Goal: Task Accomplishment & Management: Complete application form

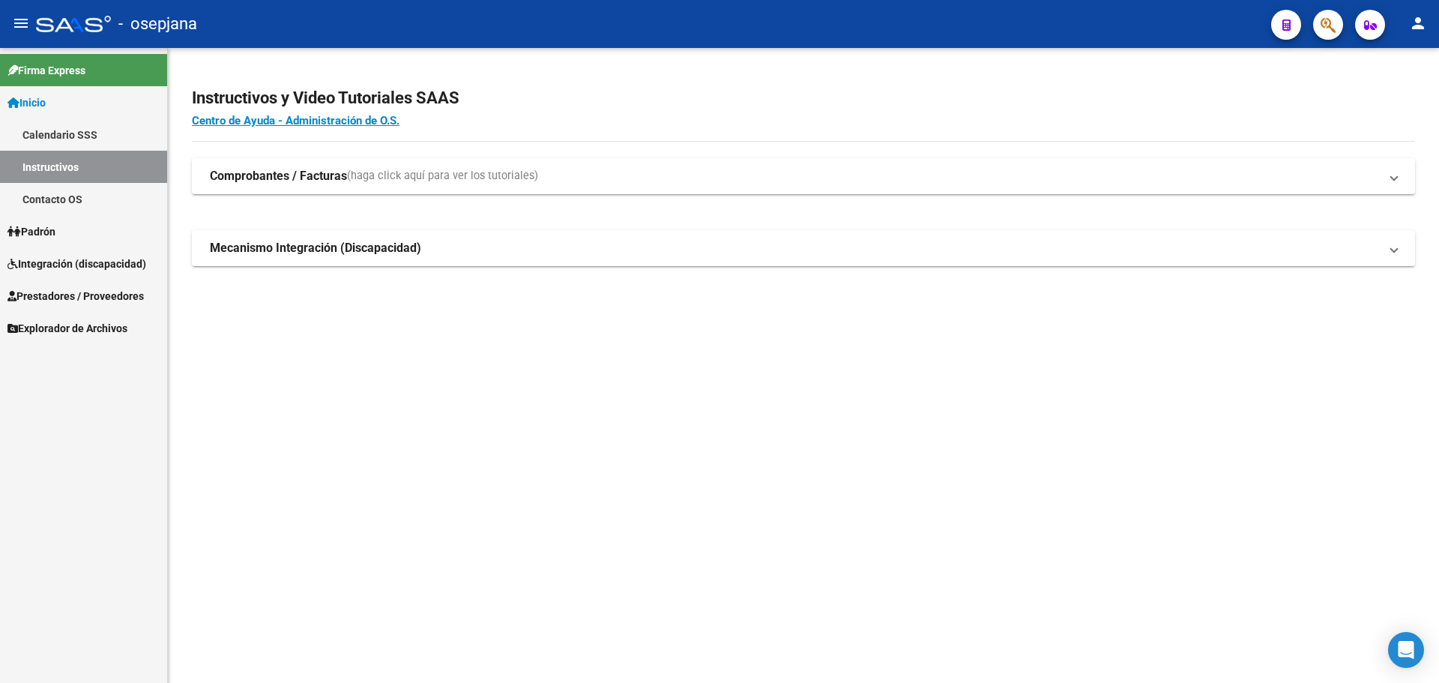
click at [50, 265] on span "Integración (discapacidad)" at bounding box center [76, 264] width 139 height 16
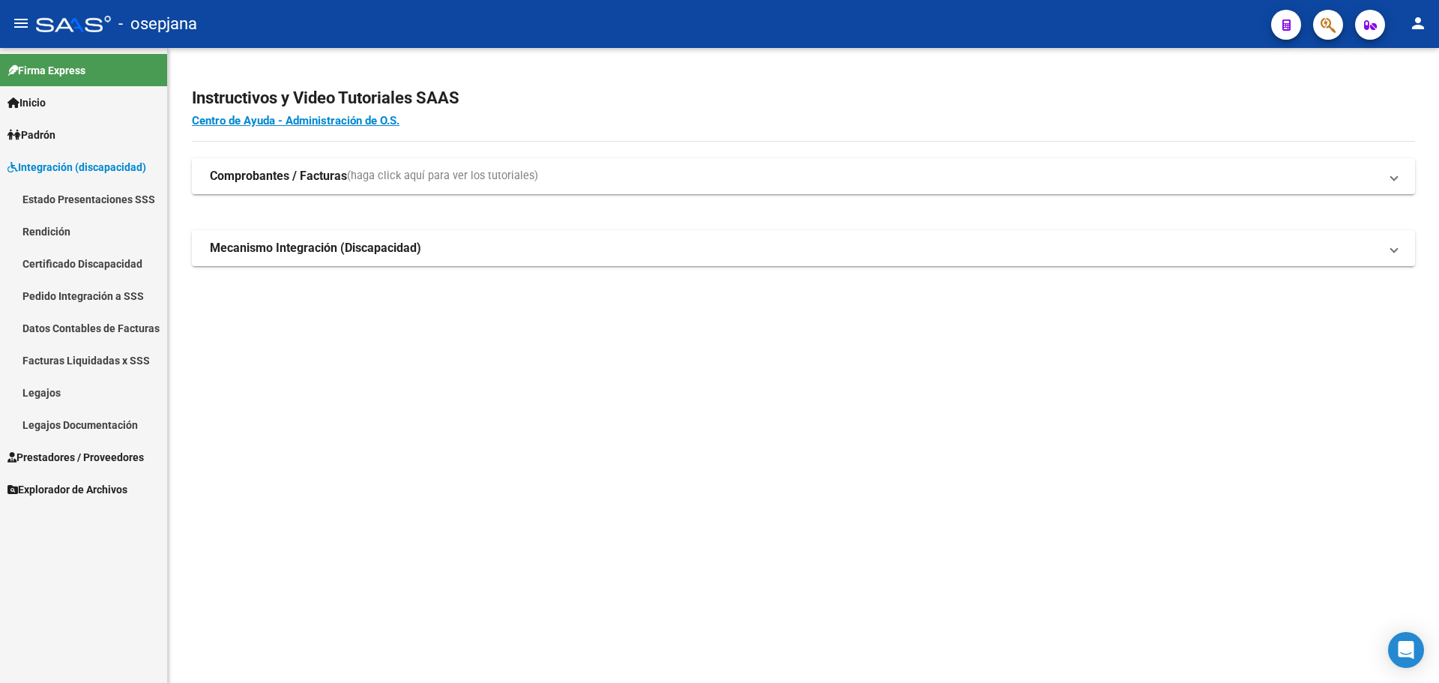
click at [92, 454] on span "Prestadores / Proveedores" at bounding box center [75, 457] width 136 height 16
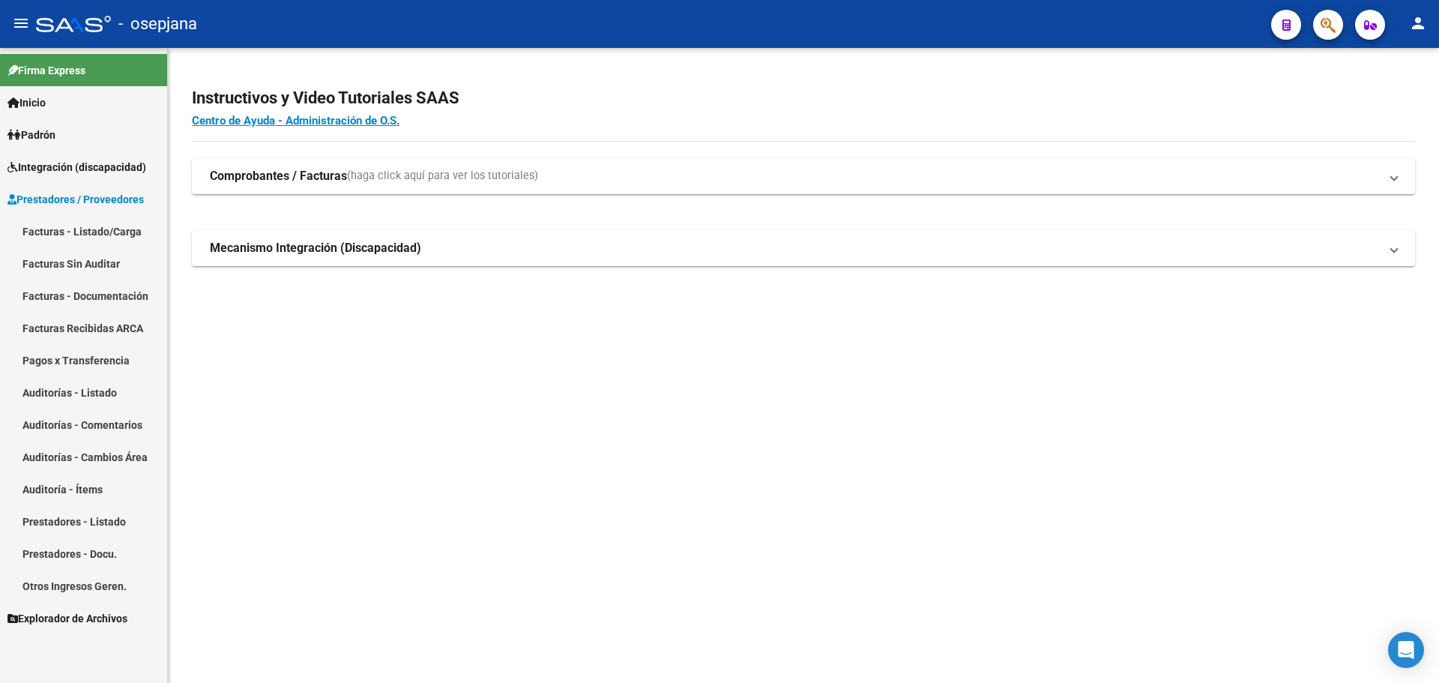
click at [64, 239] on link "Facturas - Listado/Carga" at bounding box center [83, 231] width 167 height 32
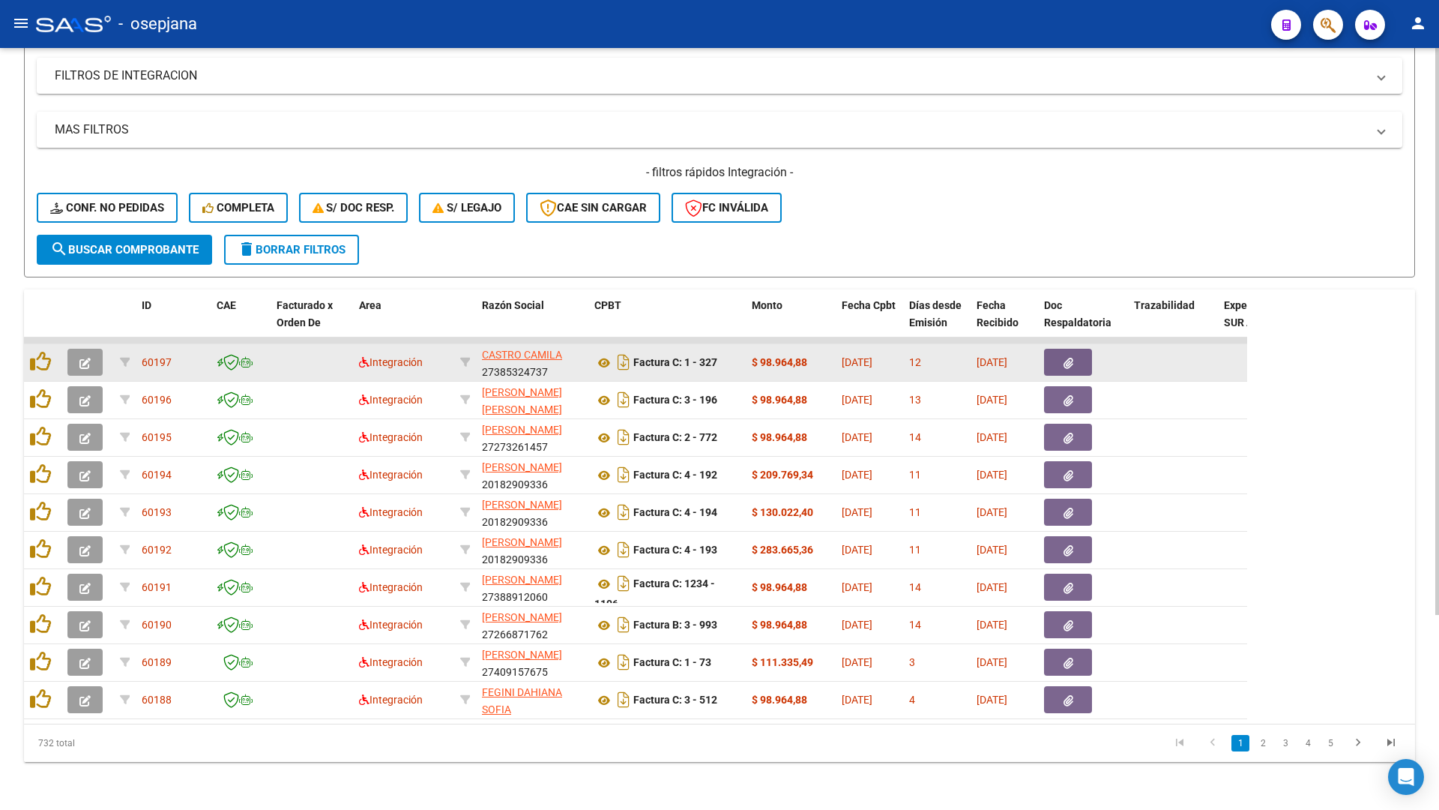
scroll to position [262, 0]
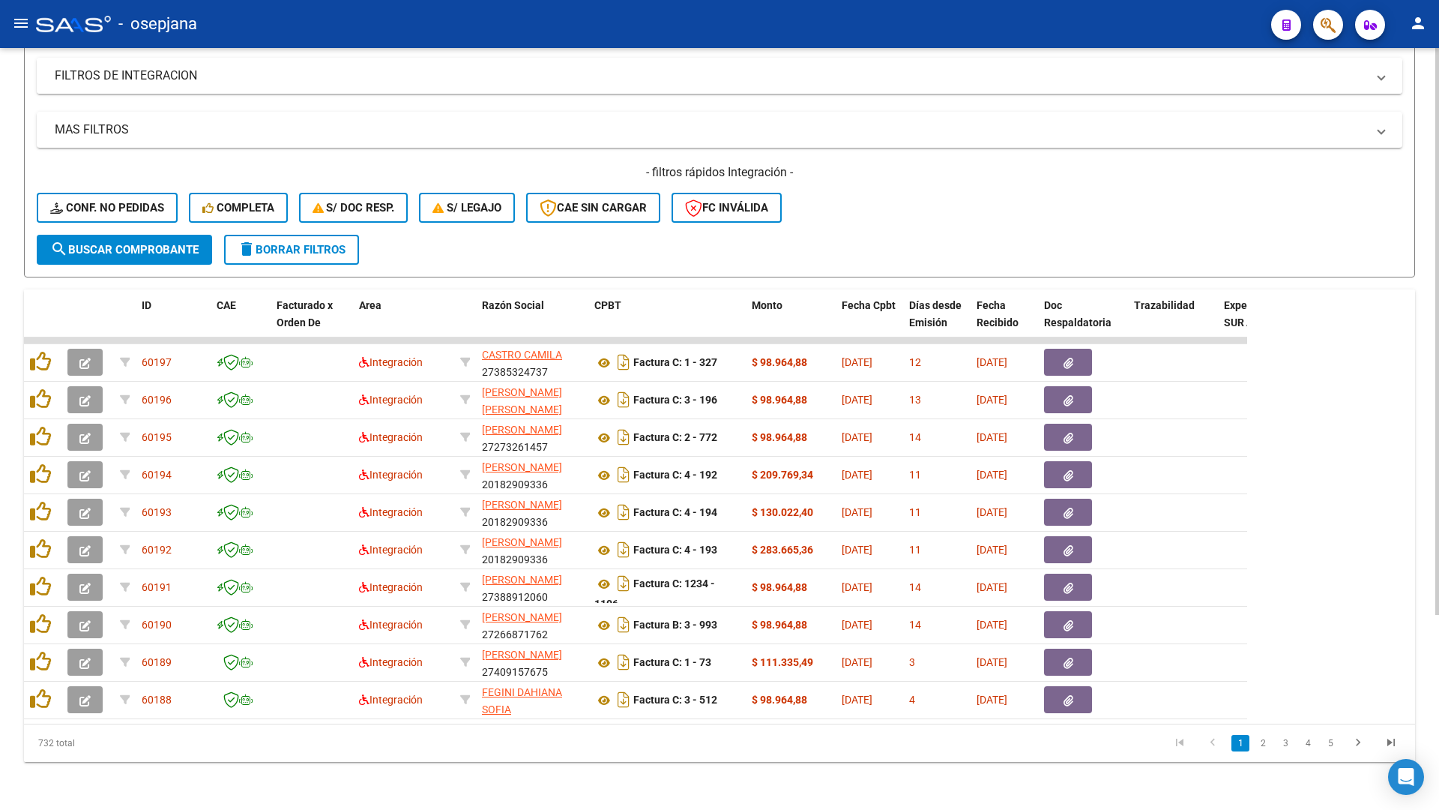
drag, startPoint x: 413, startPoint y: 189, endPoint x: 1072, endPoint y: 77, distance: 668.4
click at [1072, 77] on mat-expansion-panel-header "FILTROS DE INTEGRACION" at bounding box center [720, 76] width 1366 height 36
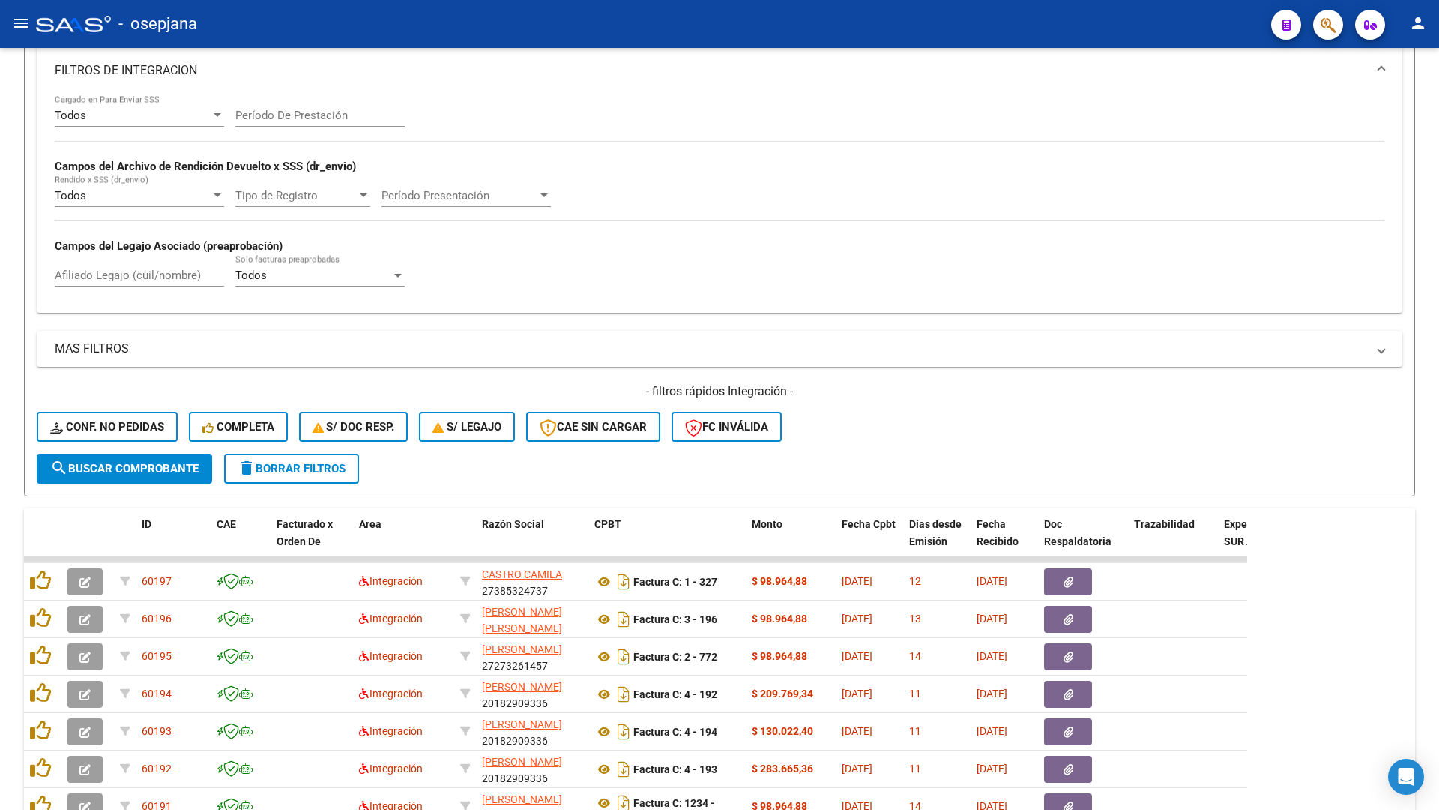
click at [1424, 28] on mat-icon "person" at bounding box center [1418, 23] width 18 height 18
click at [1397, 94] on button "exit_to_app Salir" at bounding box center [1387, 99] width 91 height 36
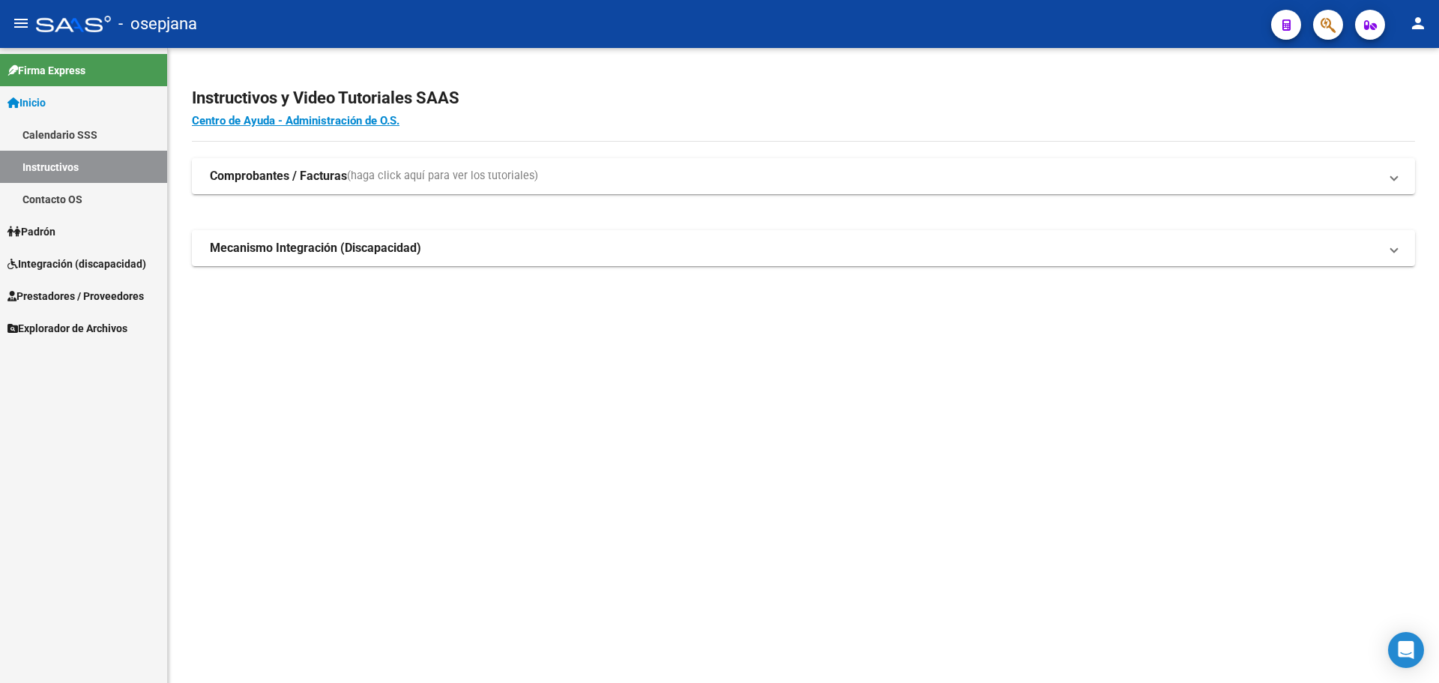
click at [922, 202] on mat-accordion "Comprobantes / Facturas ([PERSON_NAME] click aquí para ver los tutoriales) ¿Cóm…" at bounding box center [804, 212] width 1224 height 108
click at [98, 262] on span "Integración (discapacidad)" at bounding box center [76, 264] width 139 height 16
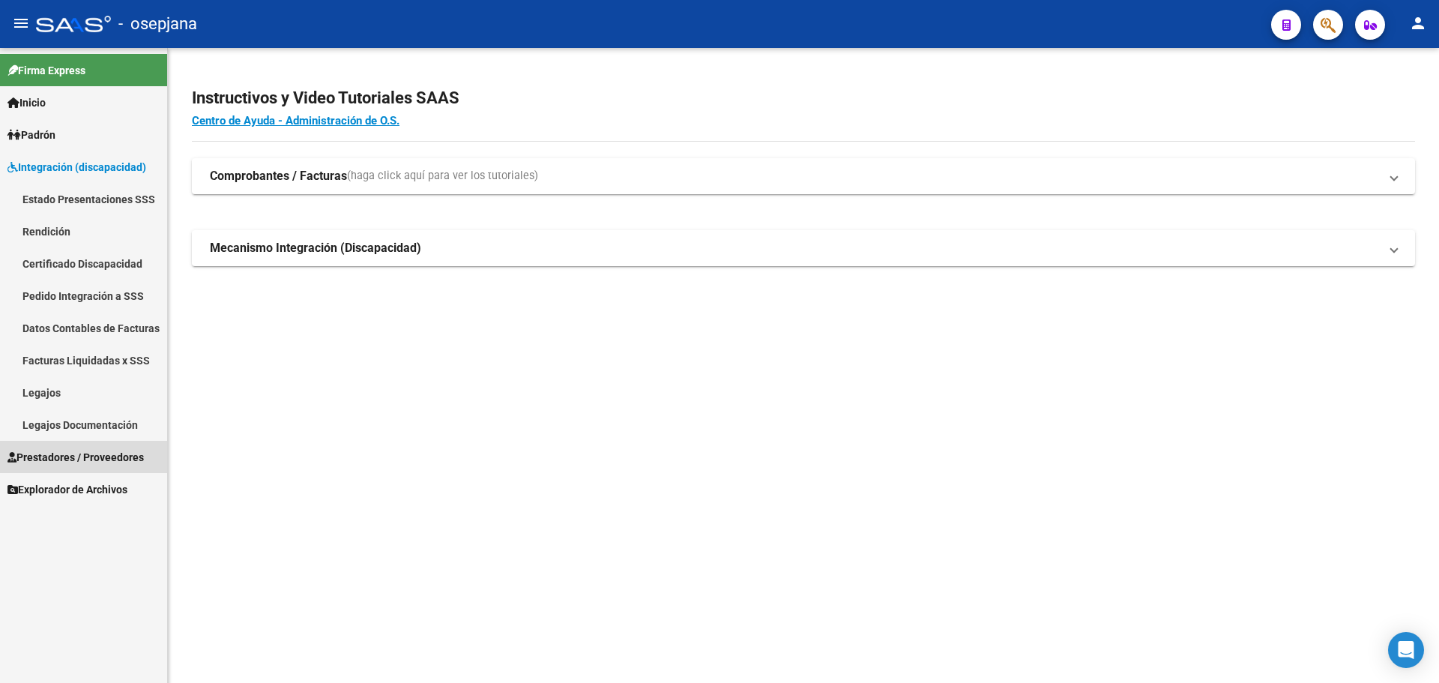
click at [37, 455] on span "Prestadores / Proveedores" at bounding box center [75, 457] width 136 height 16
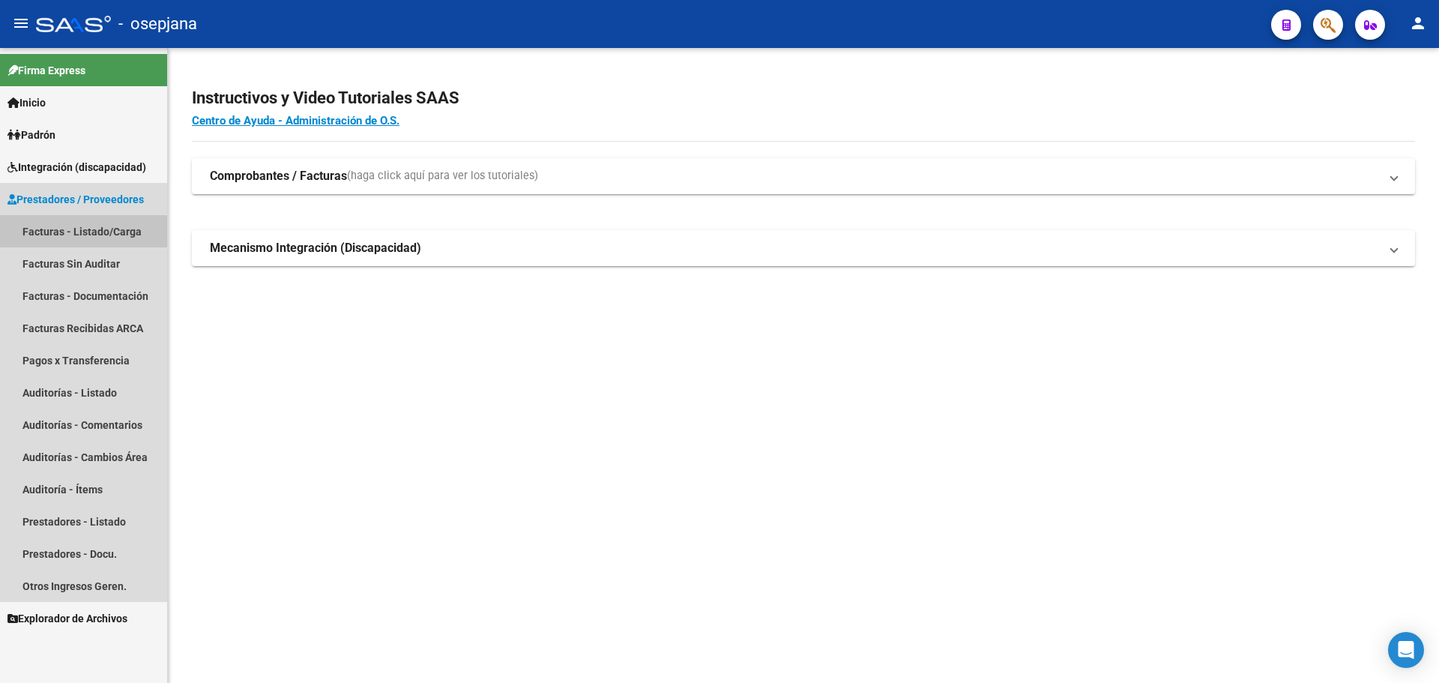
click at [68, 231] on link "Facturas - Listado/Carga" at bounding box center [83, 231] width 167 height 32
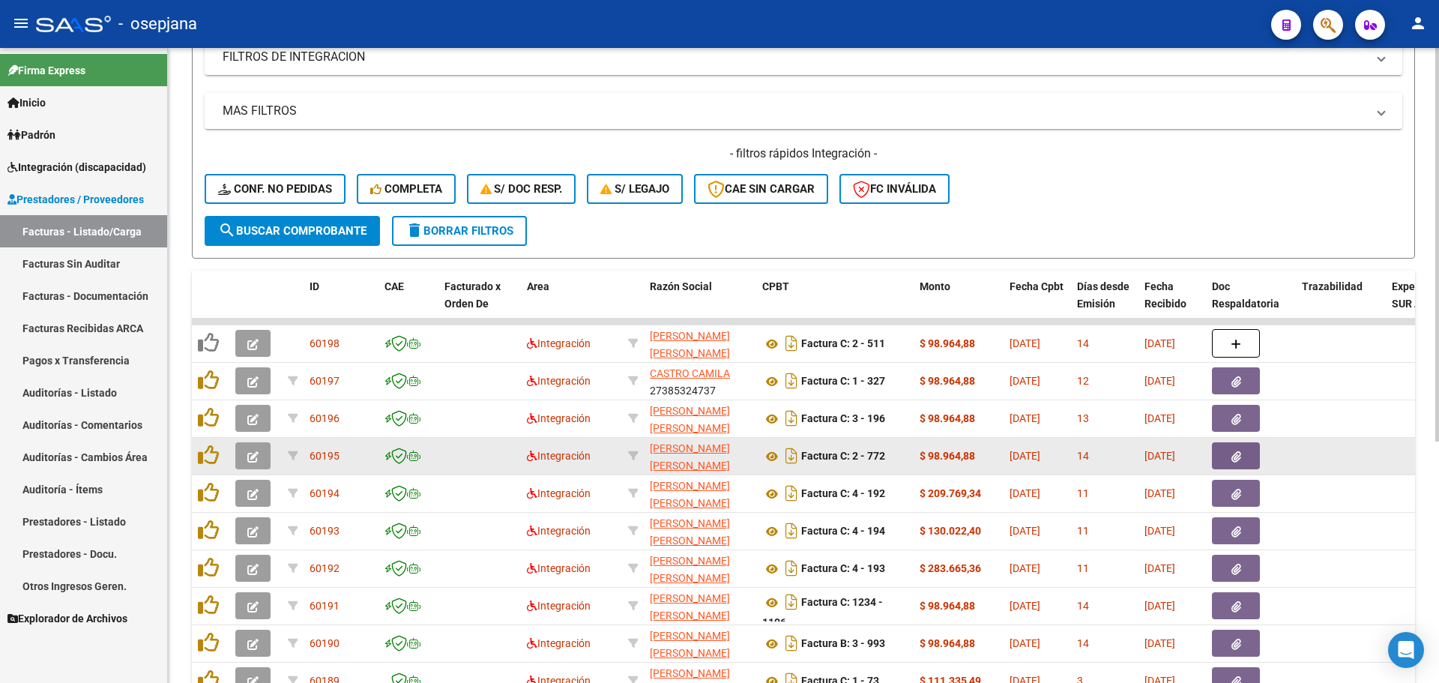
scroll to position [14, 0]
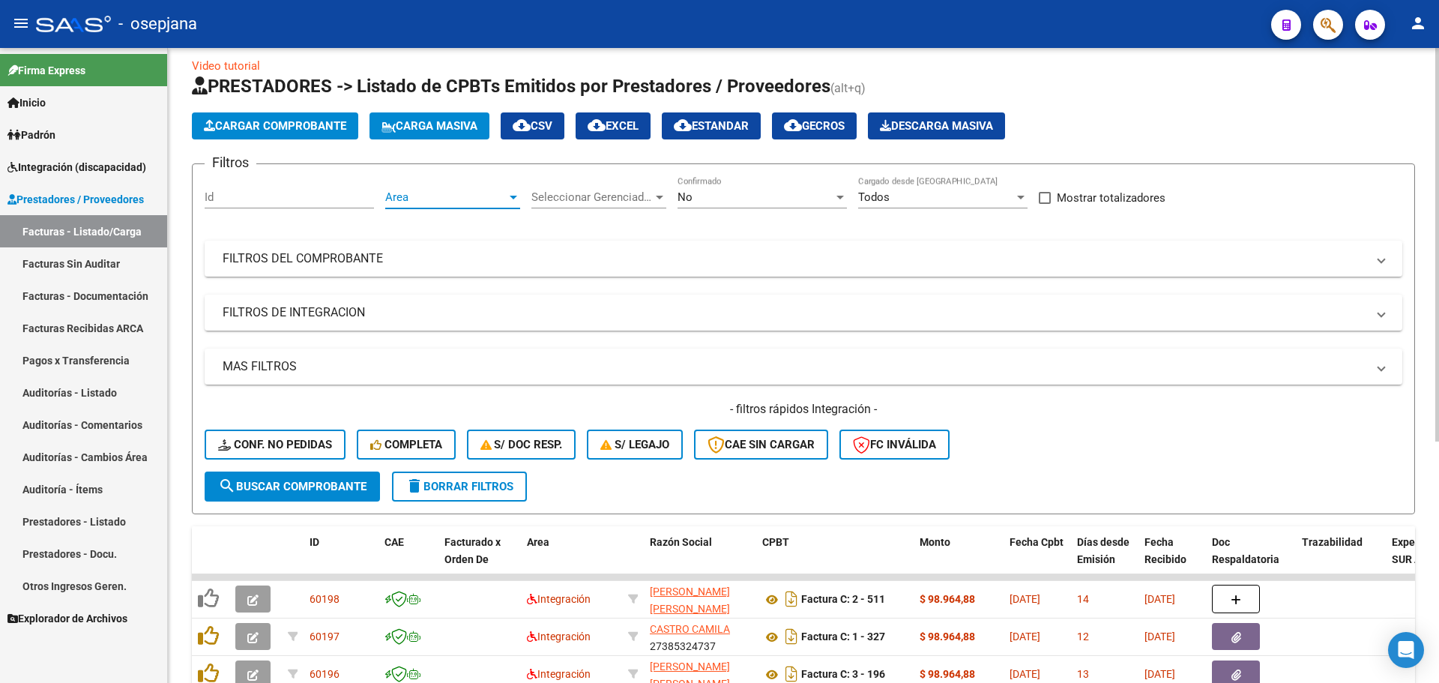
click at [489, 191] on span "Area" at bounding box center [445, 196] width 121 height 13
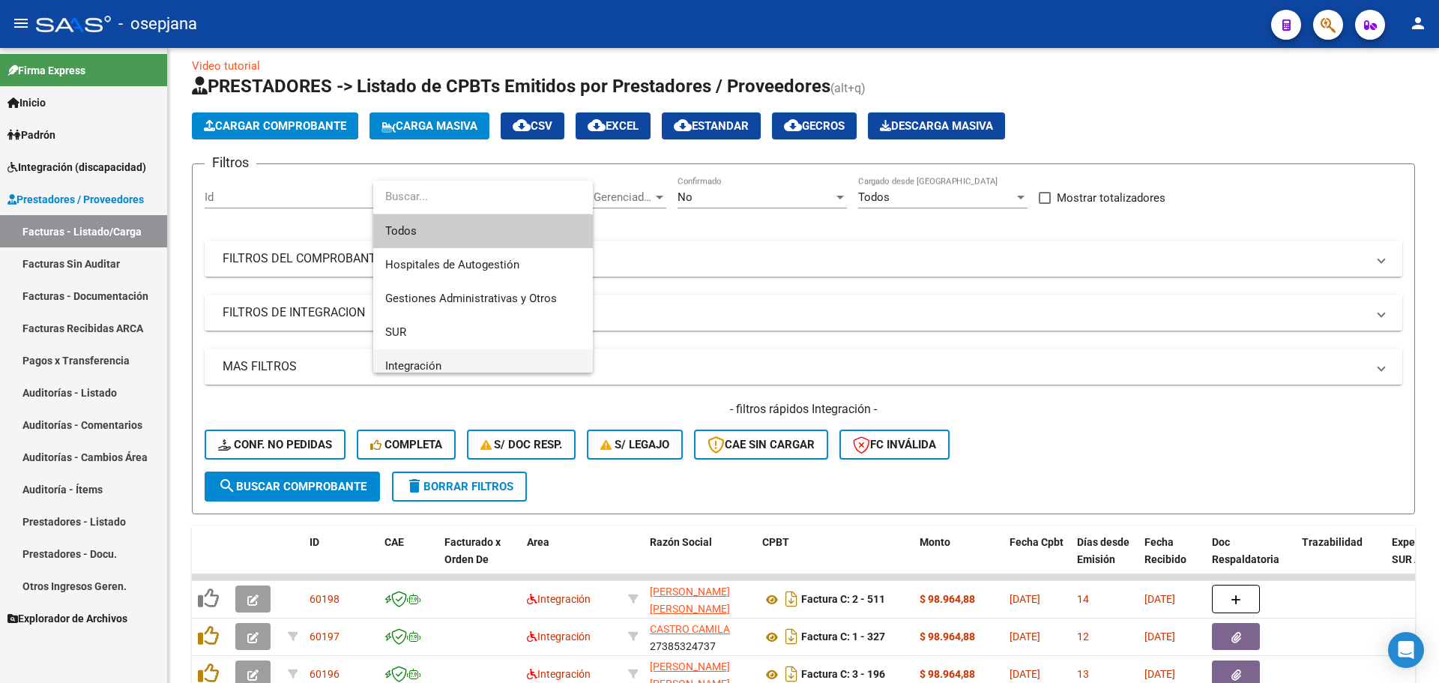
click at [486, 354] on span "Integración" at bounding box center [483, 366] width 196 height 34
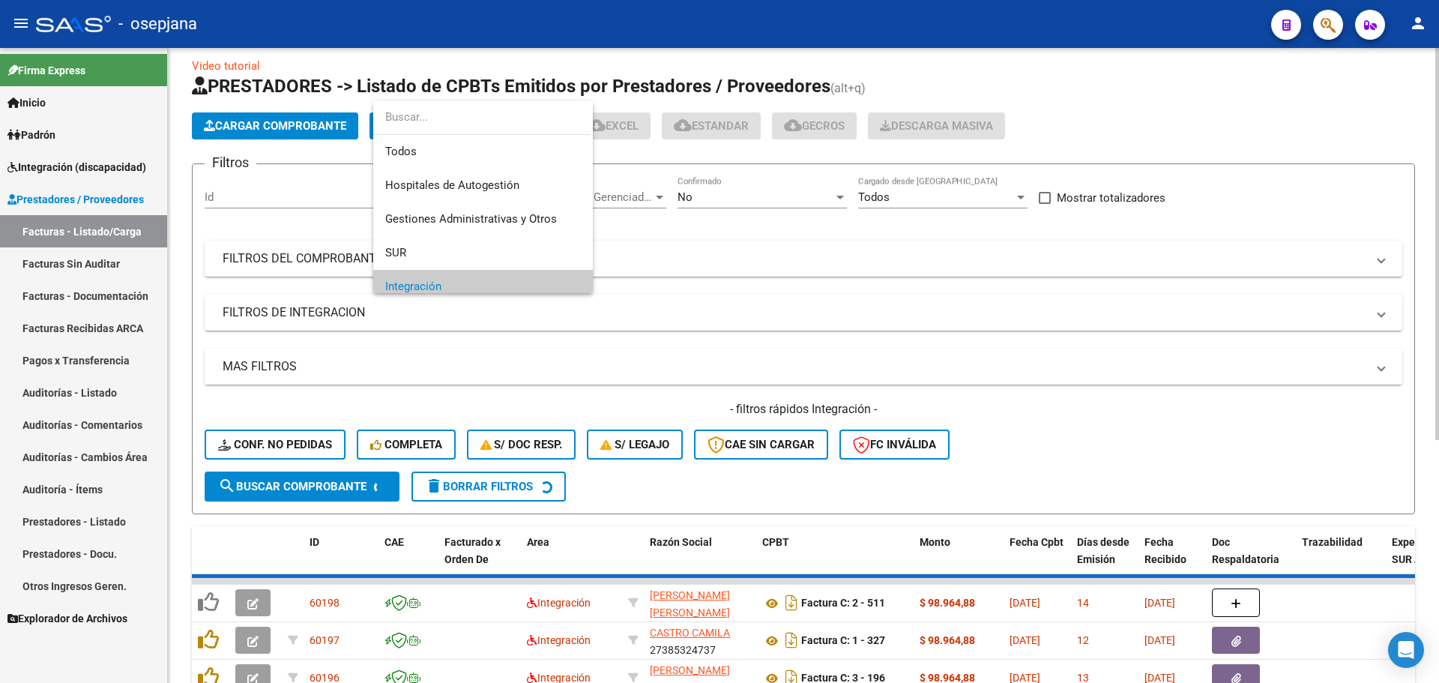
scroll to position [90, 0]
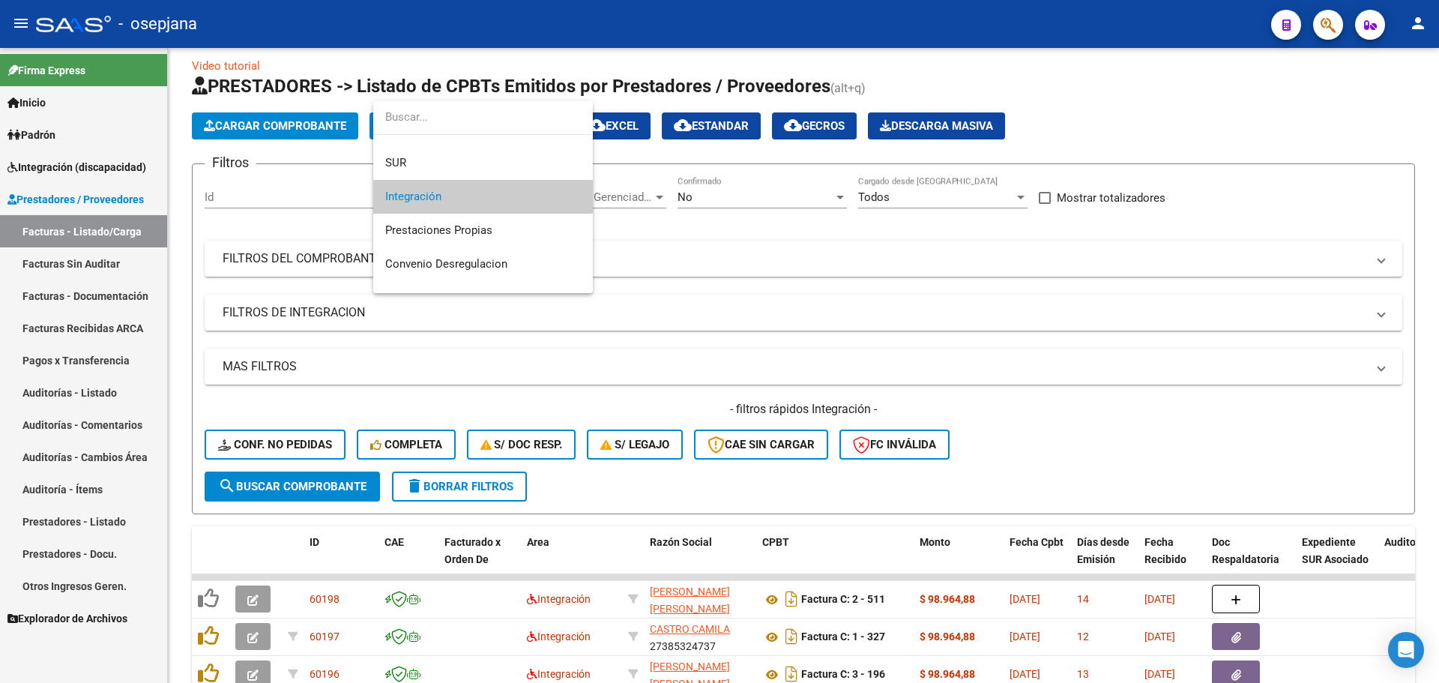
click at [476, 196] on span "Integración" at bounding box center [483, 197] width 196 height 34
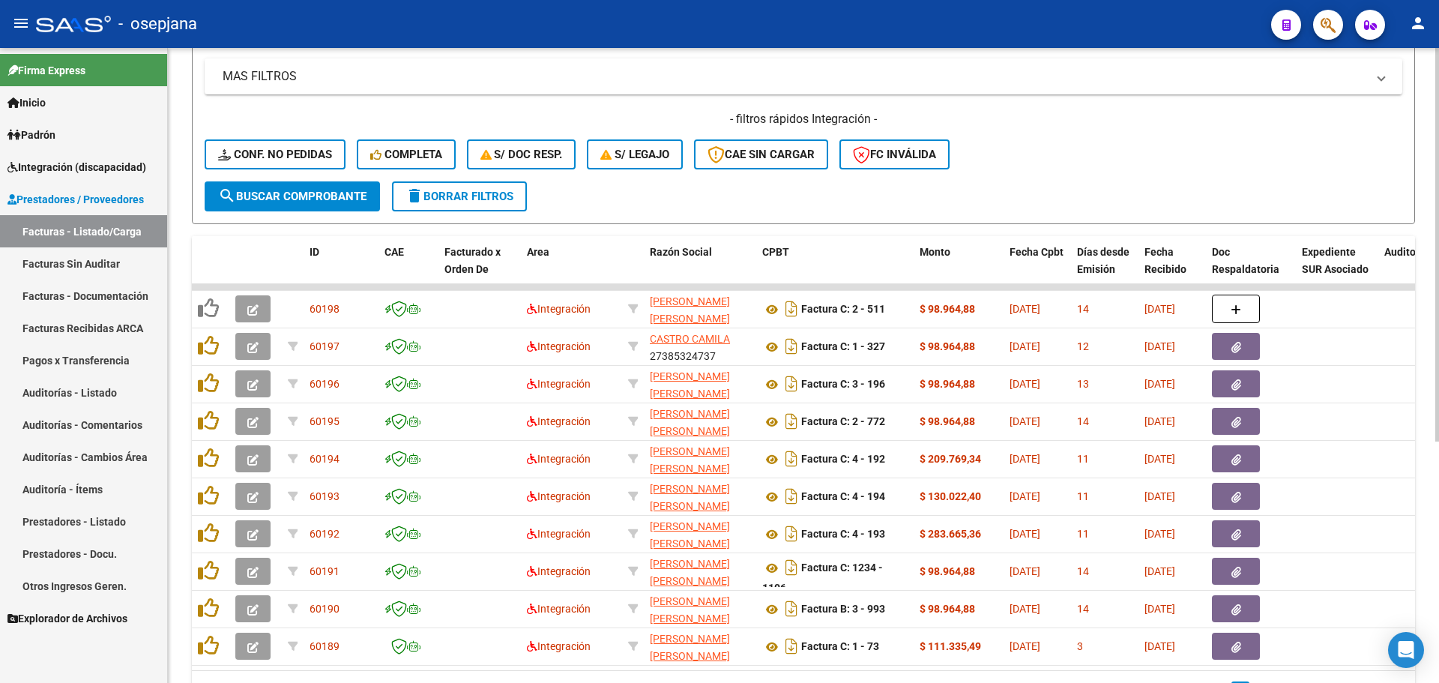
scroll to position [314, 0]
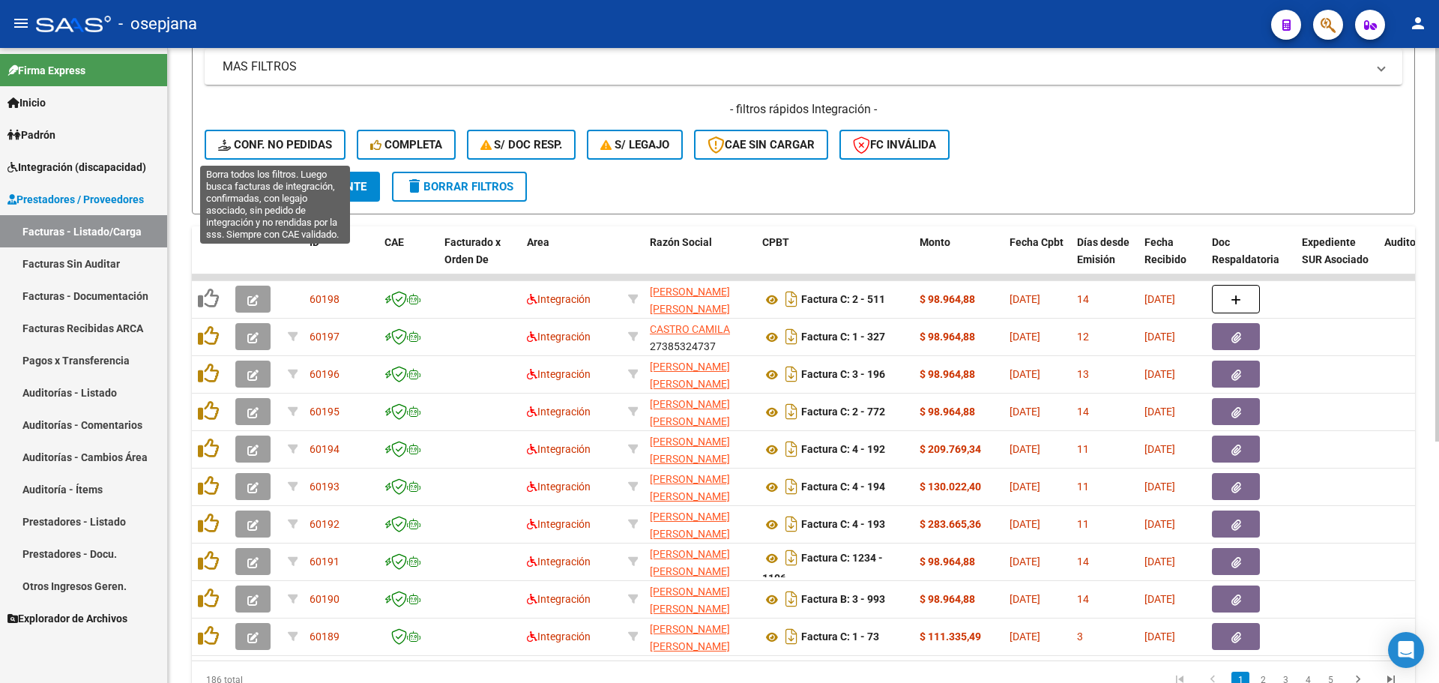
click at [319, 141] on span "Conf. no pedidas" at bounding box center [275, 144] width 114 height 13
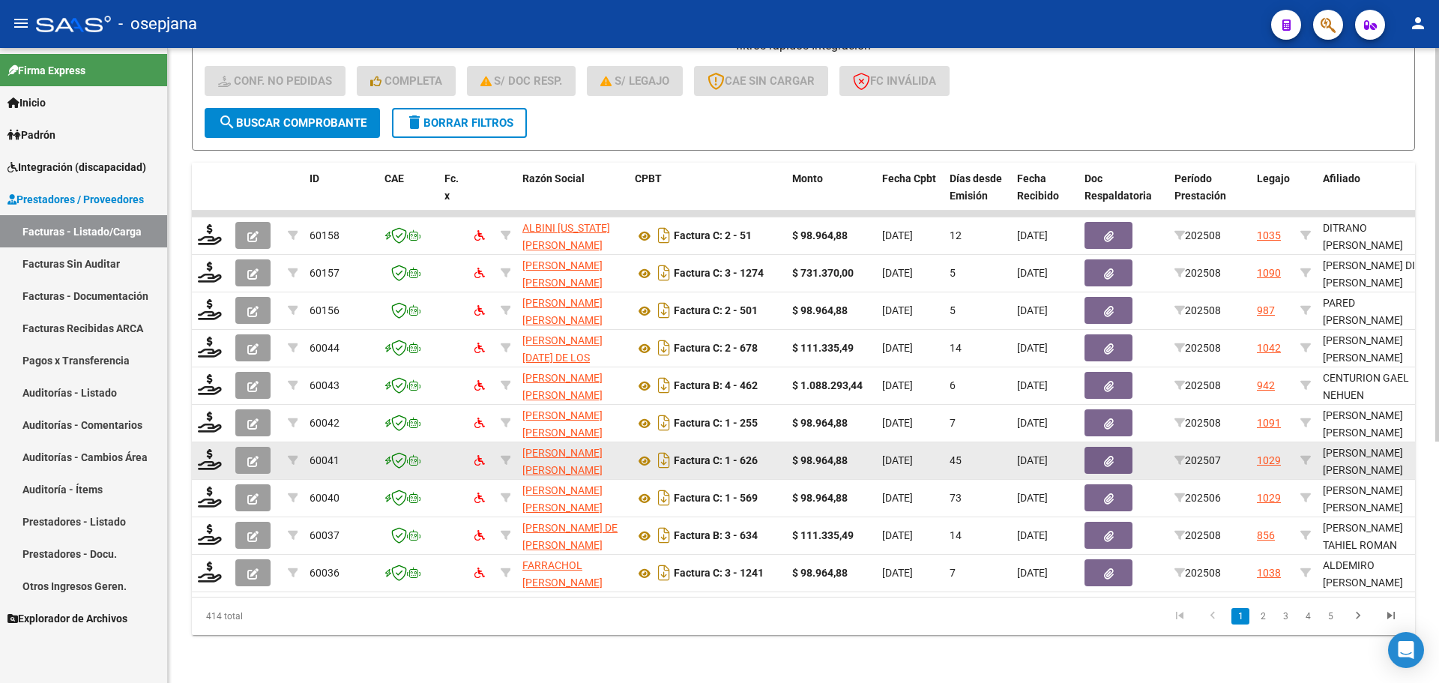
scroll to position [389, 0]
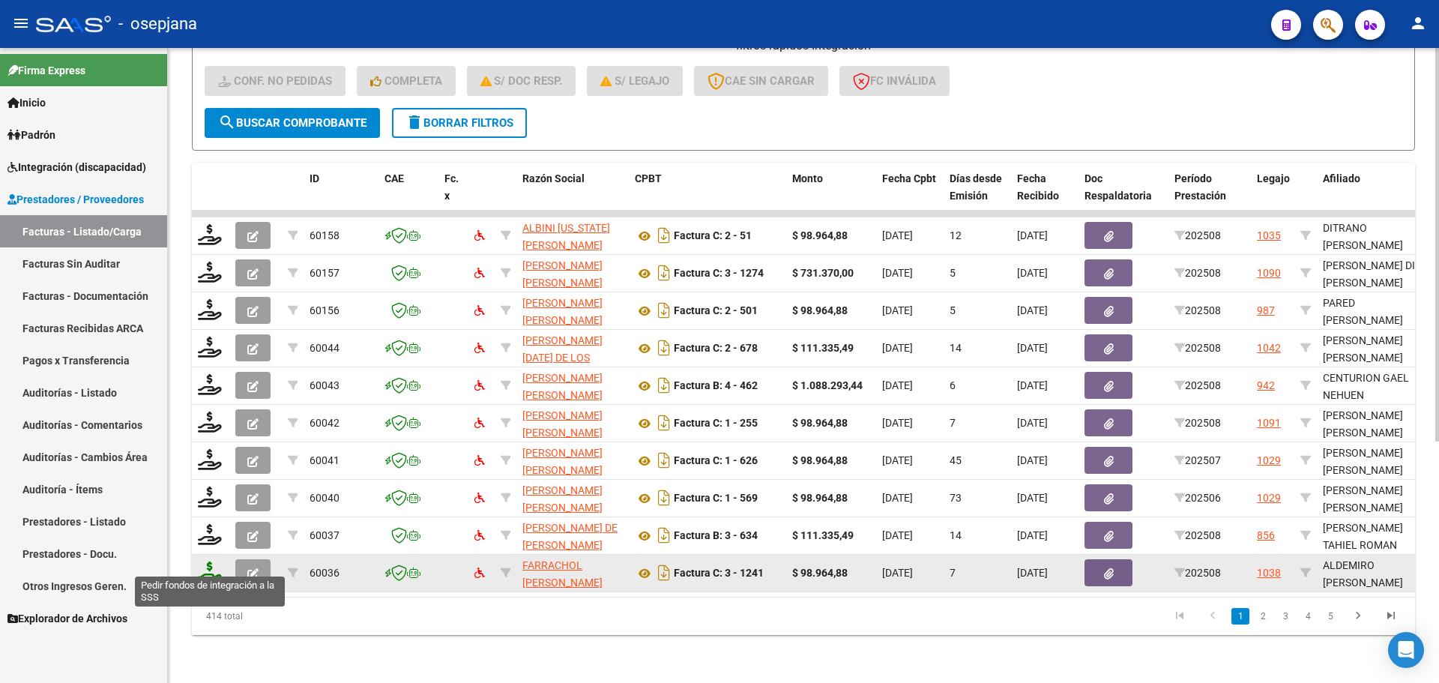
click at [213, 569] on icon at bounding box center [210, 572] width 24 height 21
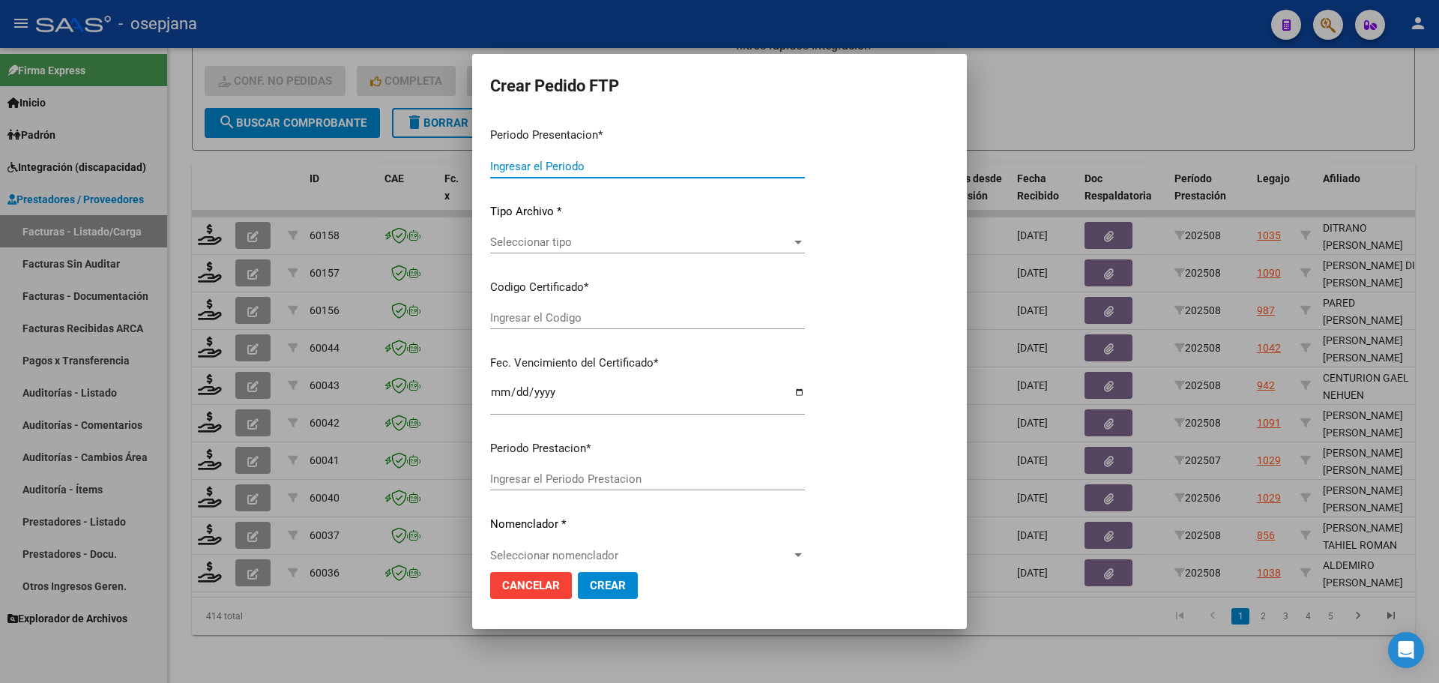
type input "202508"
type input "$ 98.964,88"
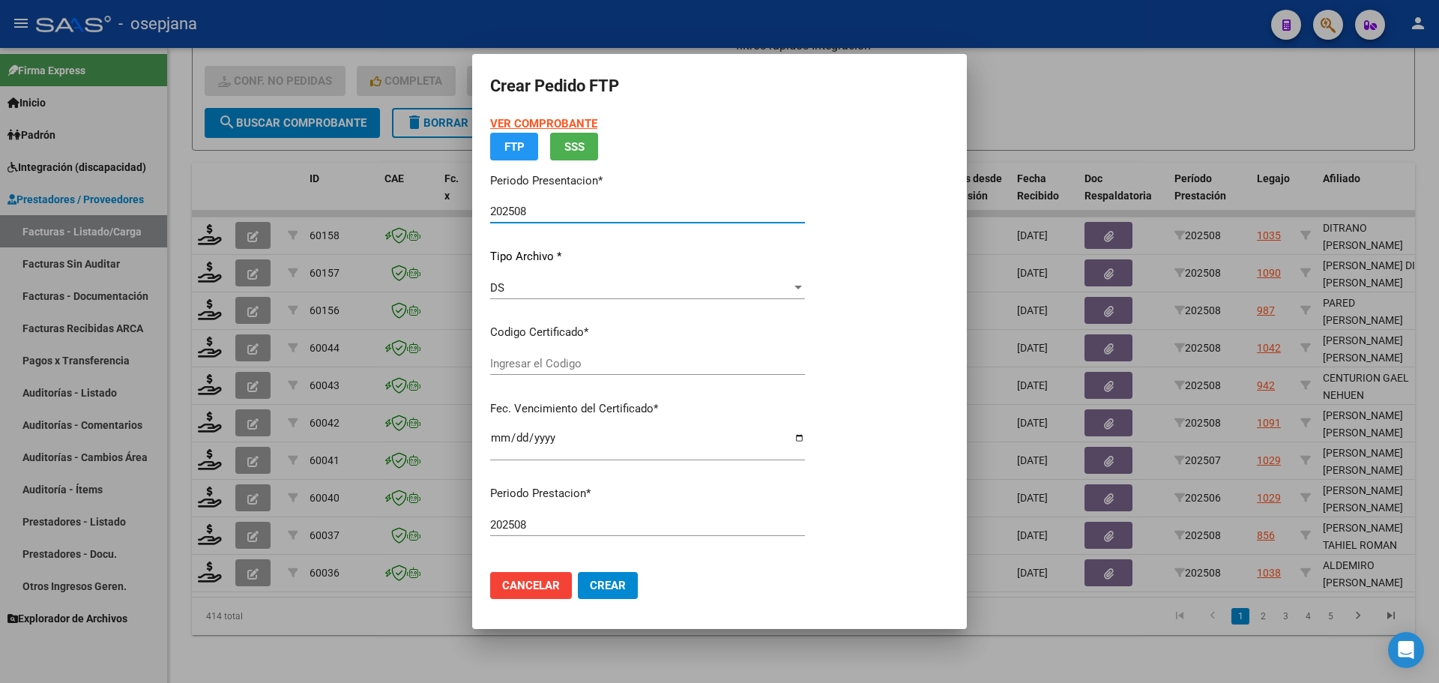
type input "ARG02000558956412023092620280926BS309"
type input "2028-09-26"
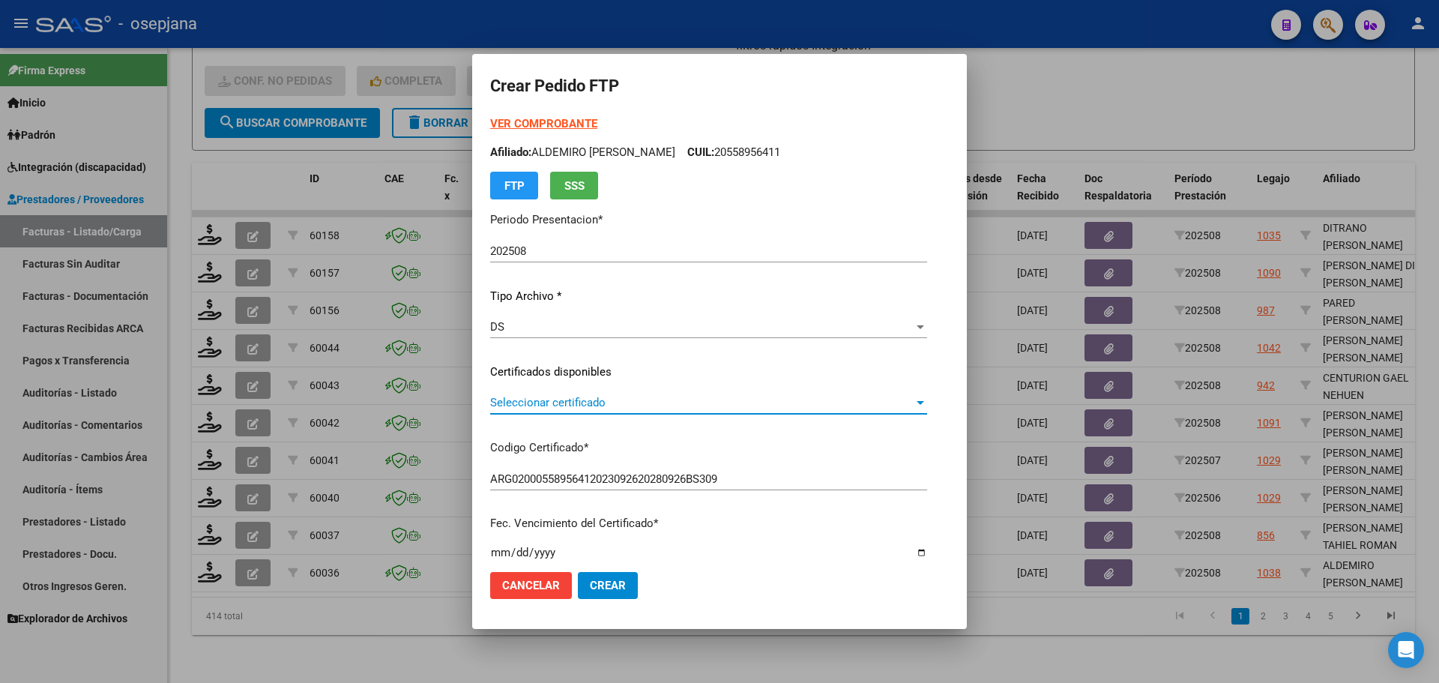
click at [609, 407] on span "Seleccionar certificado" at bounding box center [702, 402] width 424 height 13
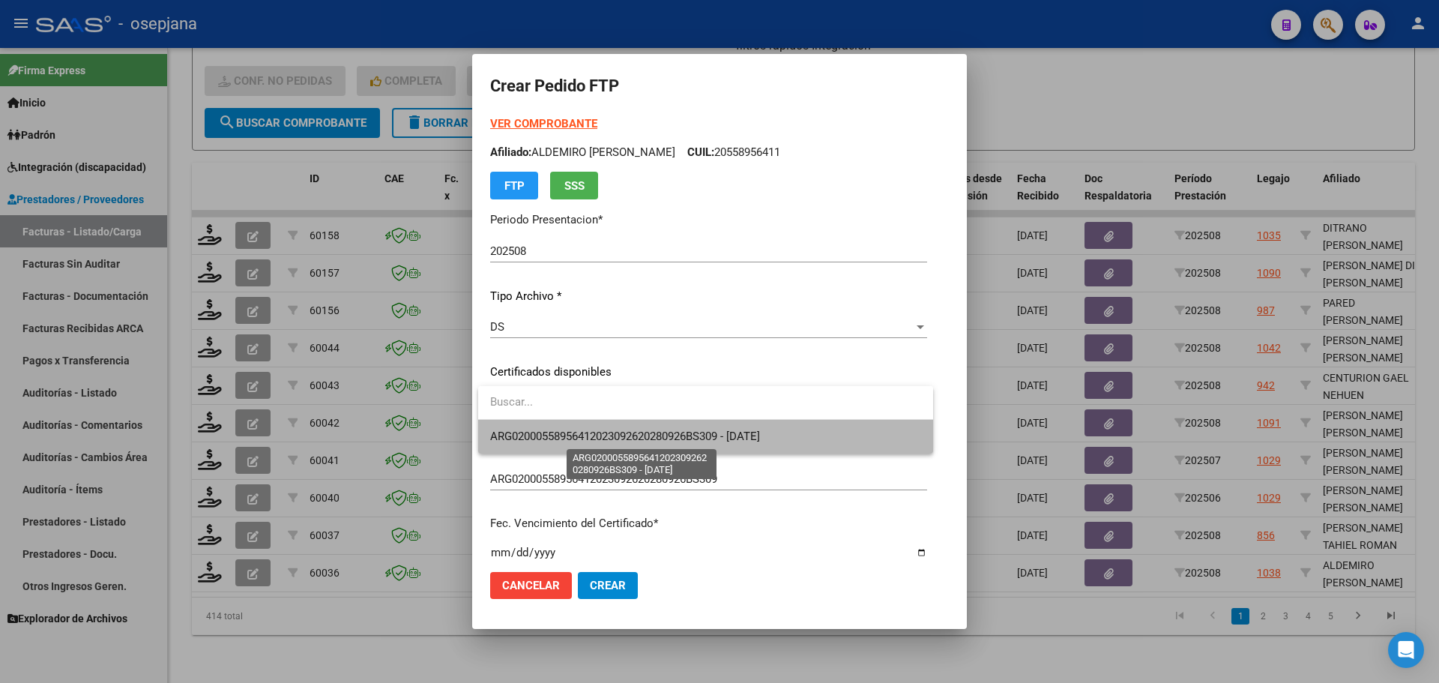
click at [624, 431] on span "ARG02000558956412023092620280926BS309 - 2028-09-26" at bounding box center [625, 436] width 270 height 13
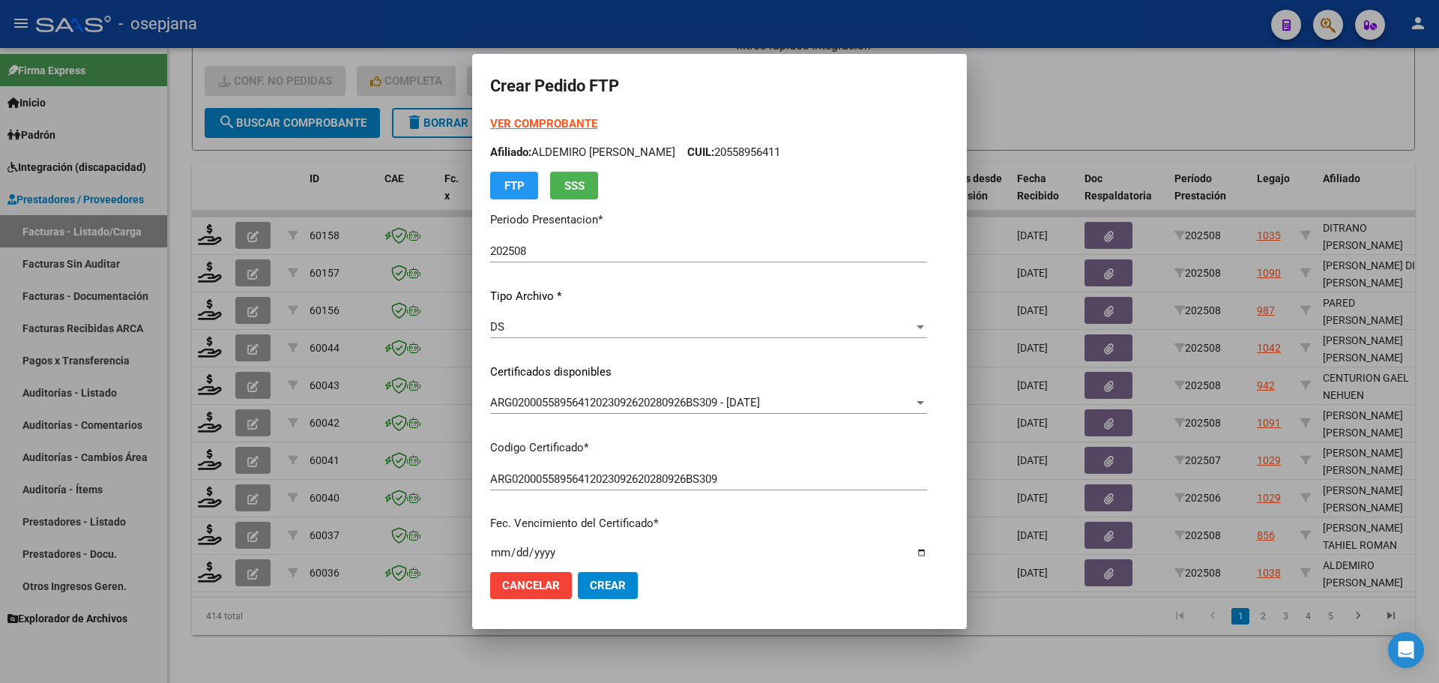
click at [584, 127] on strong "VER COMPROBANTE" at bounding box center [543, 123] width 107 height 13
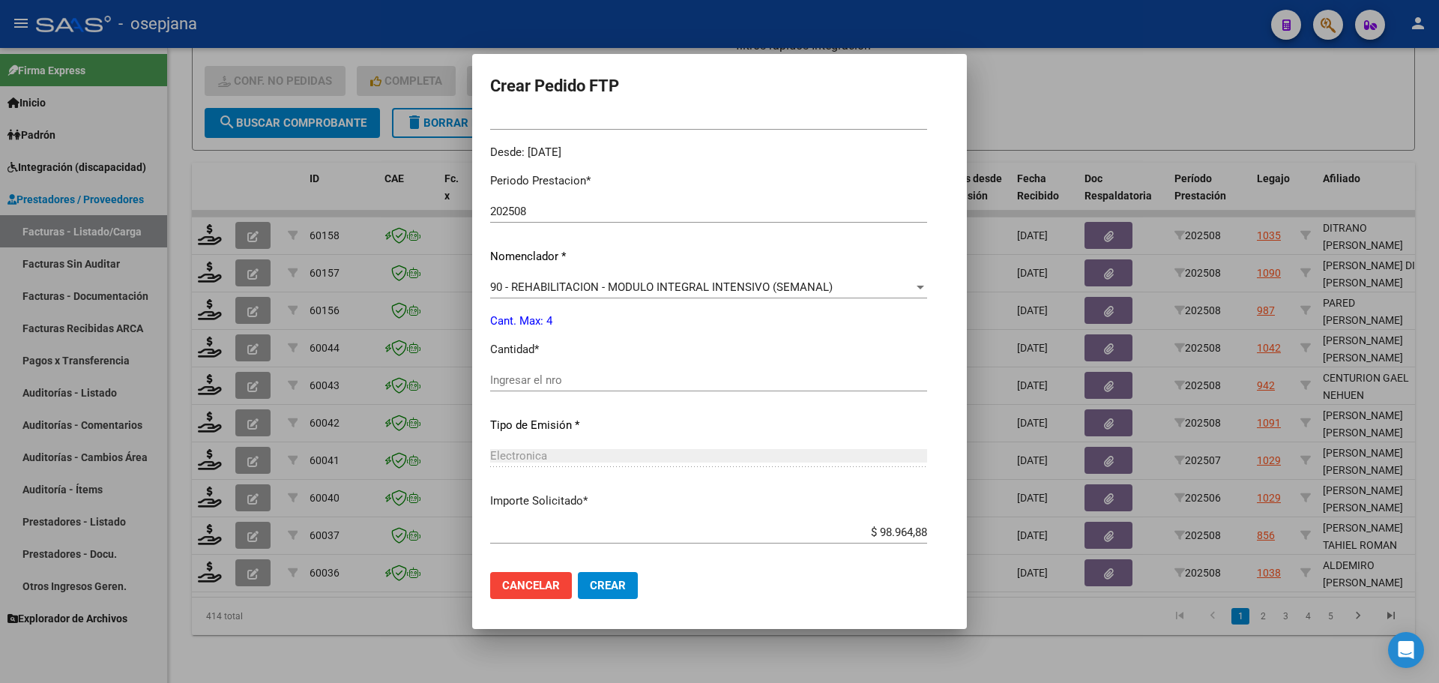
scroll to position [450, 0]
click at [554, 374] on input "Ingresar el nro" at bounding box center [708, 375] width 437 height 13
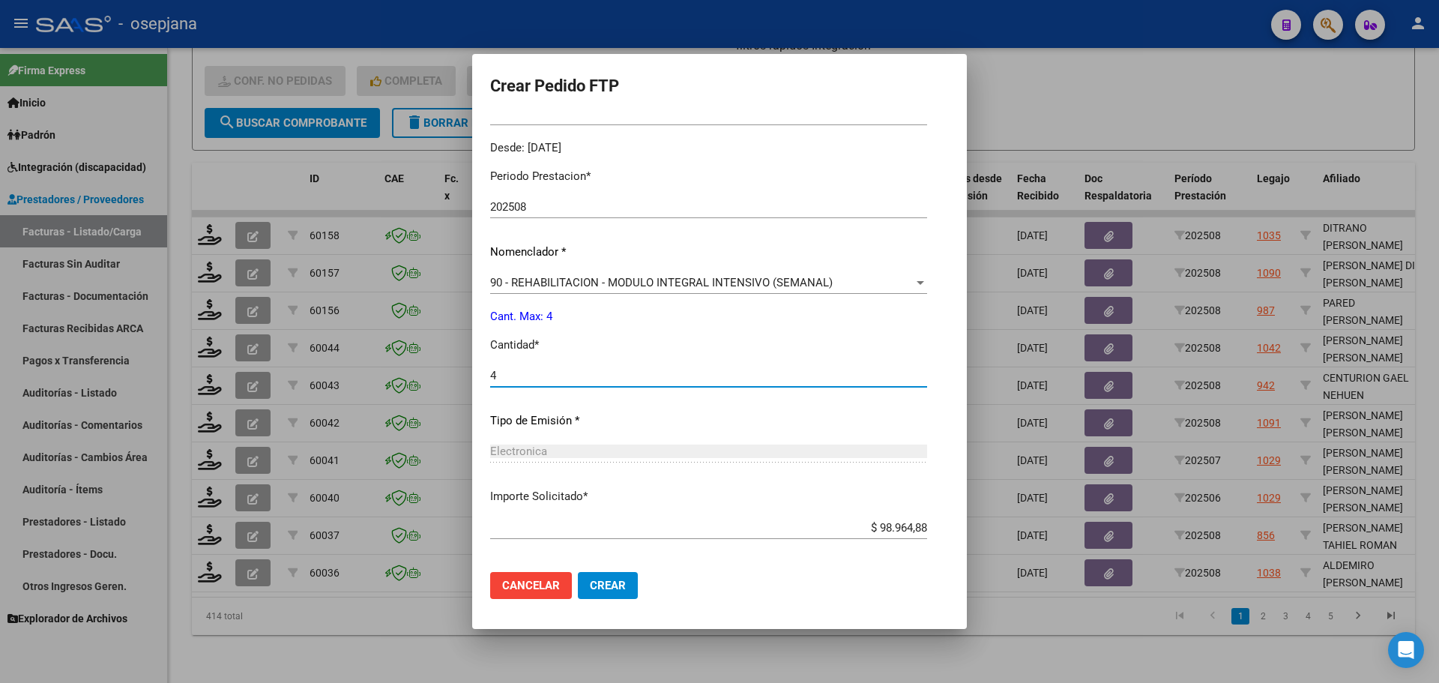
type input "4"
click at [624, 579] on span "Crear" at bounding box center [608, 585] width 36 height 13
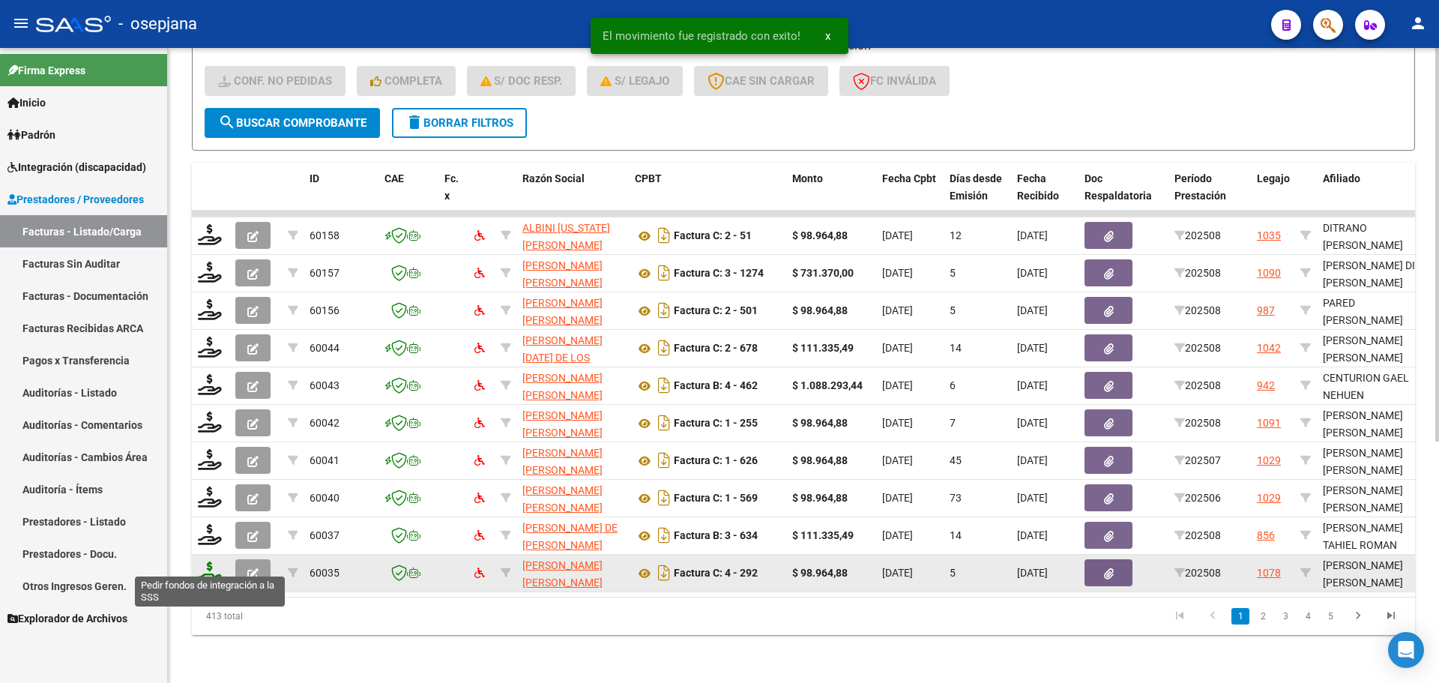
click at [204, 562] on icon at bounding box center [210, 572] width 24 height 21
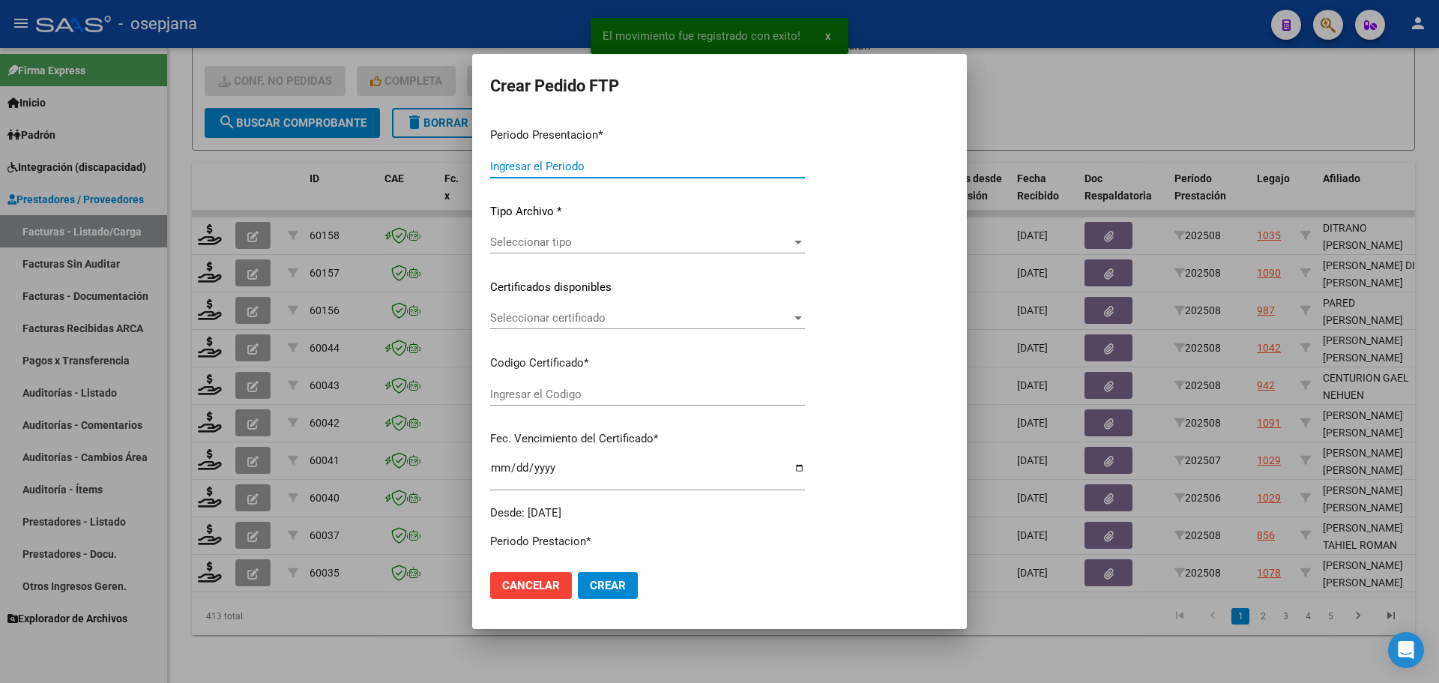
type input "202508"
type input "$ 98.964,88"
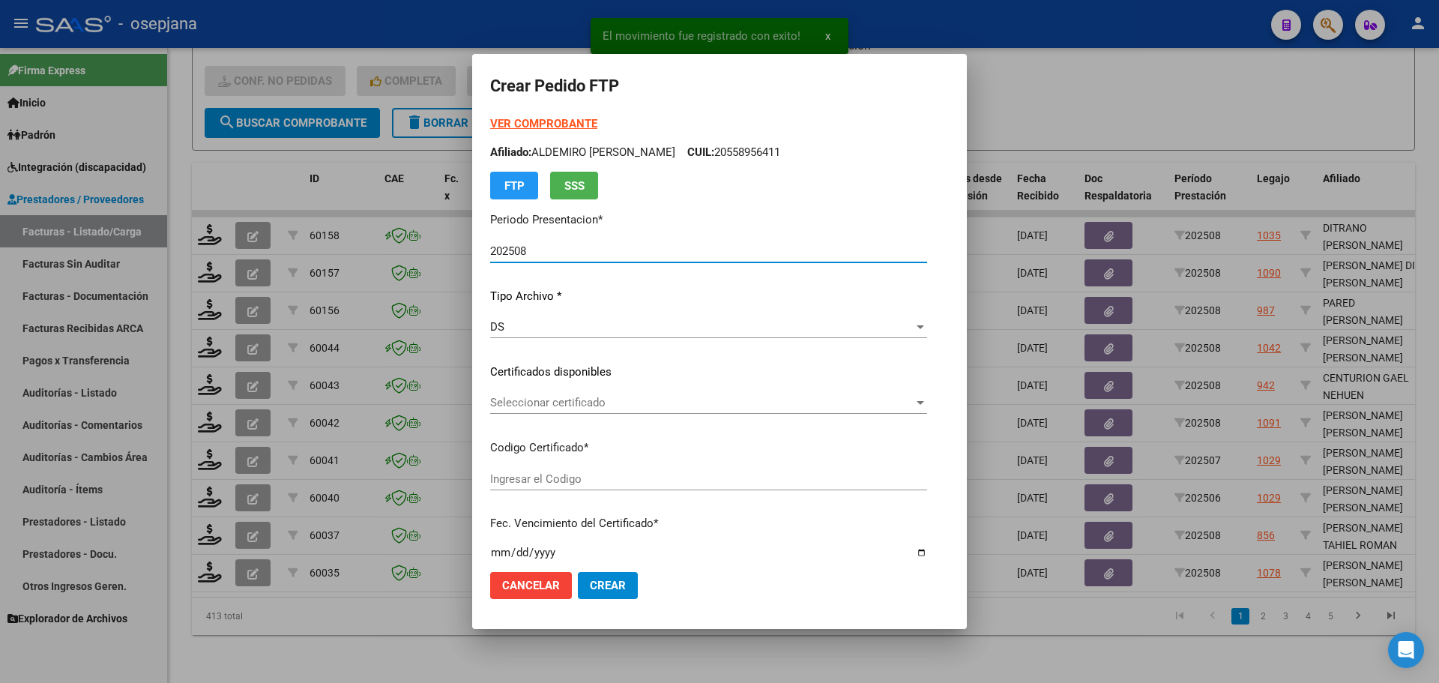
type input "ARG02000524115492024061920270619BSAS342"
type input "2027-06-01"
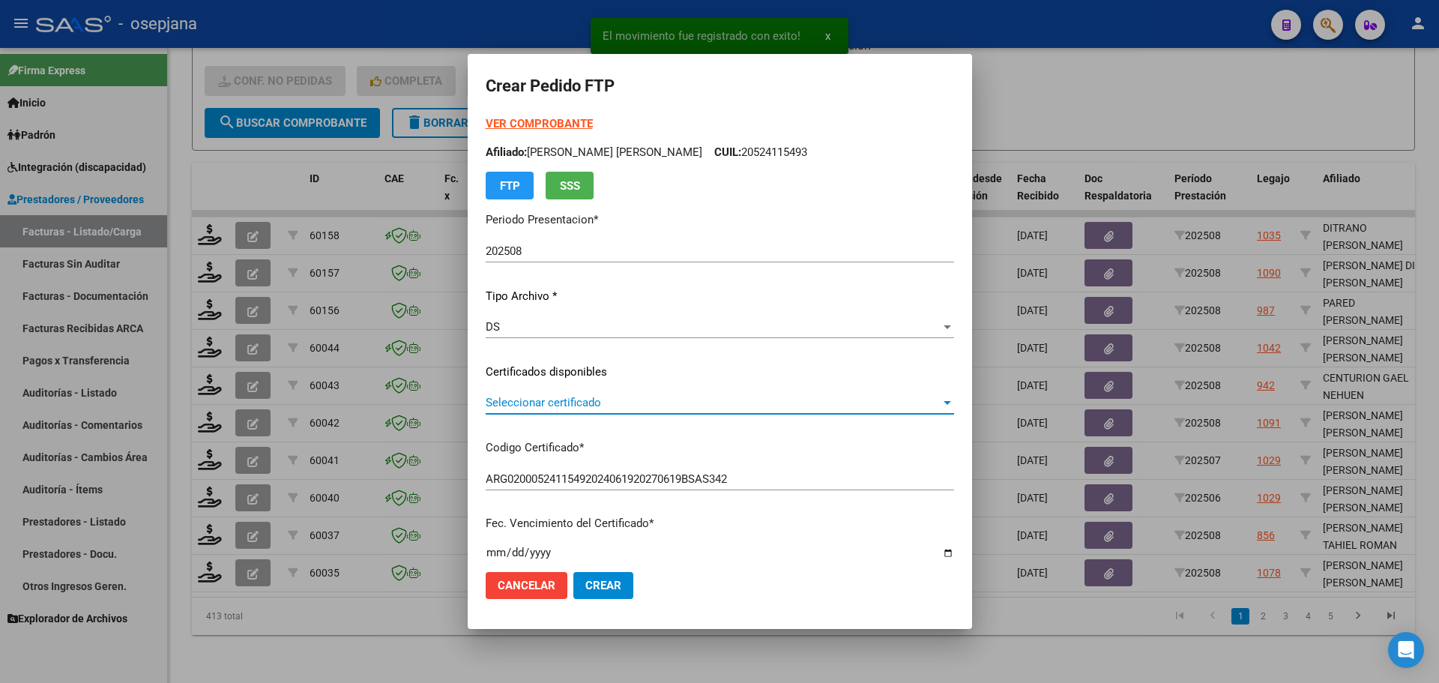
click at [561, 405] on span "Seleccionar certificado" at bounding box center [713, 402] width 455 height 13
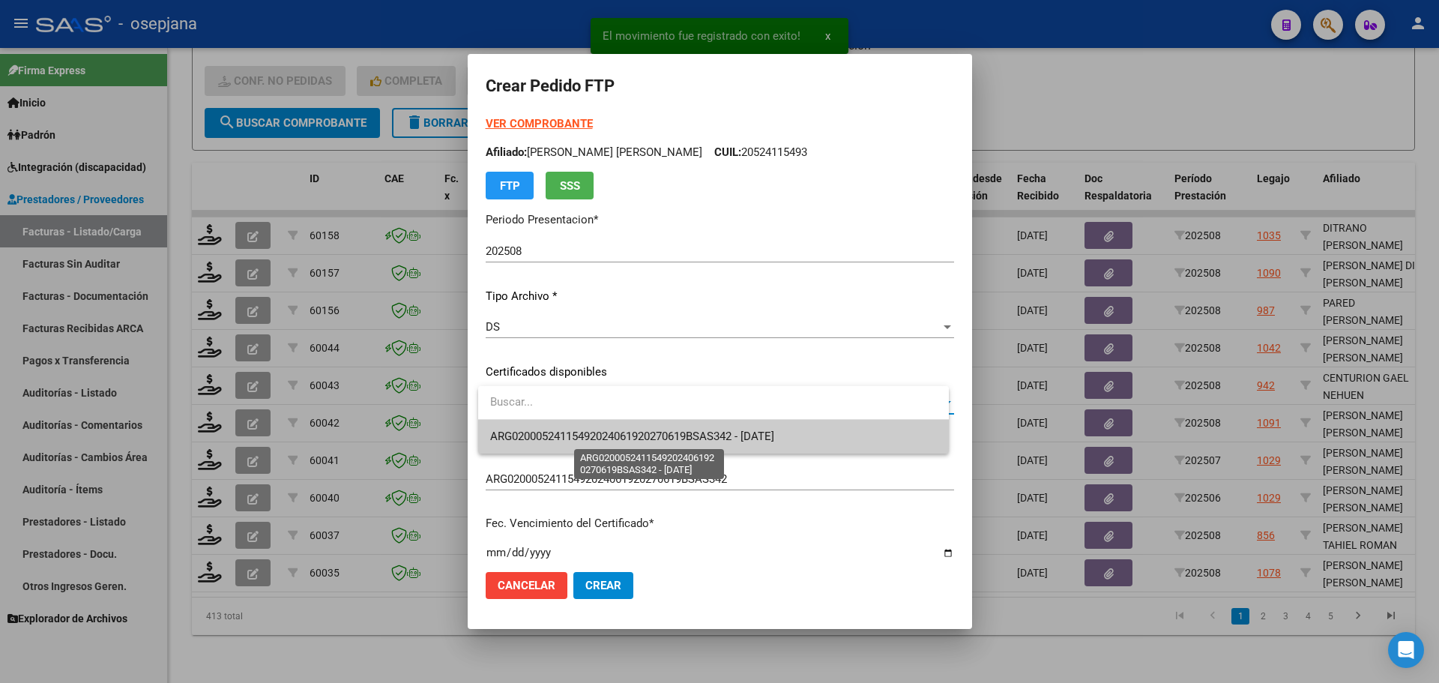
click at [563, 430] on span "ARG02000524115492024061920270619BSAS342 - 2027-06-01" at bounding box center [632, 436] width 284 height 13
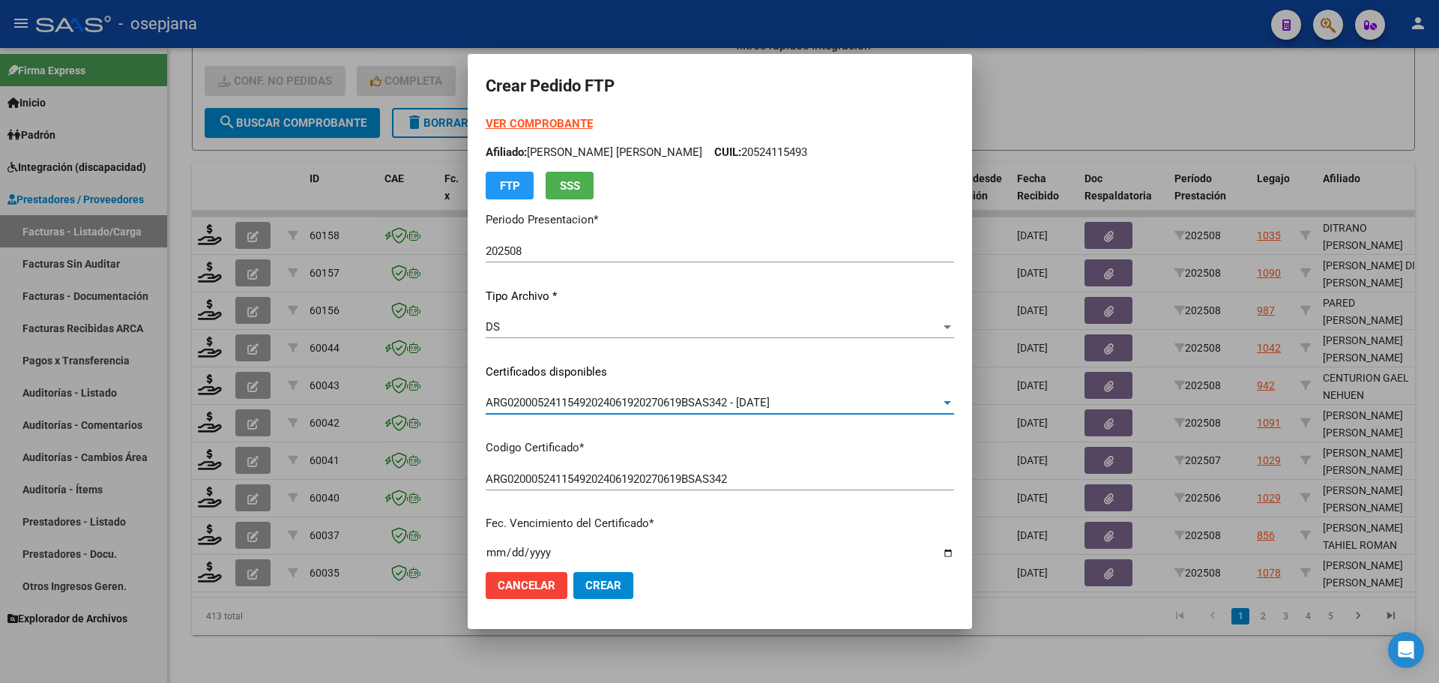
click at [561, 120] on strong "VER COMPROBANTE" at bounding box center [539, 123] width 107 height 13
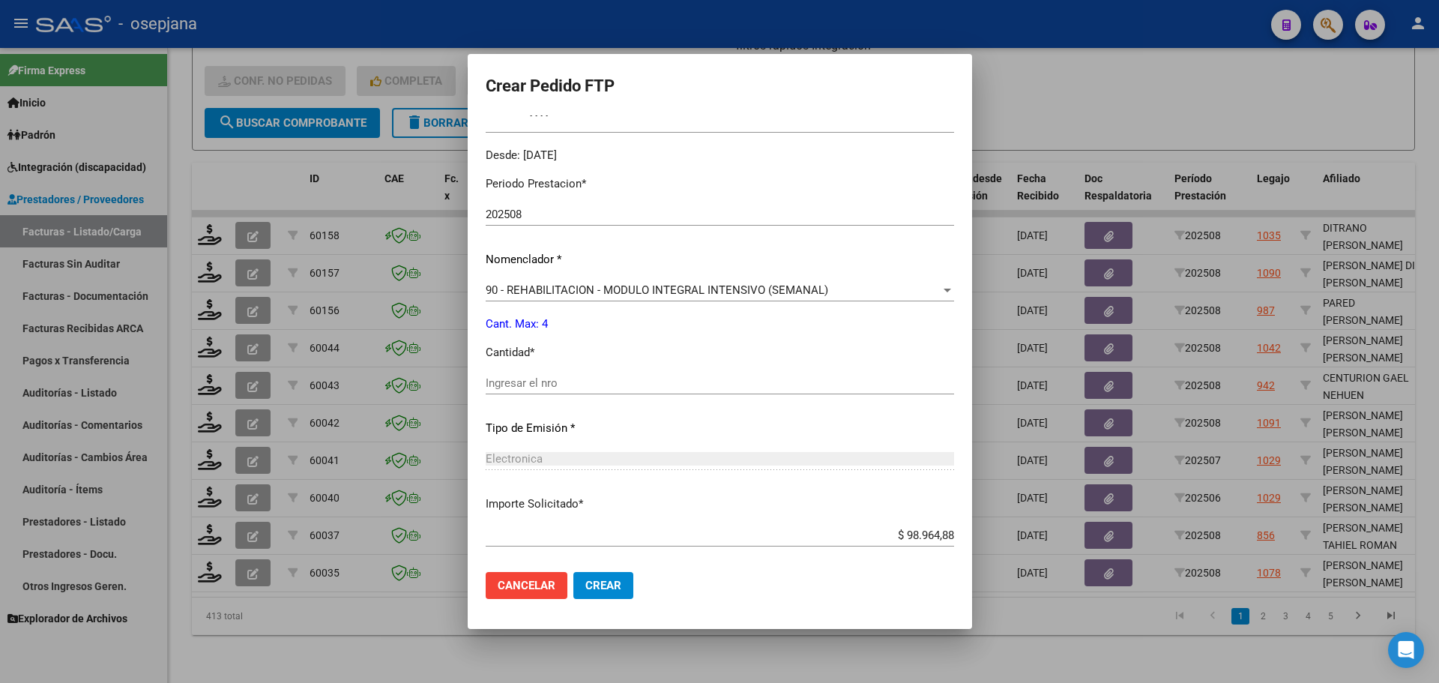
scroll to position [450, 0]
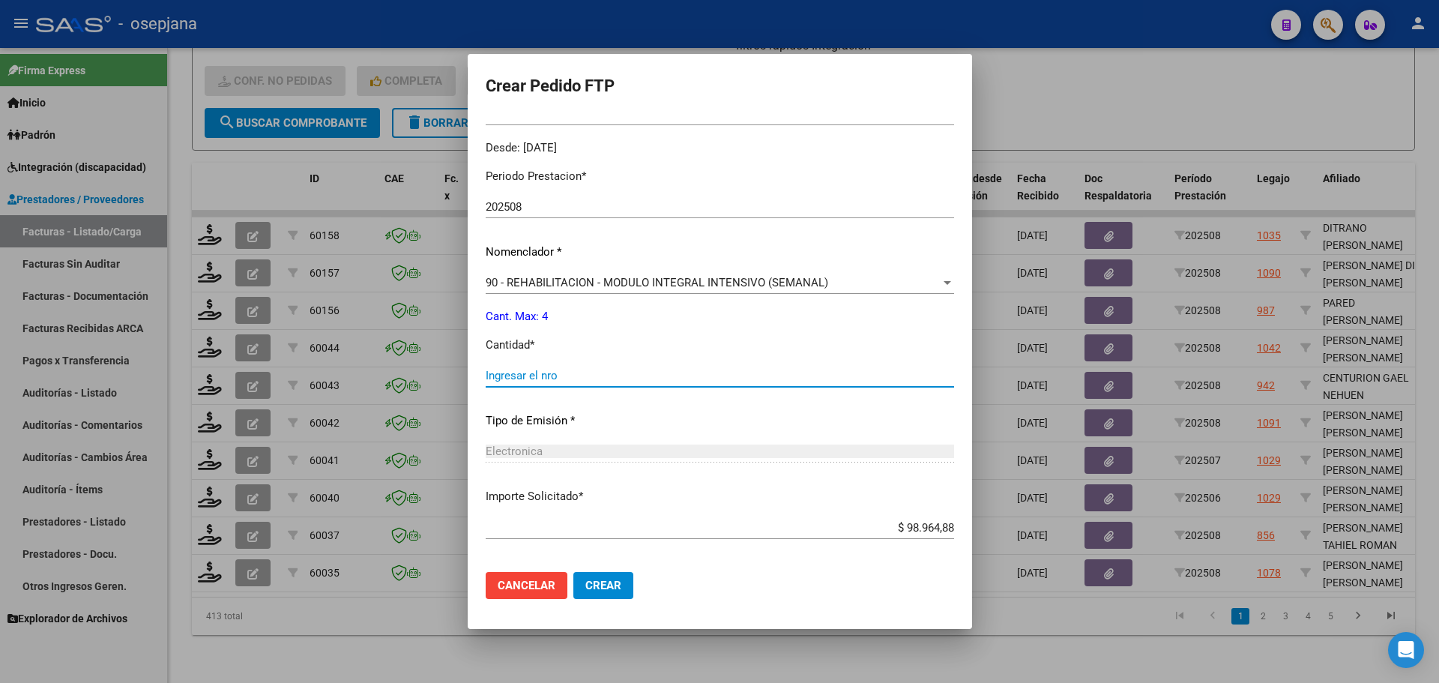
click at [550, 370] on input "Ingresar el nro" at bounding box center [720, 375] width 469 height 13
type input "4"
click at [592, 585] on span "Crear" at bounding box center [604, 585] width 36 height 13
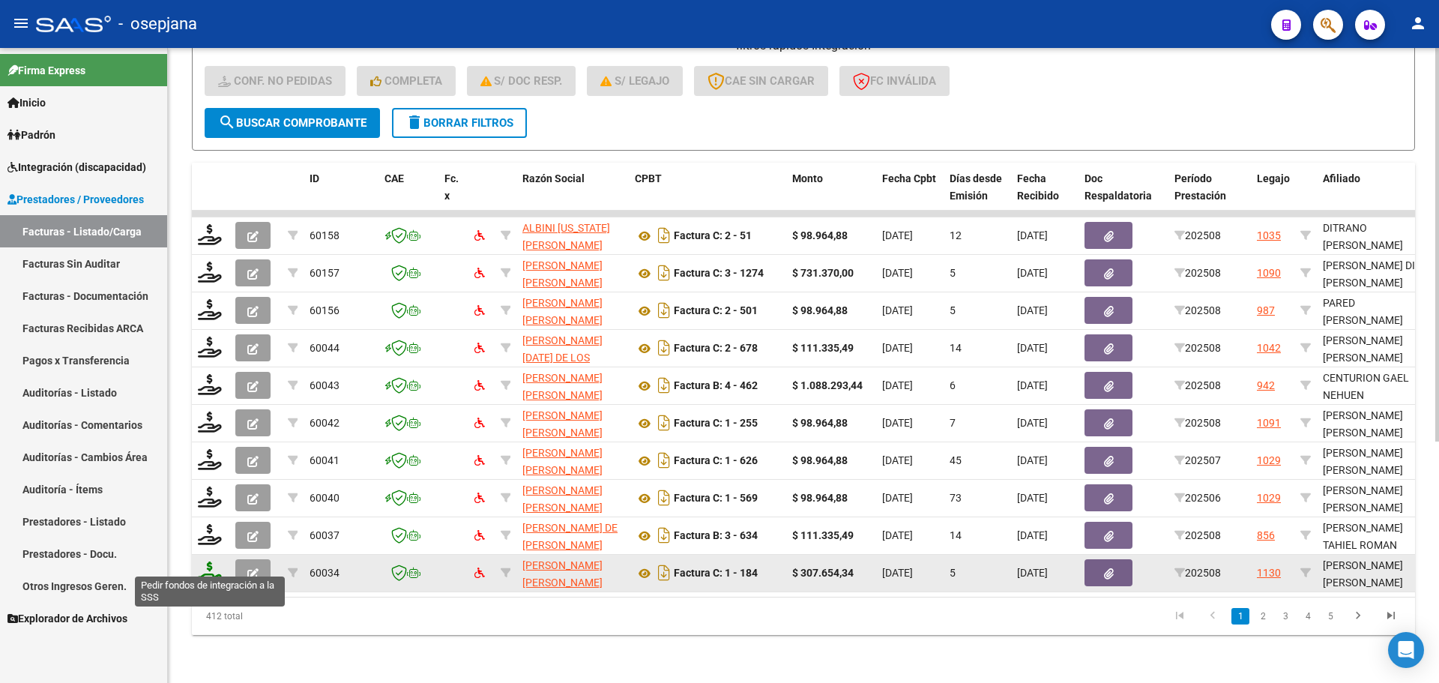
click at [204, 562] on icon at bounding box center [210, 572] width 24 height 21
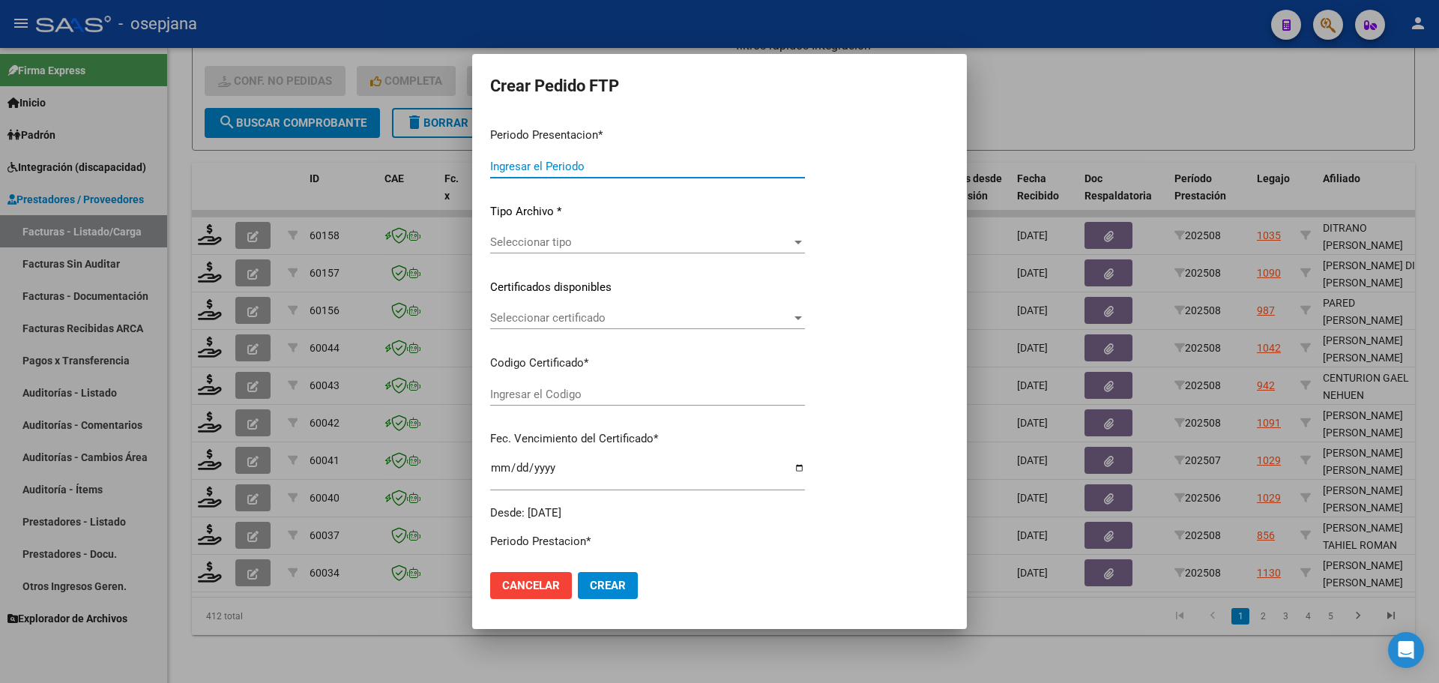
type input "202508"
type input "$ 307.654,34"
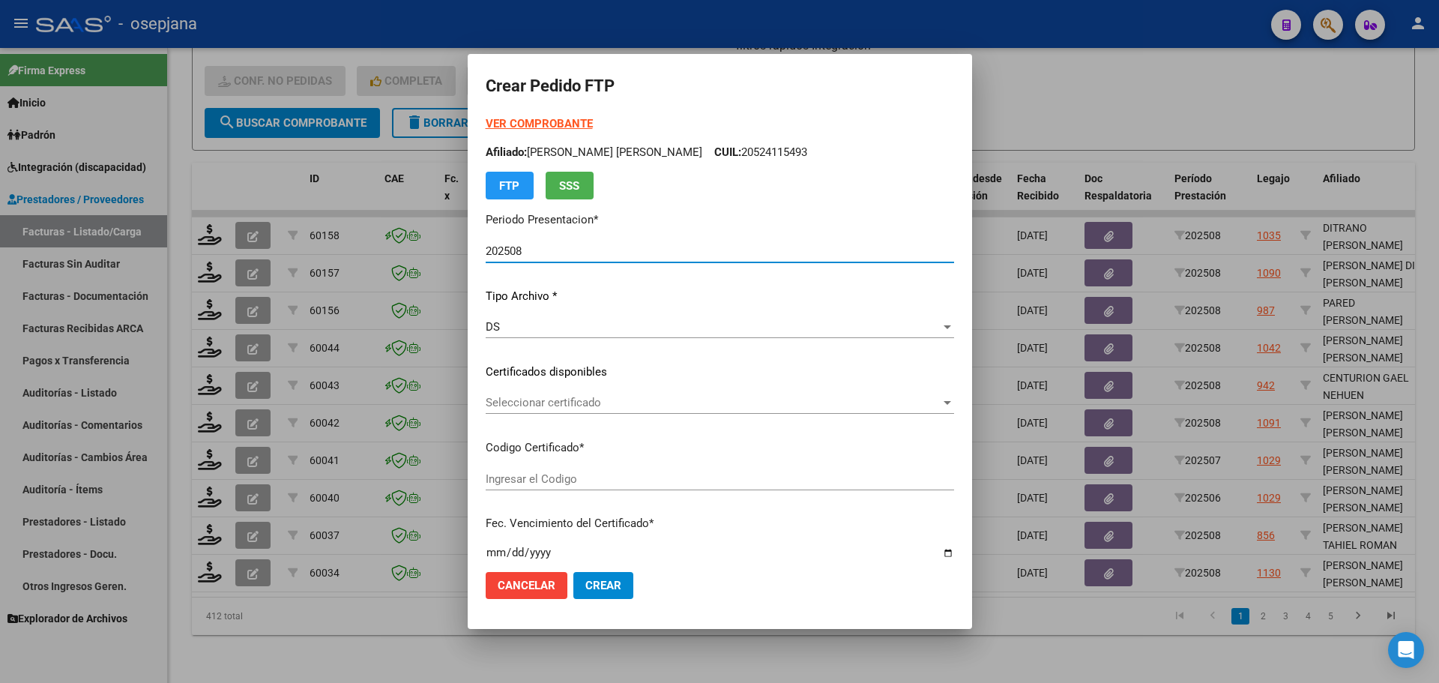
type input "ARG02000485257192022081920270819BSAS436"
type input "2027-08-19"
click at [612, 398] on span "Seleccionar certificado" at bounding box center [713, 402] width 455 height 13
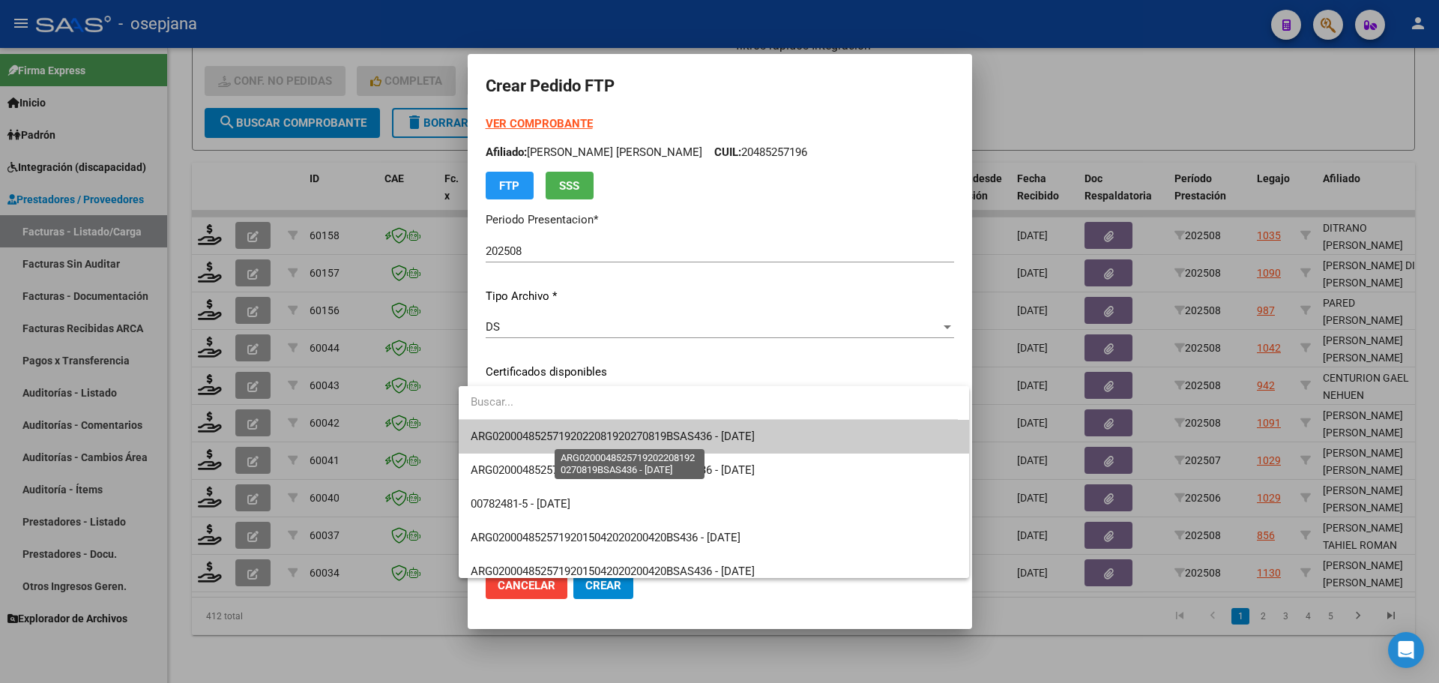
click at [617, 436] on span "ARG02000485257192022081920270819BSAS436 - 2027-08-19" at bounding box center [613, 436] width 284 height 13
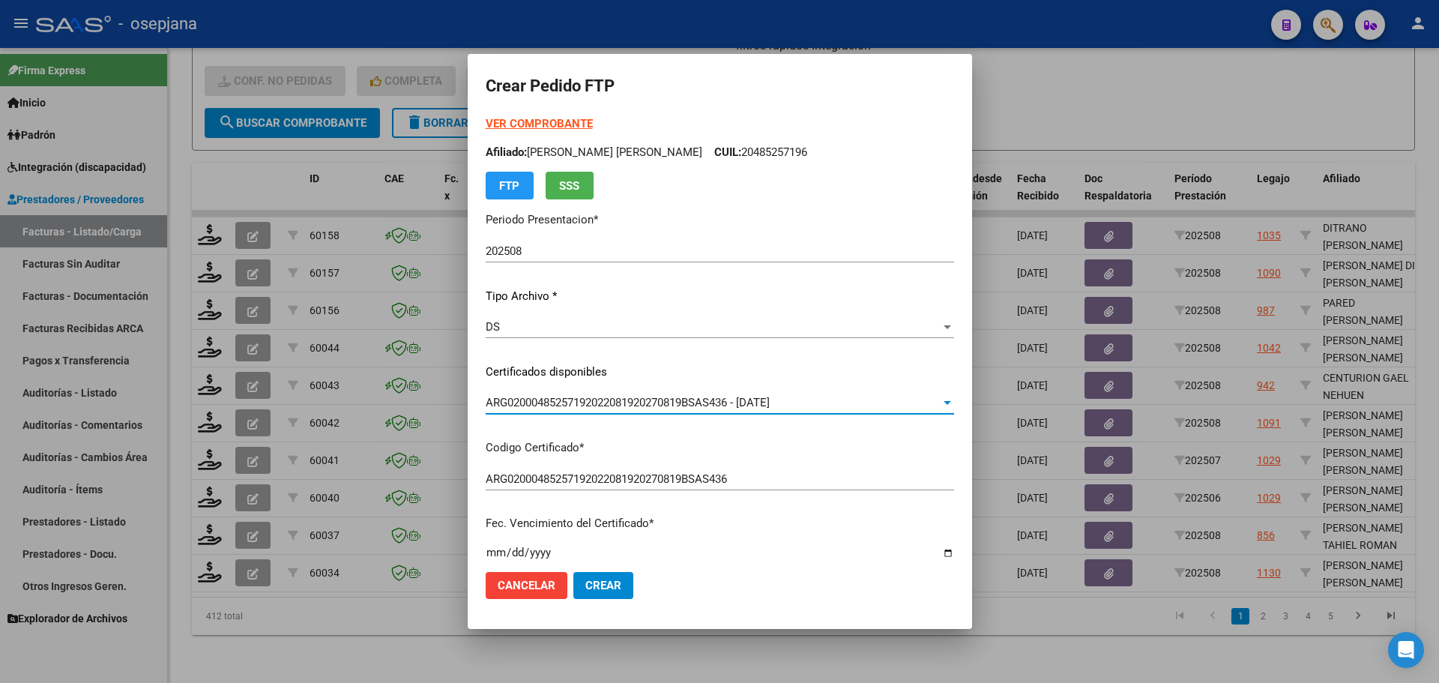
click at [543, 121] on strong "VER COMPROBANTE" at bounding box center [539, 123] width 107 height 13
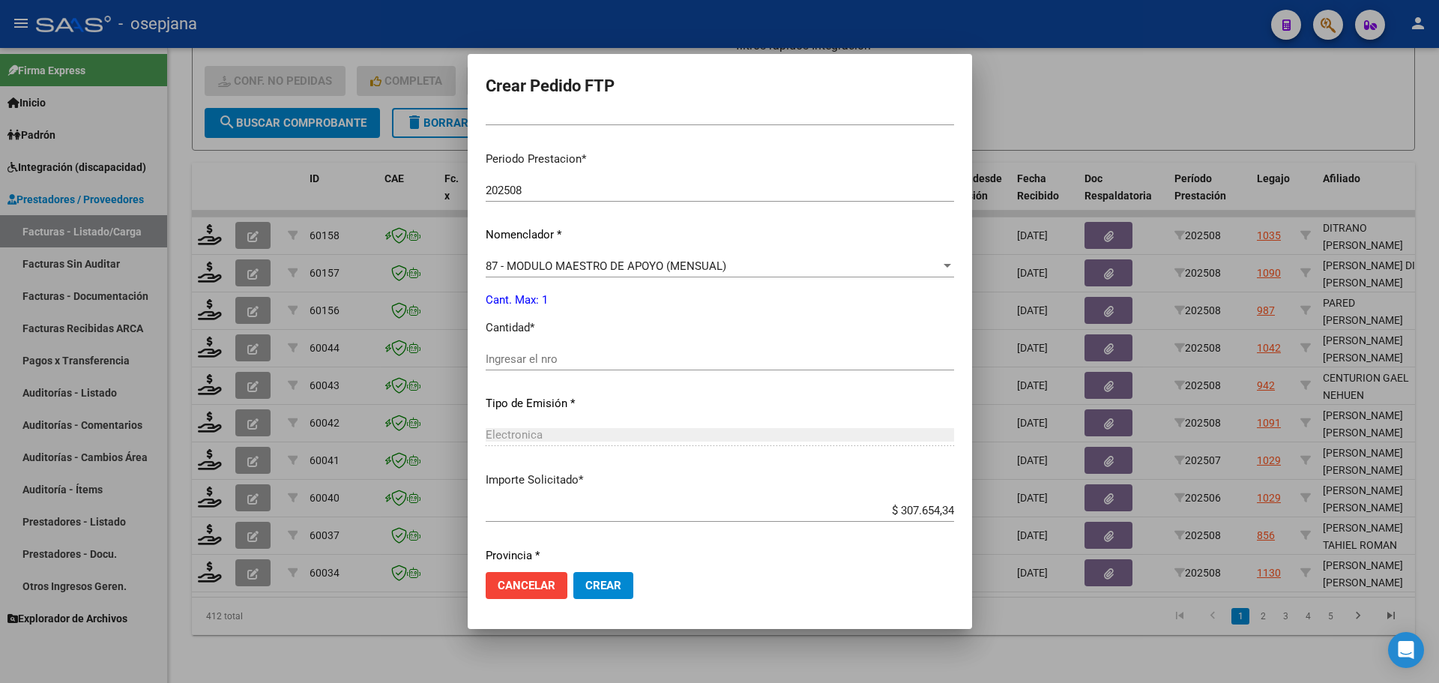
click at [540, 364] on input "Ingresar el nro" at bounding box center [720, 358] width 469 height 13
type input "1"
click at [601, 585] on span "Crear" at bounding box center [604, 585] width 36 height 13
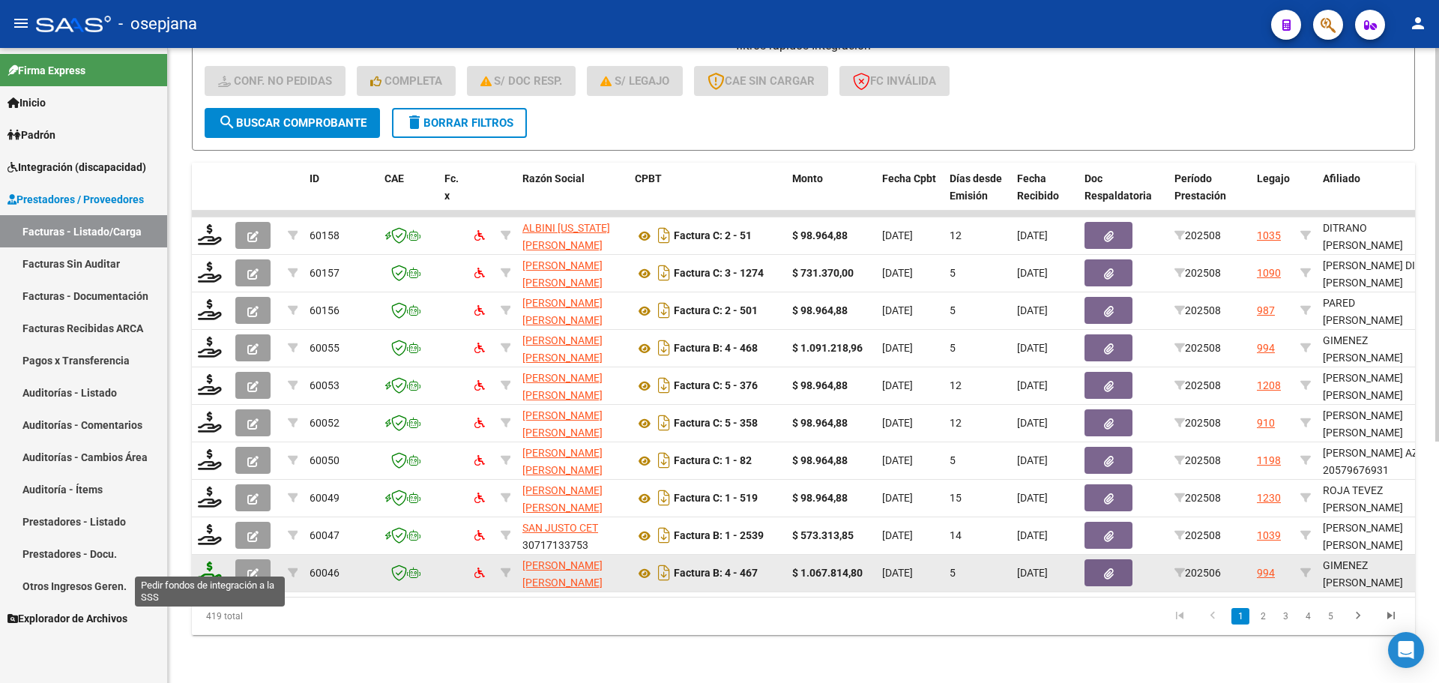
click at [217, 562] on icon at bounding box center [210, 572] width 24 height 21
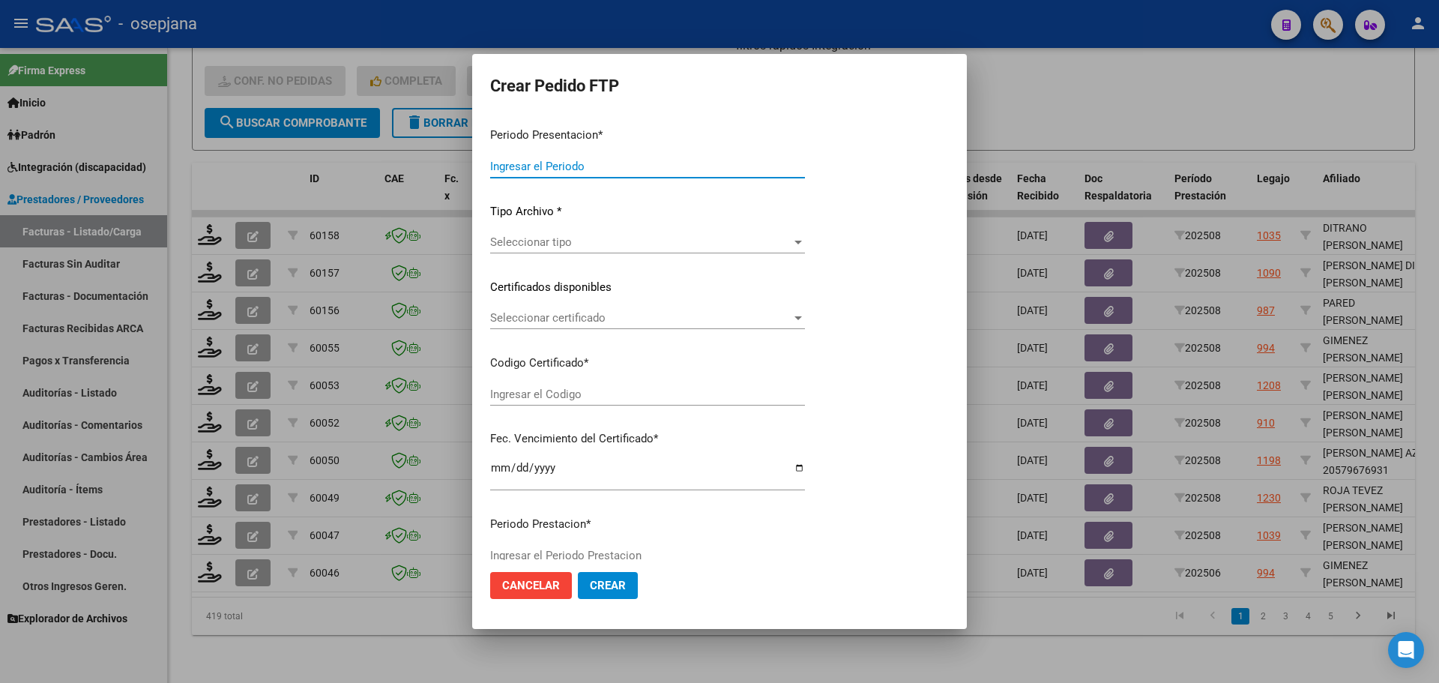
type input "202508"
type input "202506"
type input "$ 1.067.814,80"
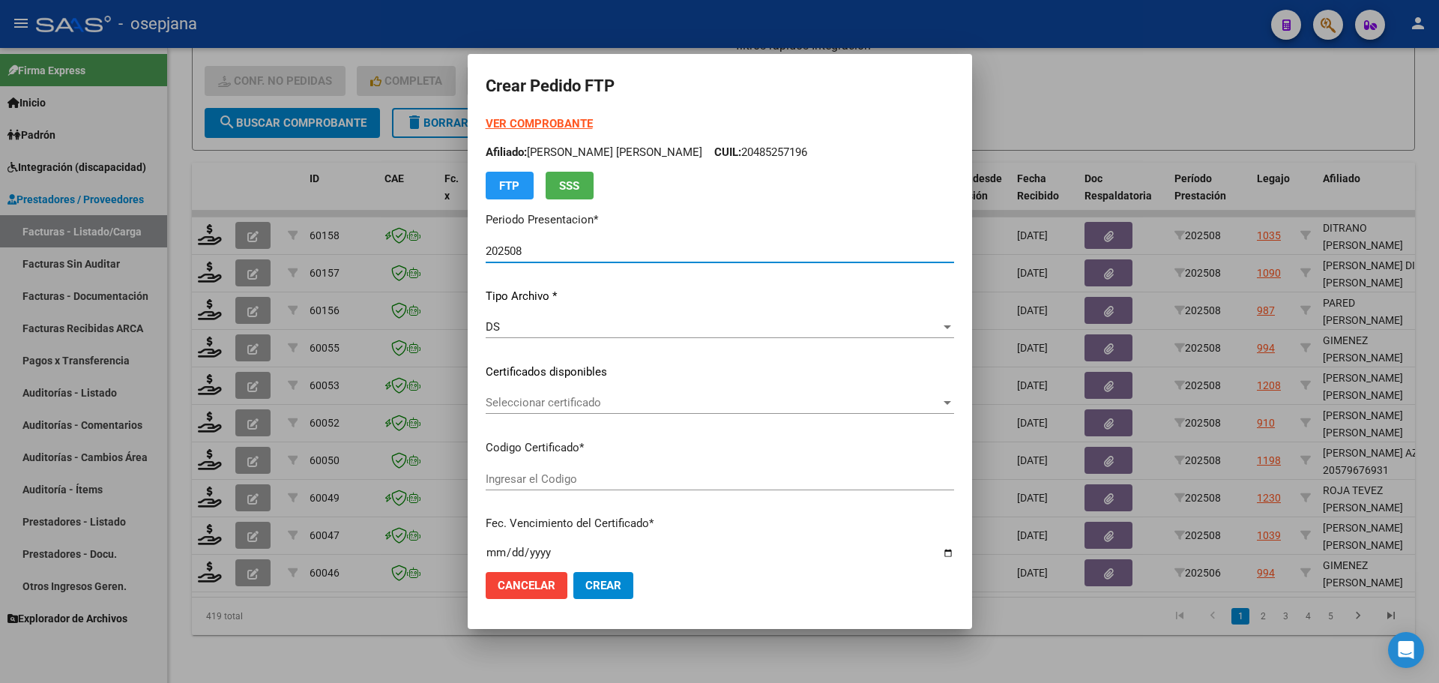
type input "ARG02000546325462022091420270914BSAS313"
type input "2027-09-14"
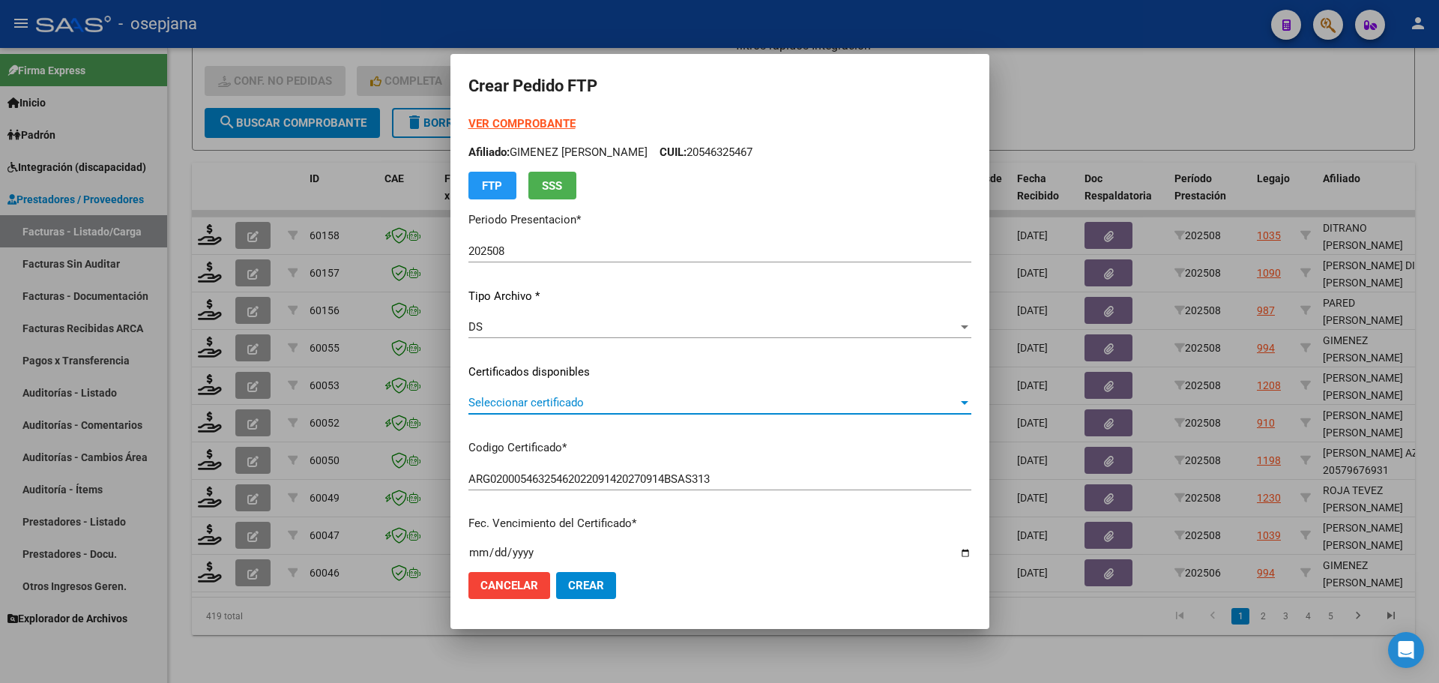
click at [616, 397] on span "Seleccionar certificado" at bounding box center [714, 402] width 490 height 13
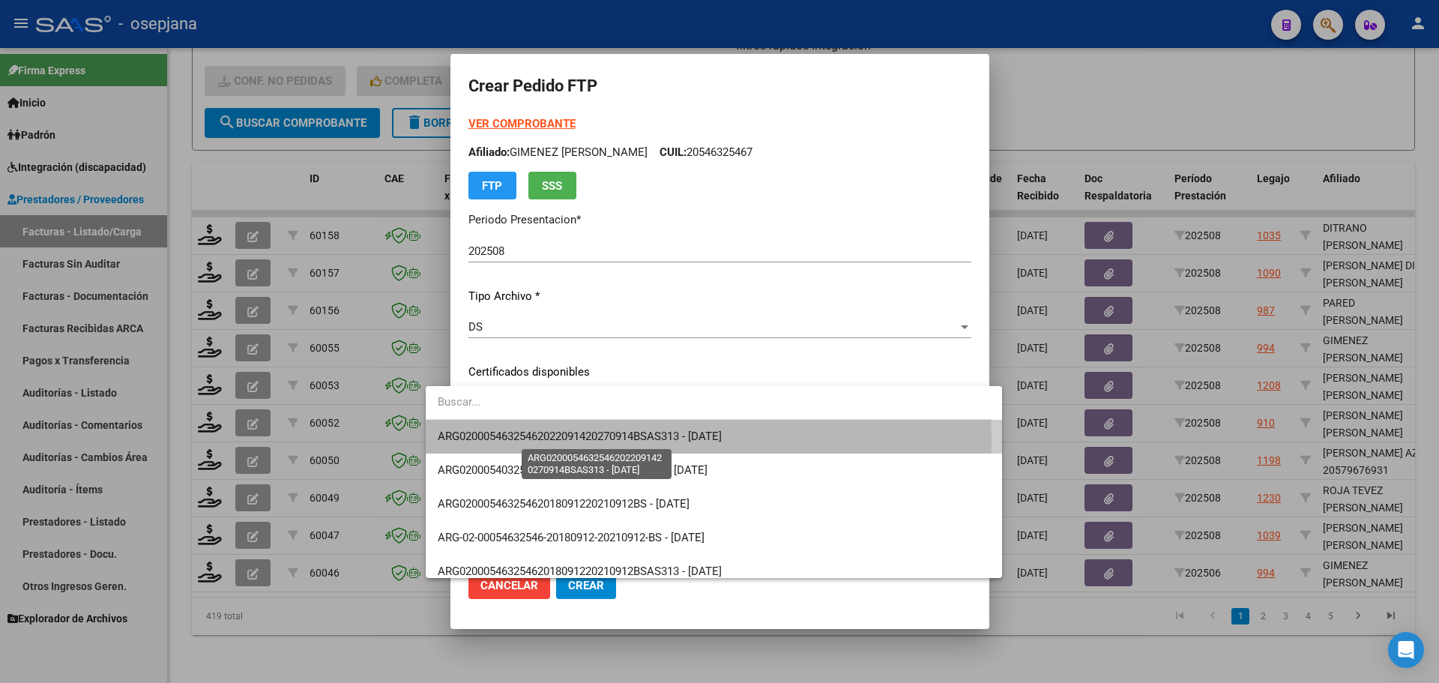
click at [626, 437] on span "ARG02000546325462022091420270914BSAS313 - 2027-09-14" at bounding box center [580, 436] width 284 height 13
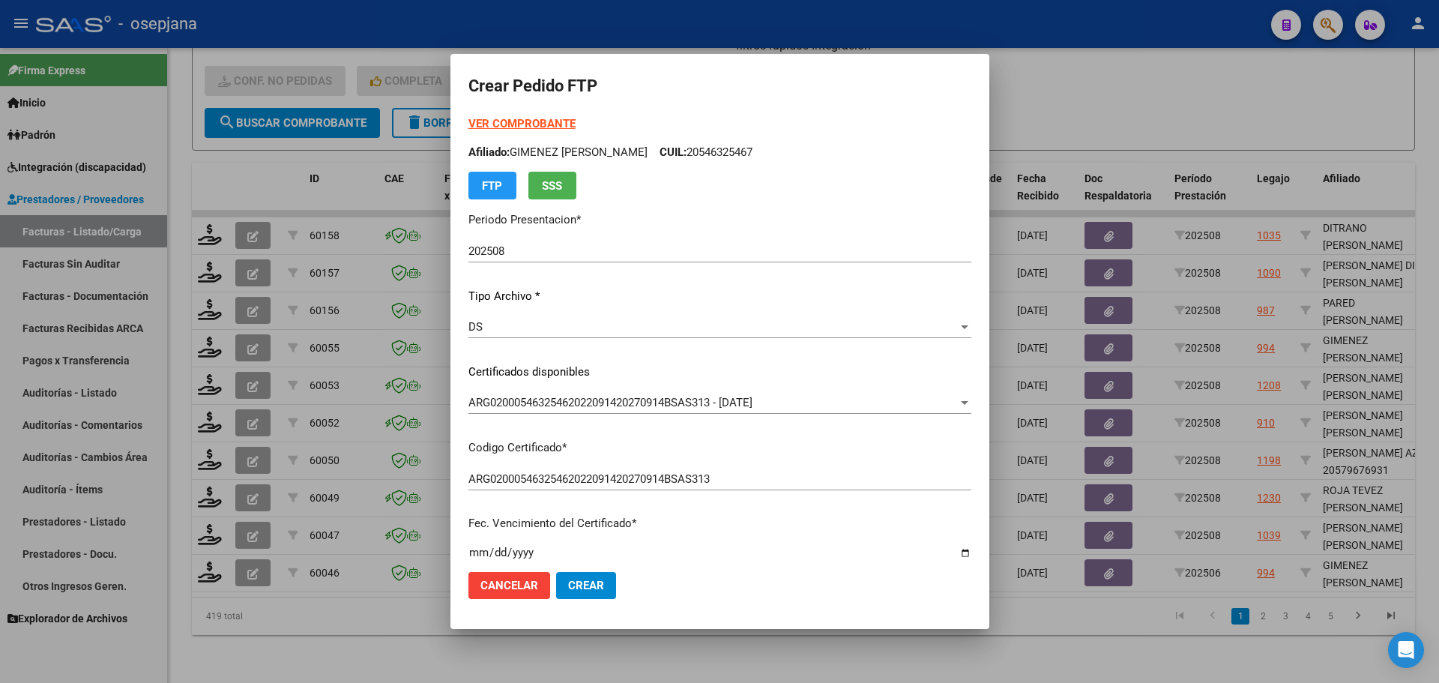
click at [517, 121] on strong "VER COMPROBANTE" at bounding box center [522, 123] width 107 height 13
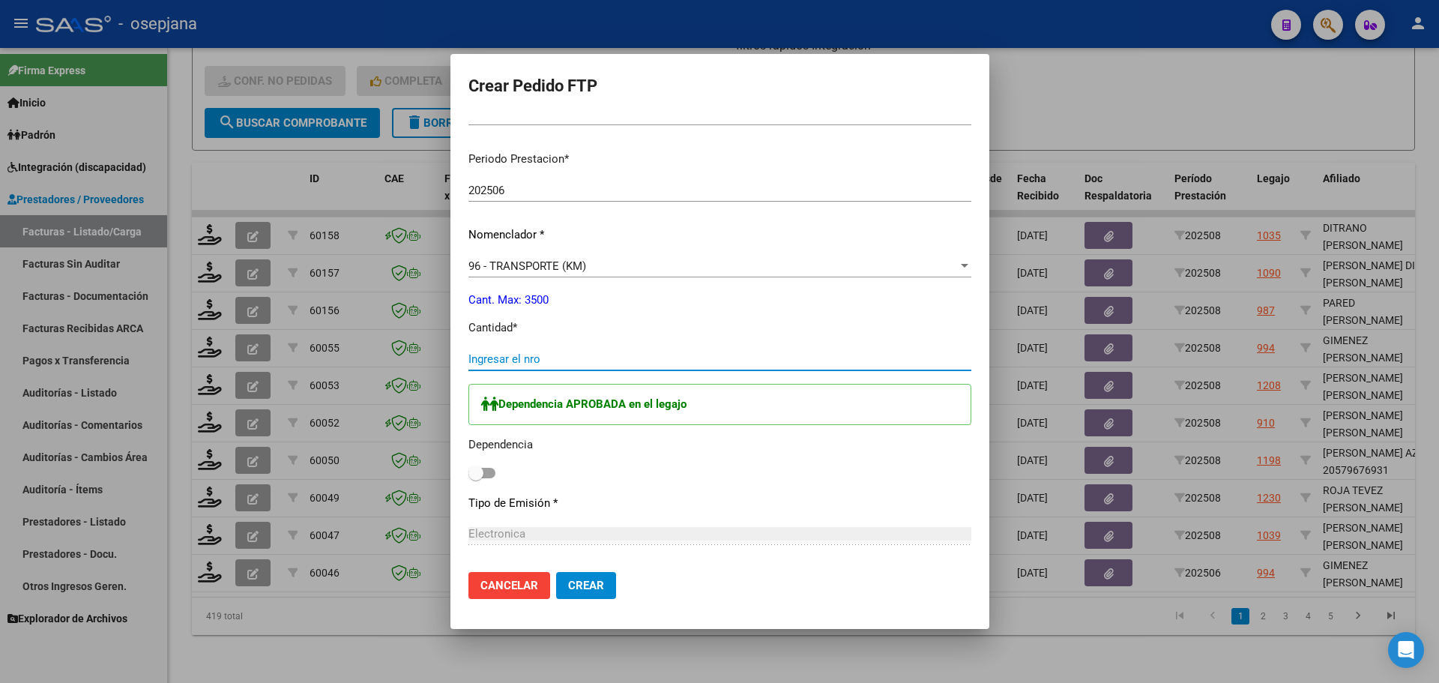
click at [477, 356] on input "Ingresar el nro" at bounding box center [720, 358] width 503 height 13
type input "1460"
click at [469, 466] on span at bounding box center [476, 473] width 15 height 15
click at [475, 478] on input "checkbox" at bounding box center [475, 478] width 1 height 1
checkbox input "true"
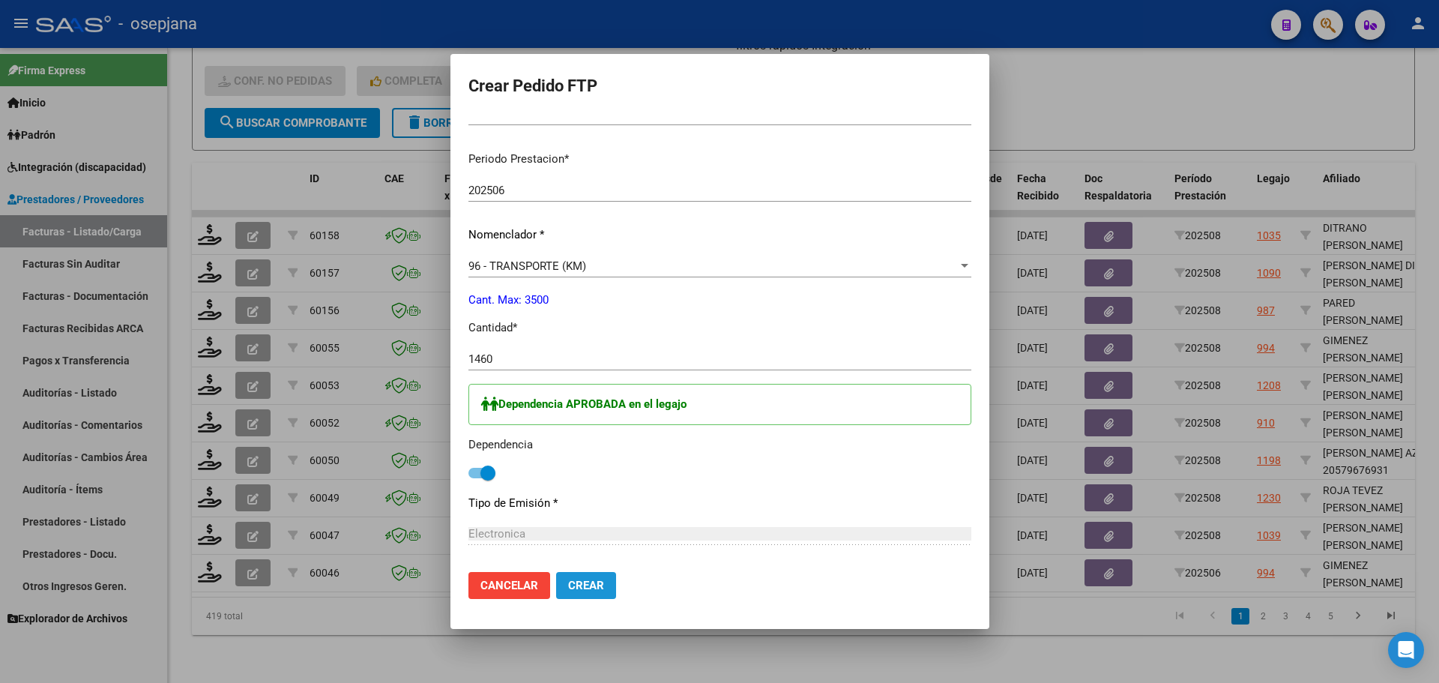
click at [566, 598] on button "Crear" at bounding box center [586, 585] width 60 height 27
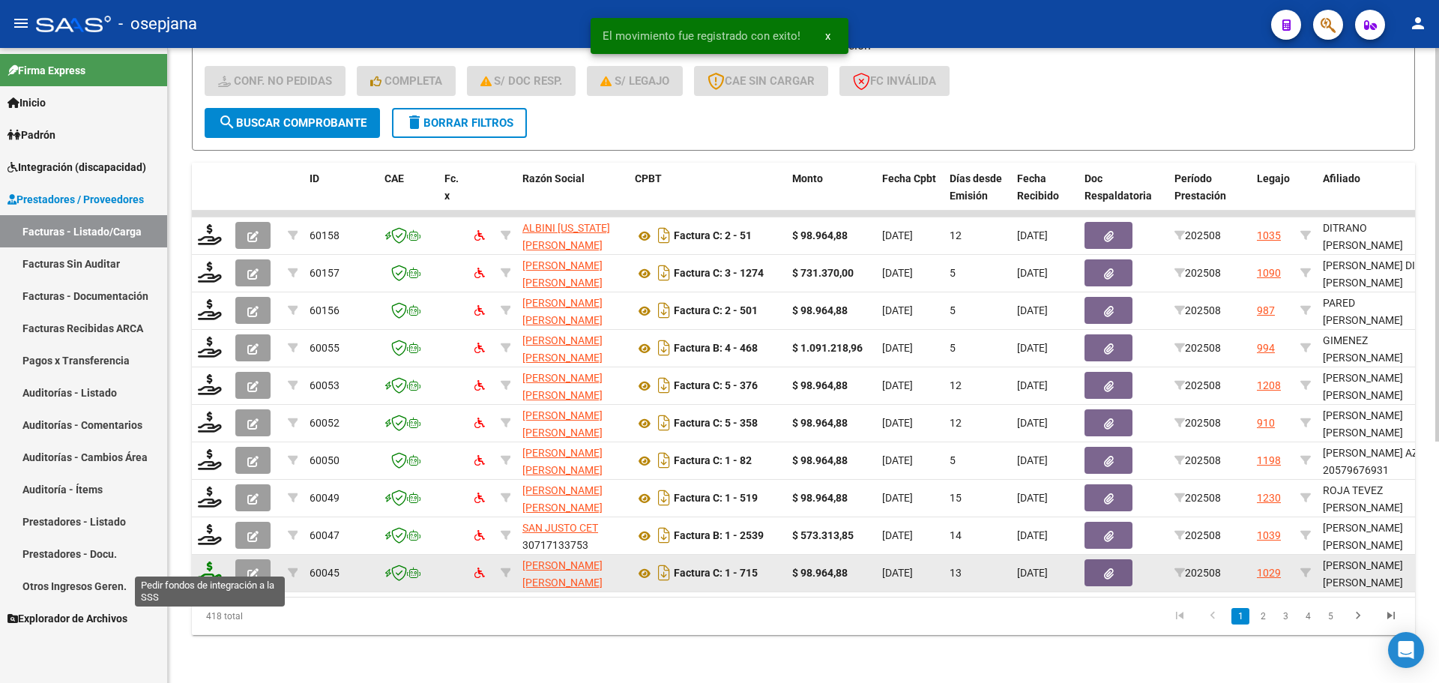
click at [199, 562] on icon at bounding box center [210, 572] width 24 height 21
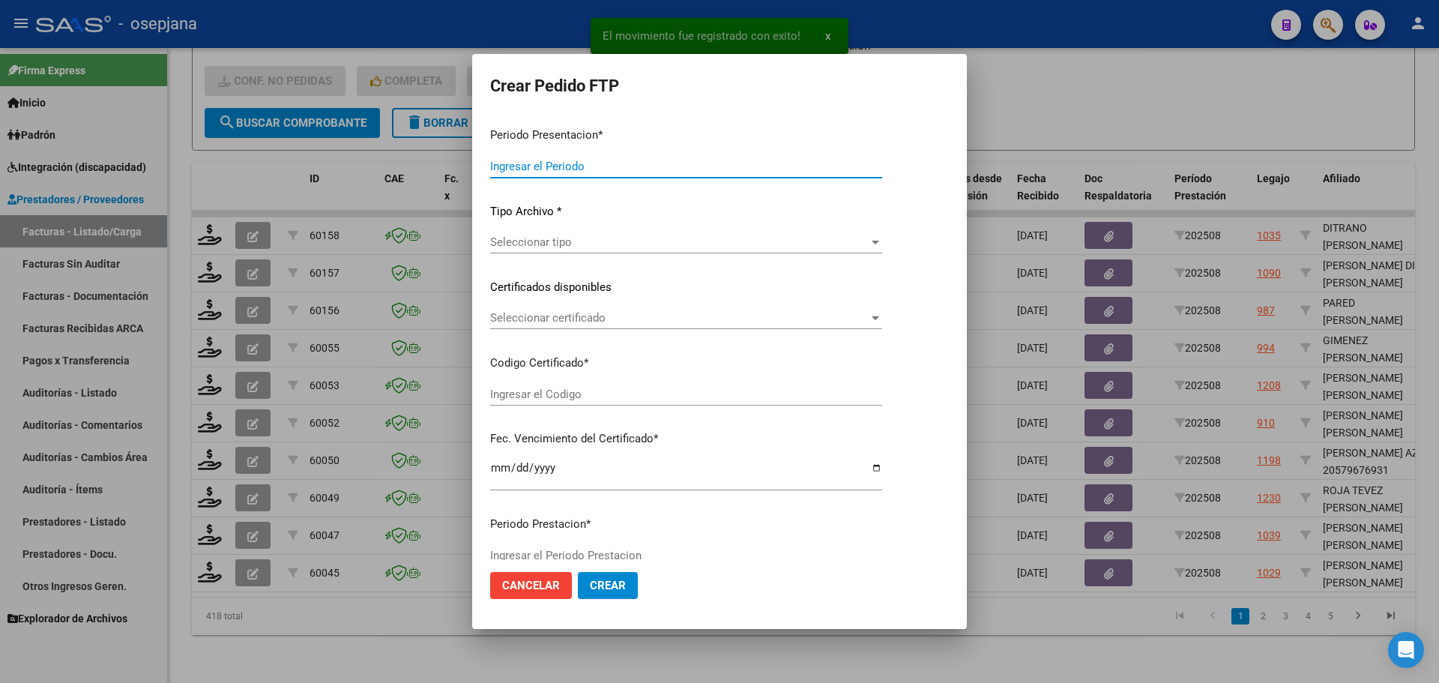
type input "202508"
type input "$ 98.964,88"
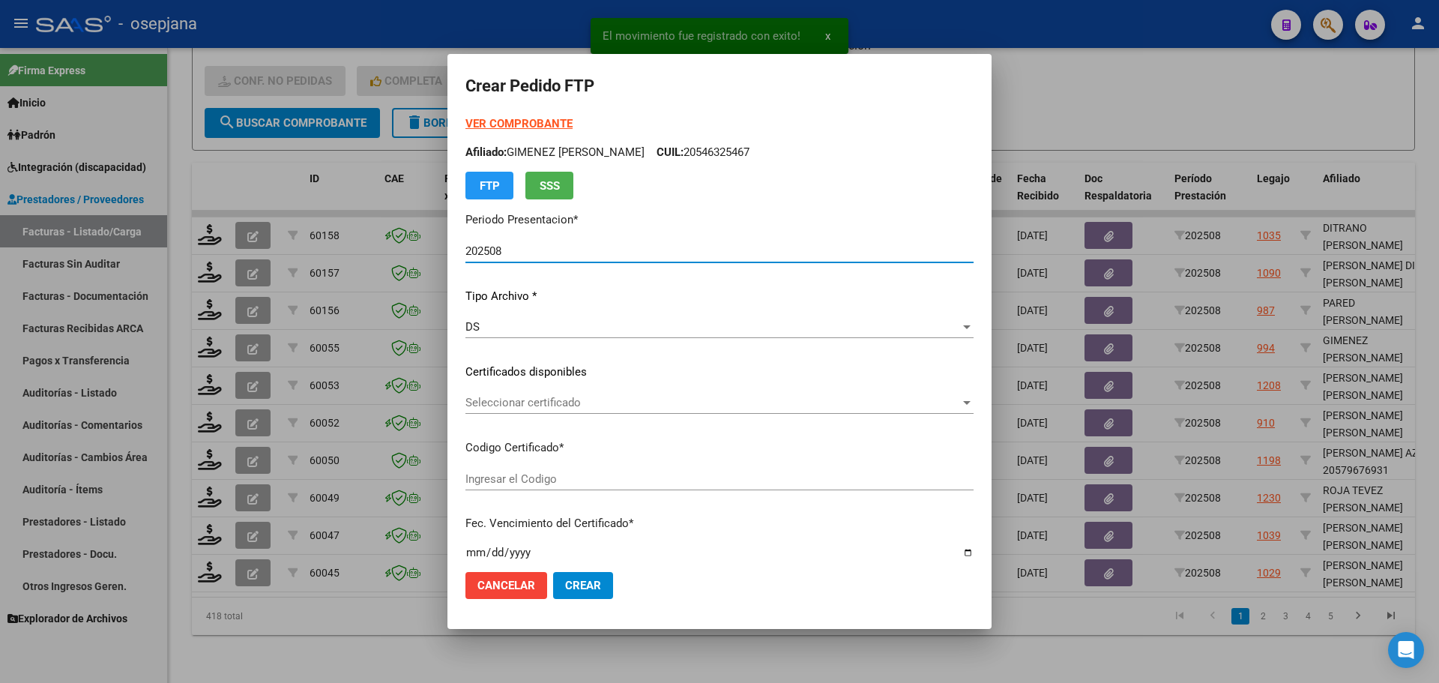
type input "ARG02000540522792022111520271115BSAS436"
type input "2027-11-15"
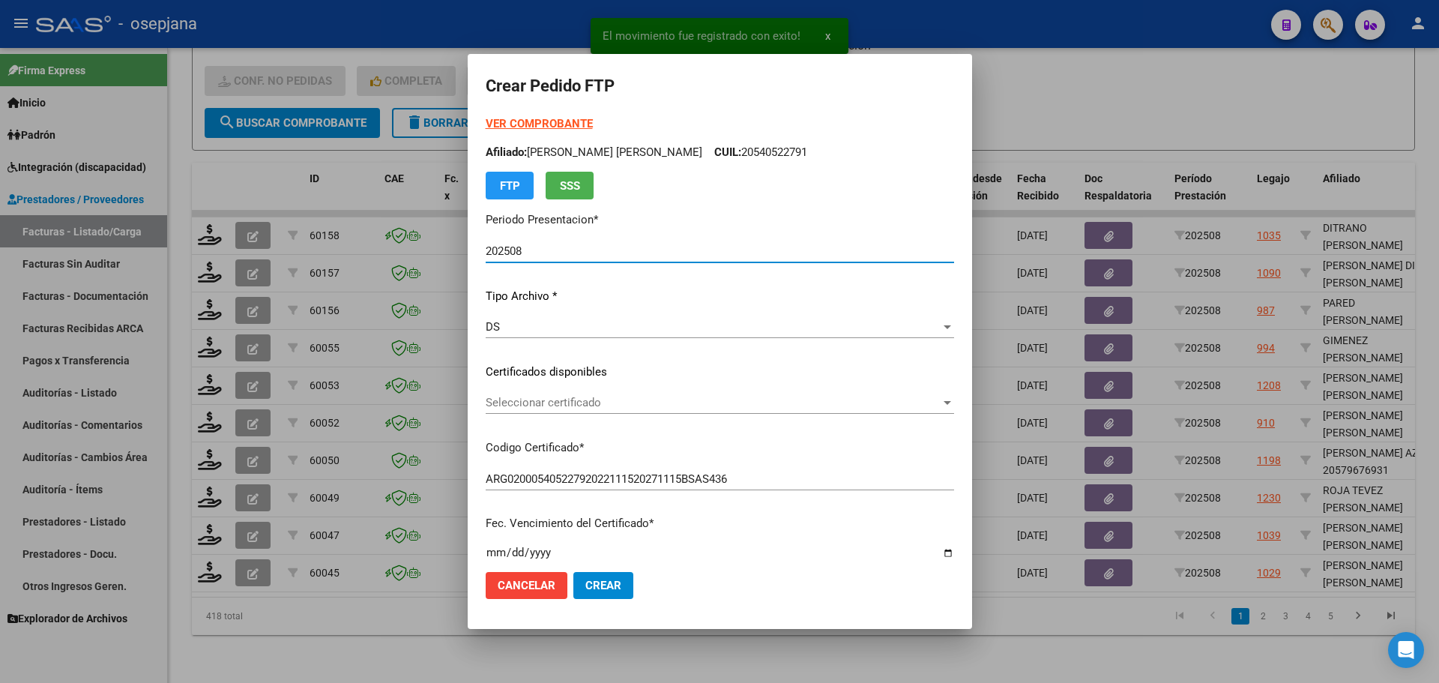
click at [618, 407] on span "Seleccionar certificado" at bounding box center [713, 402] width 455 height 13
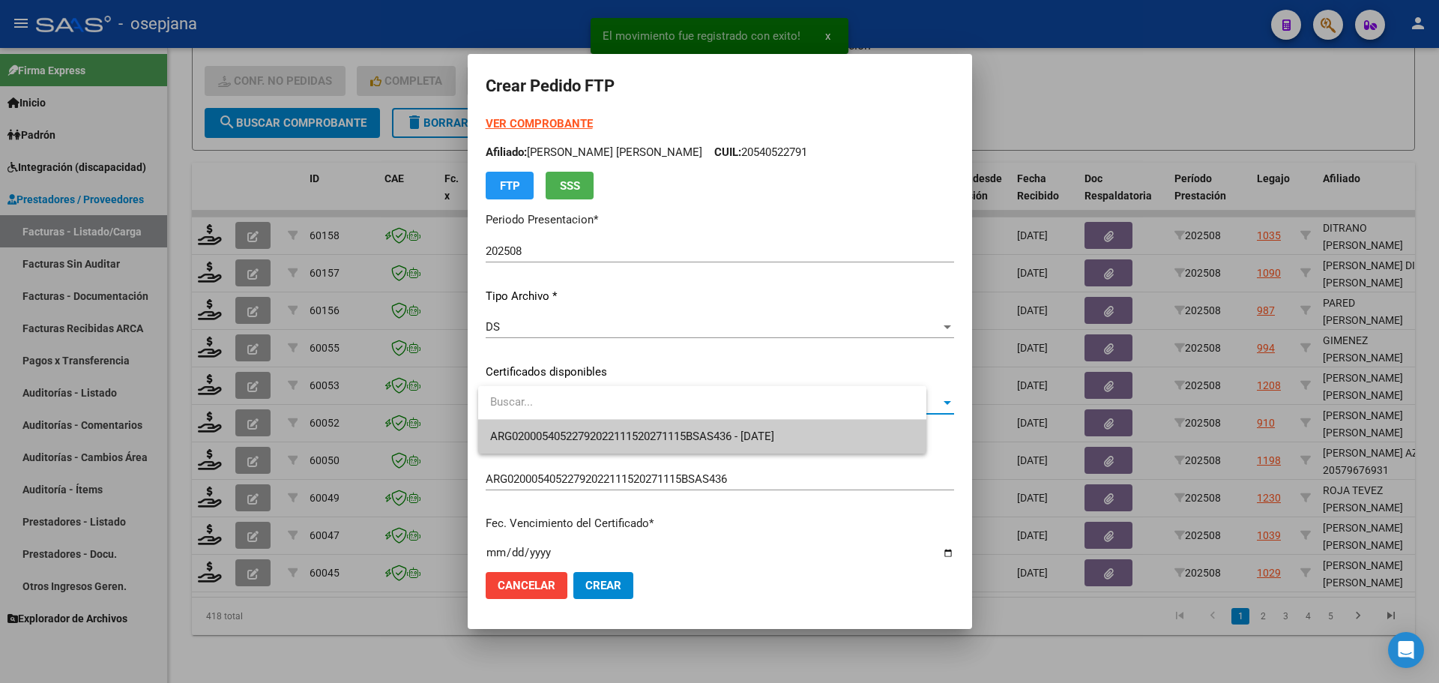
click at [642, 427] on span "ARG02000540522792022111520271115BSAS436 - 2027-11-15" at bounding box center [702, 437] width 424 height 34
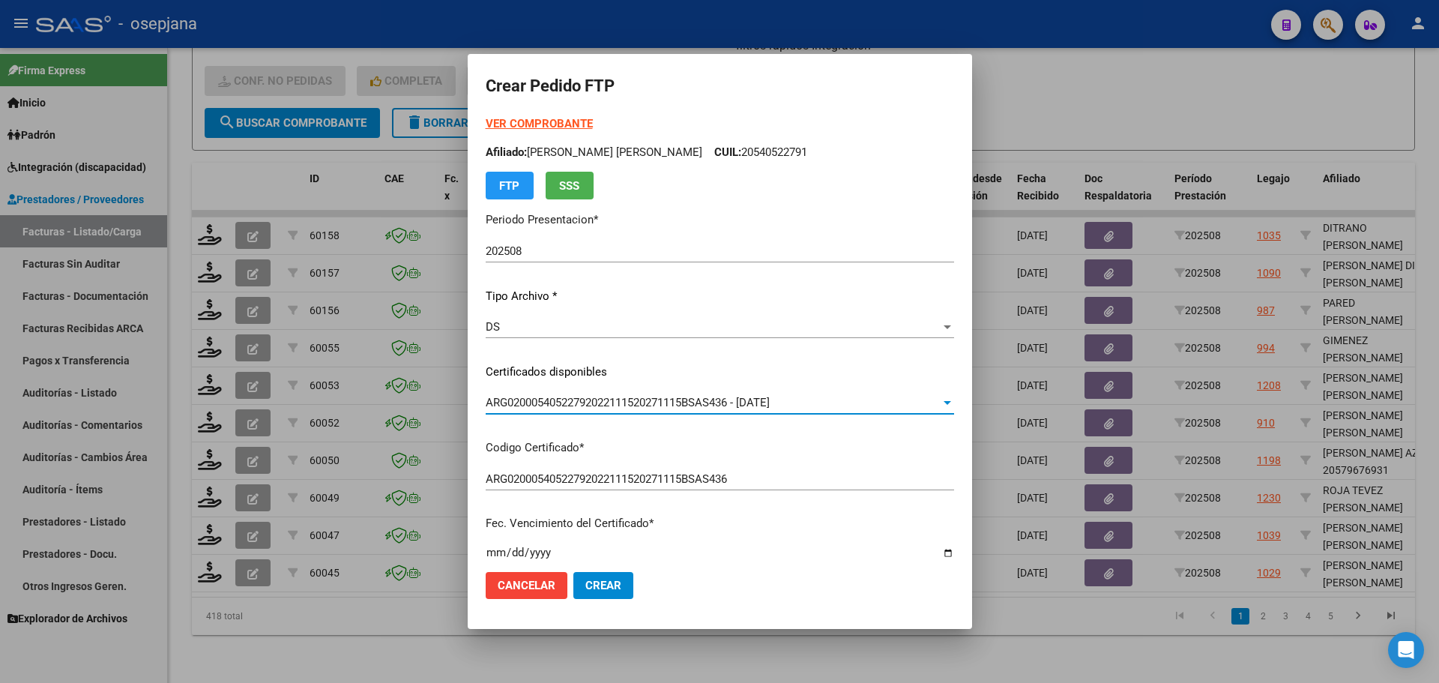
click at [568, 130] on strong "VER COMPROBANTE" at bounding box center [539, 123] width 107 height 13
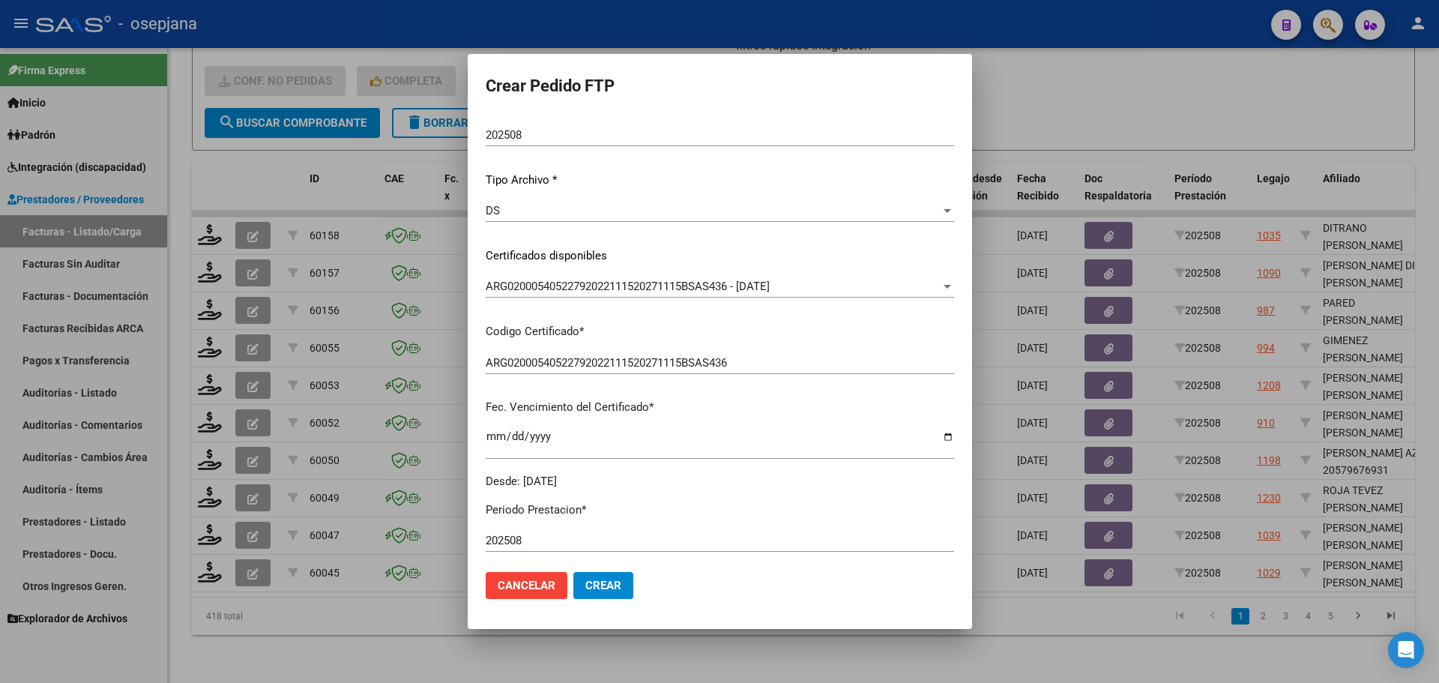
scroll to position [375, 0]
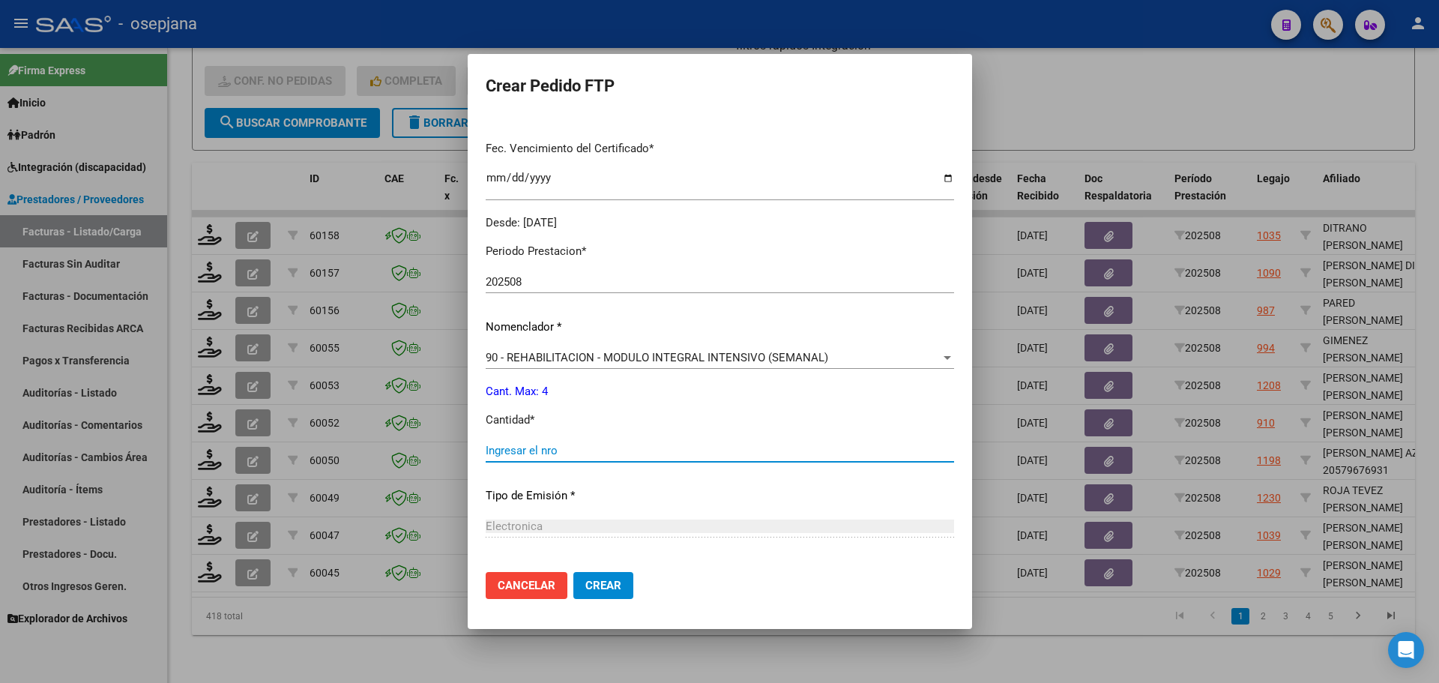
click at [512, 448] on input "Ingresar el nro" at bounding box center [720, 450] width 469 height 13
type input "4"
click at [614, 585] on span "Crear" at bounding box center [604, 585] width 36 height 13
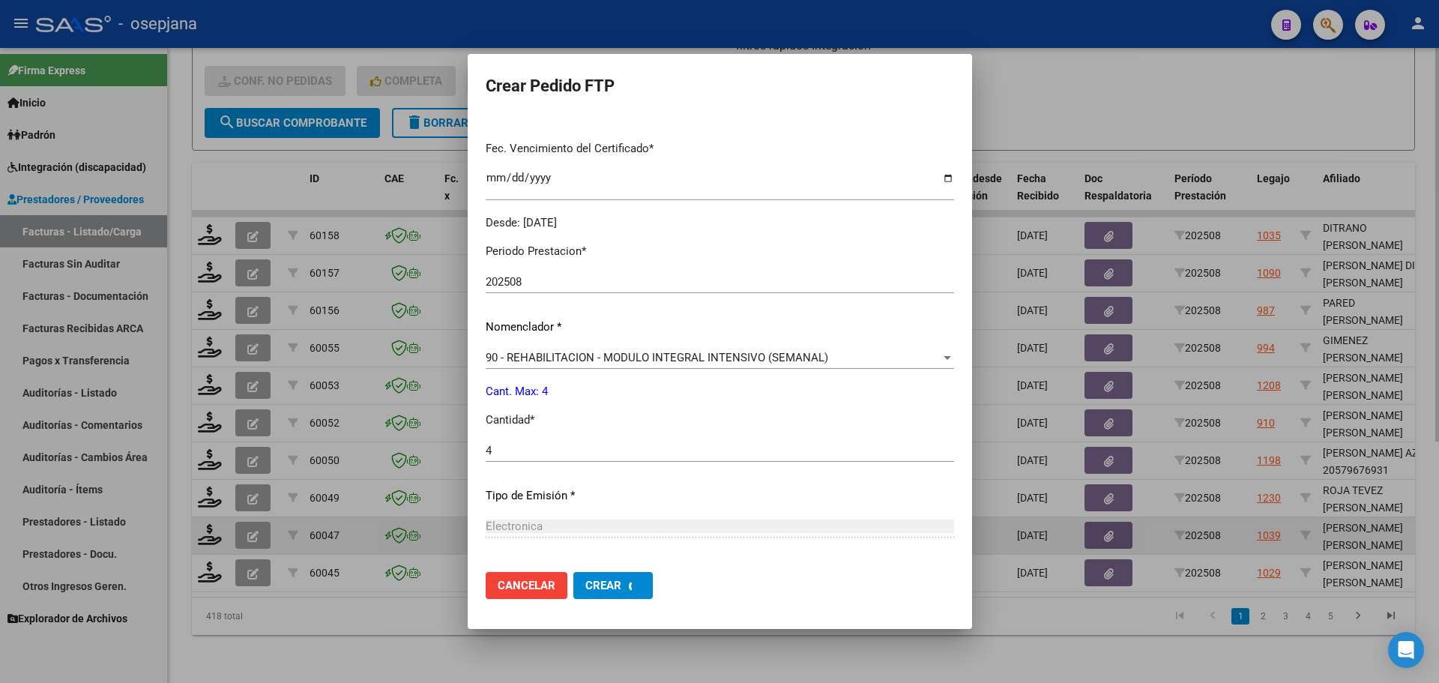
scroll to position [0, 0]
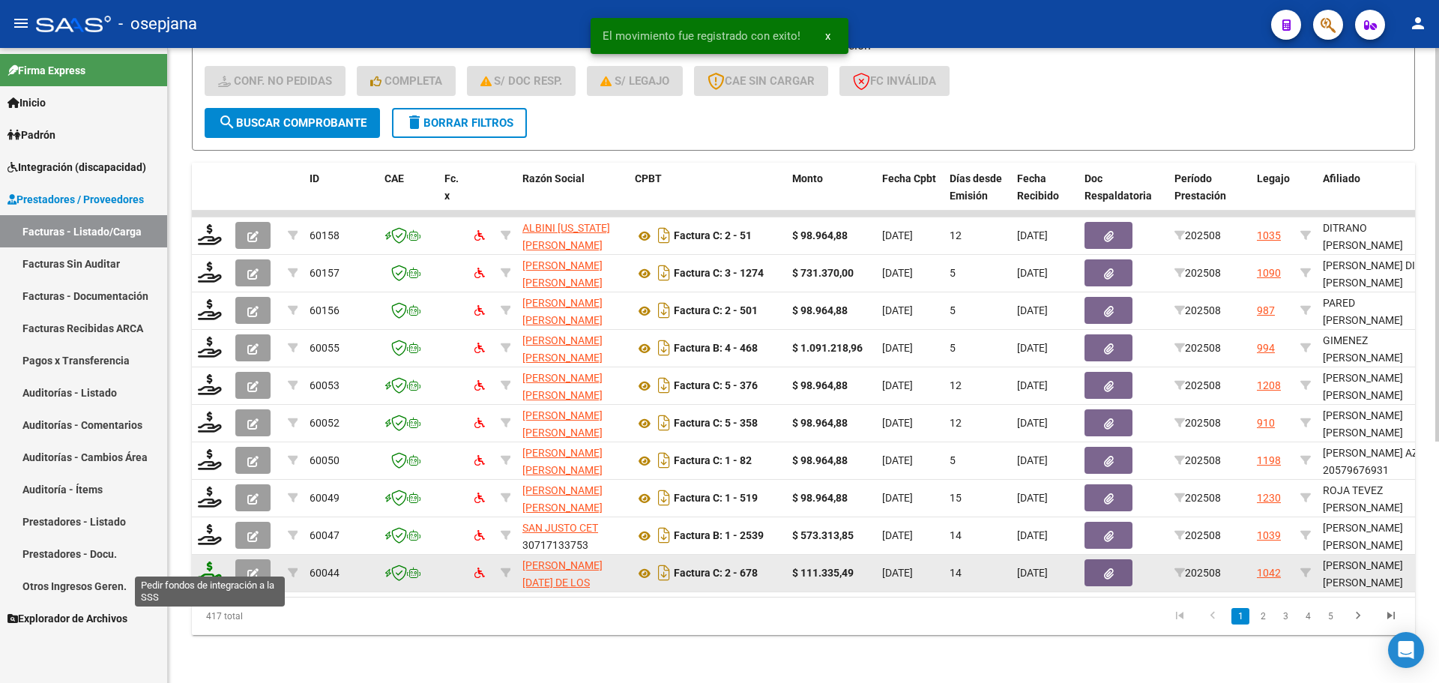
click at [206, 562] on icon at bounding box center [210, 572] width 24 height 21
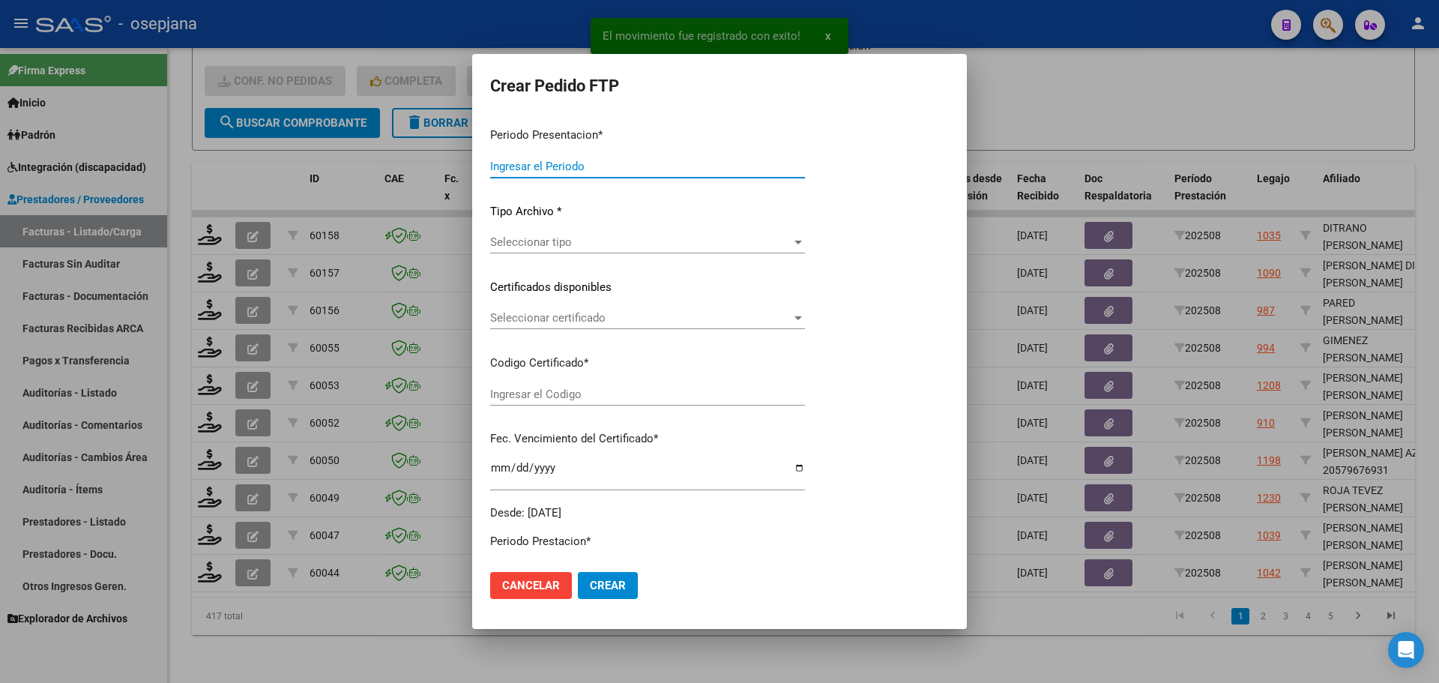
type input "202508"
type input "$ 111.335,49"
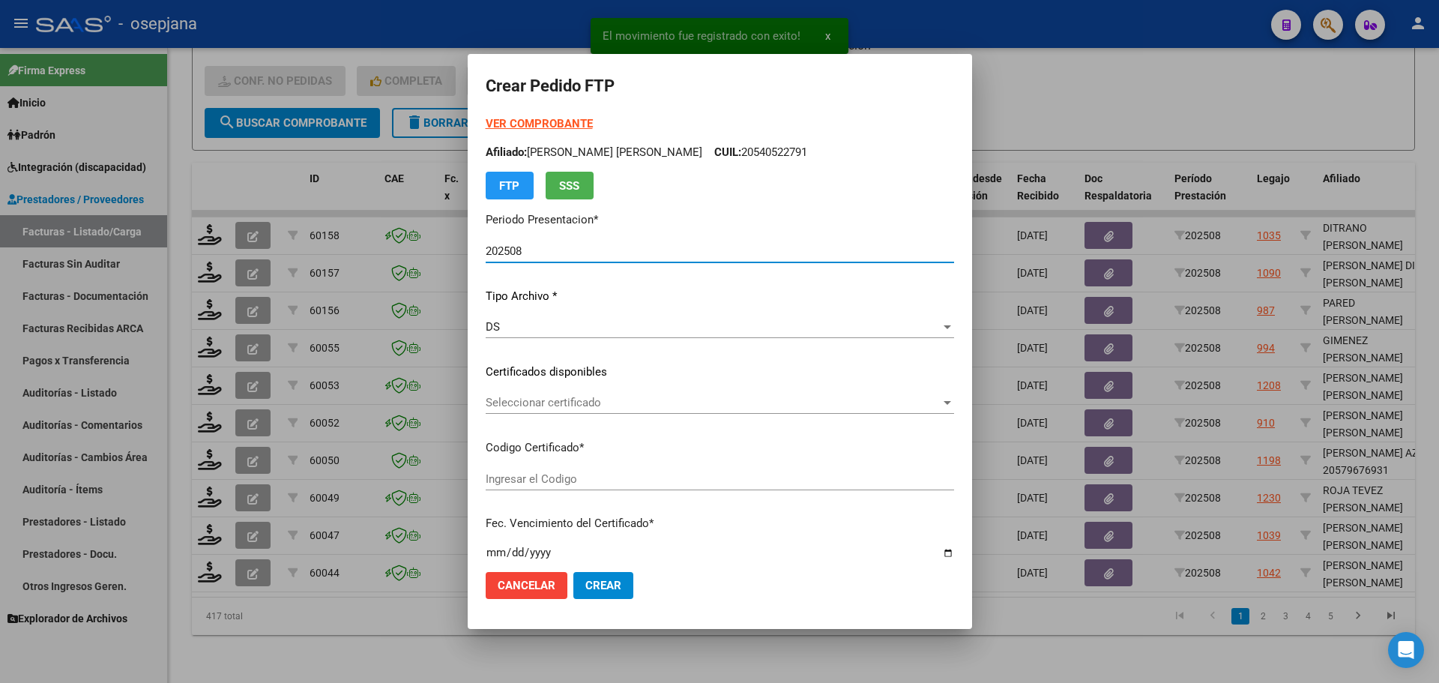
type input "ARG02000555130482020022620250226BSAS313"
type input "2026-02-26"
click at [581, 388] on div "VER COMPROBANTE ARCA Padrón Afiliado: GRECO SANTINO SIMON CUIL: 20555130482 FTP…" at bounding box center [720, 360] width 469 height 490
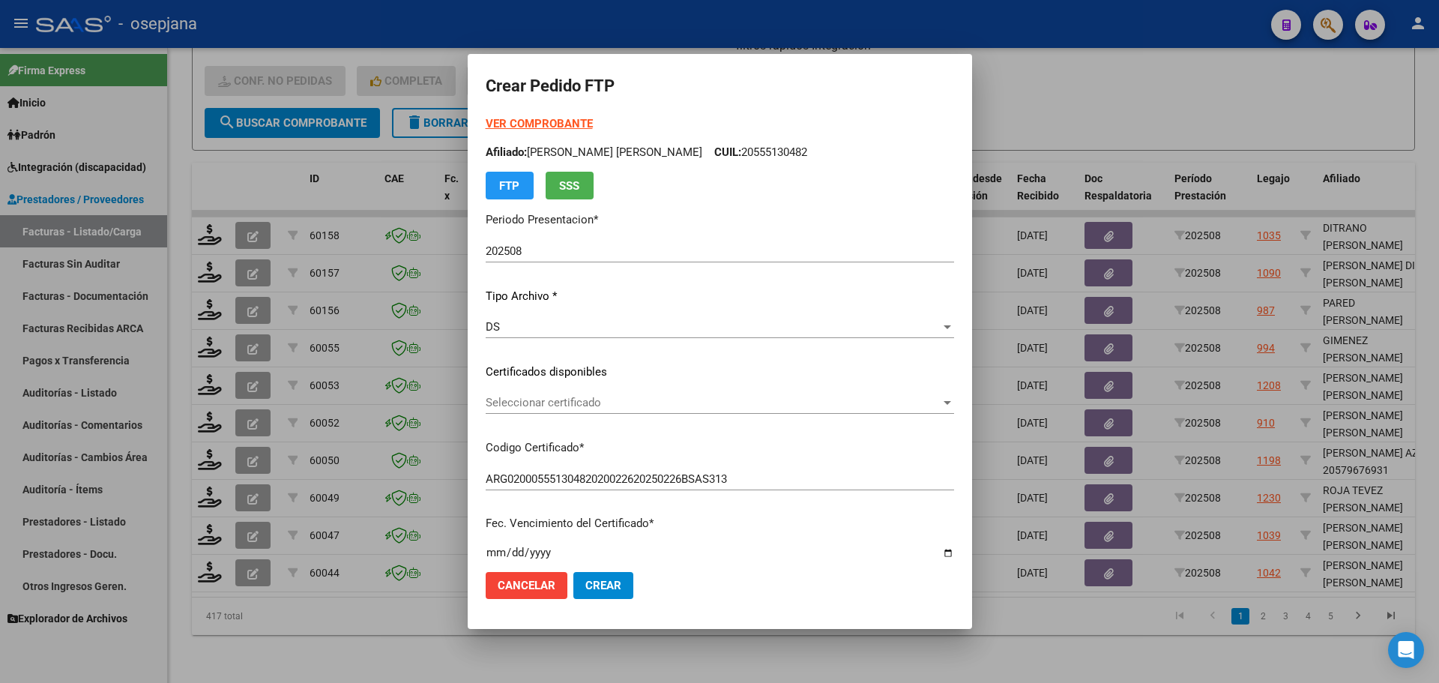
click at [582, 401] on span "Seleccionar certificado" at bounding box center [713, 402] width 455 height 13
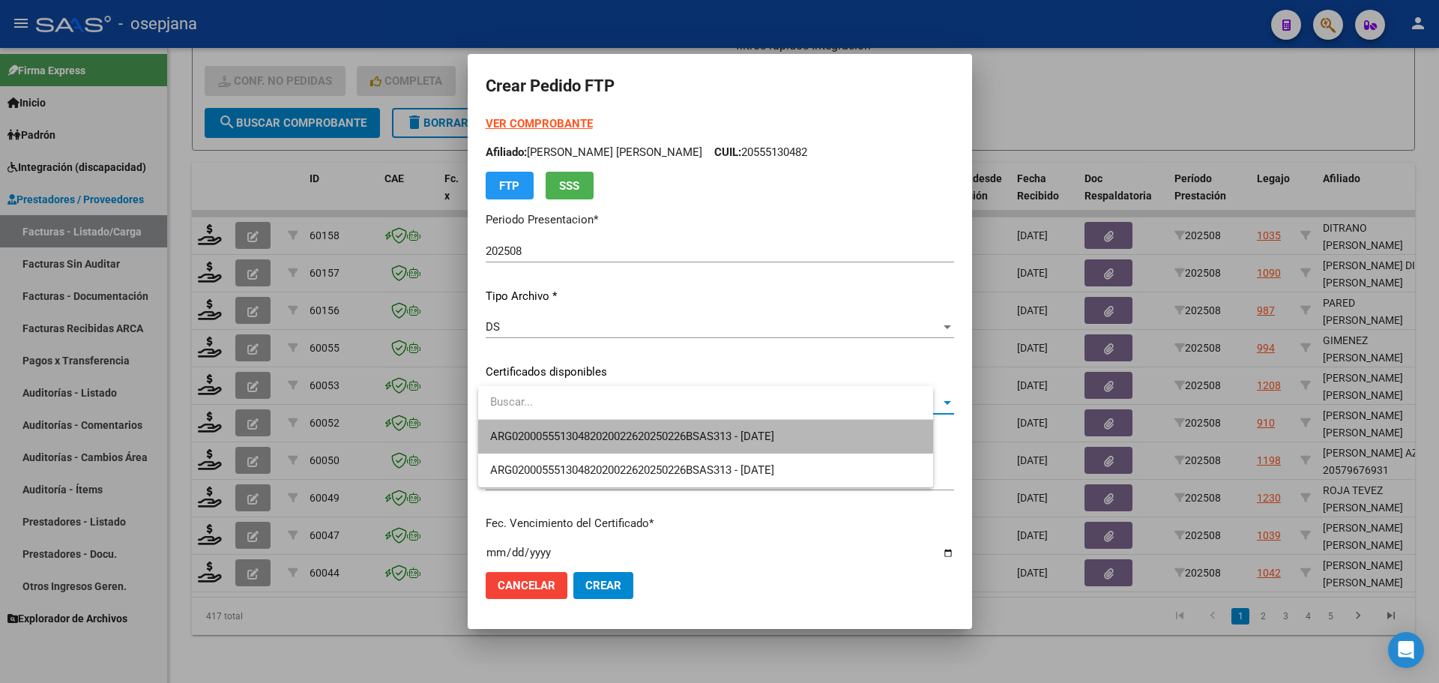
click at [598, 429] on span "ARG02000555130482020022620250226BSAS313 - 2026-02-26" at bounding box center [705, 437] width 431 height 34
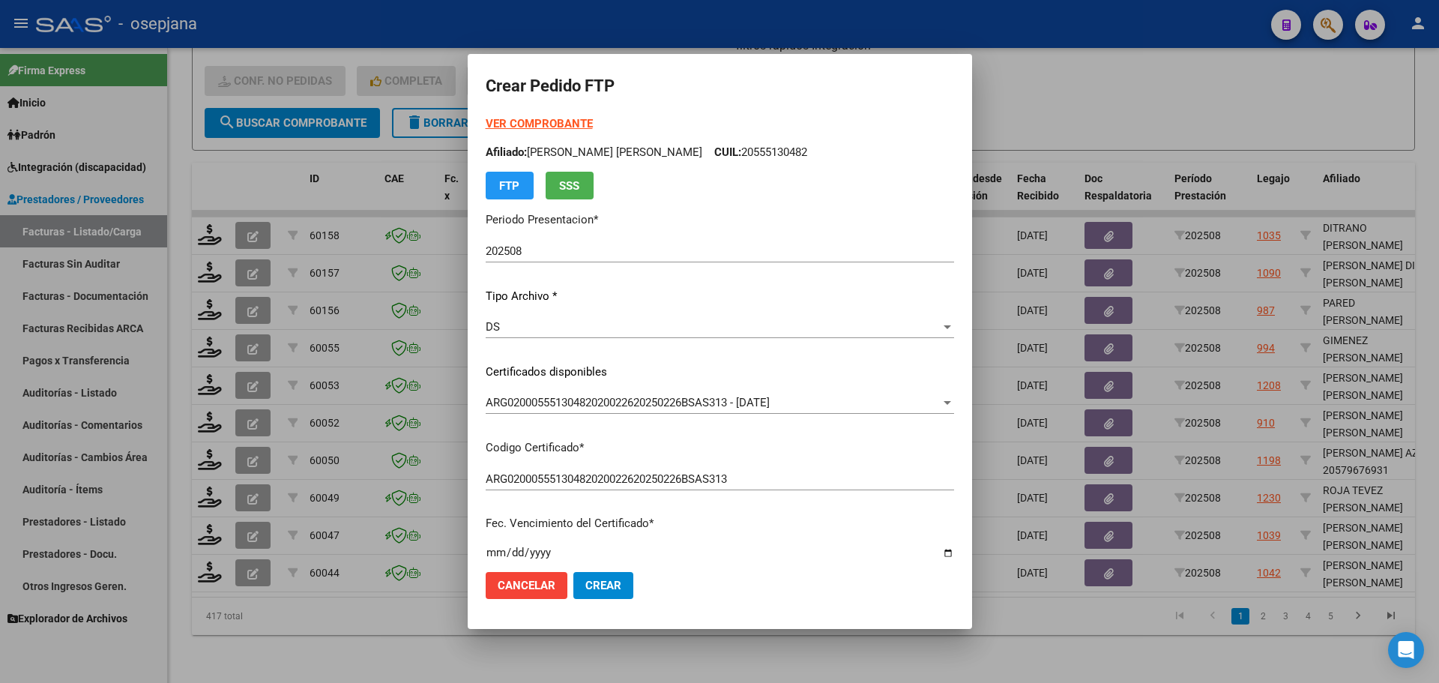
click at [568, 124] on strong "VER COMPROBANTE" at bounding box center [539, 123] width 107 height 13
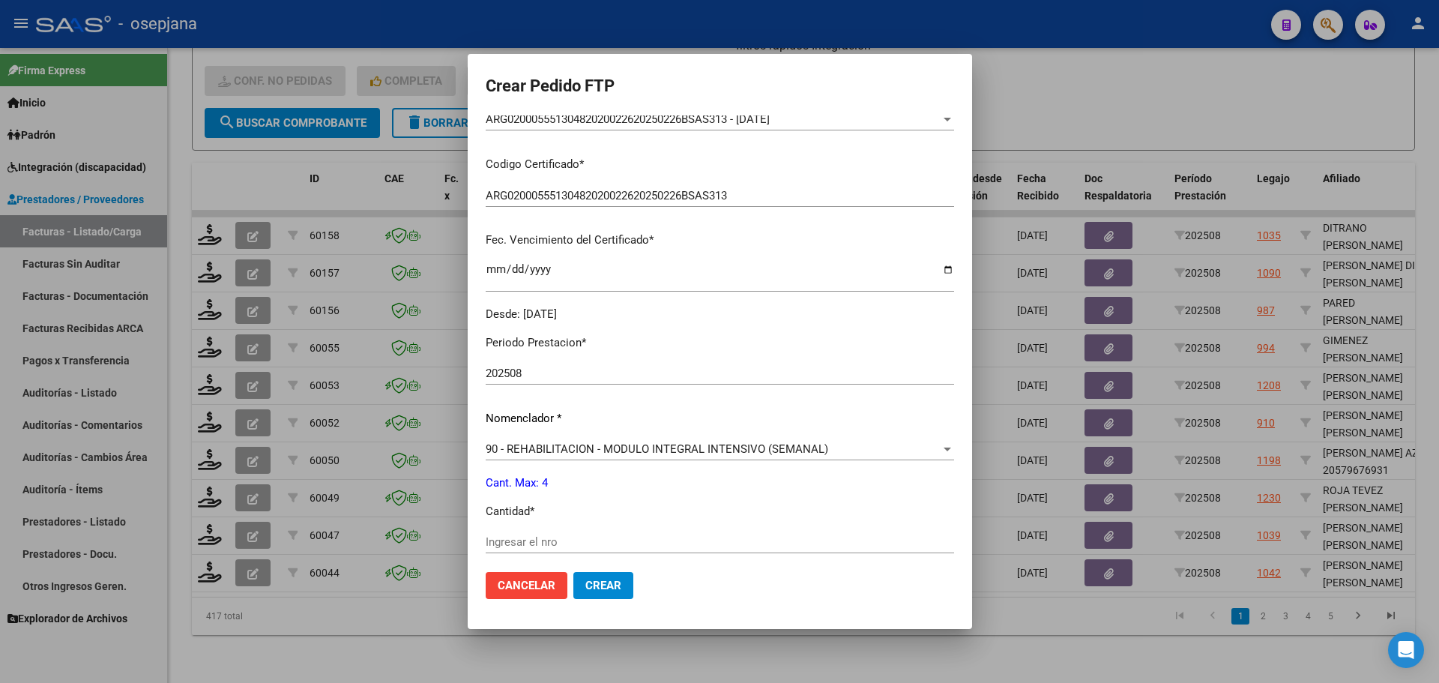
scroll to position [450, 0]
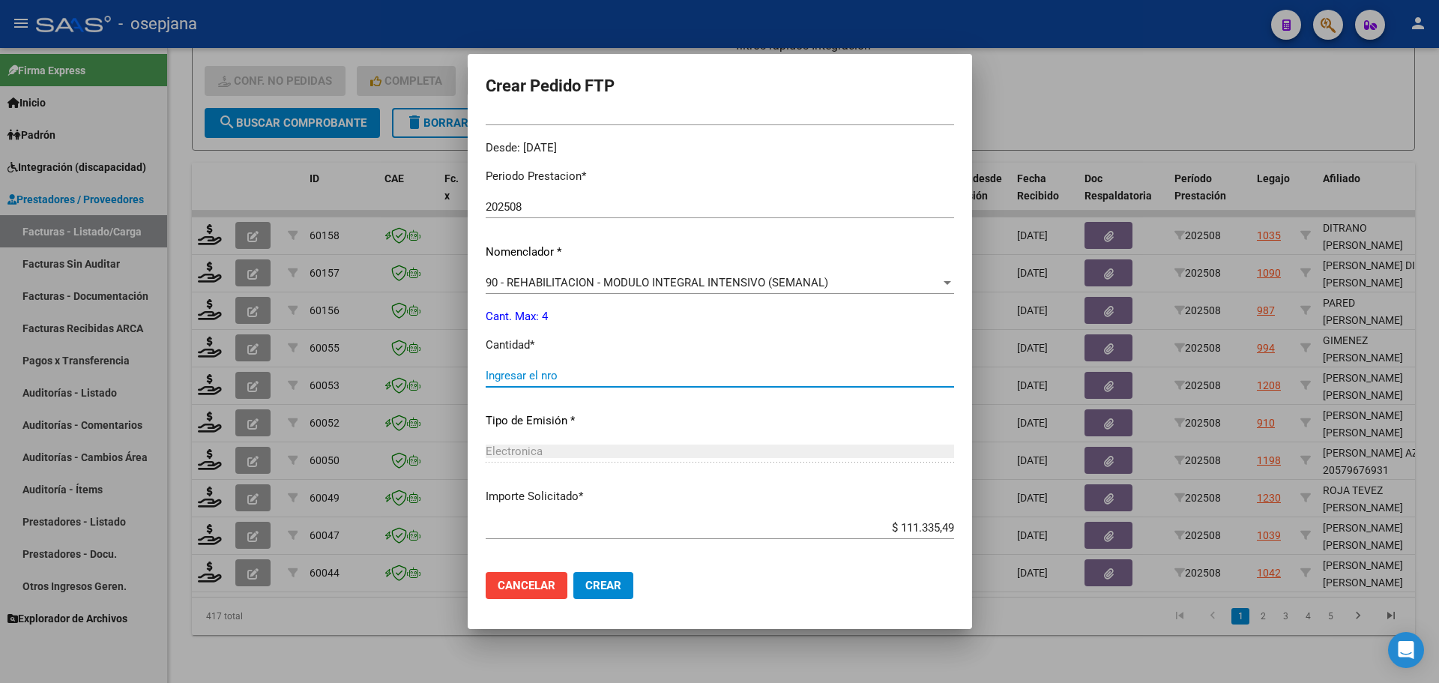
click at [547, 373] on input "Ingresar el nro" at bounding box center [720, 375] width 469 height 13
type input "4"
click at [601, 581] on span "Crear" at bounding box center [604, 585] width 36 height 13
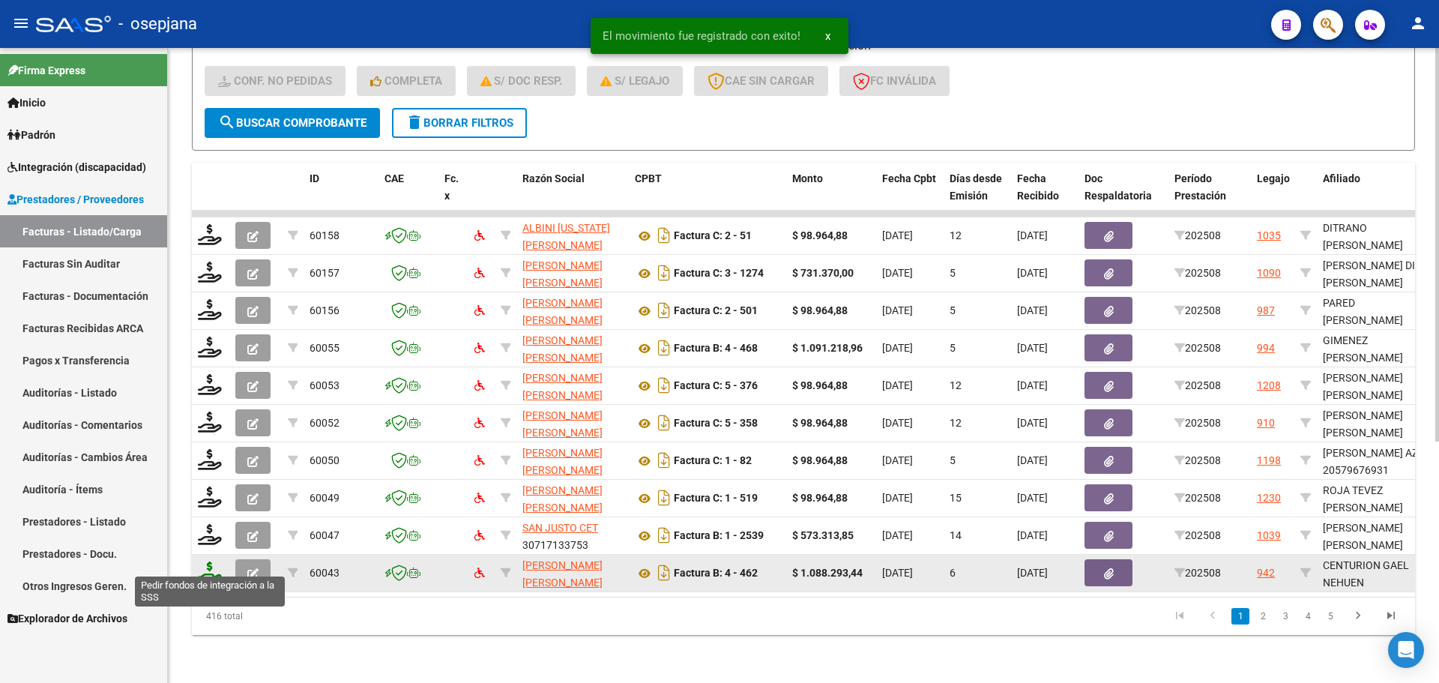
click at [213, 563] on icon at bounding box center [210, 572] width 24 height 21
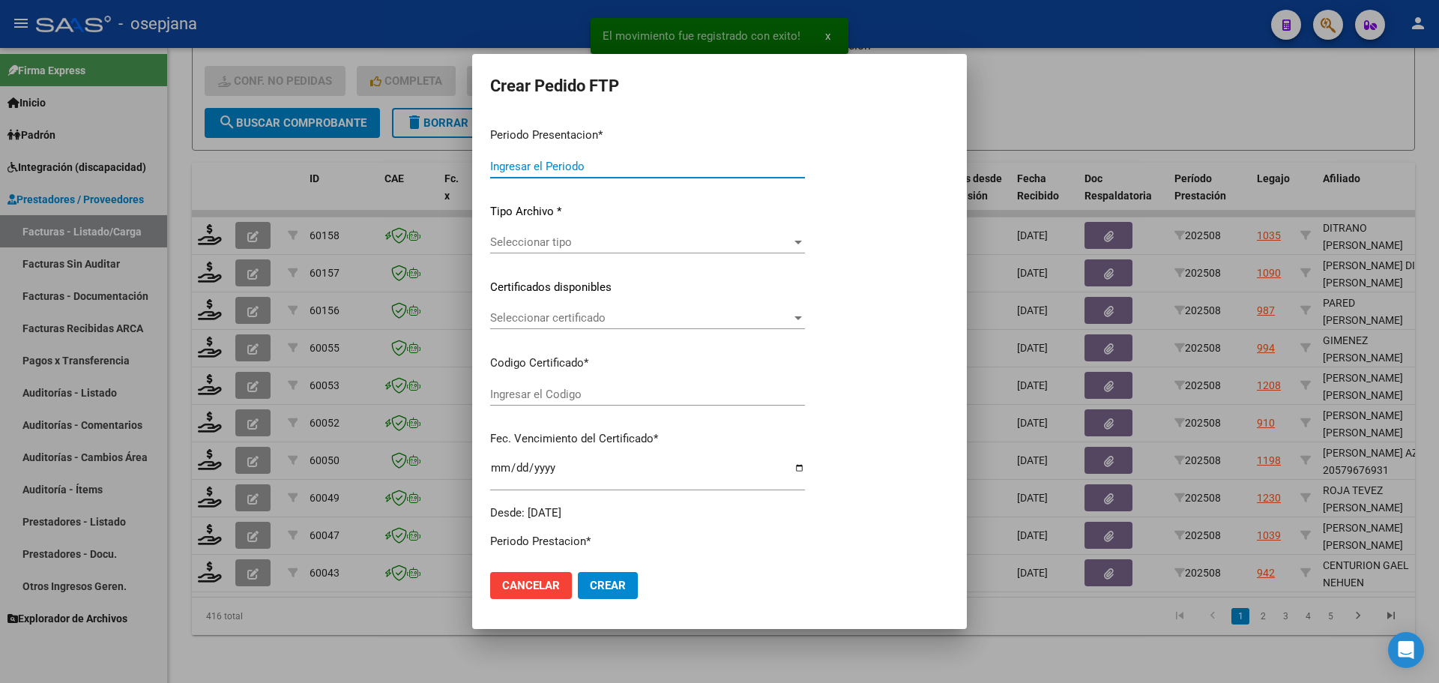
type input "202508"
type input "$ 1.088.293,44"
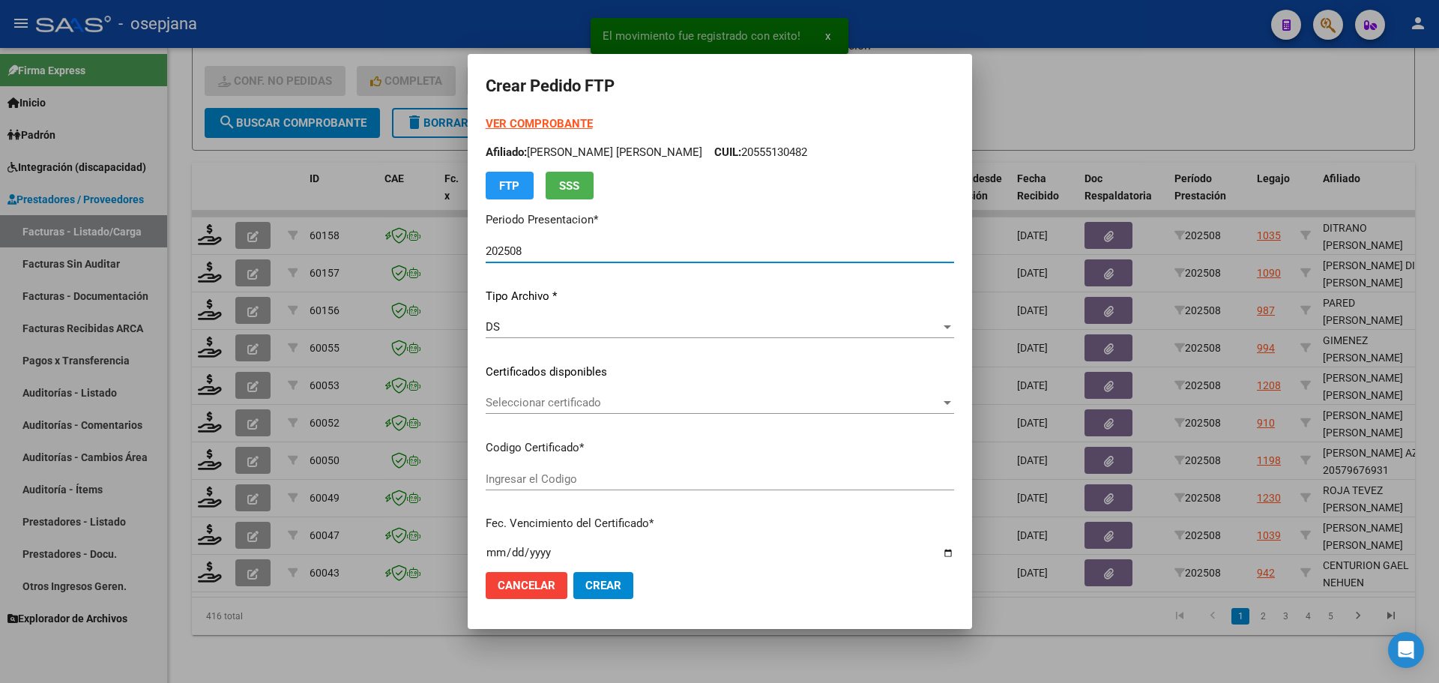
type input "ARG02000526141912023112920331129BSAS311"
type input "2033-11-29"
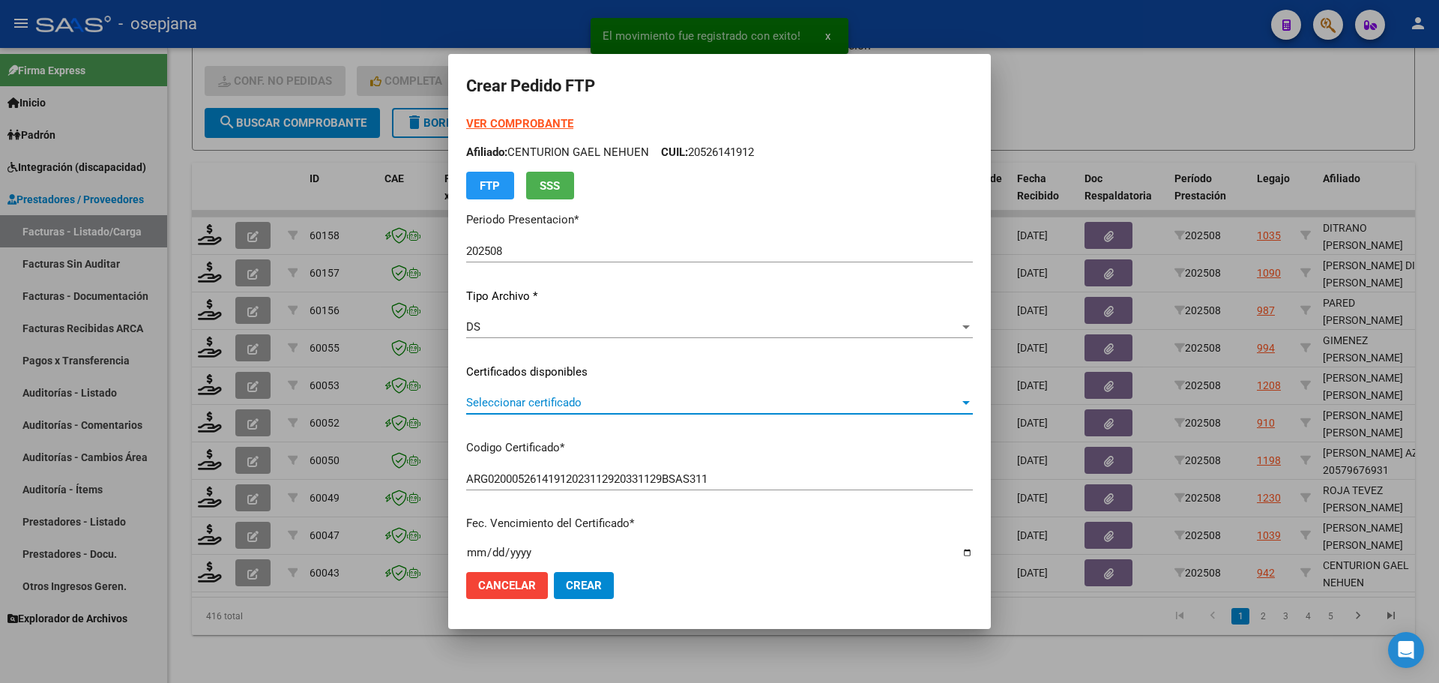
click at [573, 404] on span "Seleccionar certificado" at bounding box center [712, 402] width 493 height 13
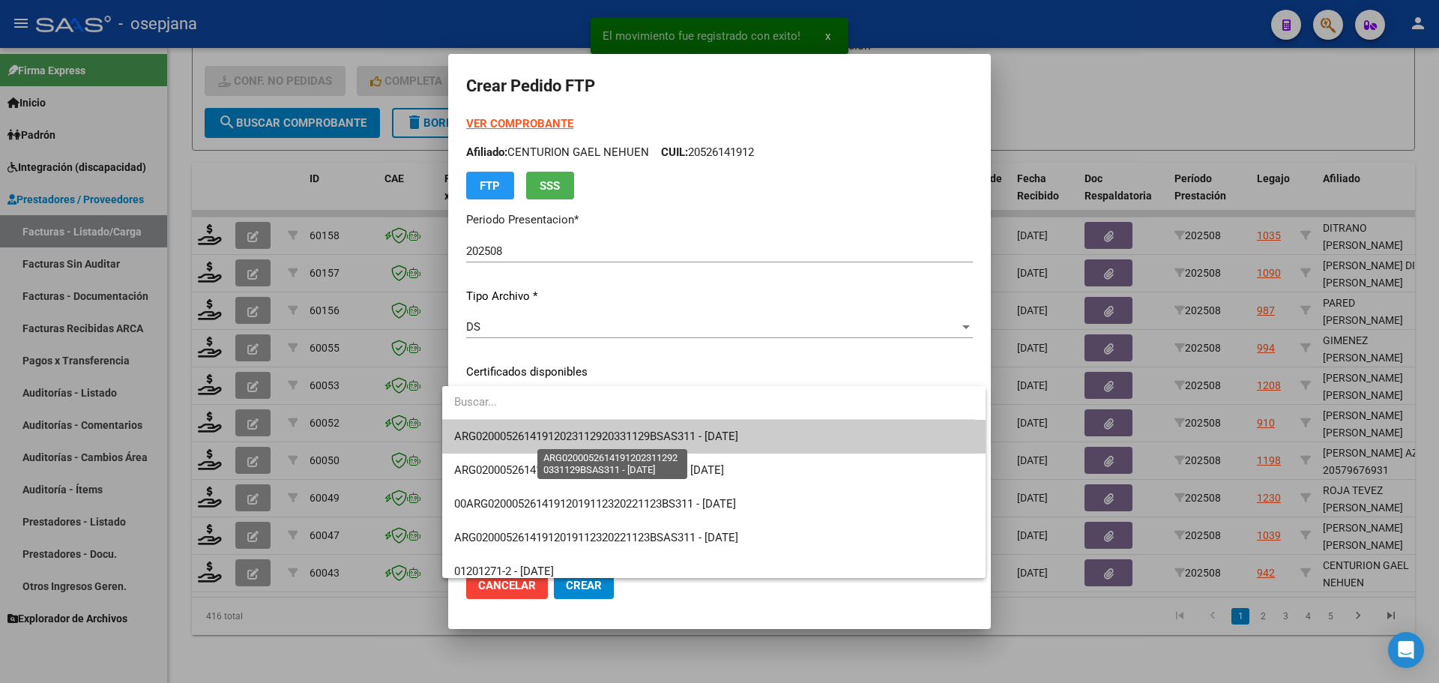
click at [571, 434] on span "ARG02000526141912023112920331129BSAS311 - 2033-11-29" at bounding box center [596, 436] width 284 height 13
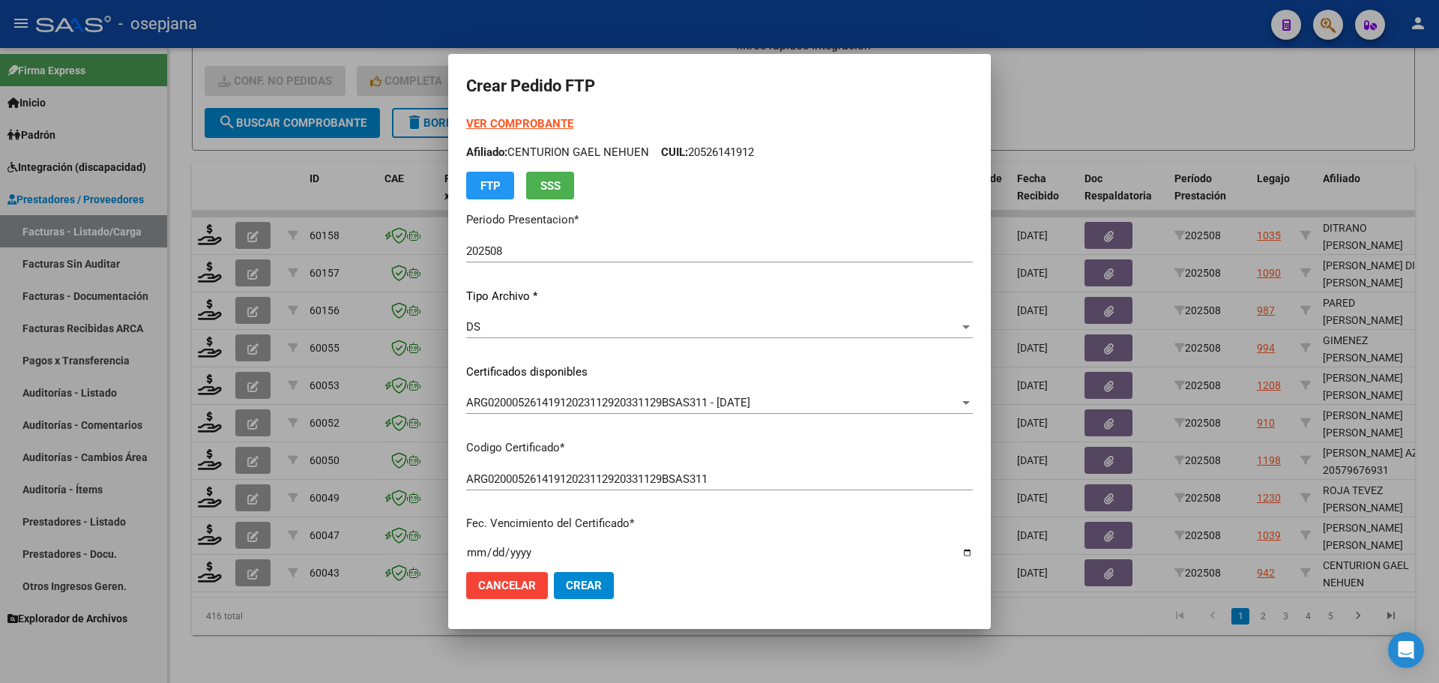
click at [517, 120] on strong "VER COMPROBANTE" at bounding box center [519, 123] width 107 height 13
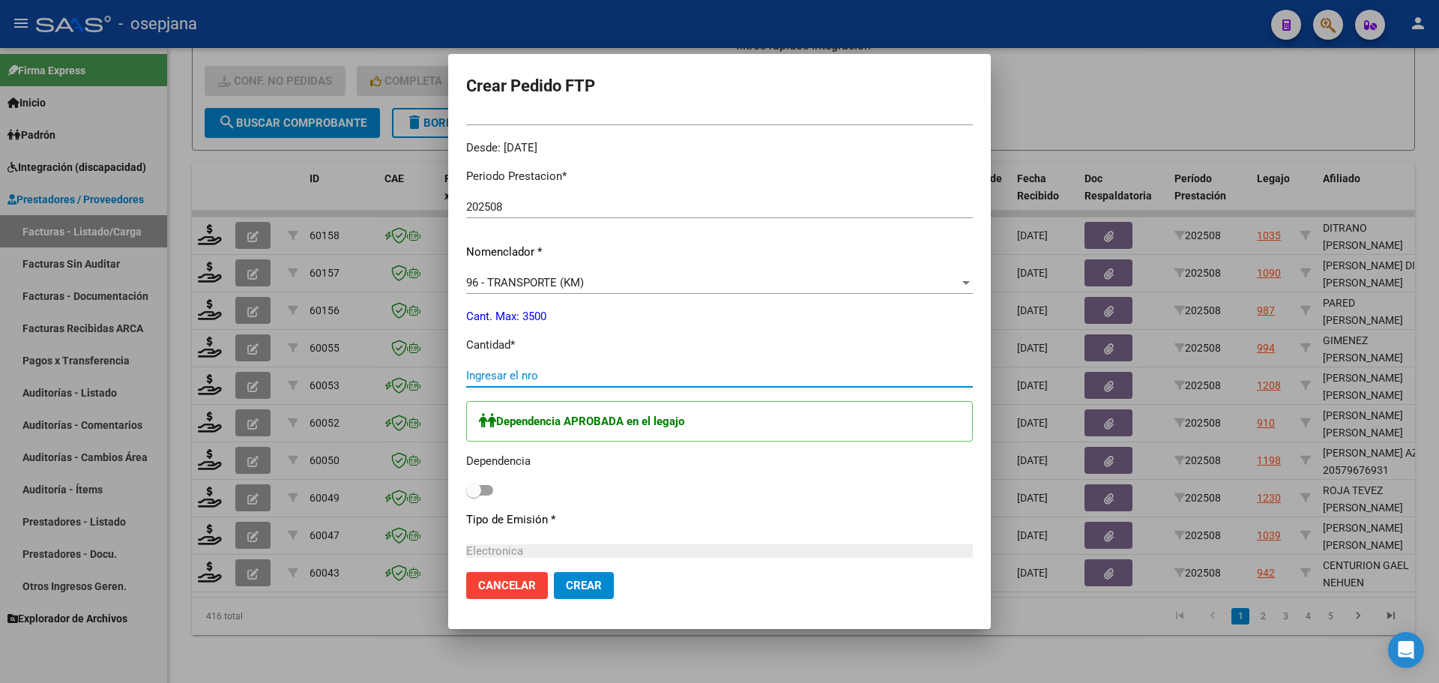
click at [510, 382] on input "Ingresar el nro" at bounding box center [719, 375] width 507 height 13
type input "1488"
click at [467, 487] on span at bounding box center [473, 490] width 15 height 15
click at [473, 496] on input "checkbox" at bounding box center [473, 496] width 1 height 1
checkbox input "true"
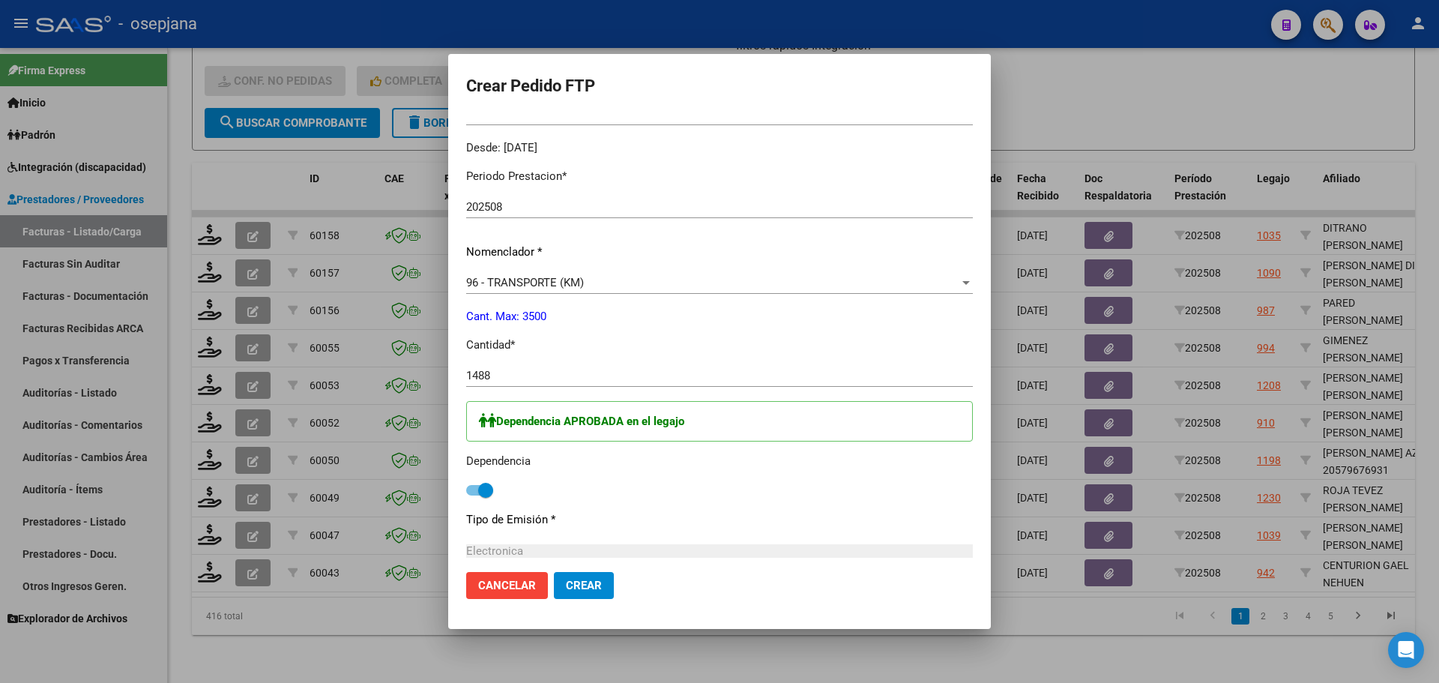
click at [573, 579] on span "Crear" at bounding box center [584, 585] width 36 height 13
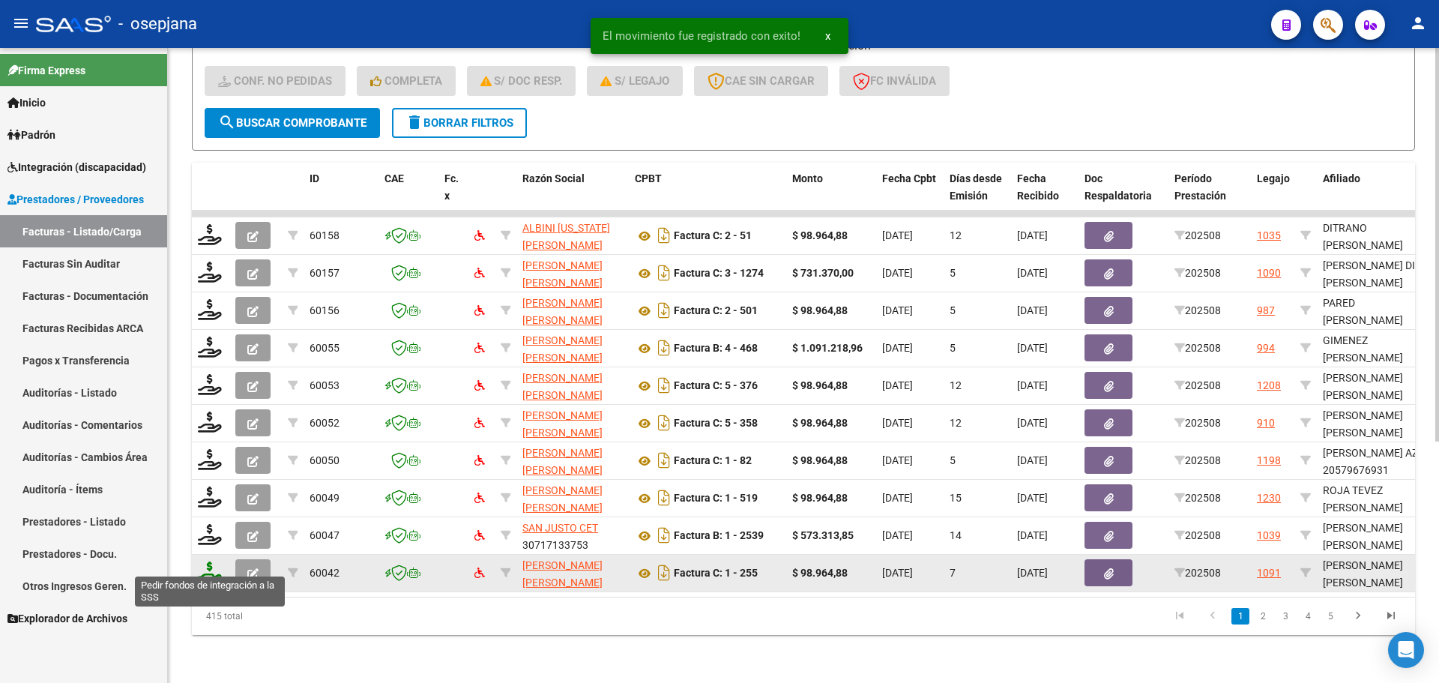
click at [206, 562] on icon at bounding box center [210, 572] width 24 height 21
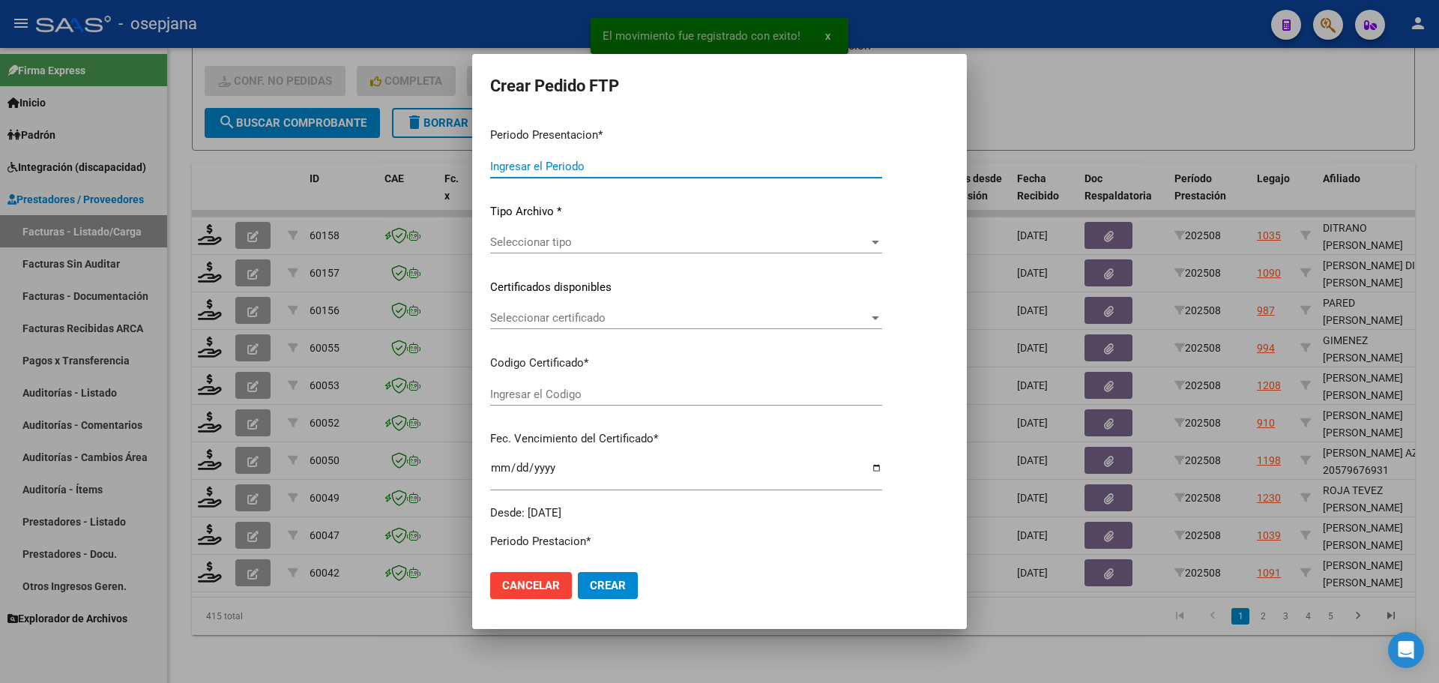
type input "202508"
type input "$ 98.964,88"
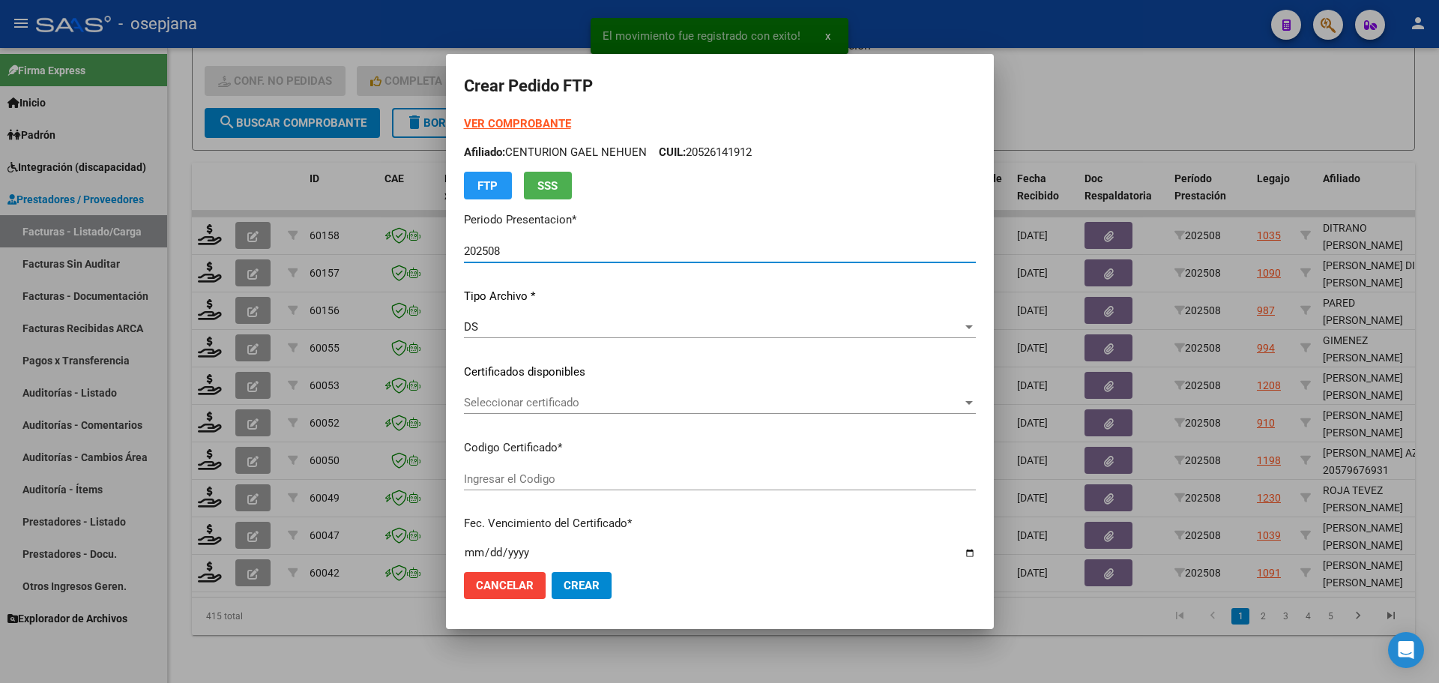
type input "ARG0100057476317-2023090120280901BS376"
type input "2028-09-04"
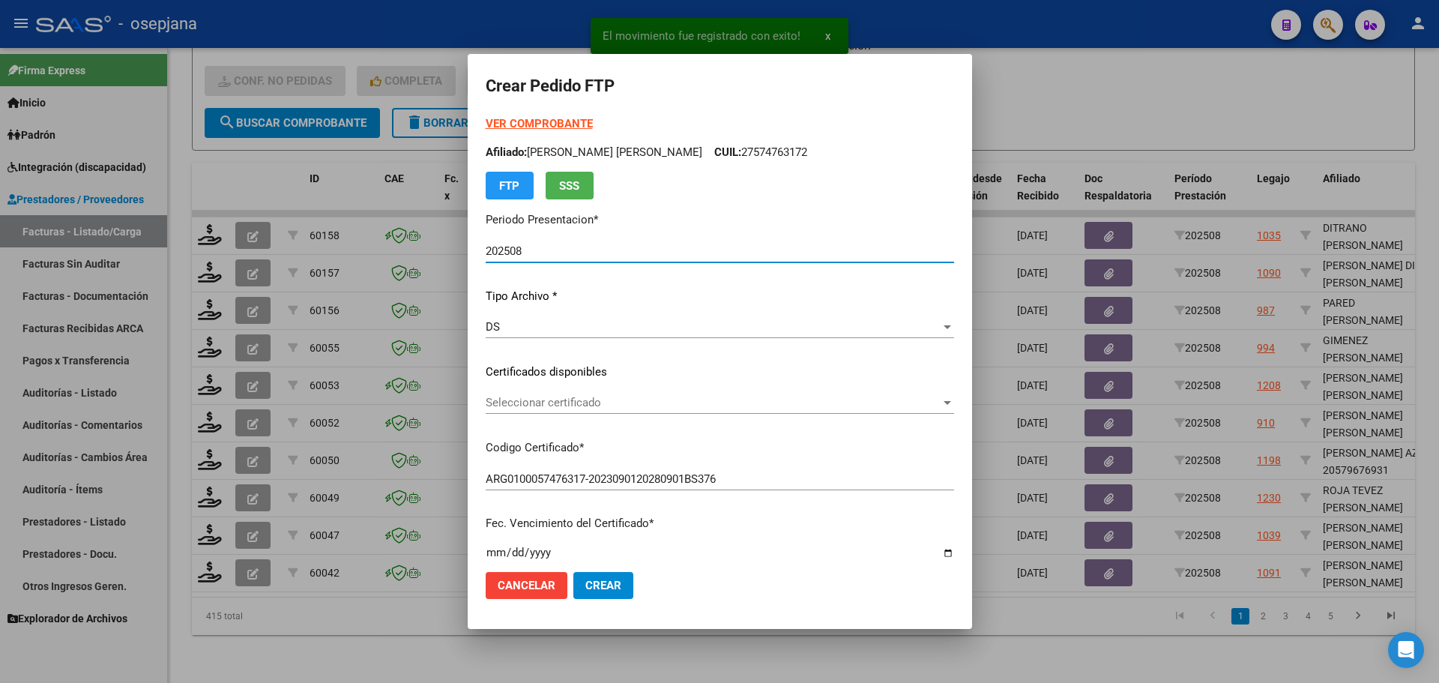
click at [594, 401] on span "Seleccionar certificado" at bounding box center [713, 402] width 455 height 13
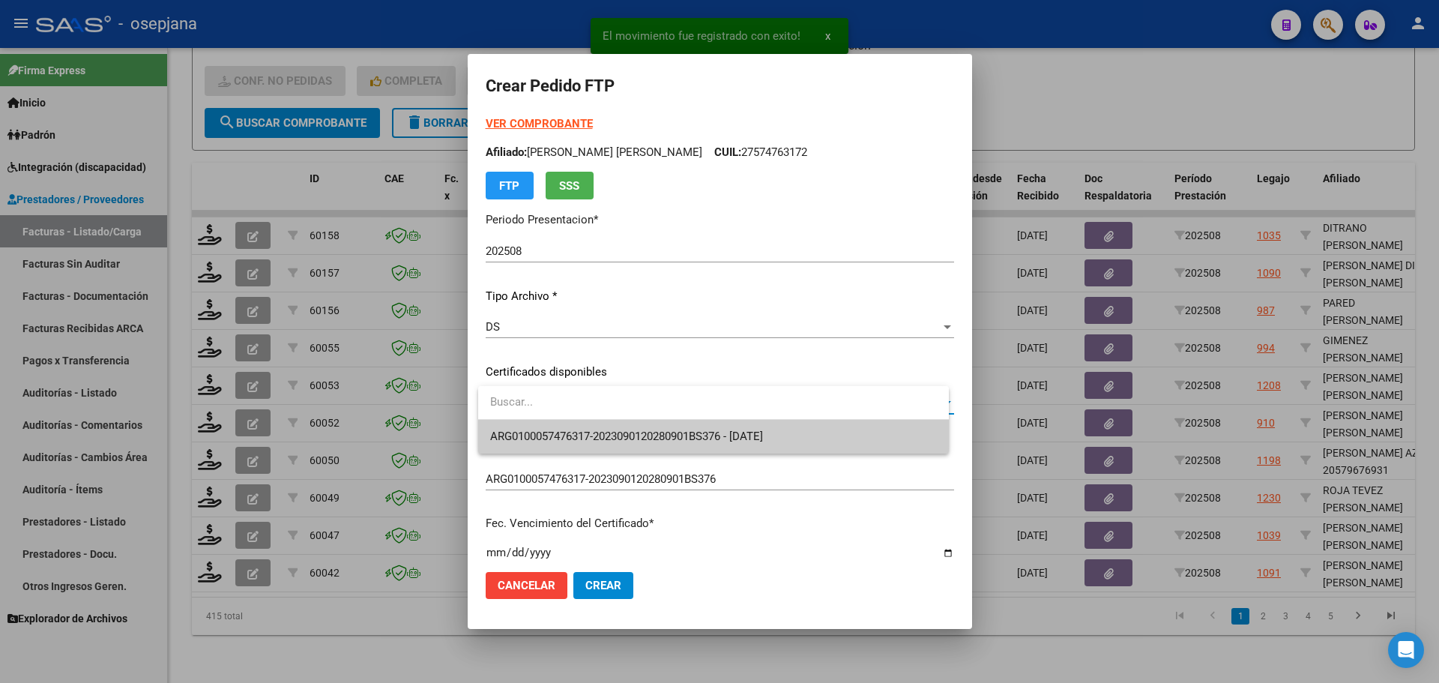
click at [605, 432] on span "ARG0100057476317-2023090120280901BS376 - 2028-09-04" at bounding box center [626, 436] width 273 height 13
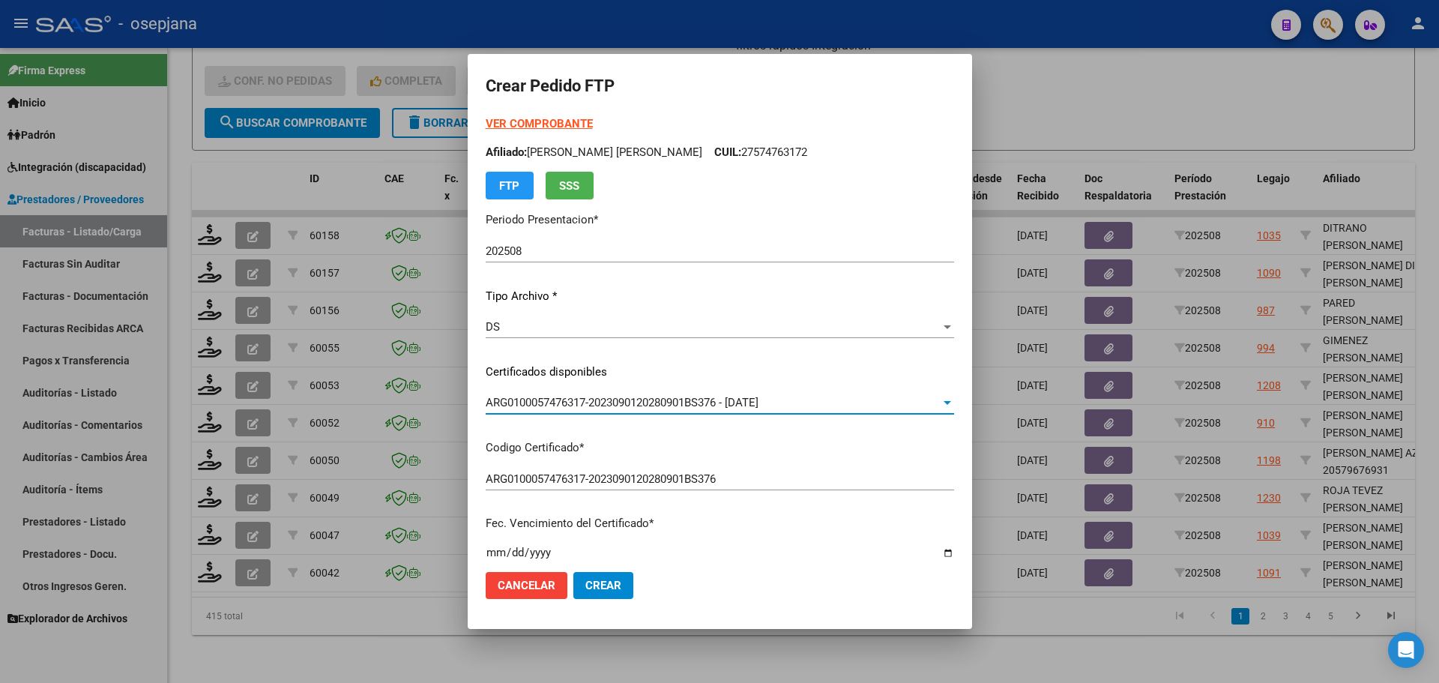
click at [552, 121] on strong "VER COMPROBANTE" at bounding box center [539, 123] width 107 height 13
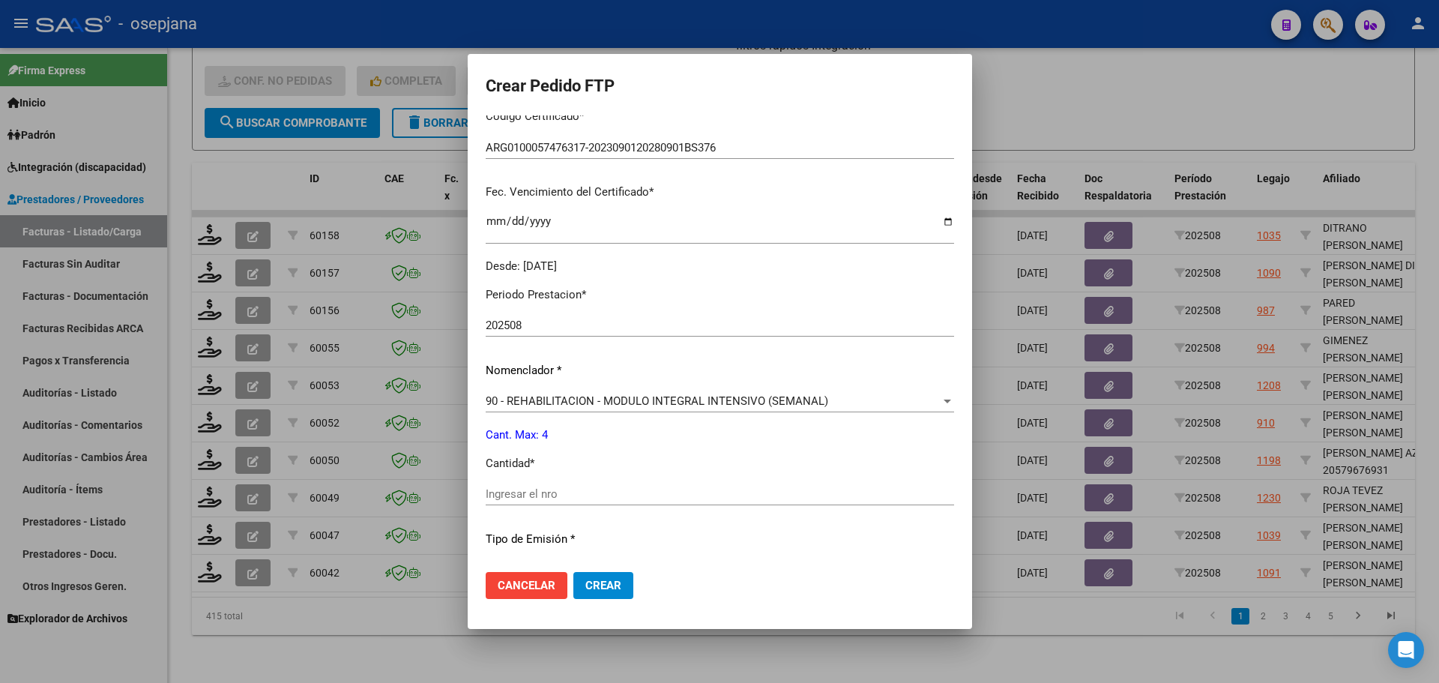
scroll to position [375, 0]
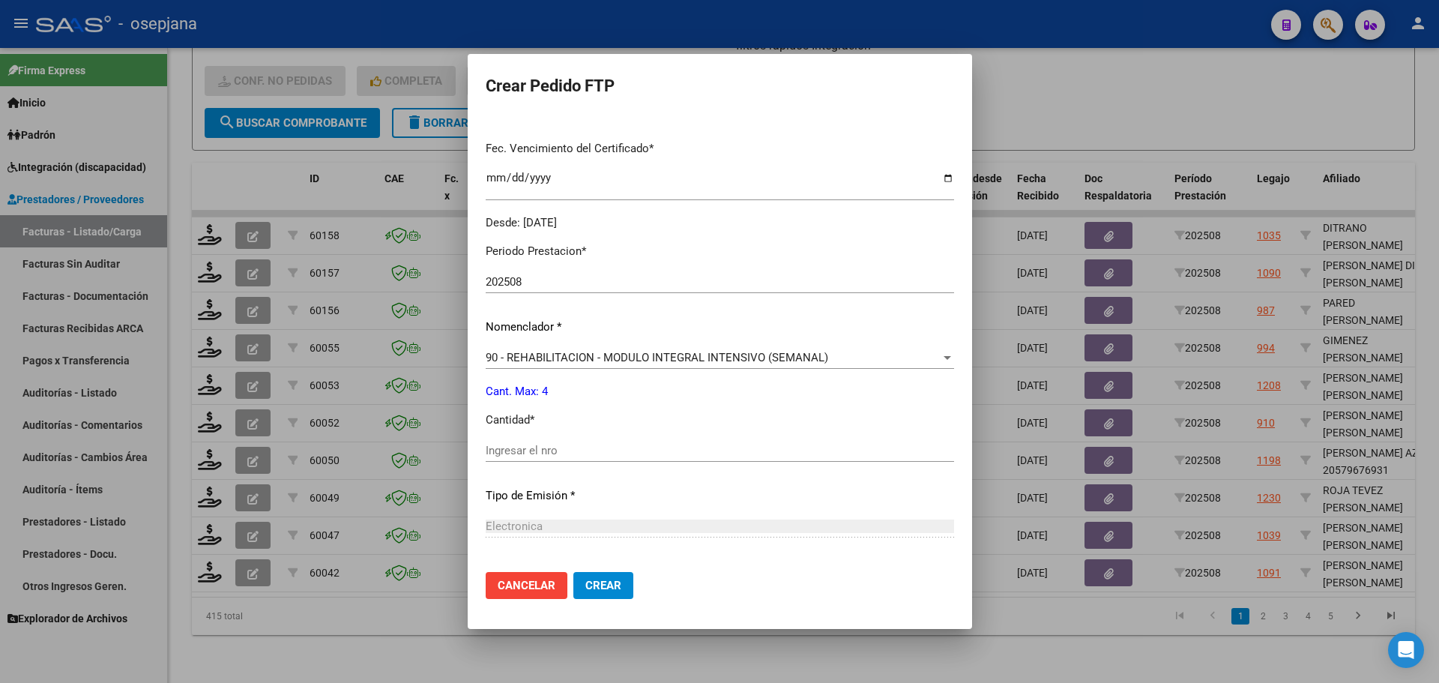
click at [524, 447] on input "Ingresar el nro" at bounding box center [720, 450] width 469 height 13
type input "4"
click at [604, 594] on button "Crear" at bounding box center [604, 585] width 60 height 27
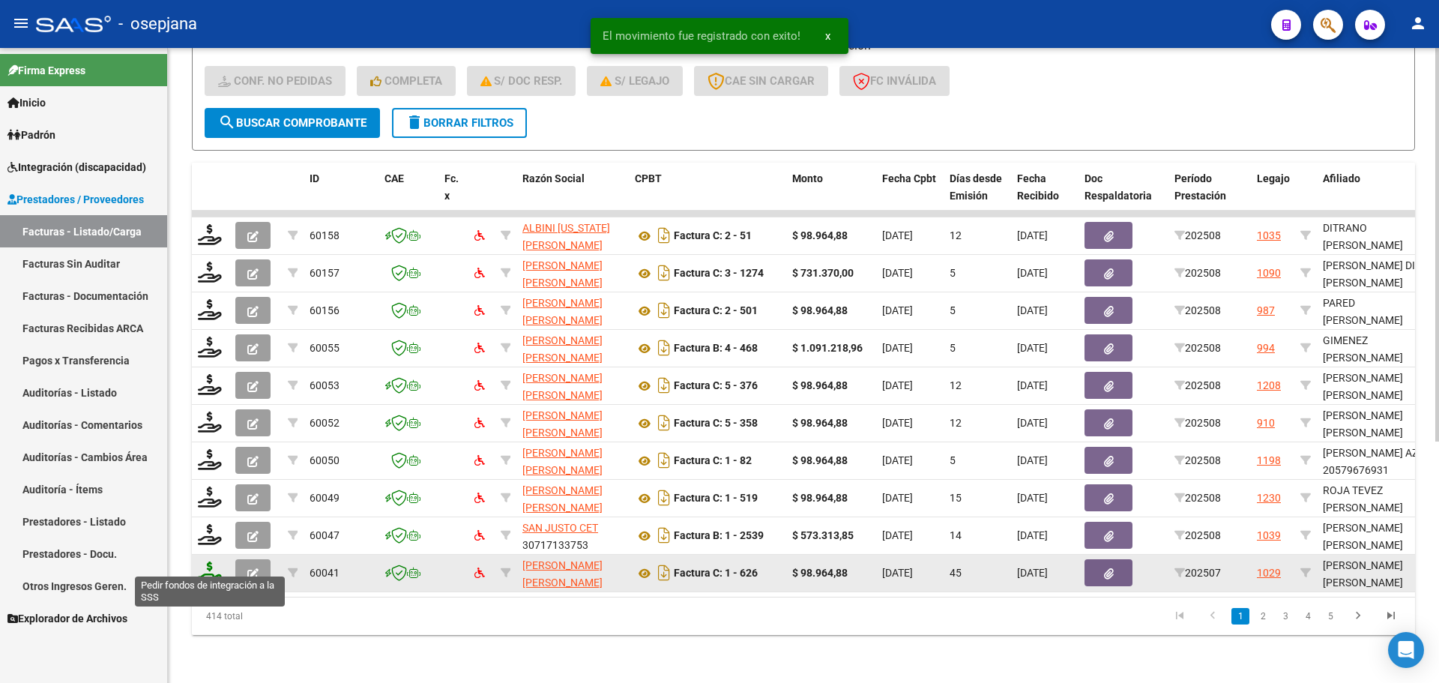
click at [208, 562] on icon at bounding box center [210, 572] width 24 height 21
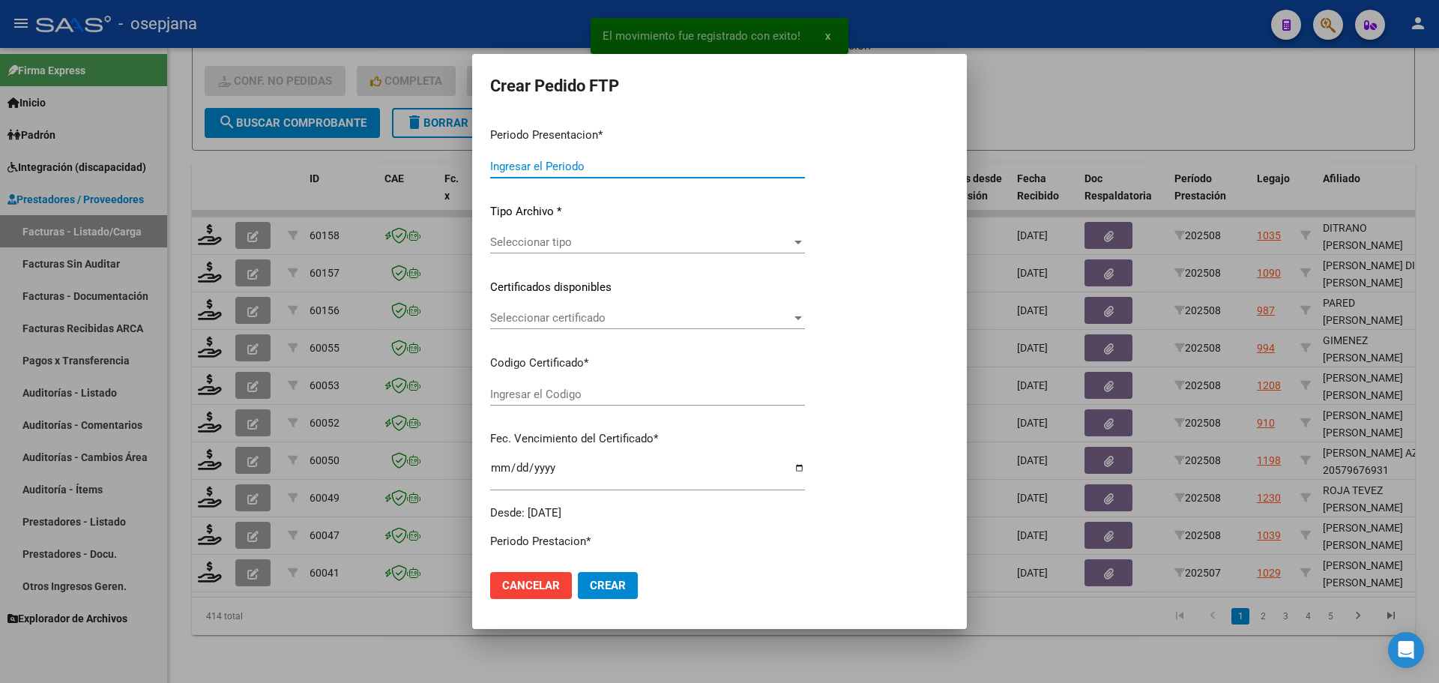
type input "202508"
type input "202507"
type input "$ 98.964,88"
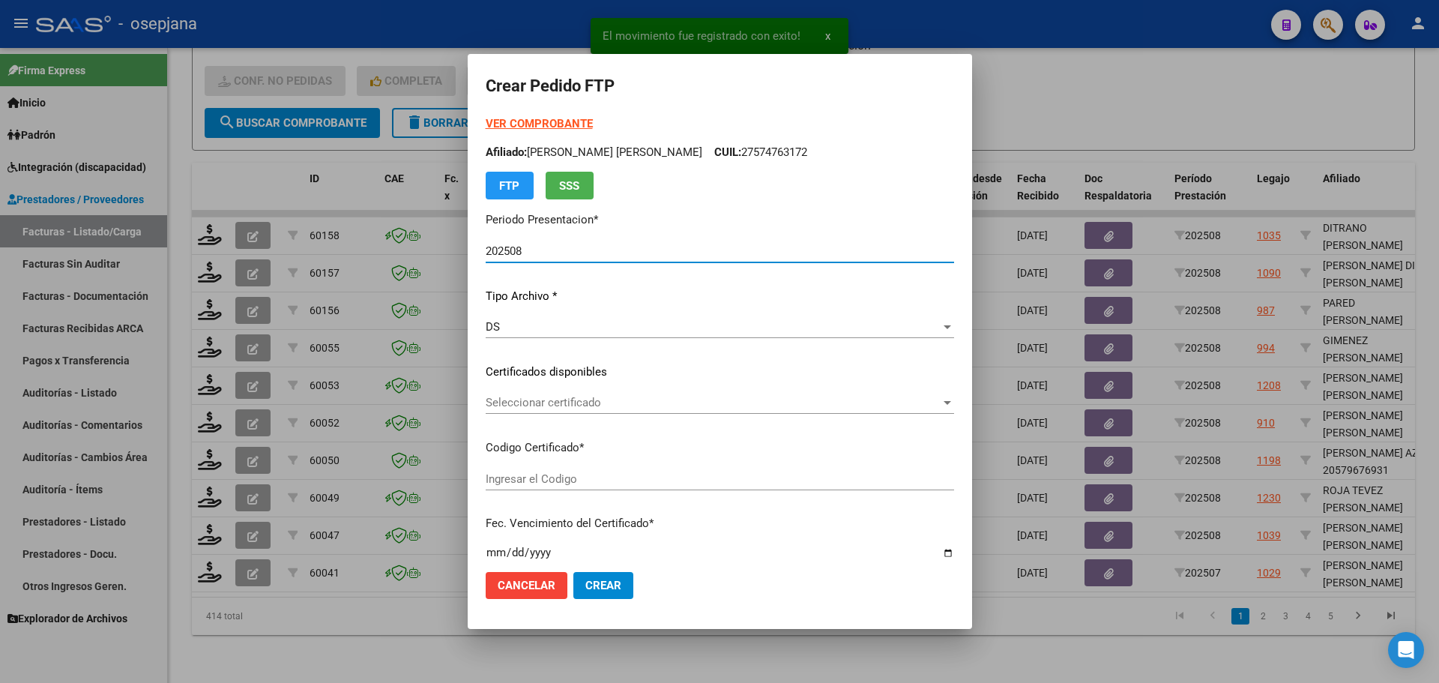
type input "ARG02000540522792022111520271115BSAS436"
type input "2027-11-15"
click at [594, 394] on div "Seleccionar certificado Seleccionar certificado" at bounding box center [720, 402] width 469 height 22
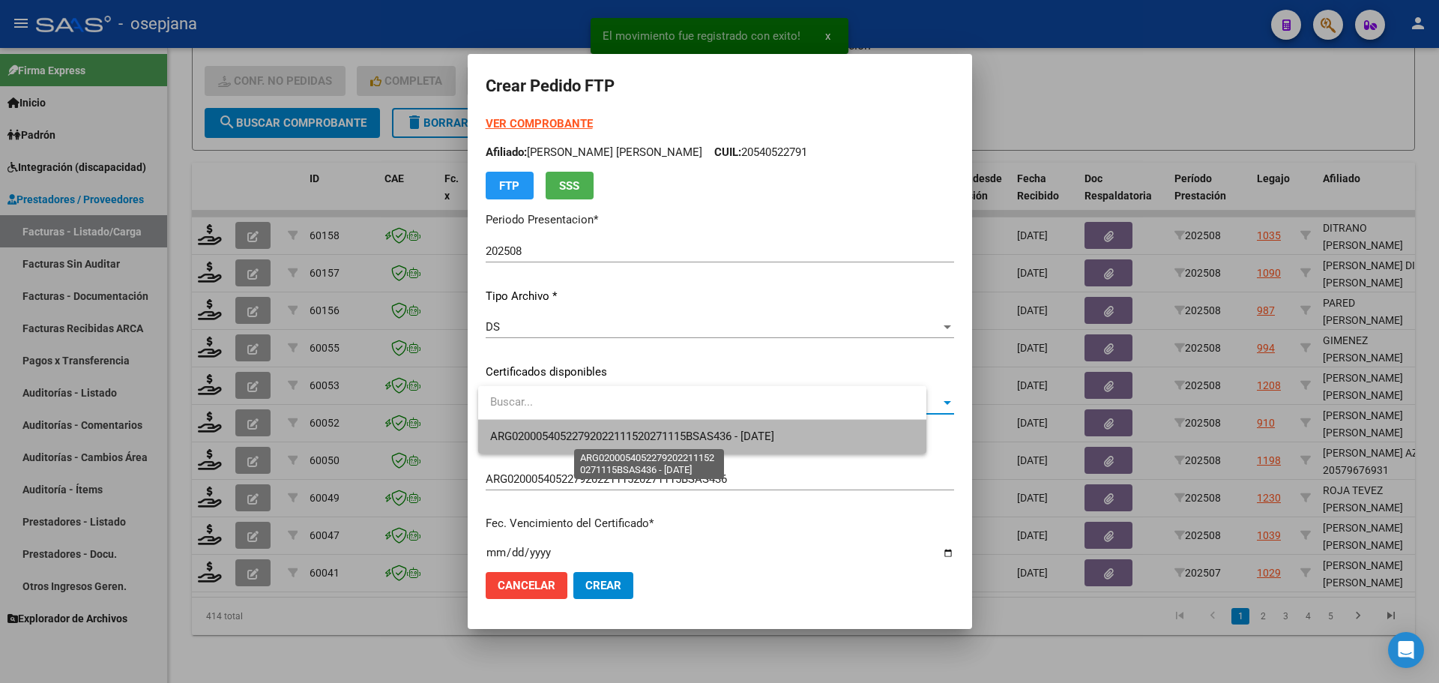
click at [598, 433] on span "ARG02000540522792022111520271115BSAS436 - 2027-11-15" at bounding box center [632, 436] width 284 height 13
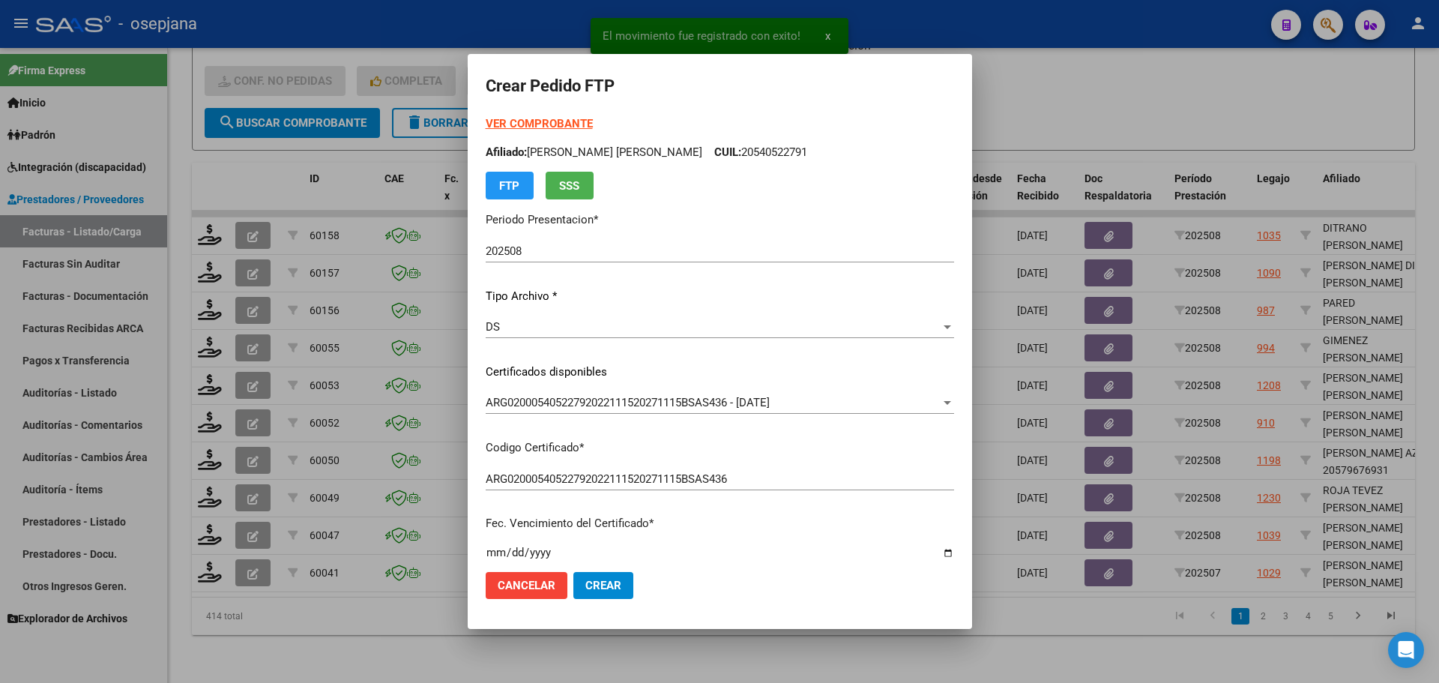
click at [543, 118] on strong "VER COMPROBANTE" at bounding box center [539, 123] width 107 height 13
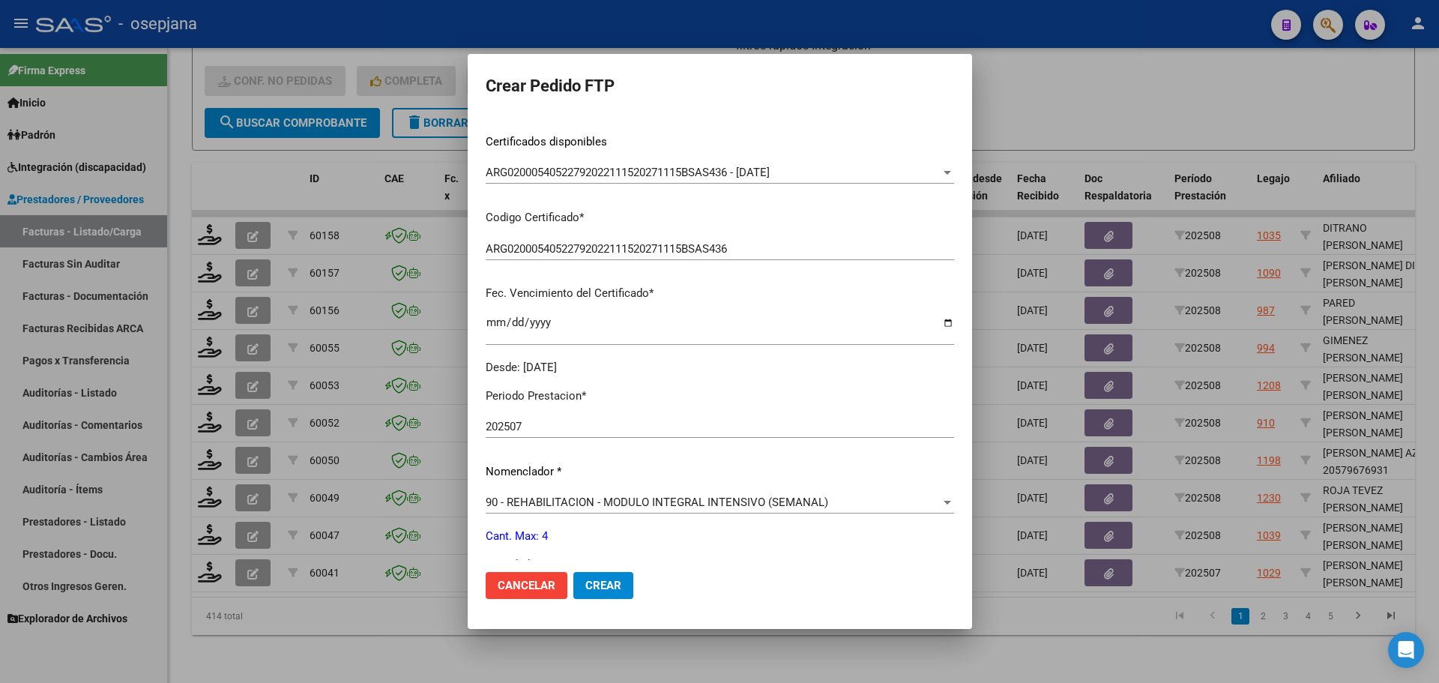
scroll to position [519, 0]
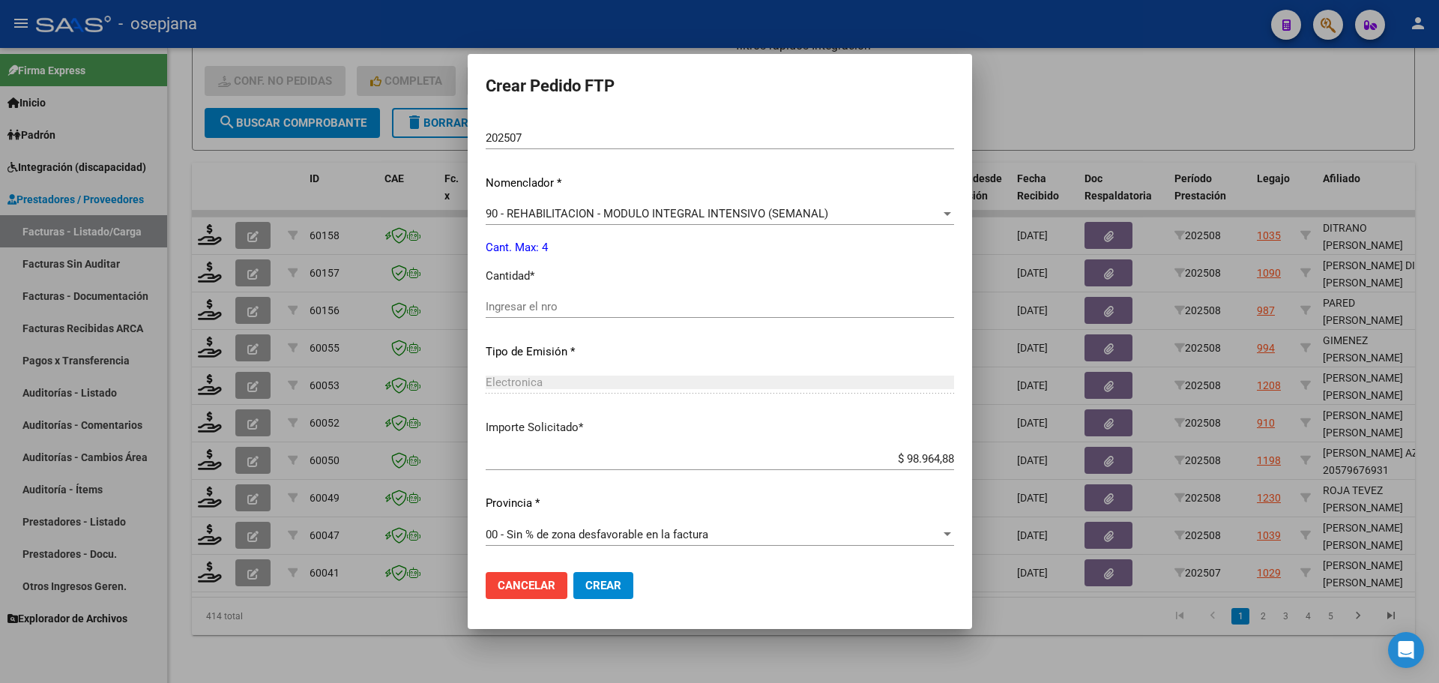
click at [548, 310] on input "Ingresar el nro" at bounding box center [720, 306] width 469 height 13
type input "4"
click at [607, 580] on span "Crear" at bounding box center [604, 585] width 36 height 13
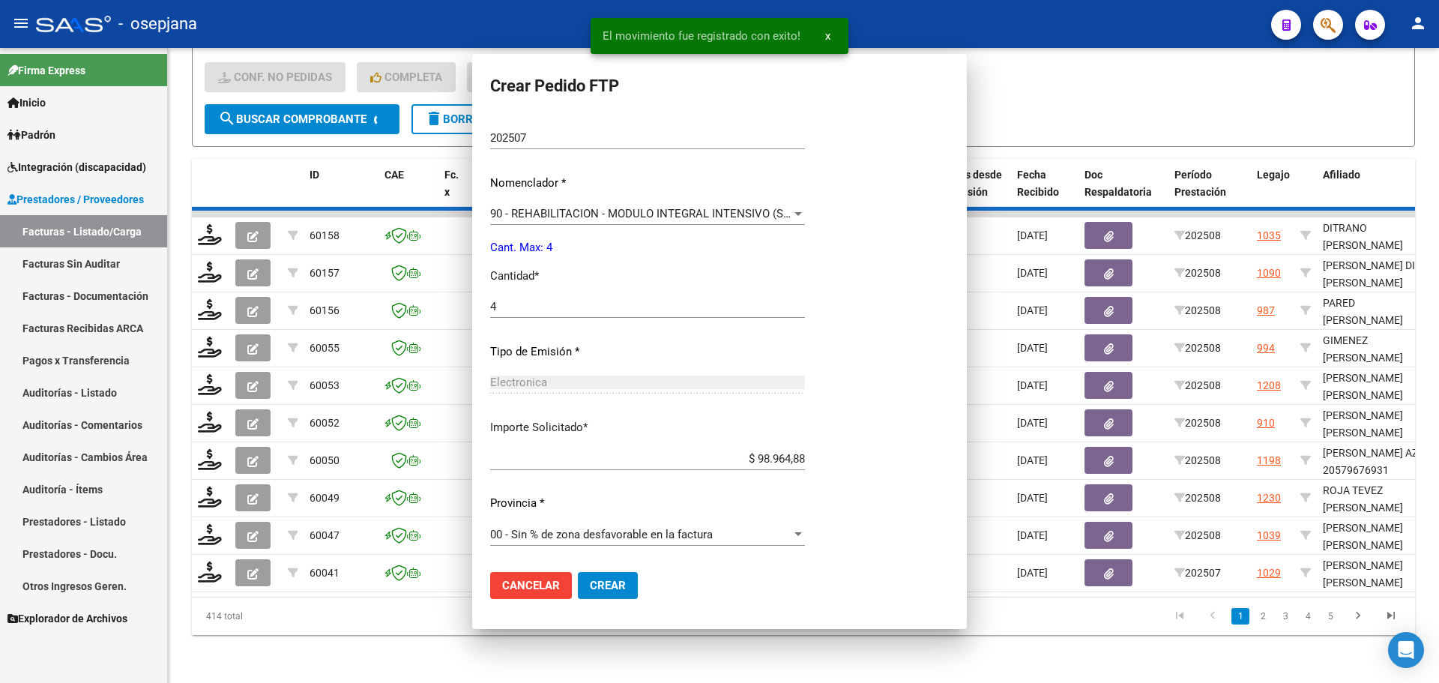
scroll to position [0, 0]
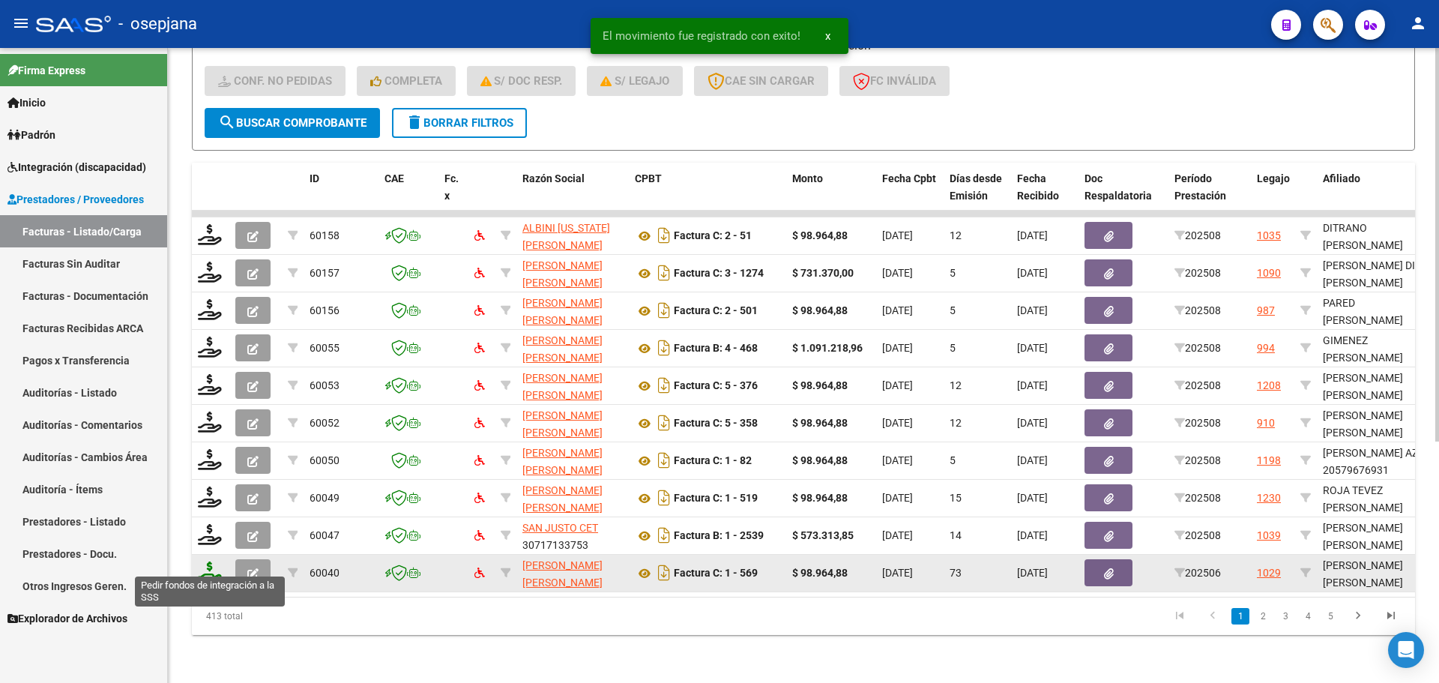
click at [208, 563] on icon at bounding box center [210, 572] width 24 height 21
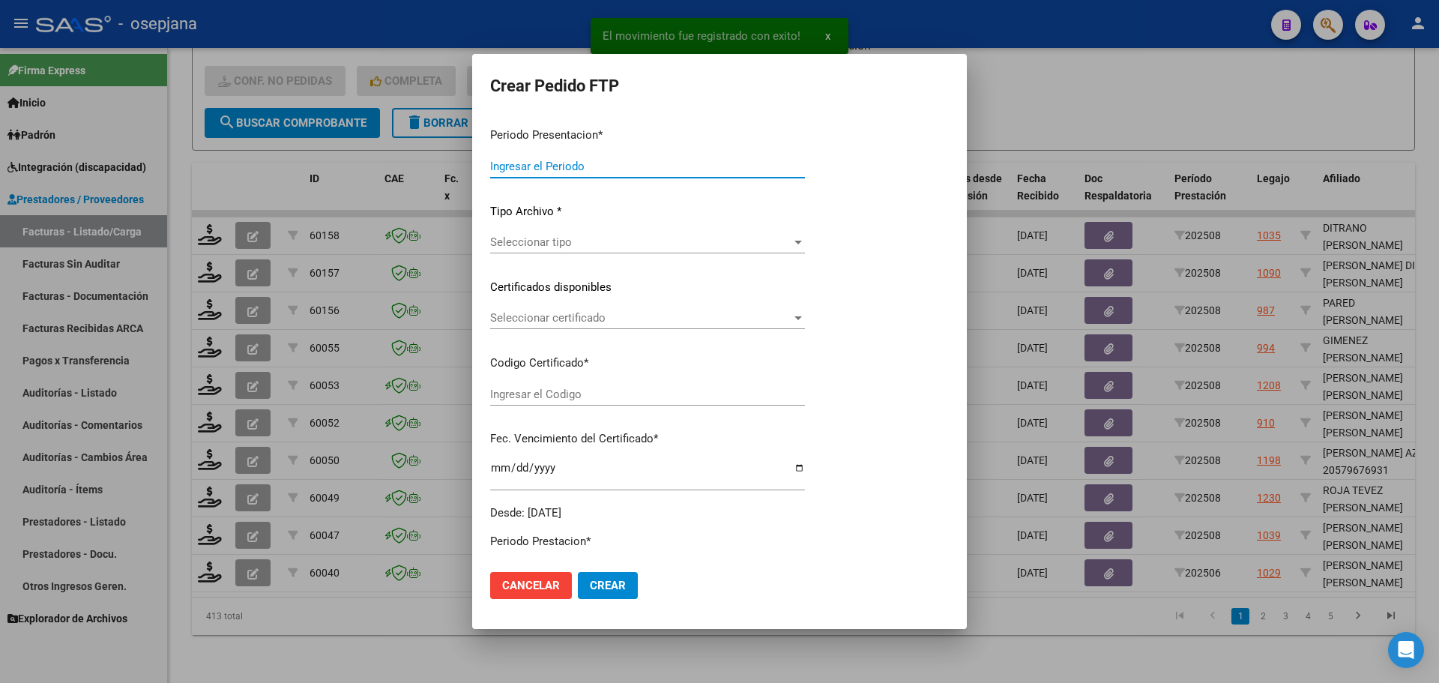
type input "202508"
type input "202506"
type input "$ 98.964,88"
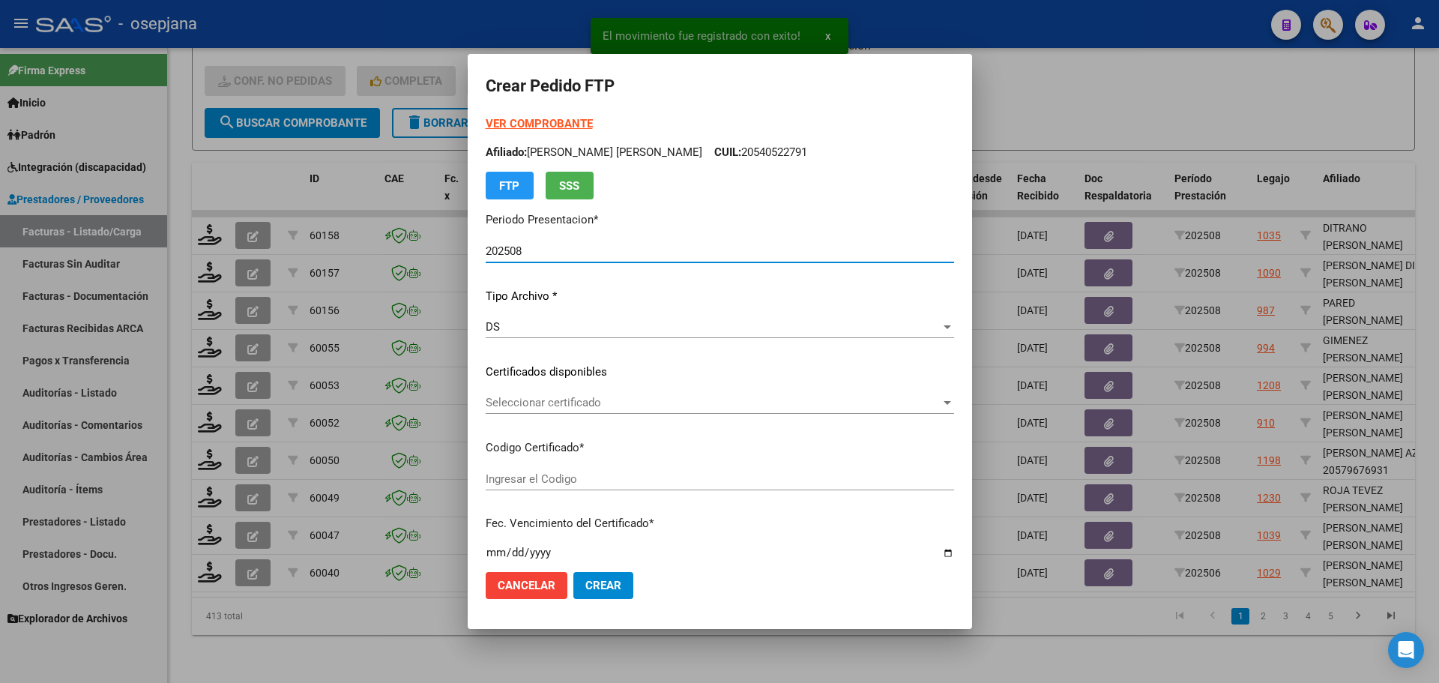
type input "ARG02000540522792022111520271115BSAS436"
type input "2027-11-15"
click at [625, 406] on span "Seleccionar certificado" at bounding box center [713, 402] width 455 height 13
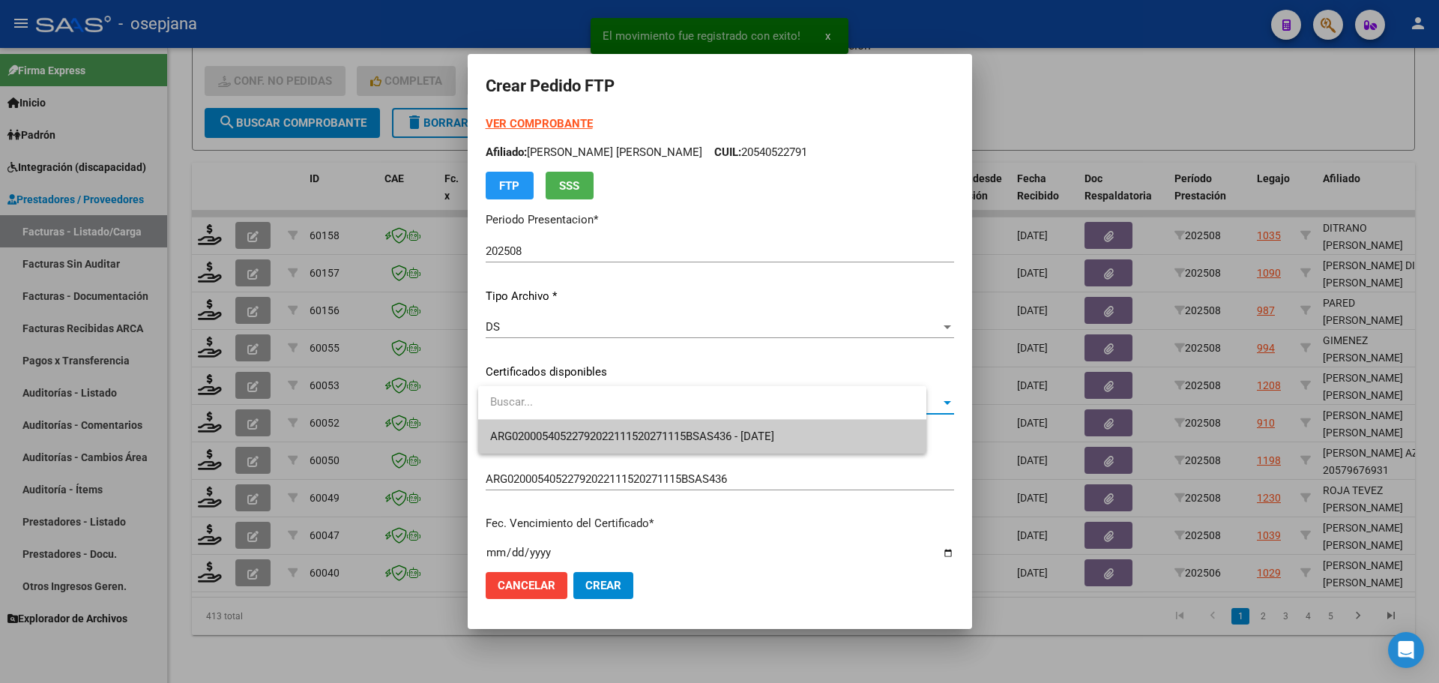
click at [631, 433] on span "ARG02000540522792022111520271115BSAS436 - 2027-11-15" at bounding box center [632, 436] width 284 height 13
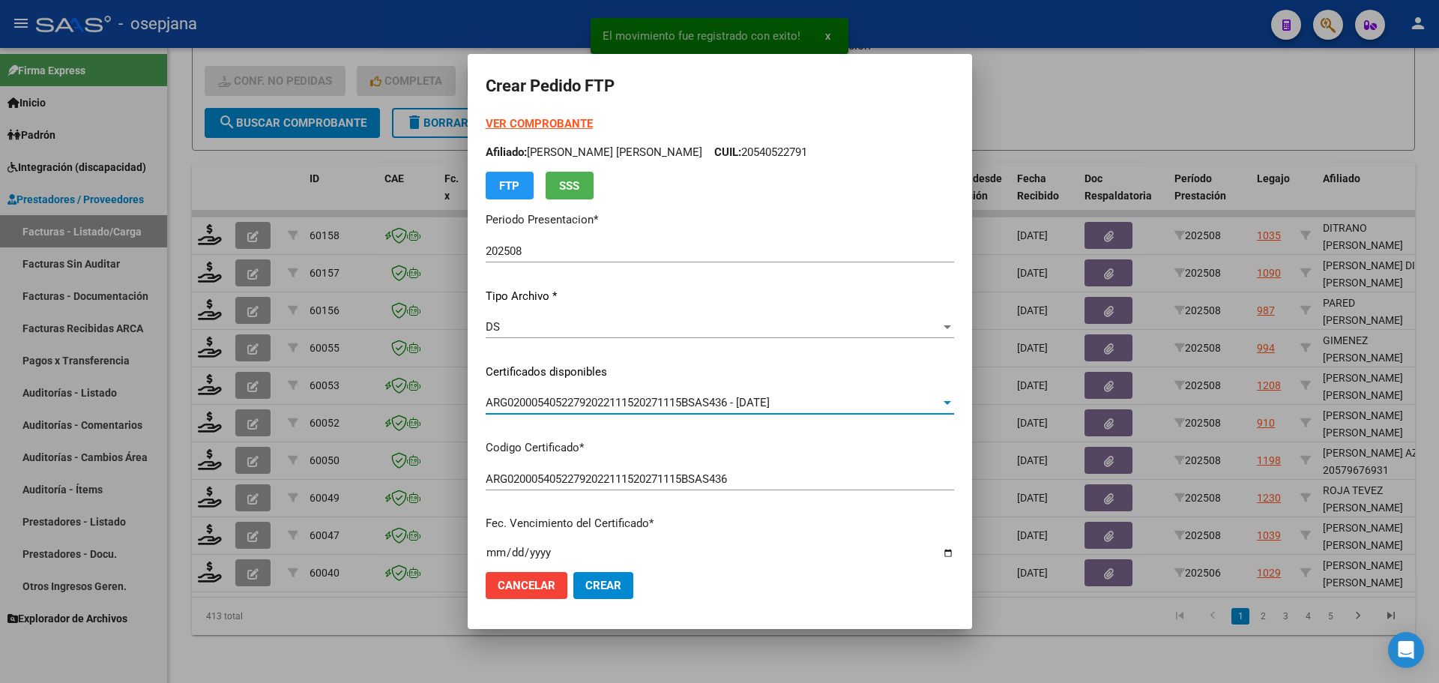
click at [535, 126] on strong "VER COMPROBANTE" at bounding box center [539, 123] width 107 height 13
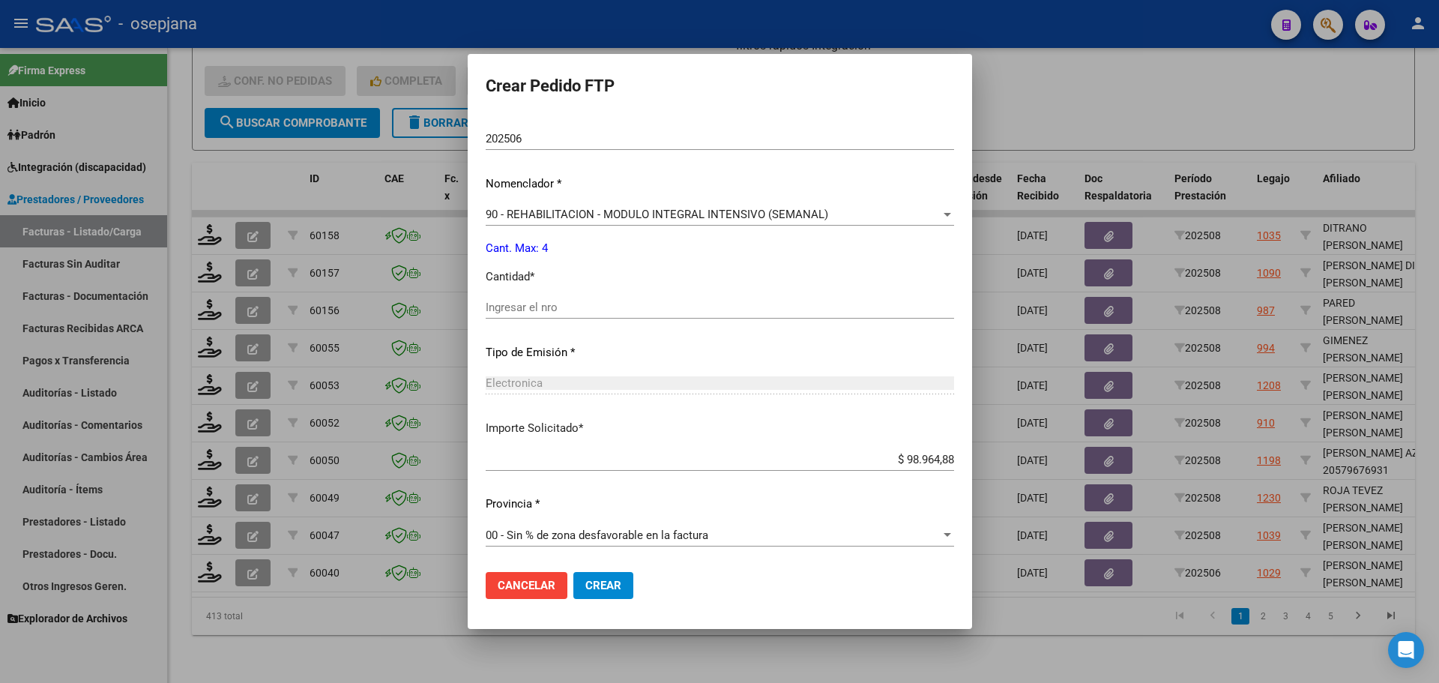
scroll to position [519, 0]
click at [546, 296] on div "Ingresar el nro" at bounding box center [720, 306] width 469 height 22
type input "4"
click at [613, 586] on span "Crear" at bounding box center [604, 585] width 36 height 13
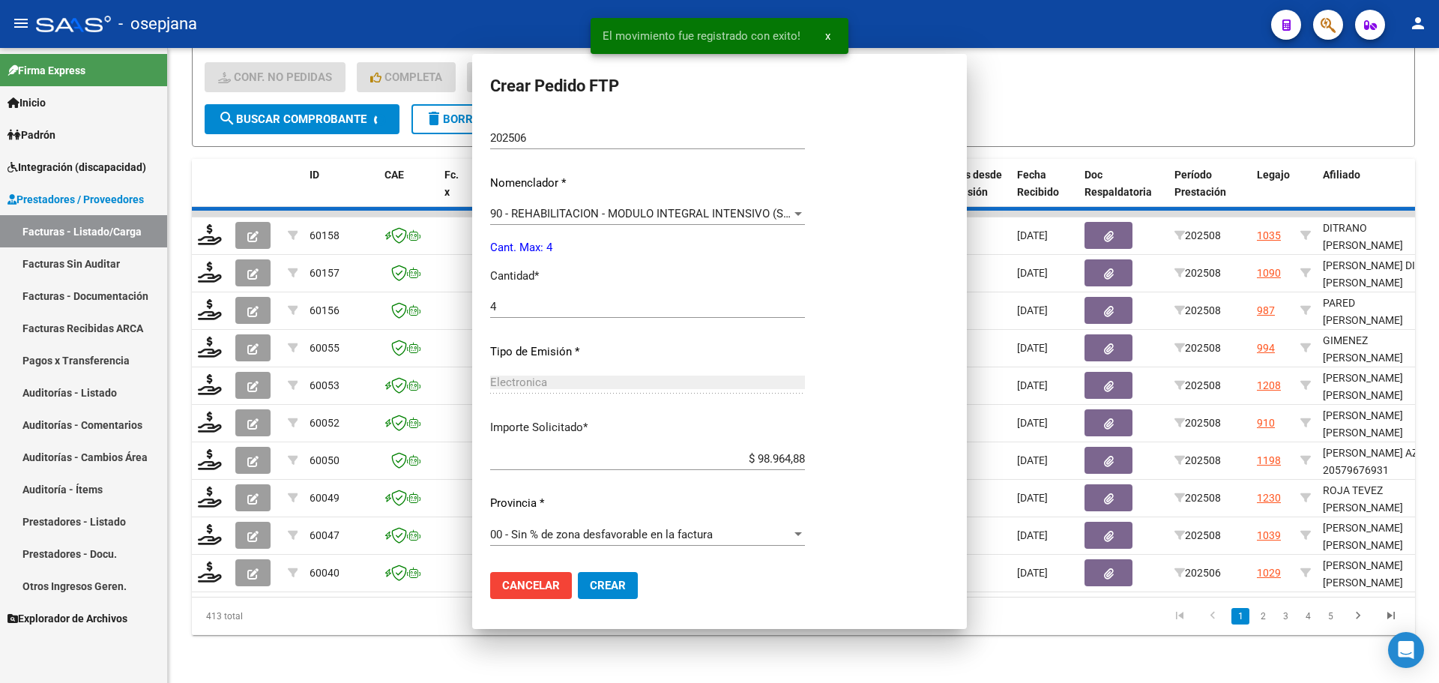
scroll to position [0, 0]
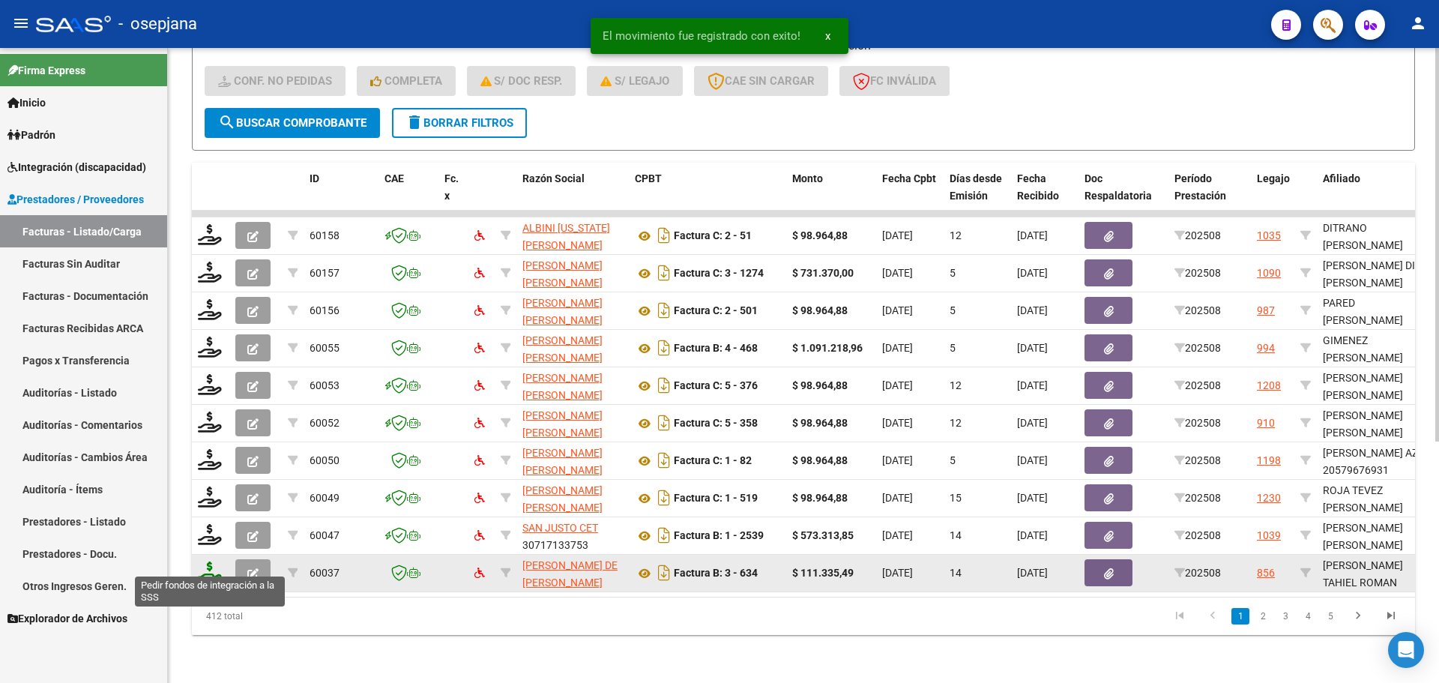
click at [211, 562] on icon at bounding box center [210, 572] width 24 height 21
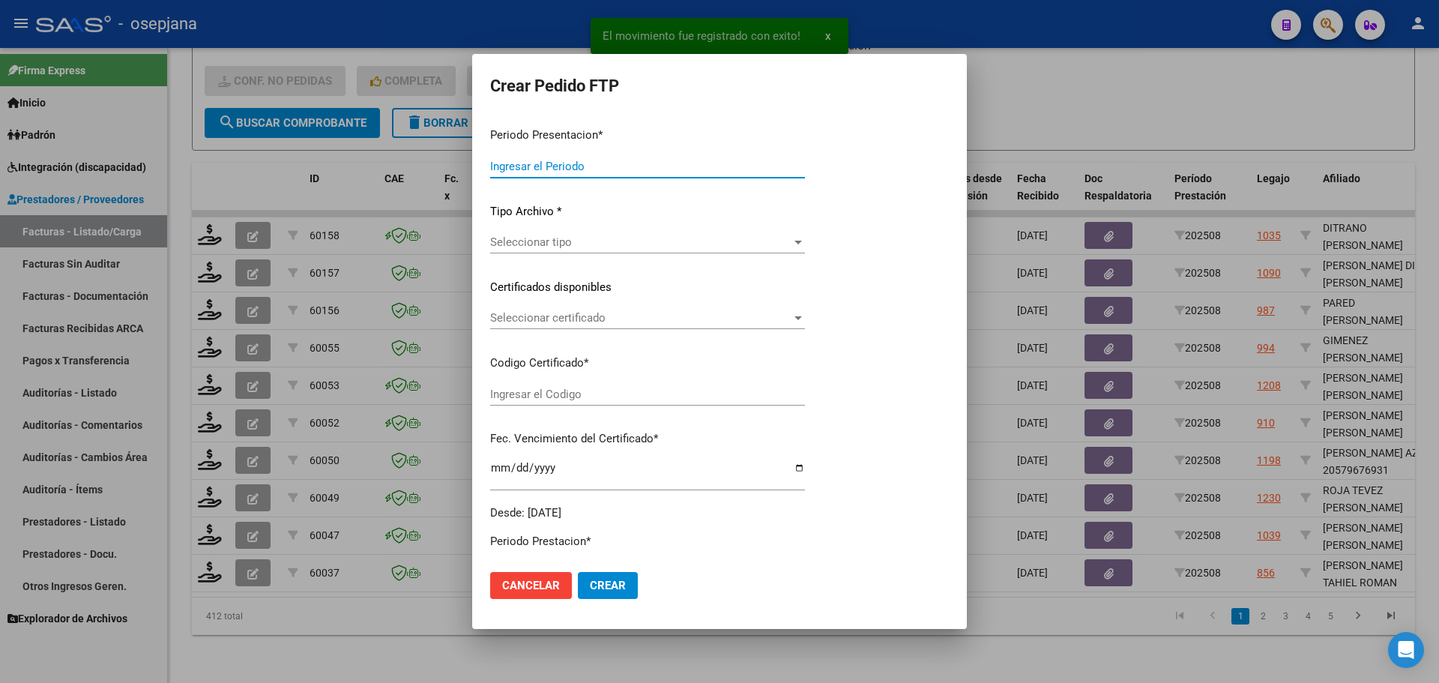
type input "202508"
type input "$ 111.335,49"
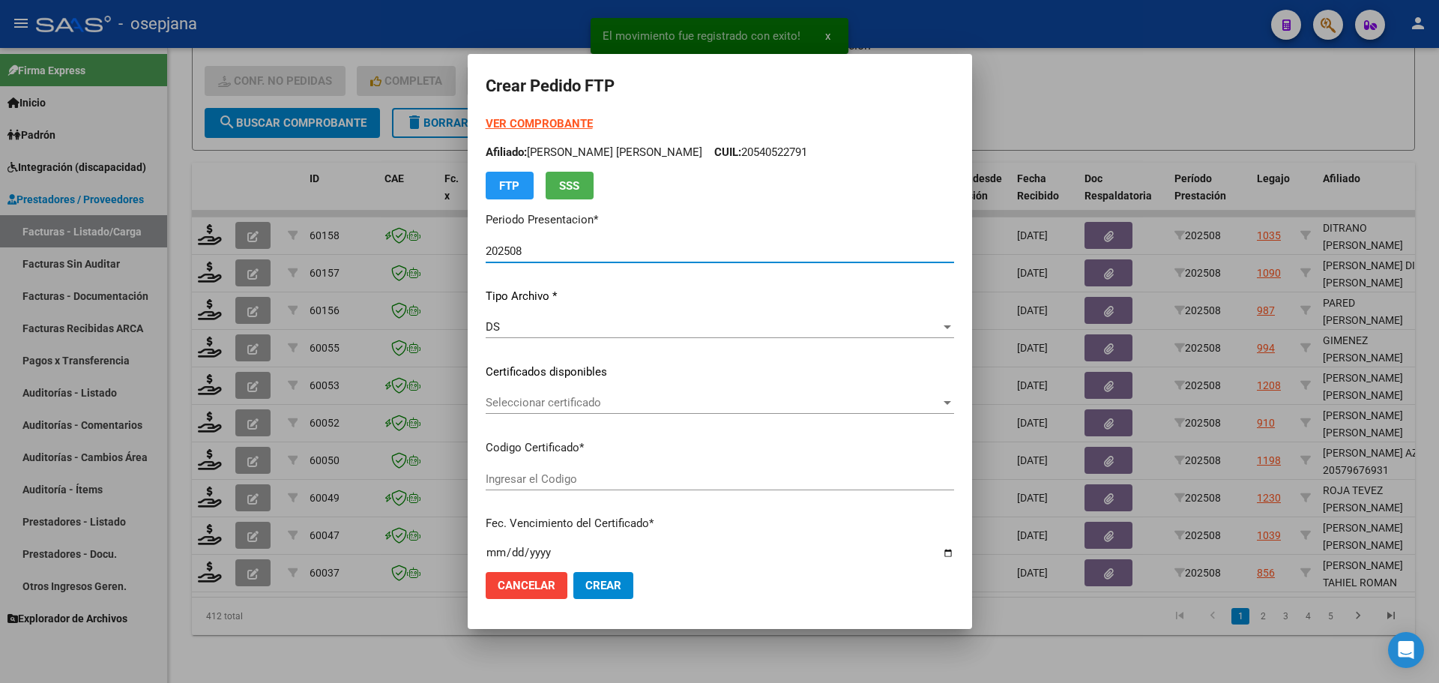
type input "ARG02000563330792022120120251201AND105"
type input "2025-12-01"
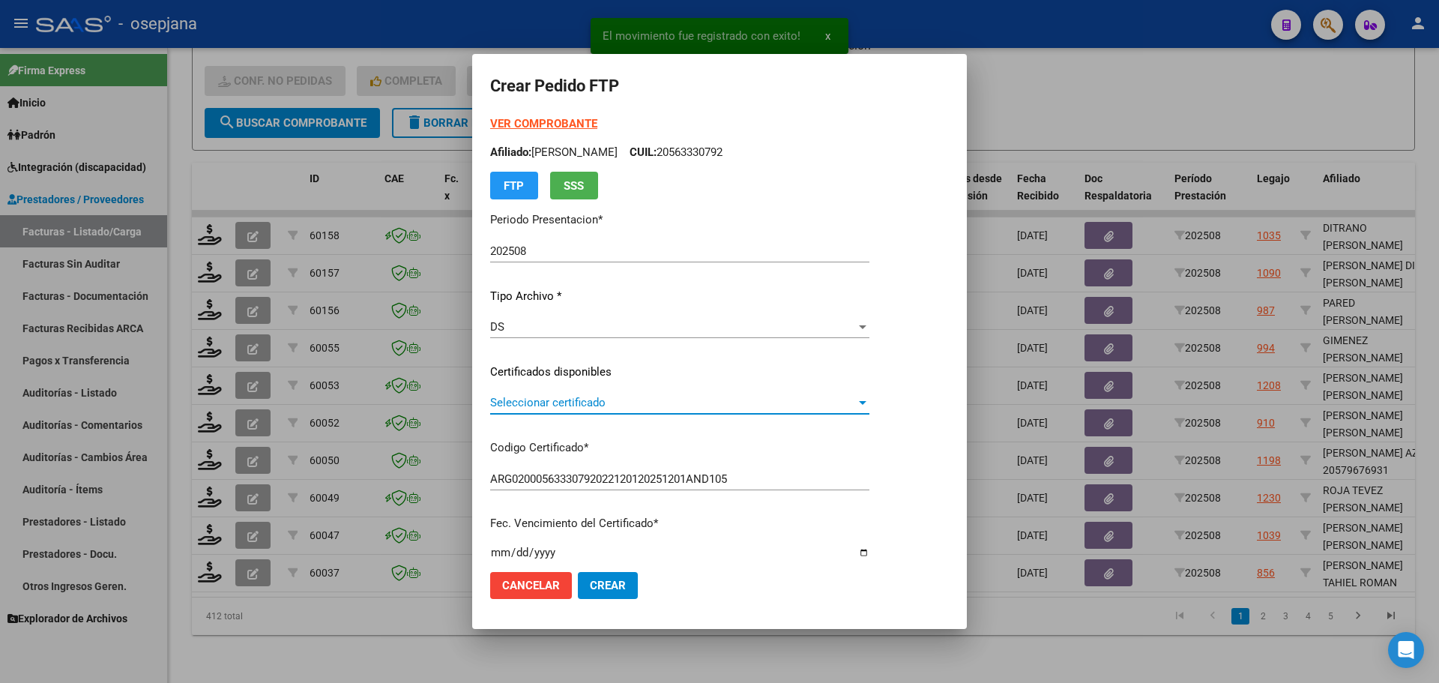
click at [565, 403] on span "Seleccionar certificado" at bounding box center [673, 402] width 366 height 13
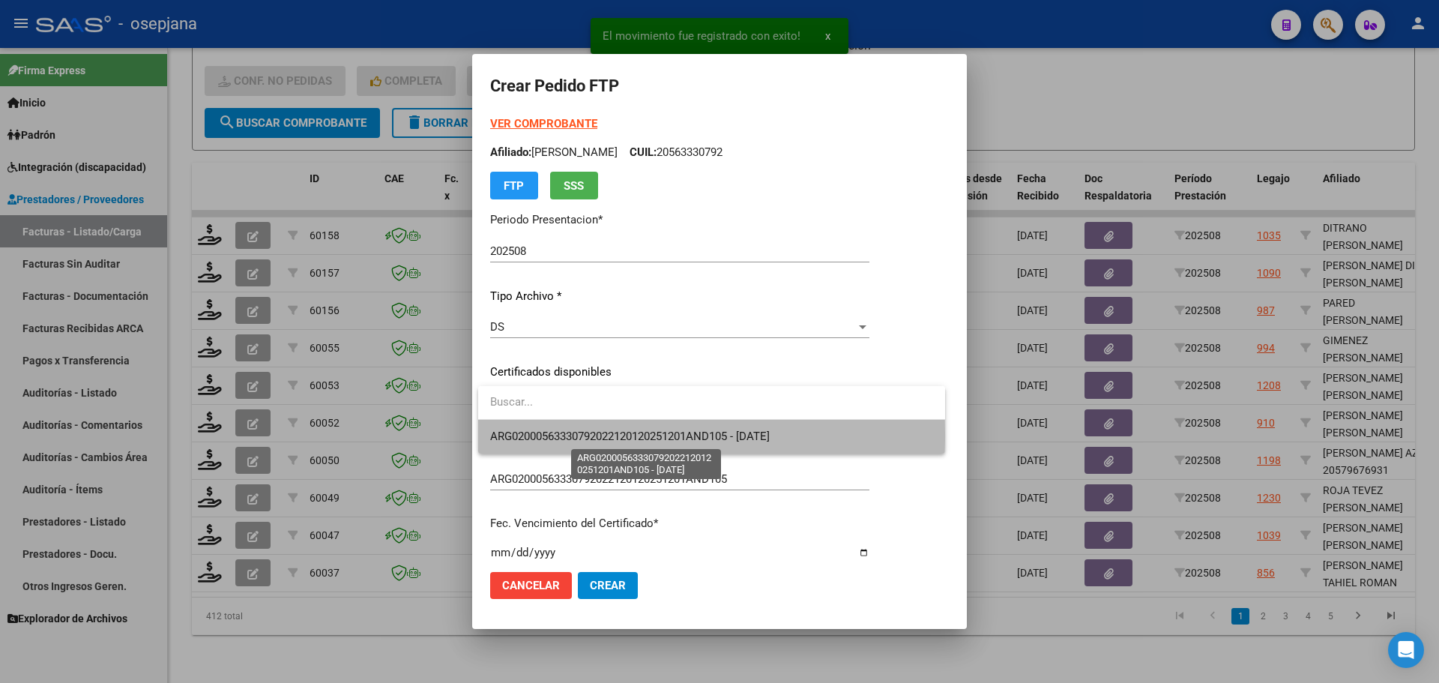
click at [571, 434] on span "ARG02000563330792022120120251201AND105 - 2025-12-01" at bounding box center [630, 436] width 280 height 13
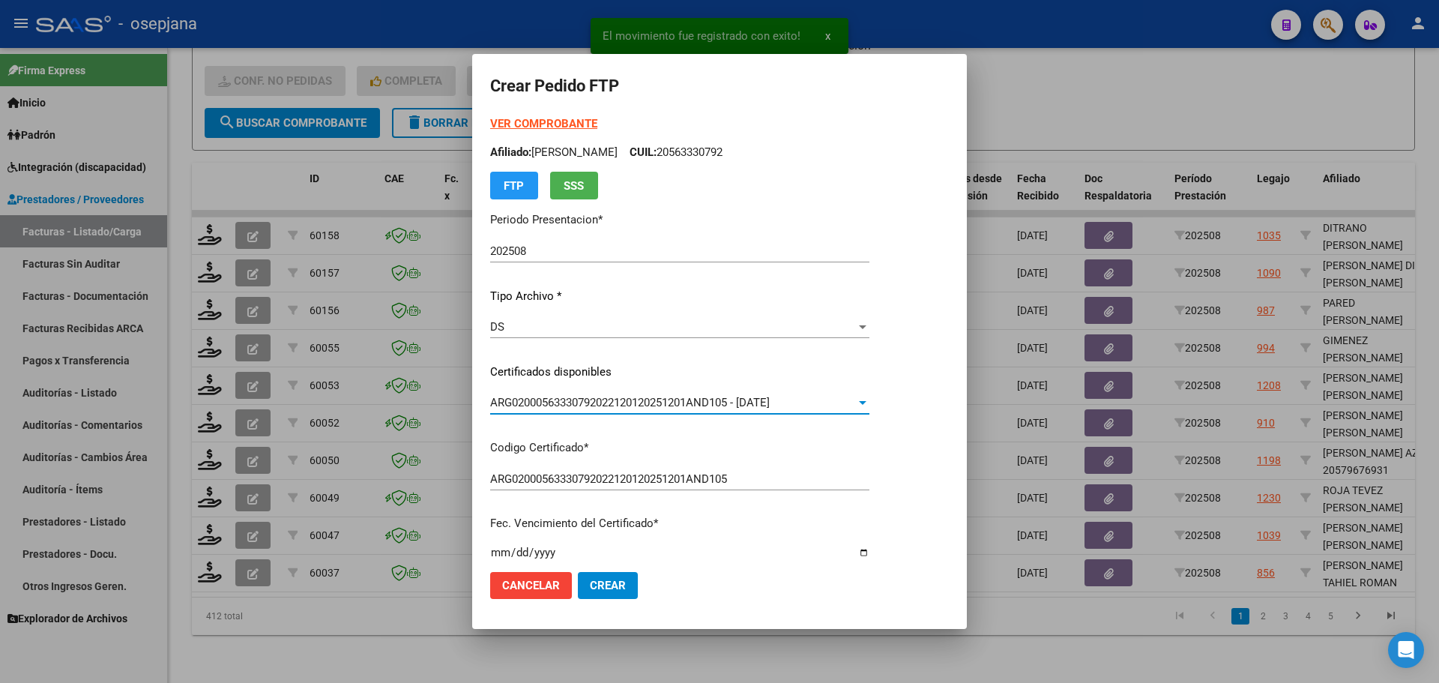
click at [552, 122] on strong "VER COMPROBANTE" at bounding box center [543, 123] width 107 height 13
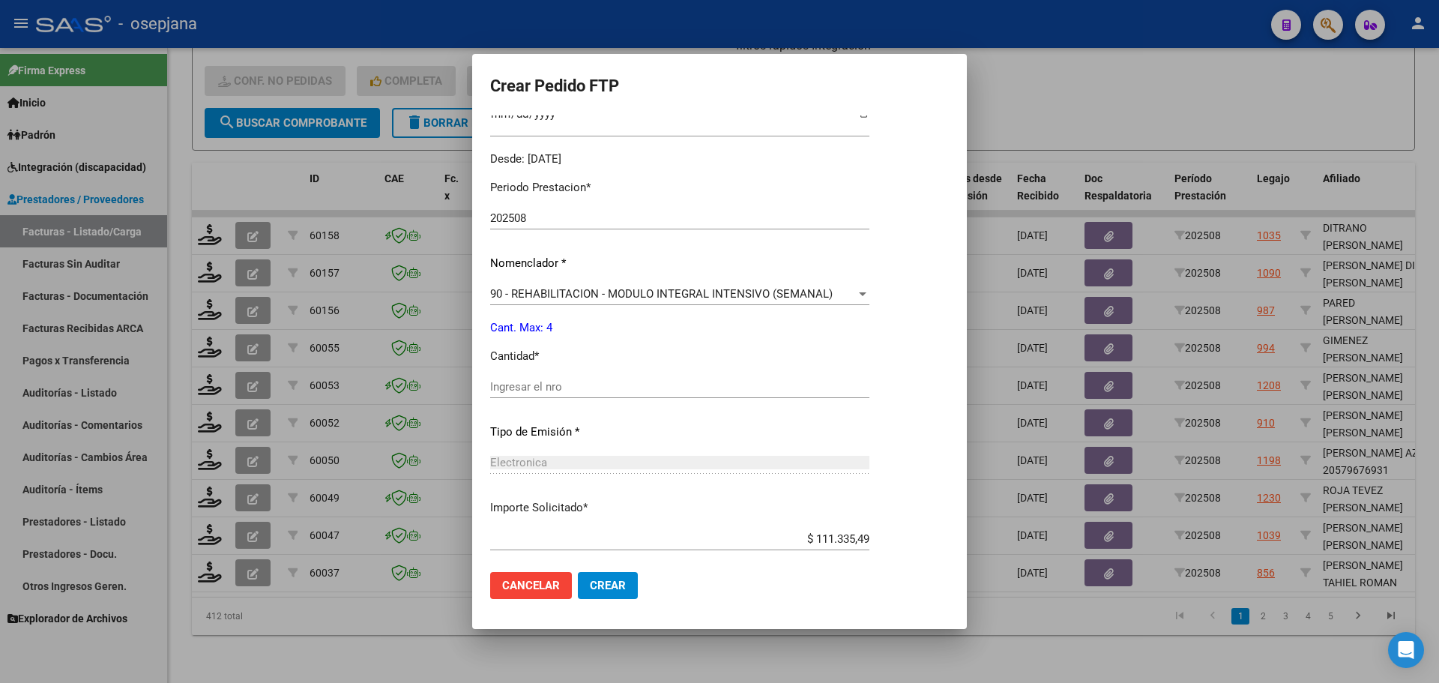
scroll to position [450, 0]
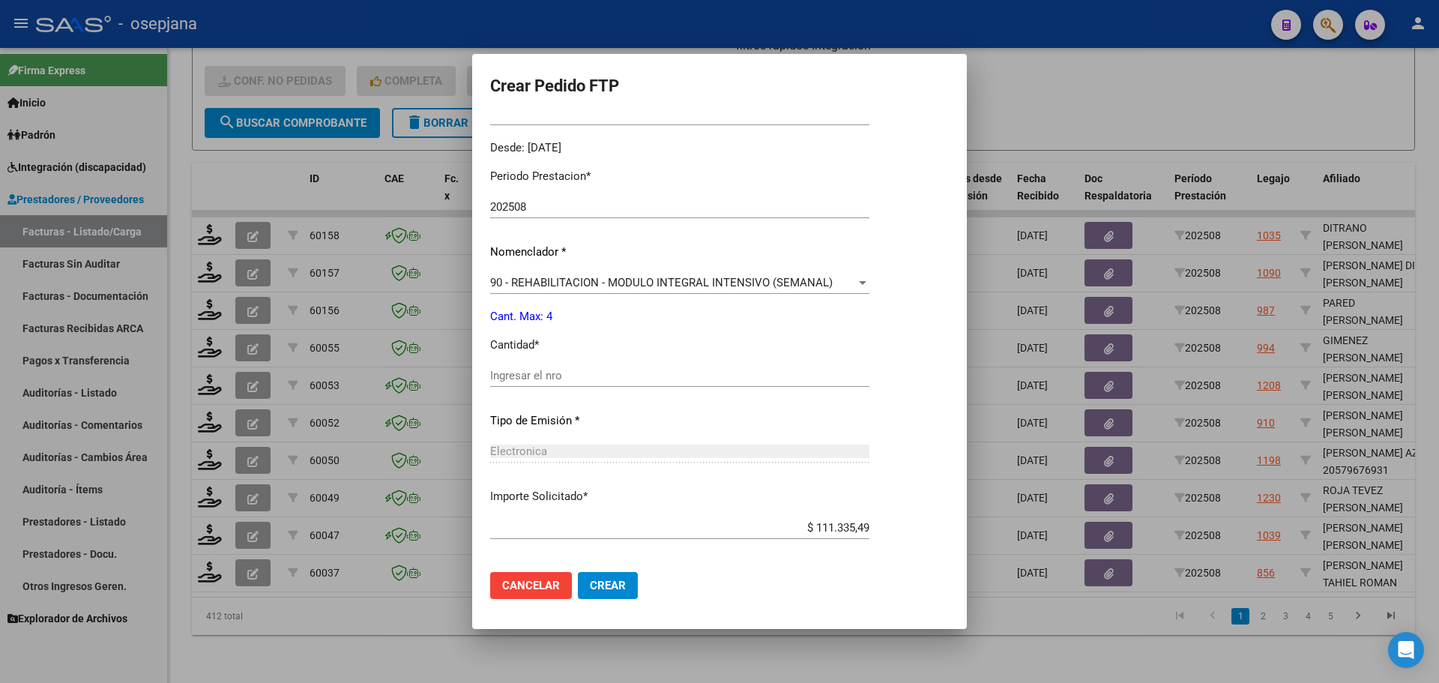
click at [526, 367] on div "Ingresar el nro" at bounding box center [679, 375] width 379 height 22
type input "4"
click at [623, 586] on span "Crear" at bounding box center [608, 585] width 36 height 13
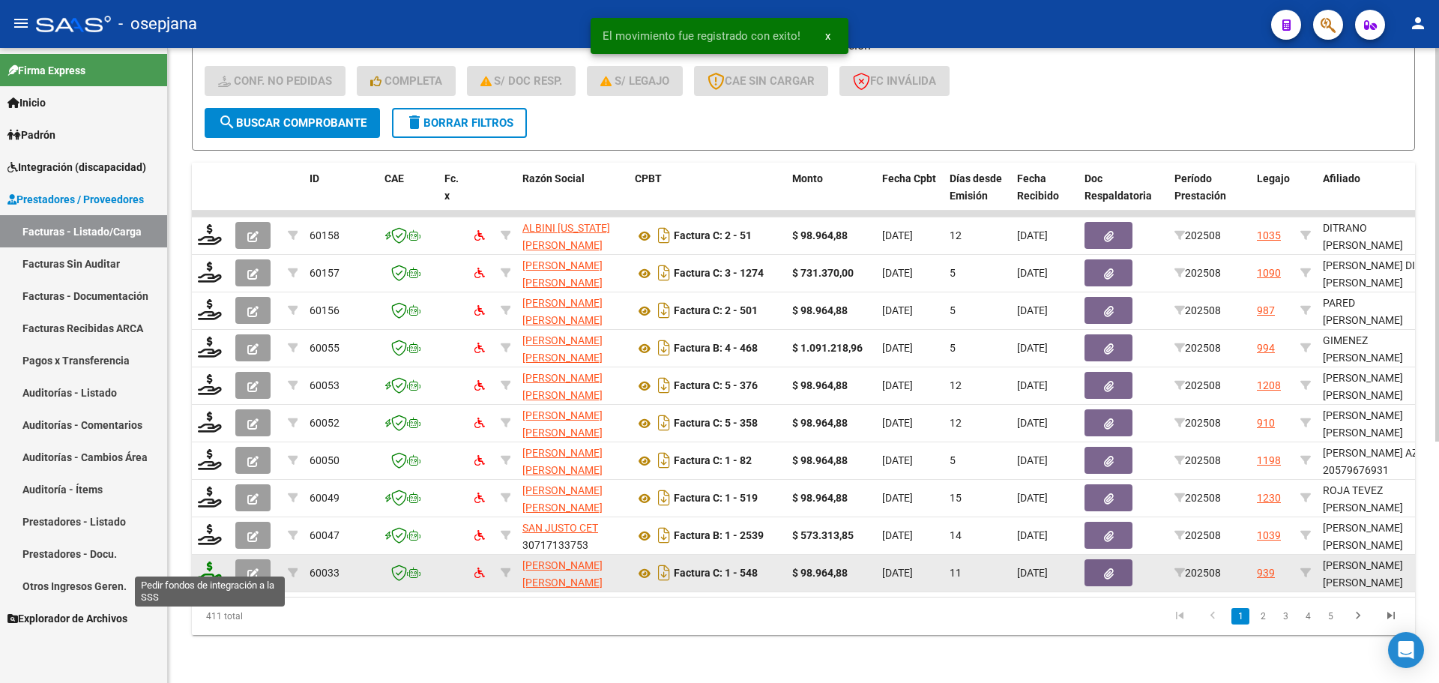
click at [205, 562] on icon at bounding box center [210, 572] width 24 height 21
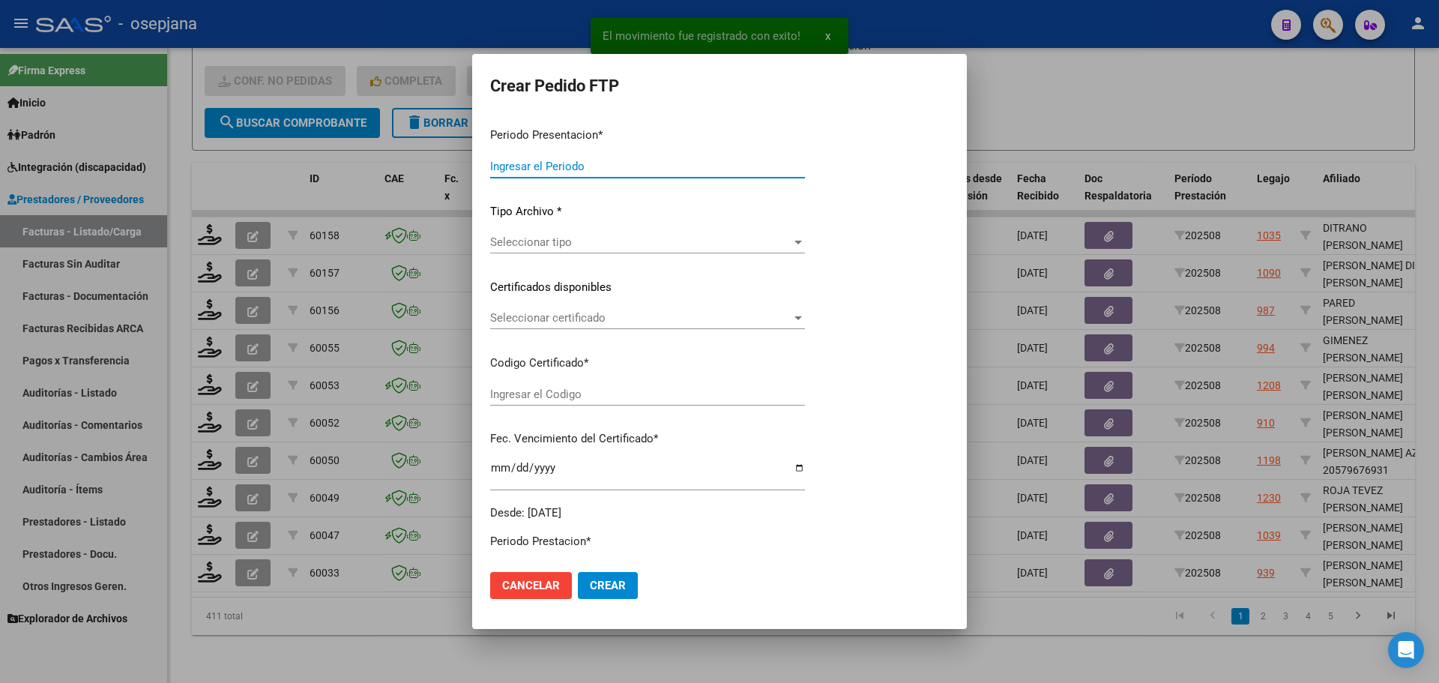
type input "202508"
type input "$ 98.964,88"
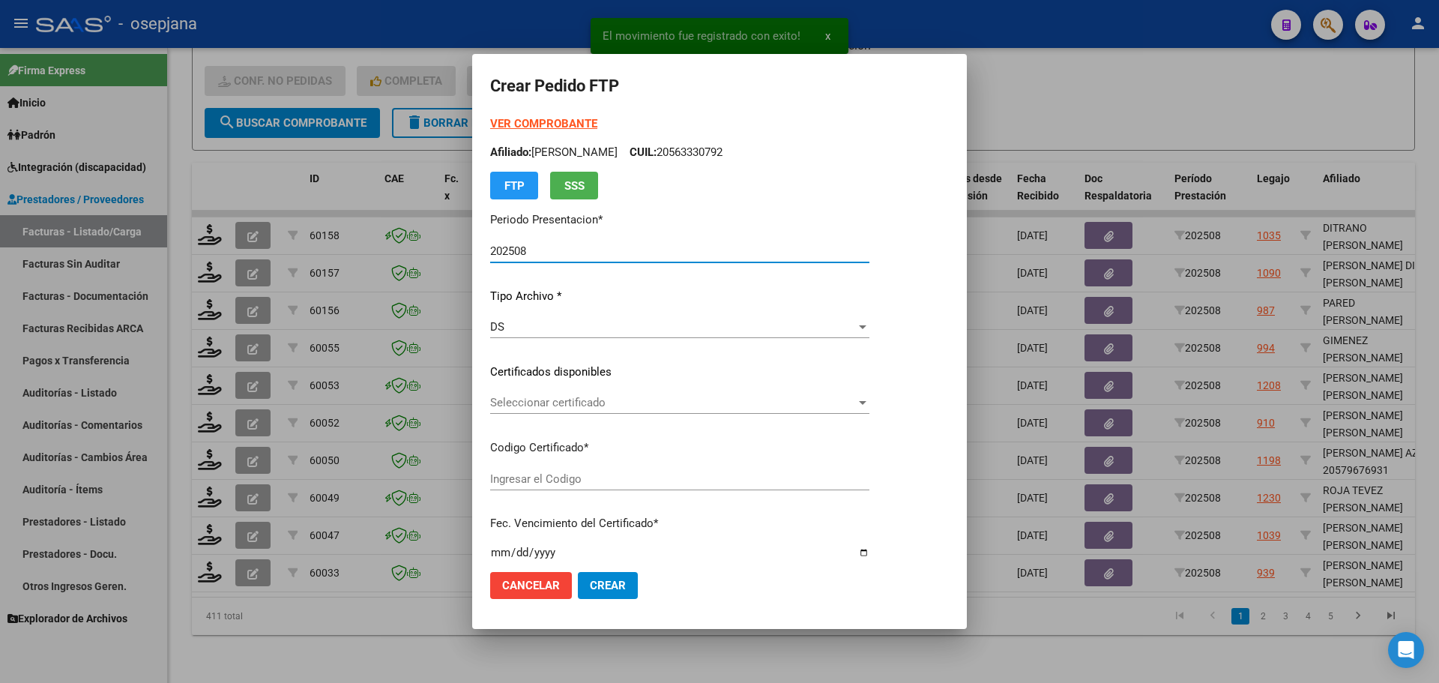
type input "ARG01000560319032024060520290605BSAS311"
type input "2029-06-30"
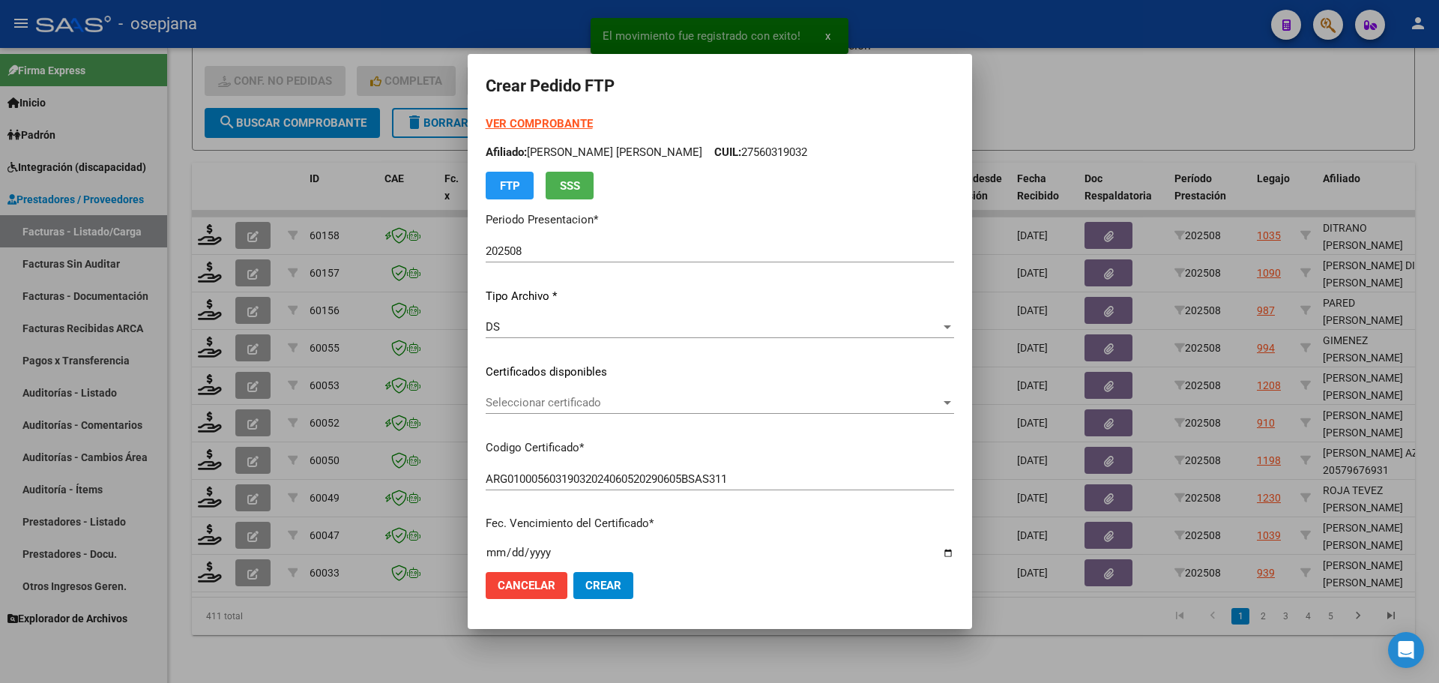
click at [608, 393] on div "Seleccionar certificado Seleccionar certificado" at bounding box center [720, 402] width 469 height 22
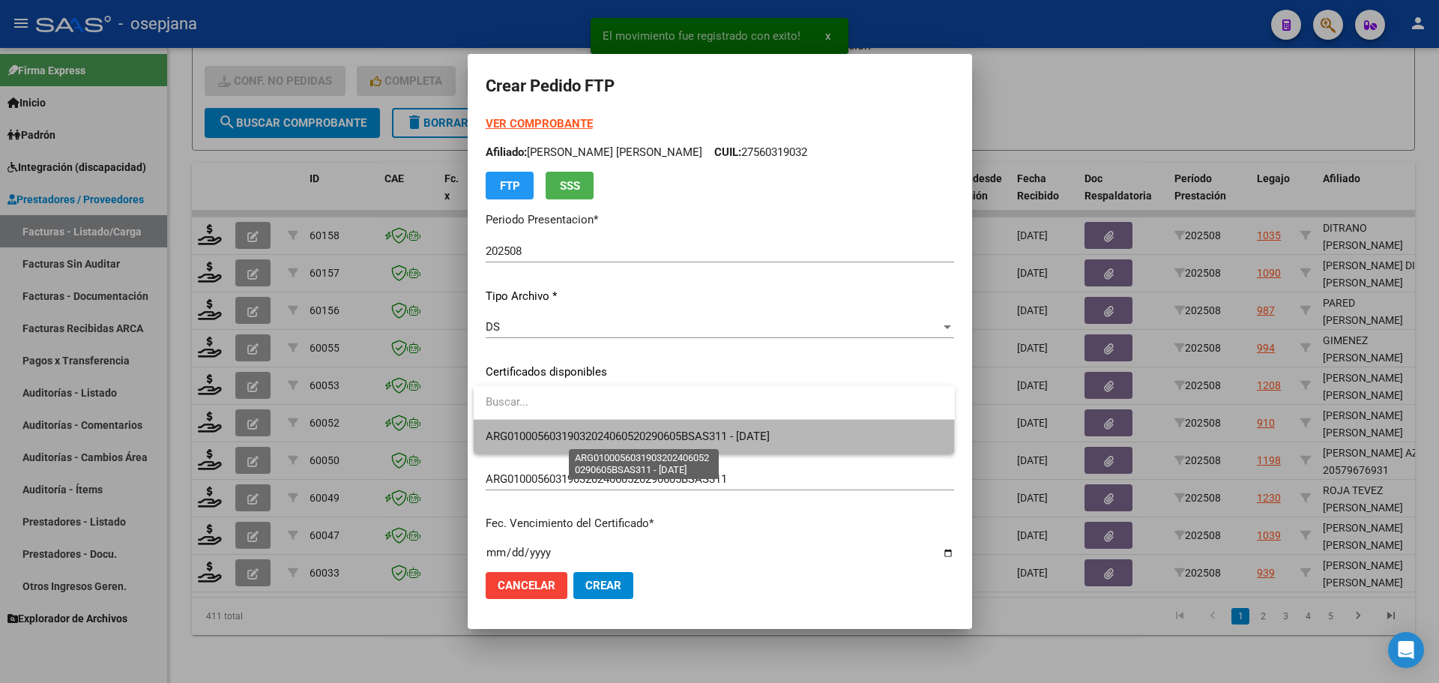
click at [616, 430] on span "ARG01000560319032024060520290605BSAS311 - 2029-06-30" at bounding box center [714, 437] width 457 height 34
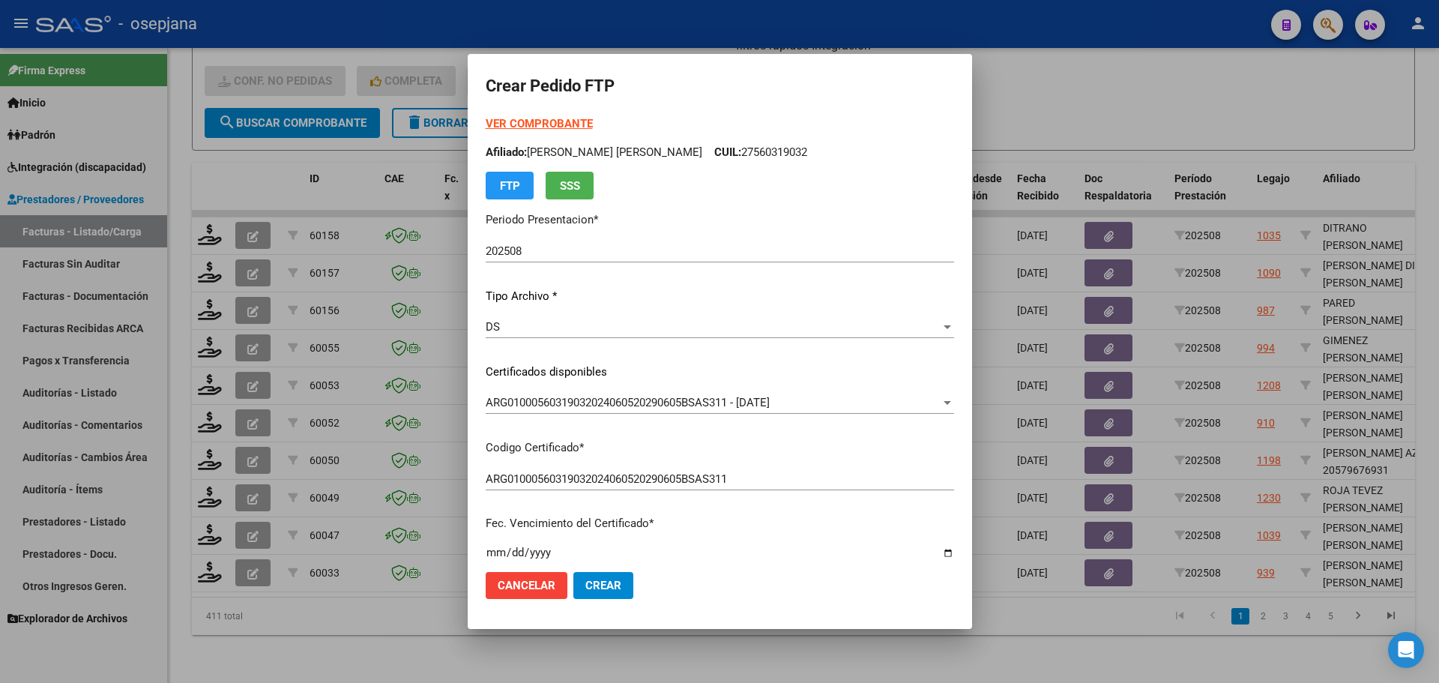
click at [549, 123] on strong "VER COMPROBANTE" at bounding box center [539, 123] width 107 height 13
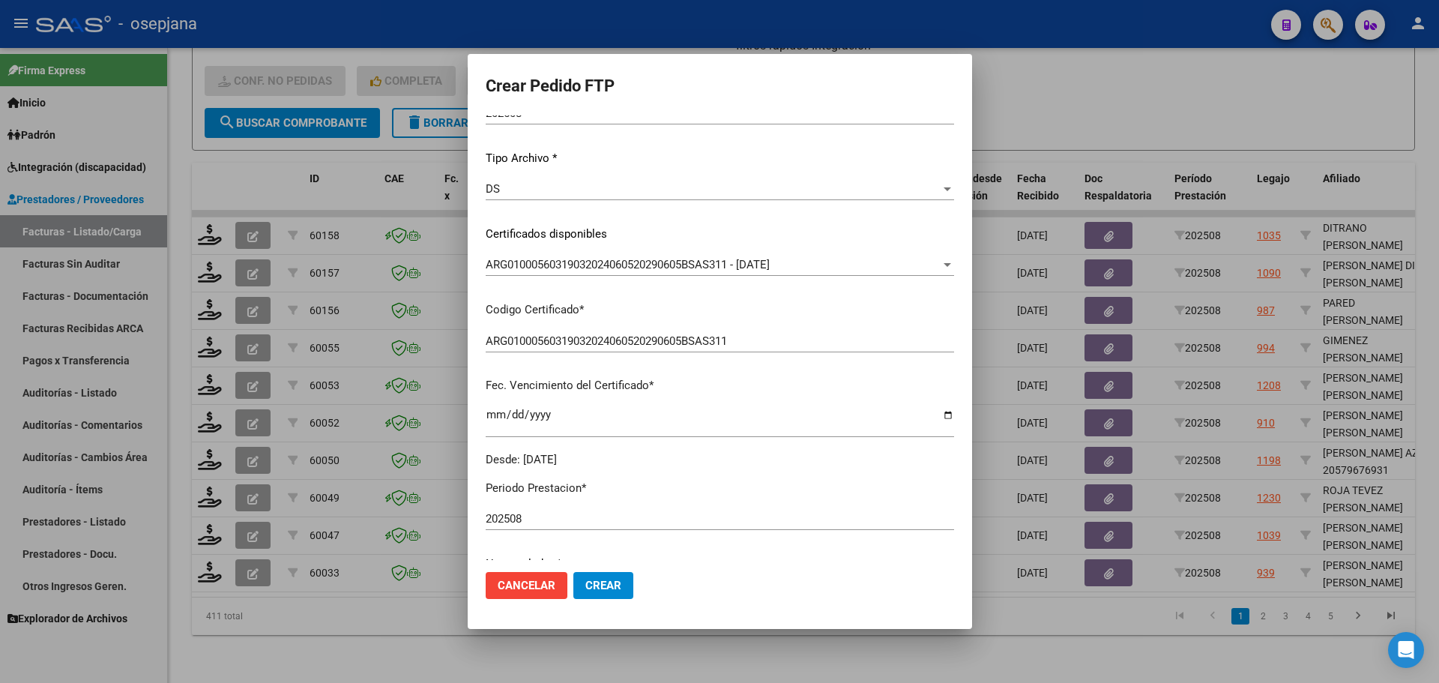
scroll to position [300, 0]
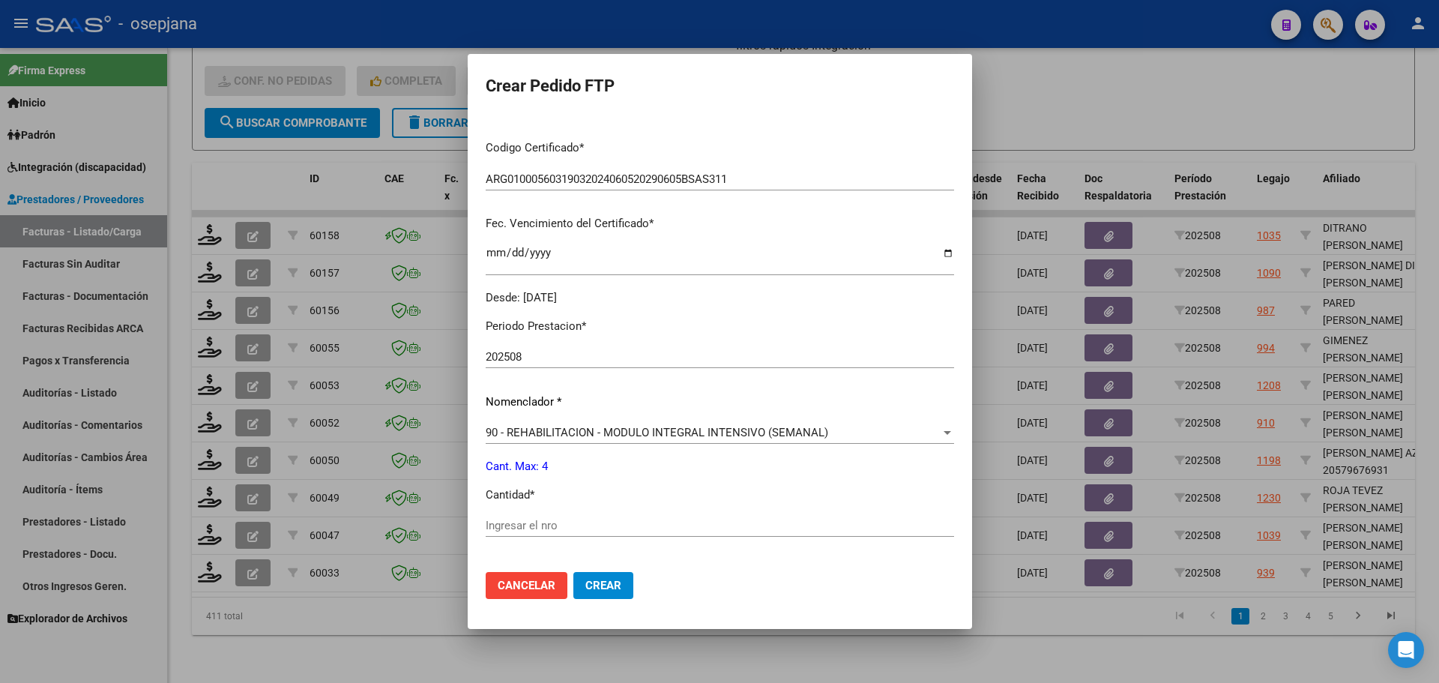
click at [512, 530] on input "Ingresar el nro" at bounding box center [720, 525] width 469 height 13
type input "4"
click at [590, 589] on span "Crear" at bounding box center [604, 585] width 36 height 13
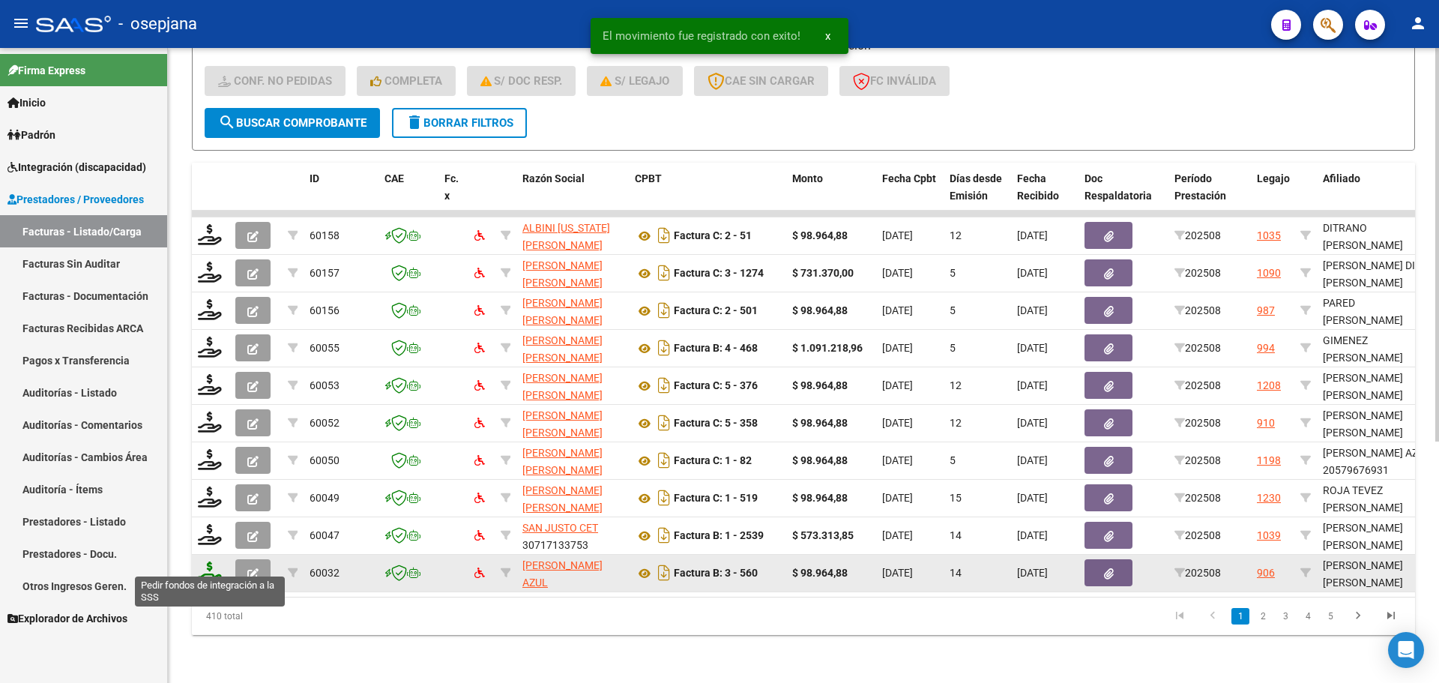
click at [206, 562] on icon at bounding box center [210, 572] width 24 height 21
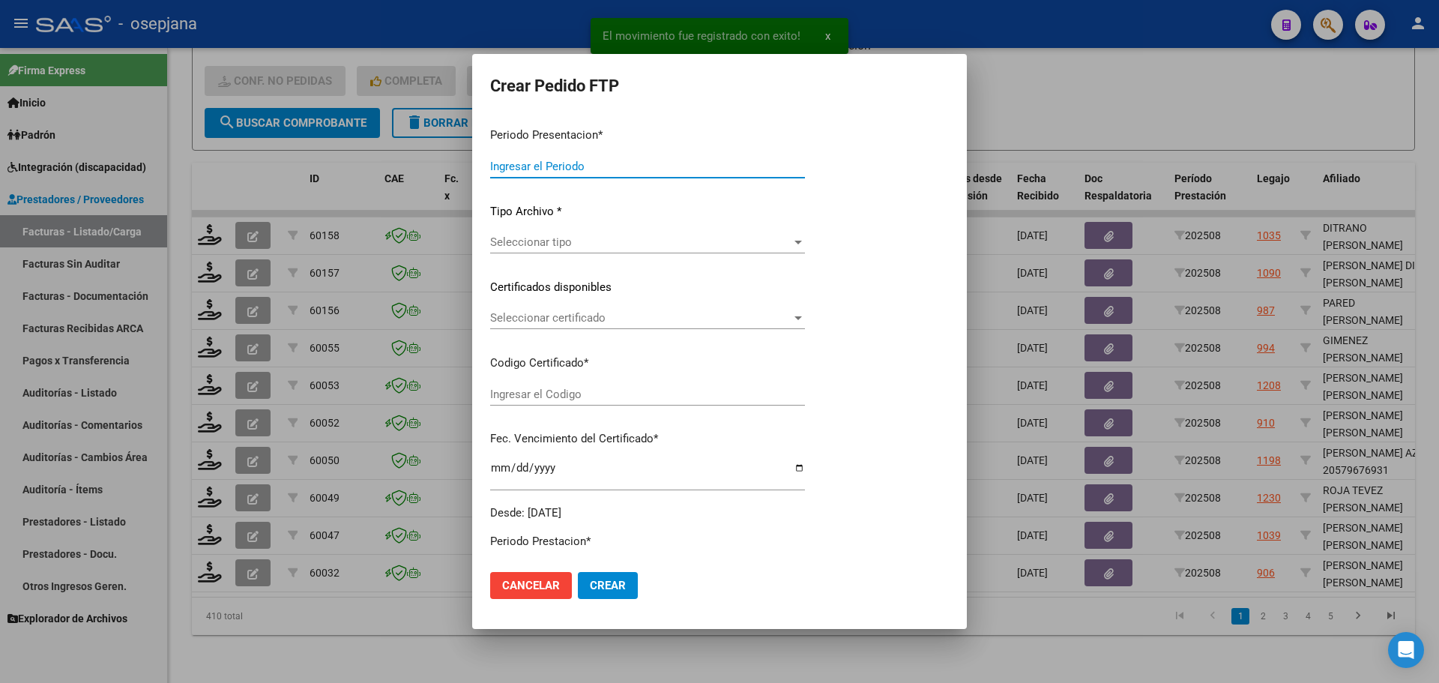
type input "202508"
type input "$ 98.964,88"
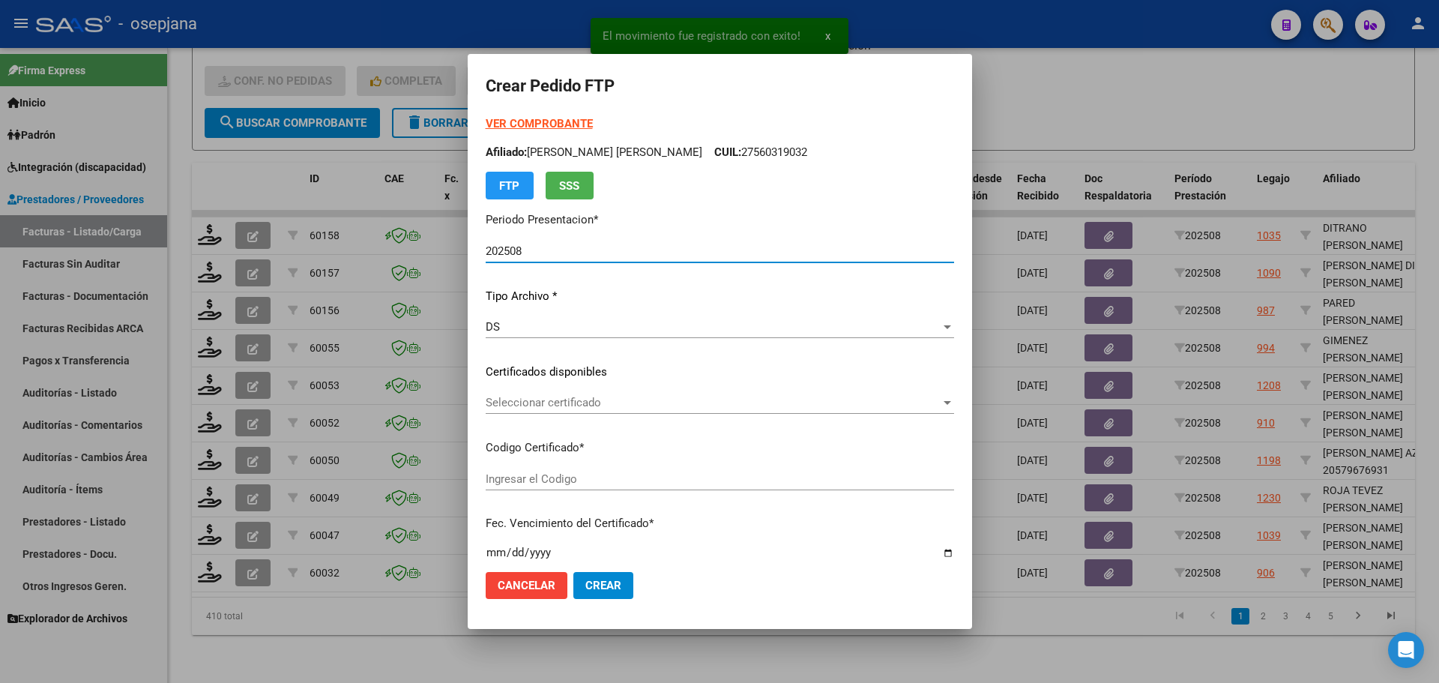
type input "ARG02000572549572024080620260806BSAS265"
type input "2026-08-06"
click at [557, 400] on span "Seleccionar certificado" at bounding box center [713, 402] width 455 height 13
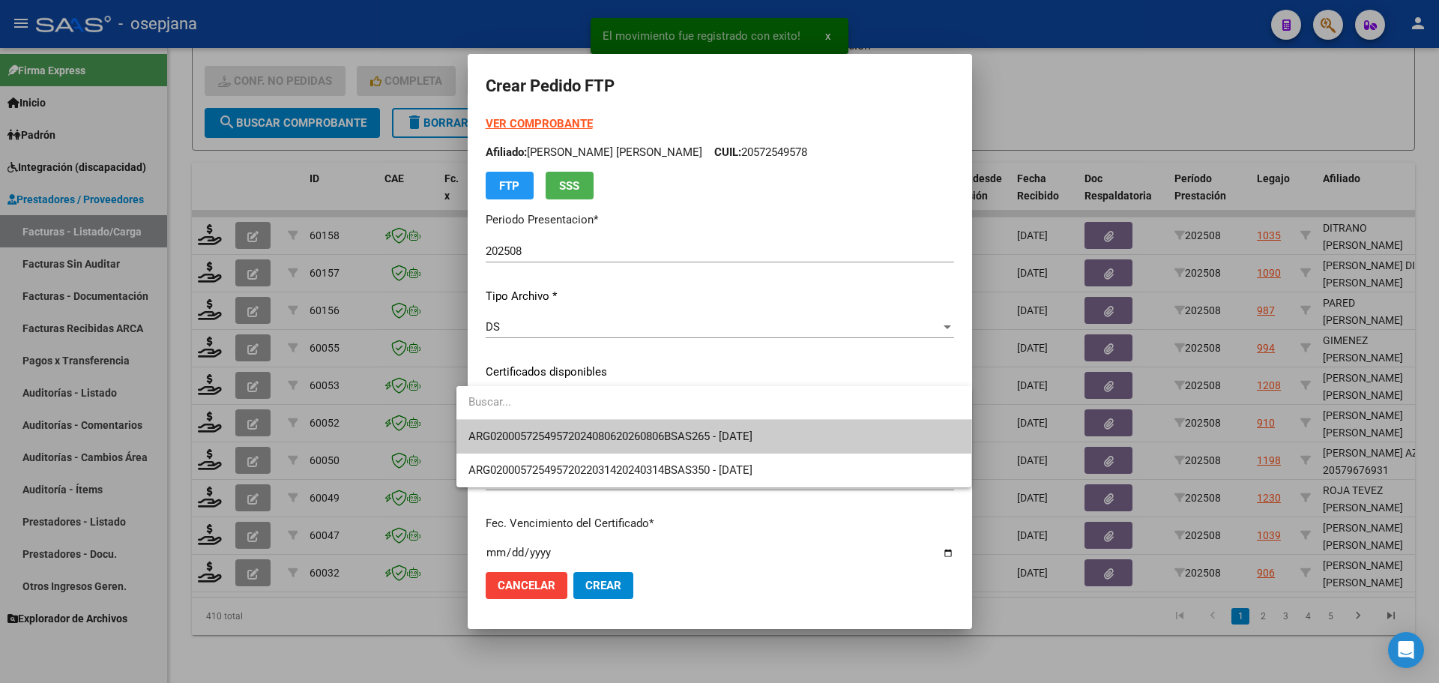
click at [558, 446] on span "ARG02000572549572024080620260806BSAS265 - 2026-08-06" at bounding box center [715, 437] width 492 height 34
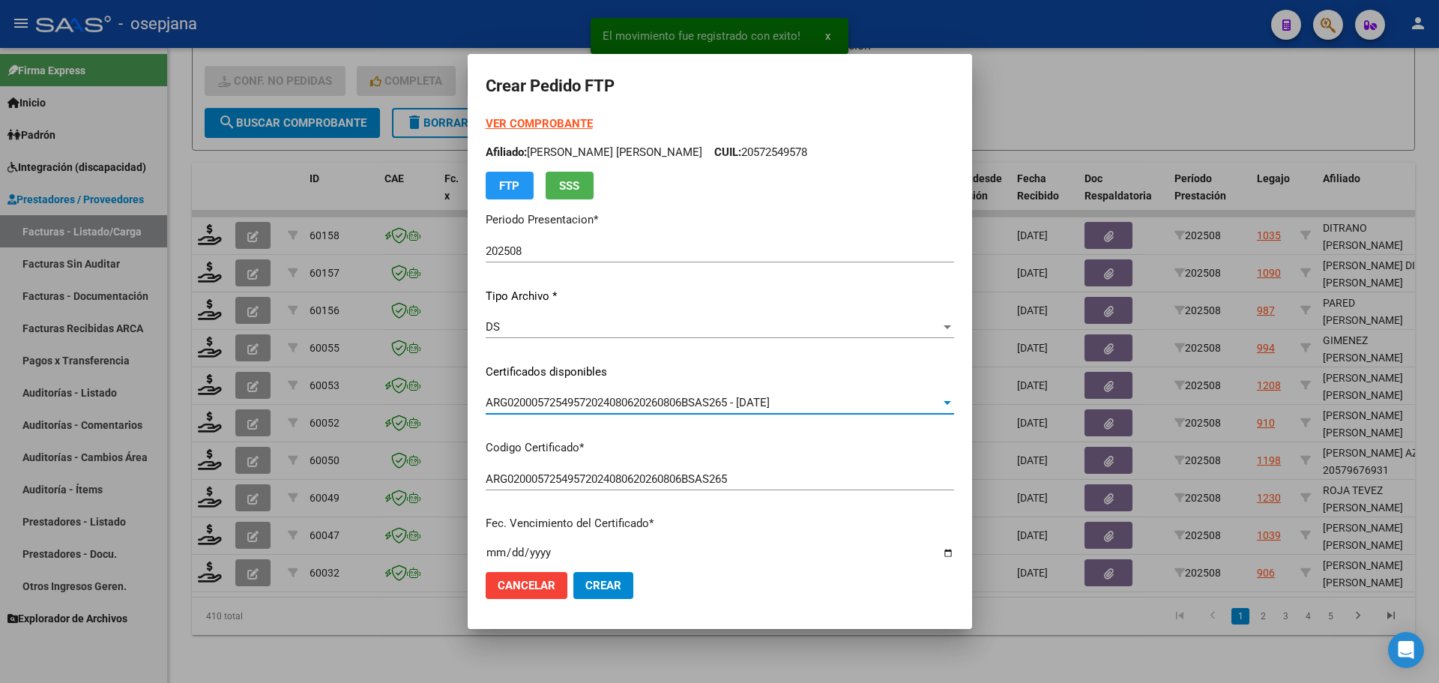
click at [546, 116] on div "VER COMPROBANTE ARCA Padrón Afiliado: GOROSITO GOMEZ TOMAS AGUSTIN CUIL: 205725…" at bounding box center [720, 157] width 469 height 84
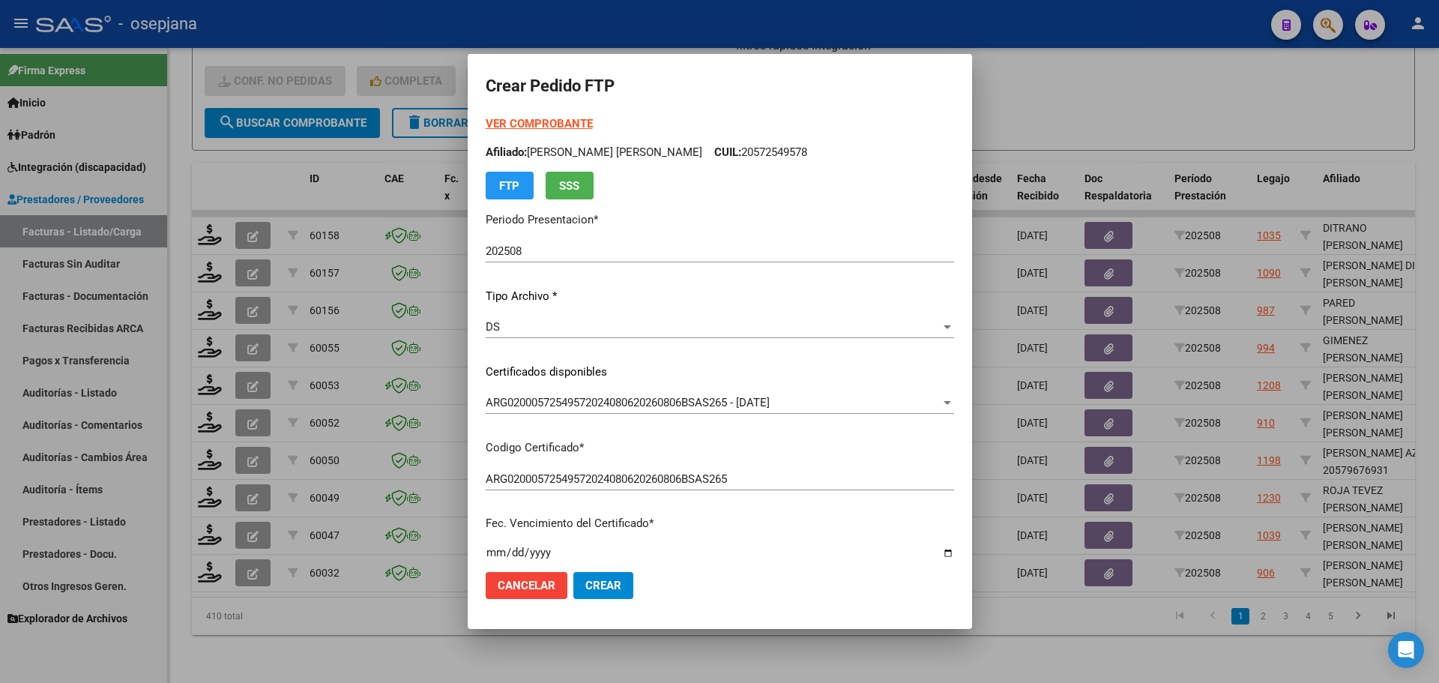
click at [545, 120] on strong "VER COMPROBANTE" at bounding box center [539, 123] width 107 height 13
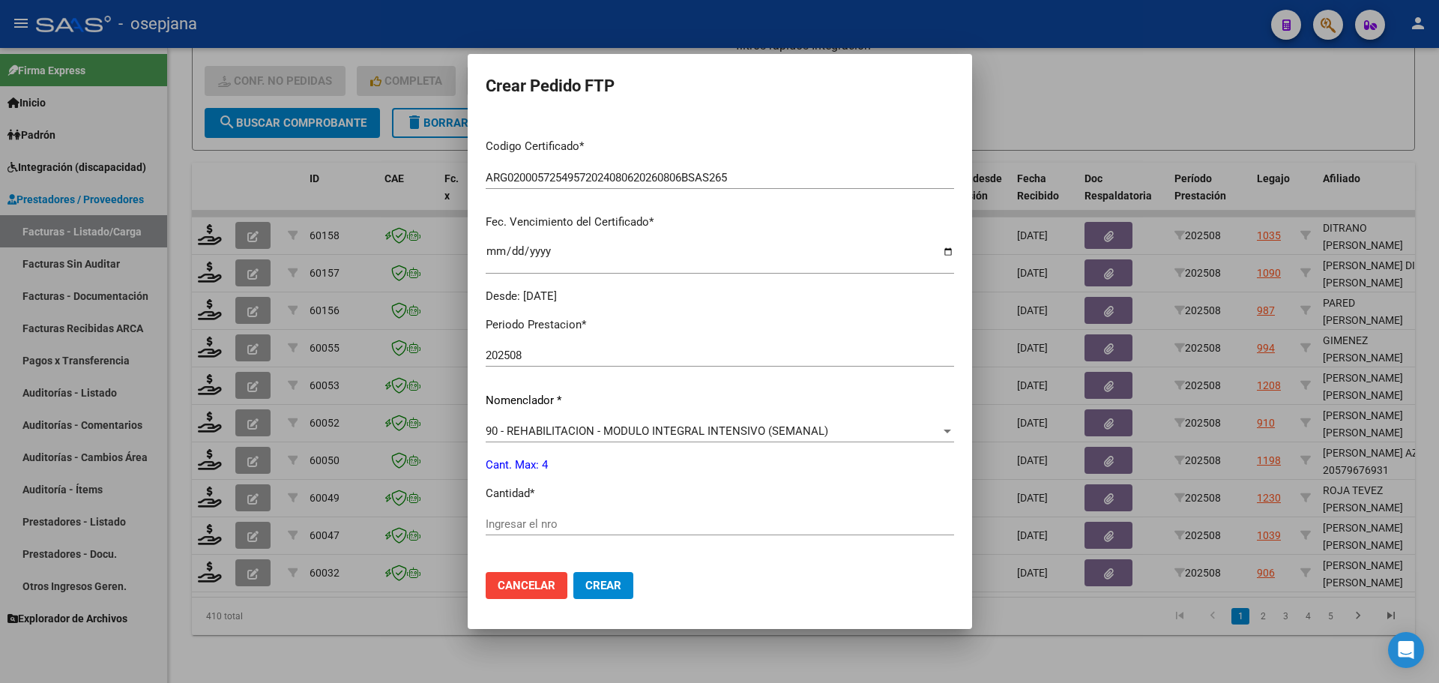
scroll to position [375, 0]
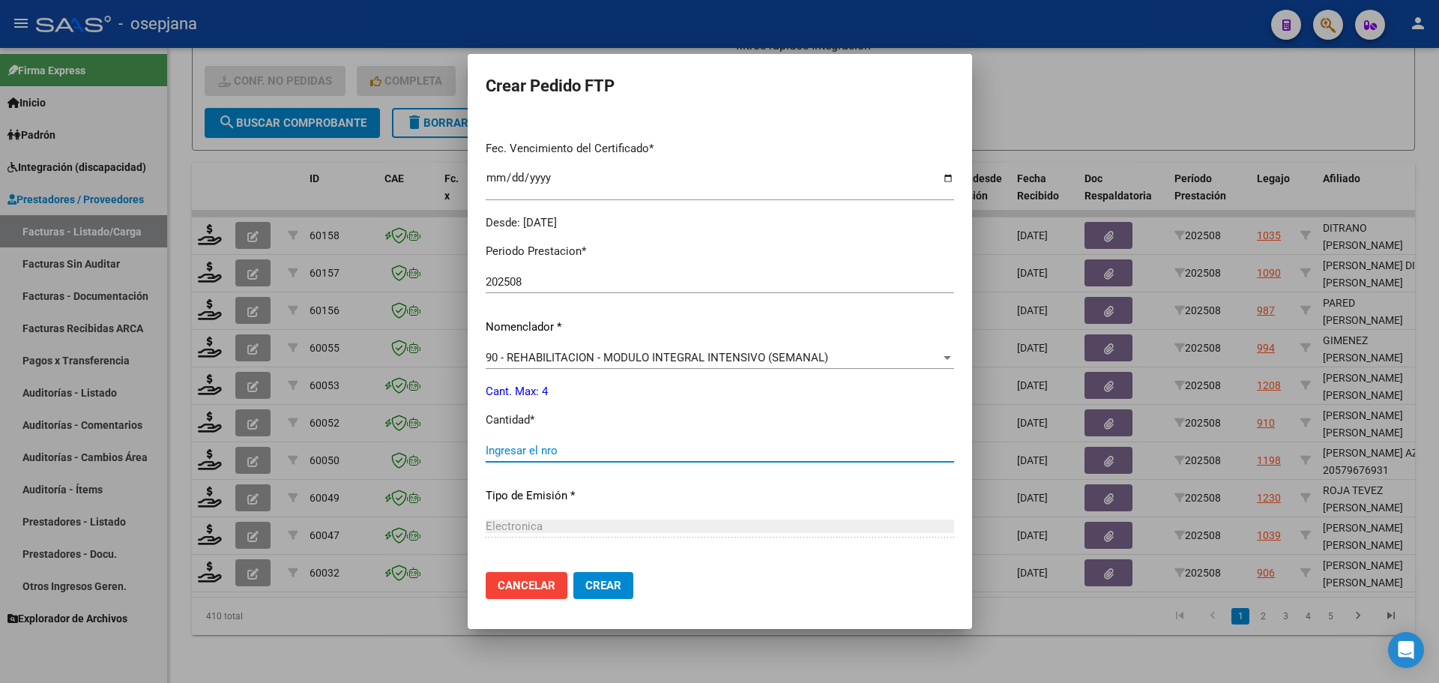
click at [509, 451] on input "Ingresar el nro" at bounding box center [720, 450] width 469 height 13
type input "4"
click at [586, 589] on span "Crear" at bounding box center [604, 585] width 36 height 13
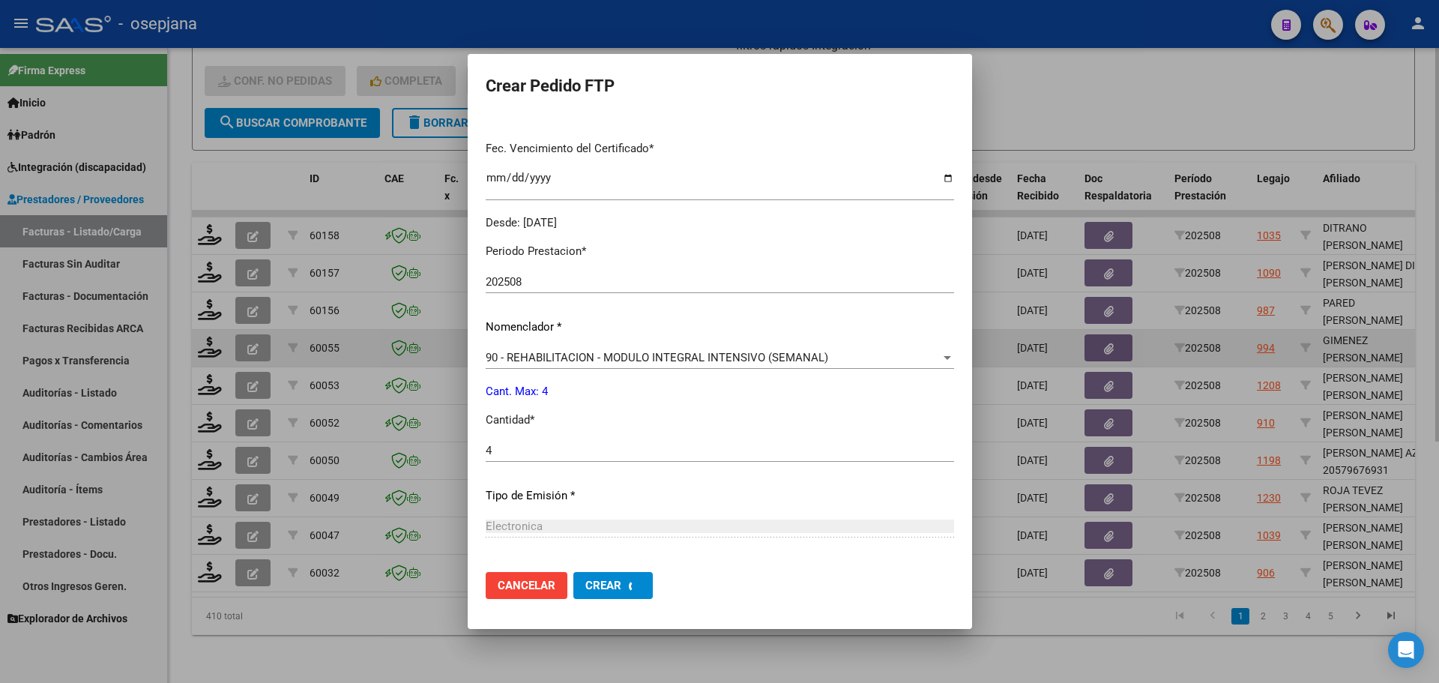
scroll to position [0, 0]
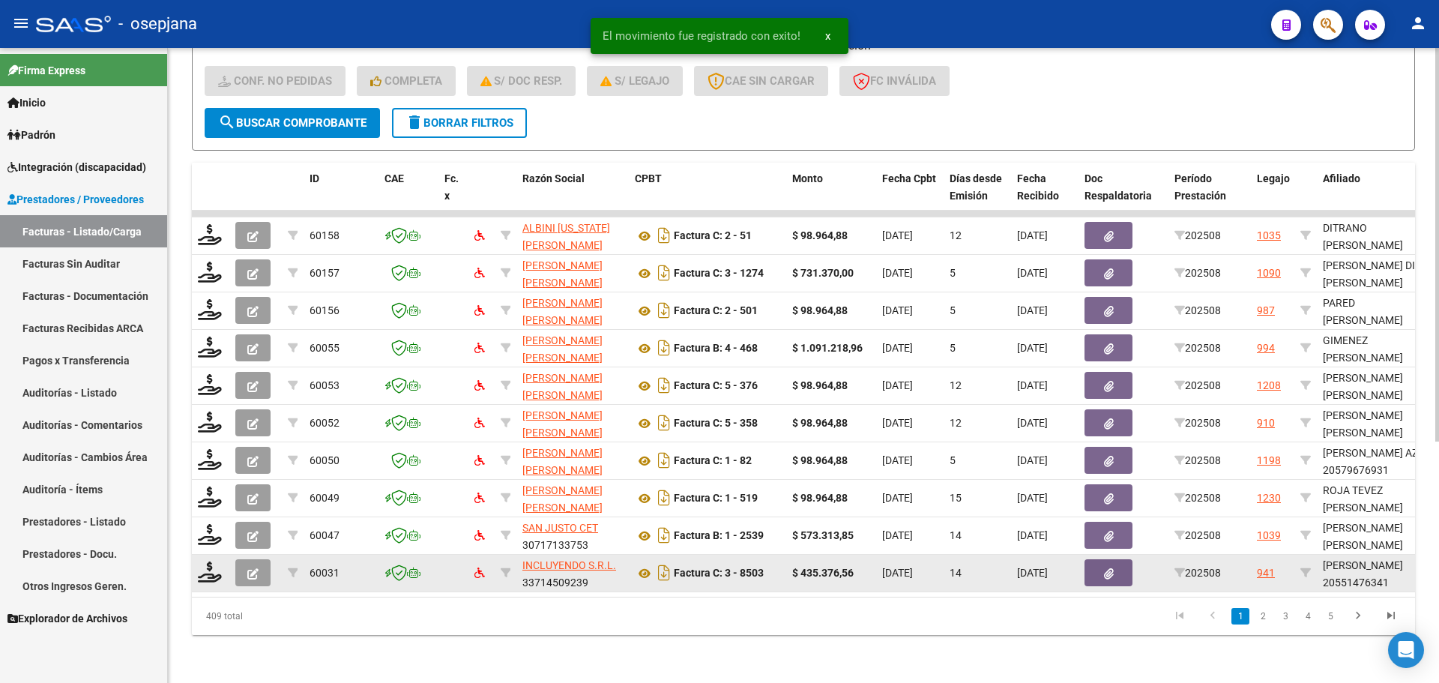
click at [208, 572] on div at bounding box center [210, 573] width 25 height 23
click at [199, 562] on icon at bounding box center [210, 572] width 24 height 21
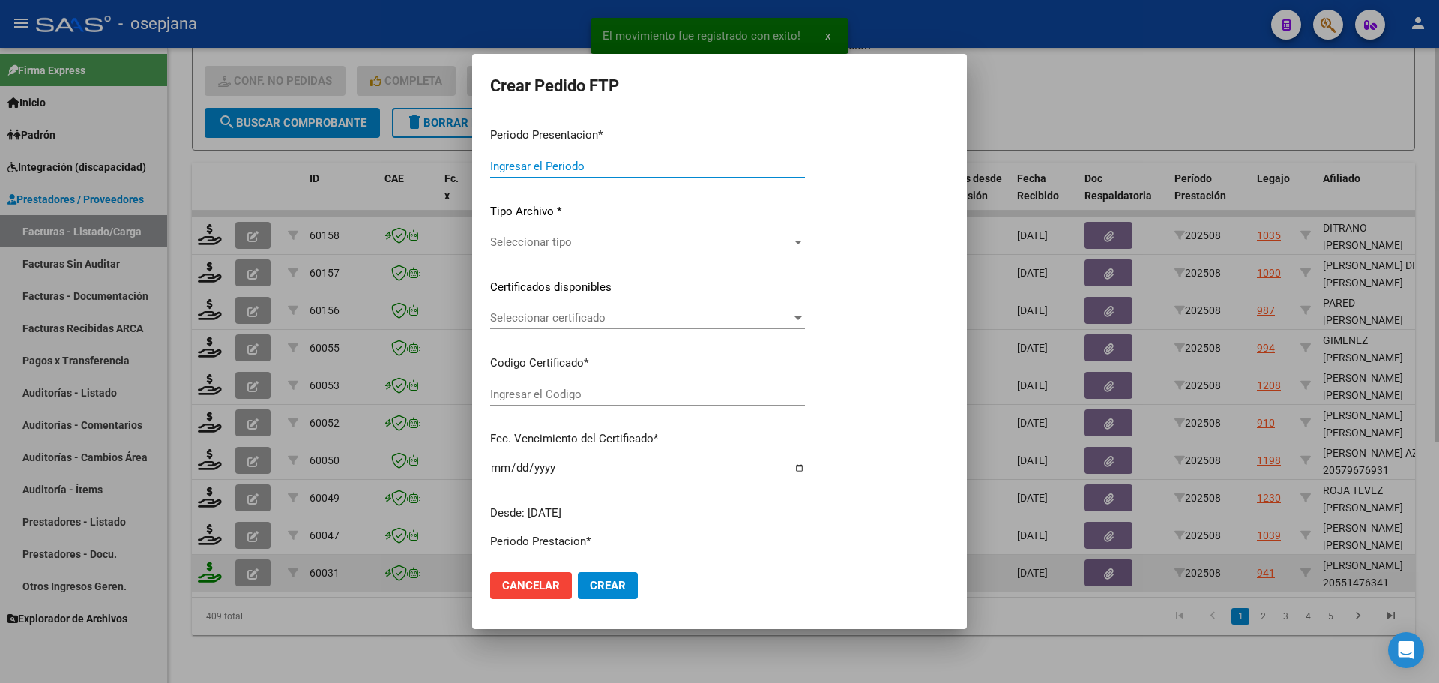
type input "202508"
type input "$ 435.376,56"
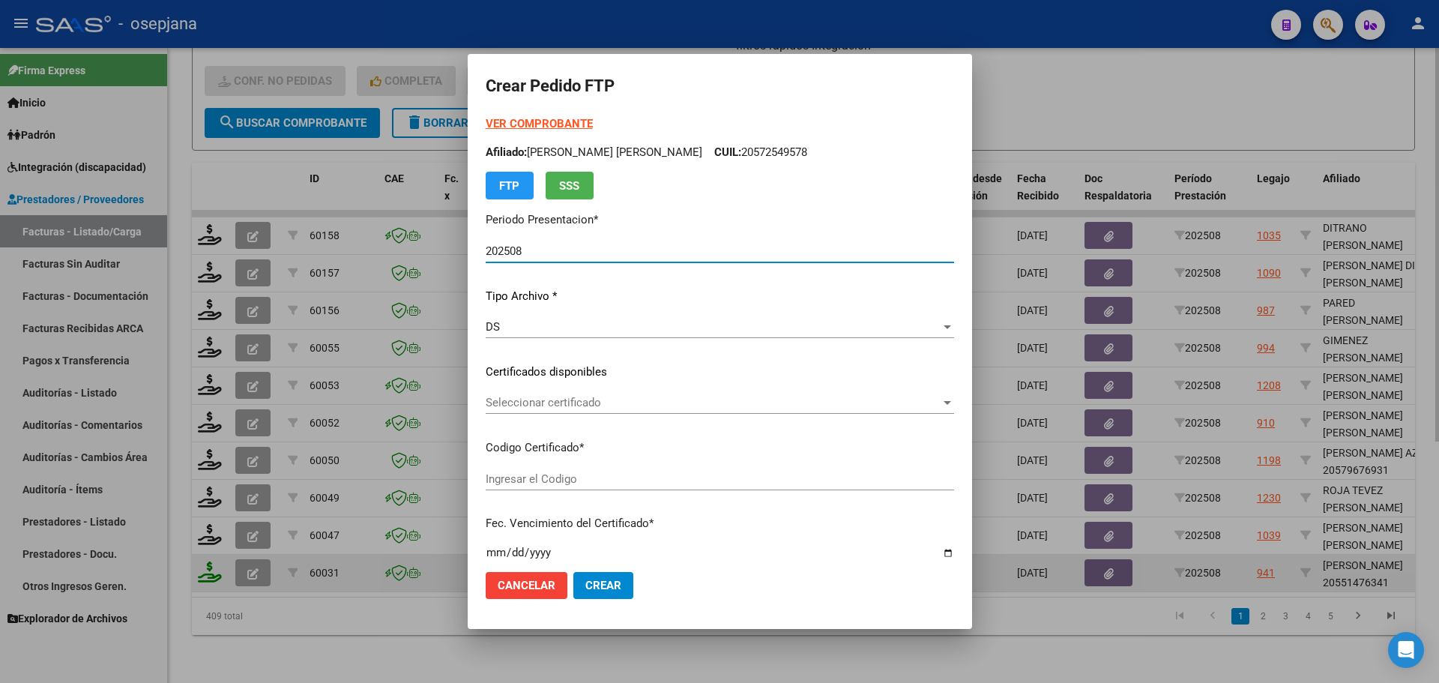
type input "ARG02000551476342021011320260113BSAS448"
type input "2026-01-13"
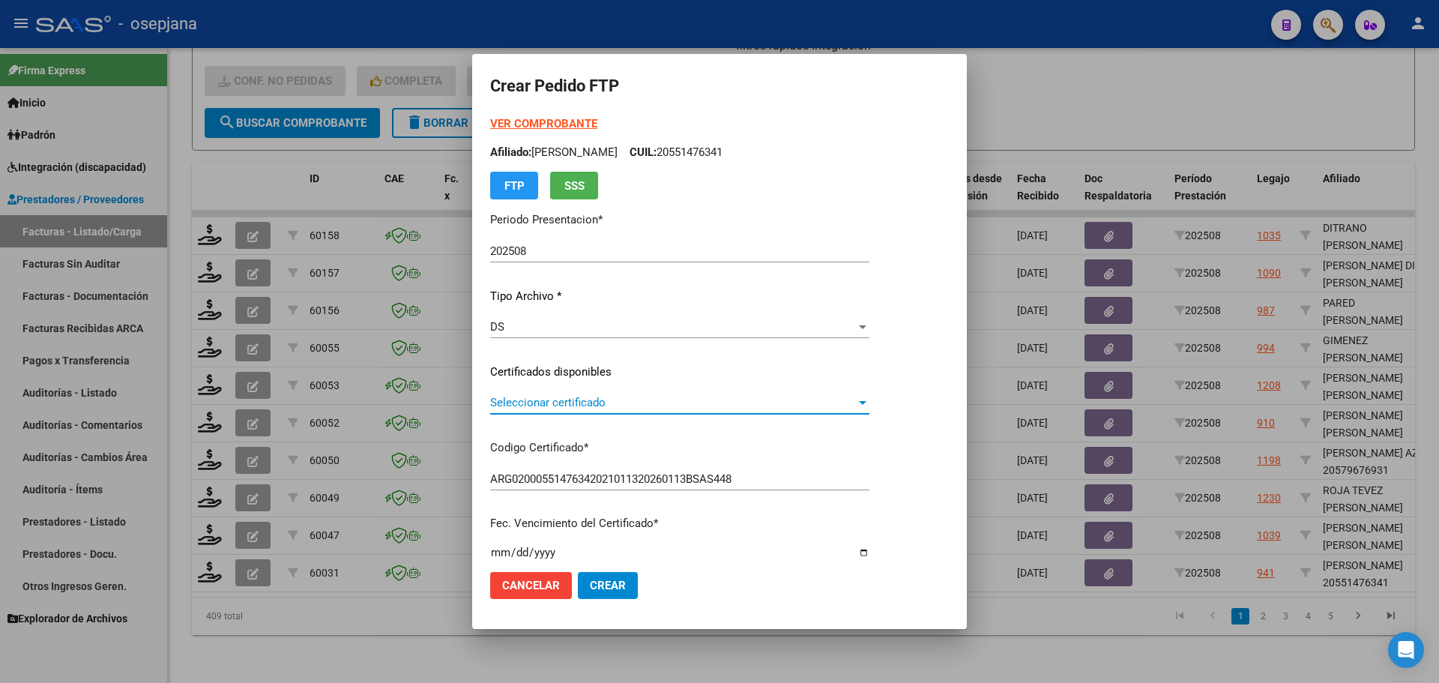
click at [587, 409] on span "Seleccionar certificado" at bounding box center [673, 402] width 366 height 13
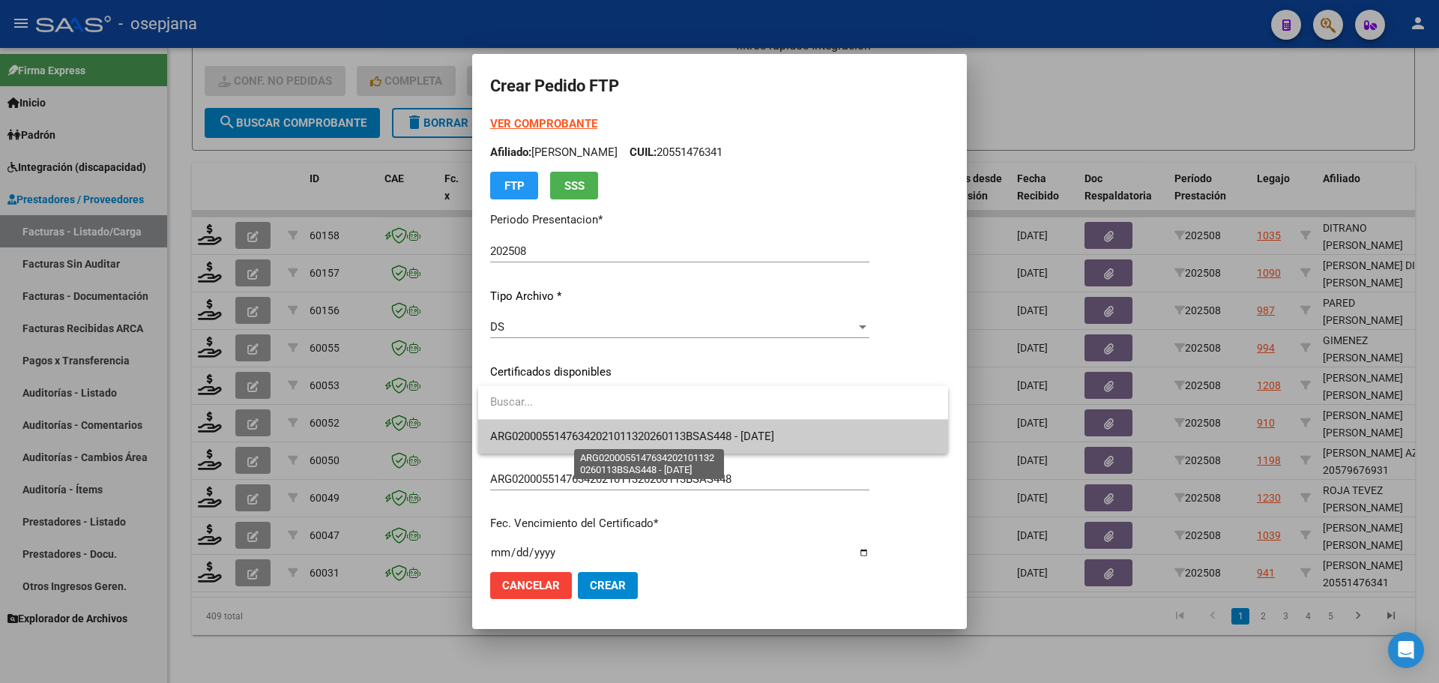
click at [592, 433] on span "ARG02000551476342021011320260113BSAS448 - 2026-01-13" at bounding box center [632, 436] width 284 height 13
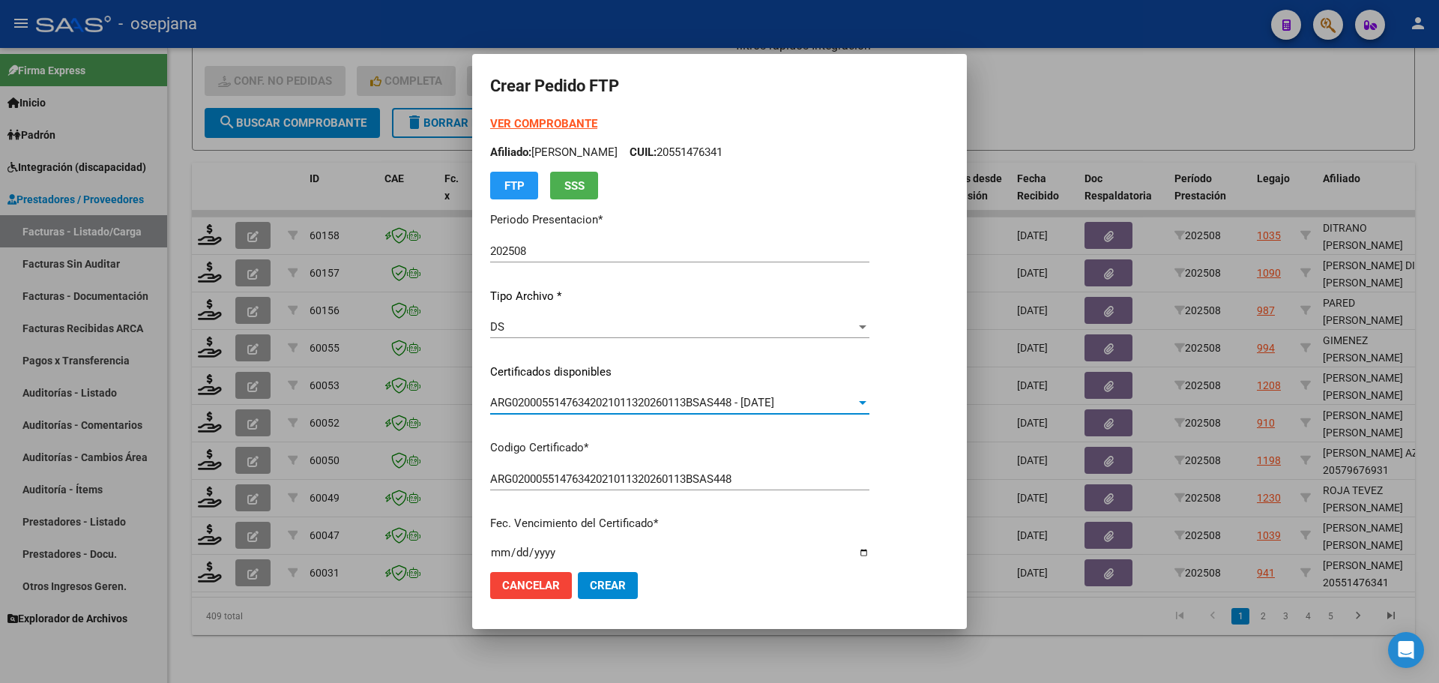
click at [574, 122] on strong "VER COMPROBANTE" at bounding box center [543, 123] width 107 height 13
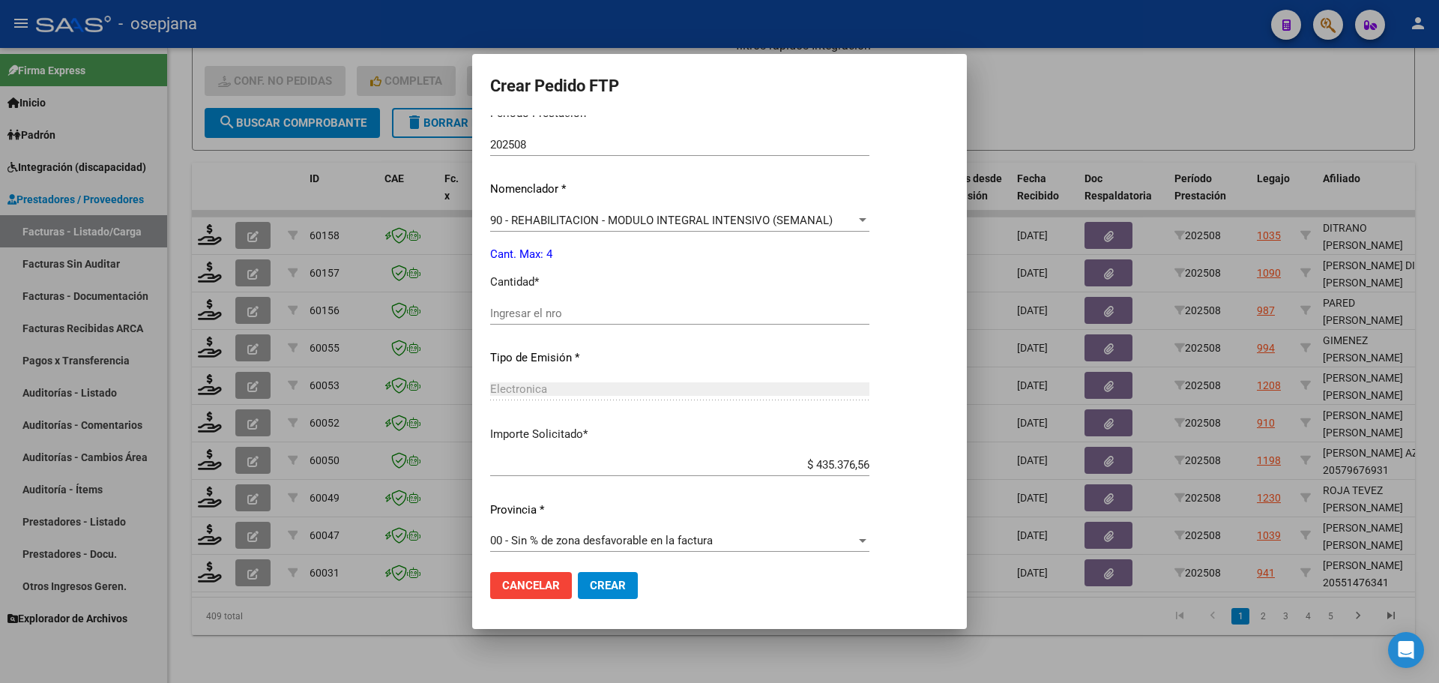
scroll to position [502, 0]
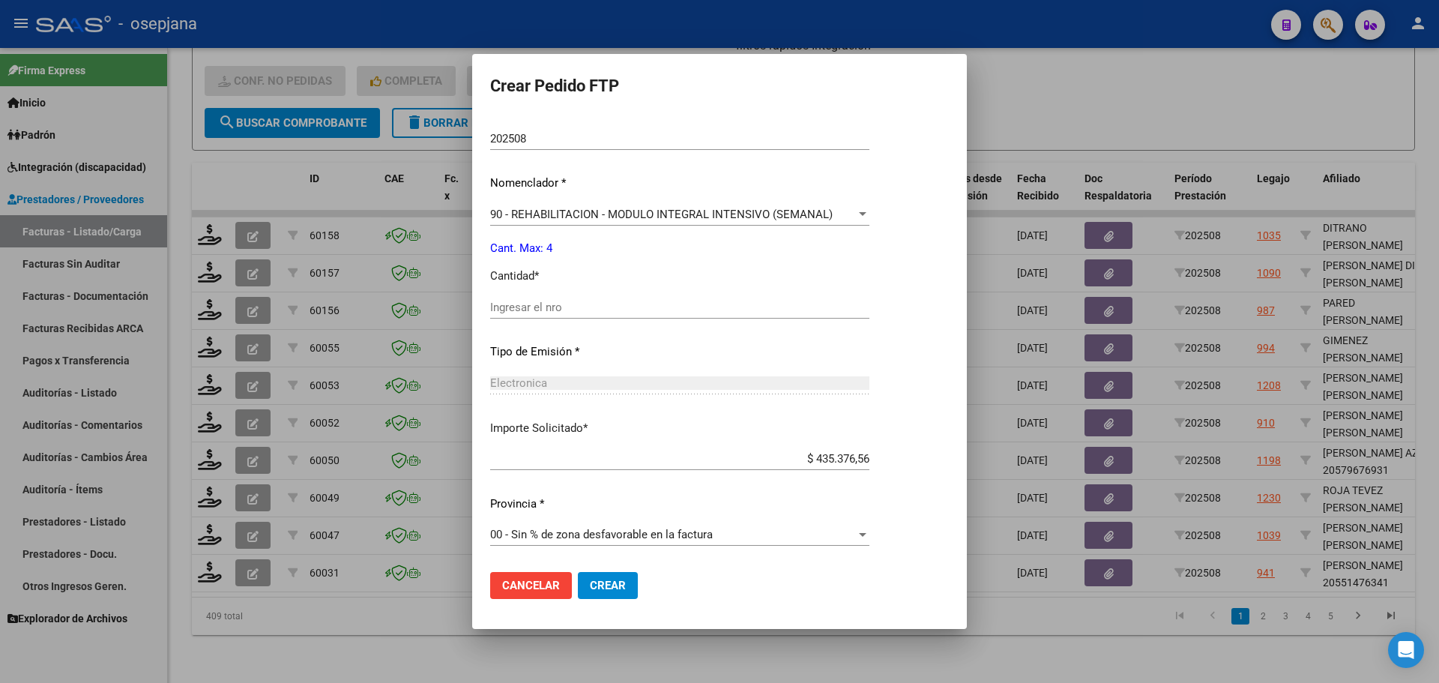
click at [585, 301] on input "Ingresar el nro" at bounding box center [679, 307] width 379 height 13
type input "4"
click at [598, 580] on span "Crear" at bounding box center [608, 585] width 36 height 13
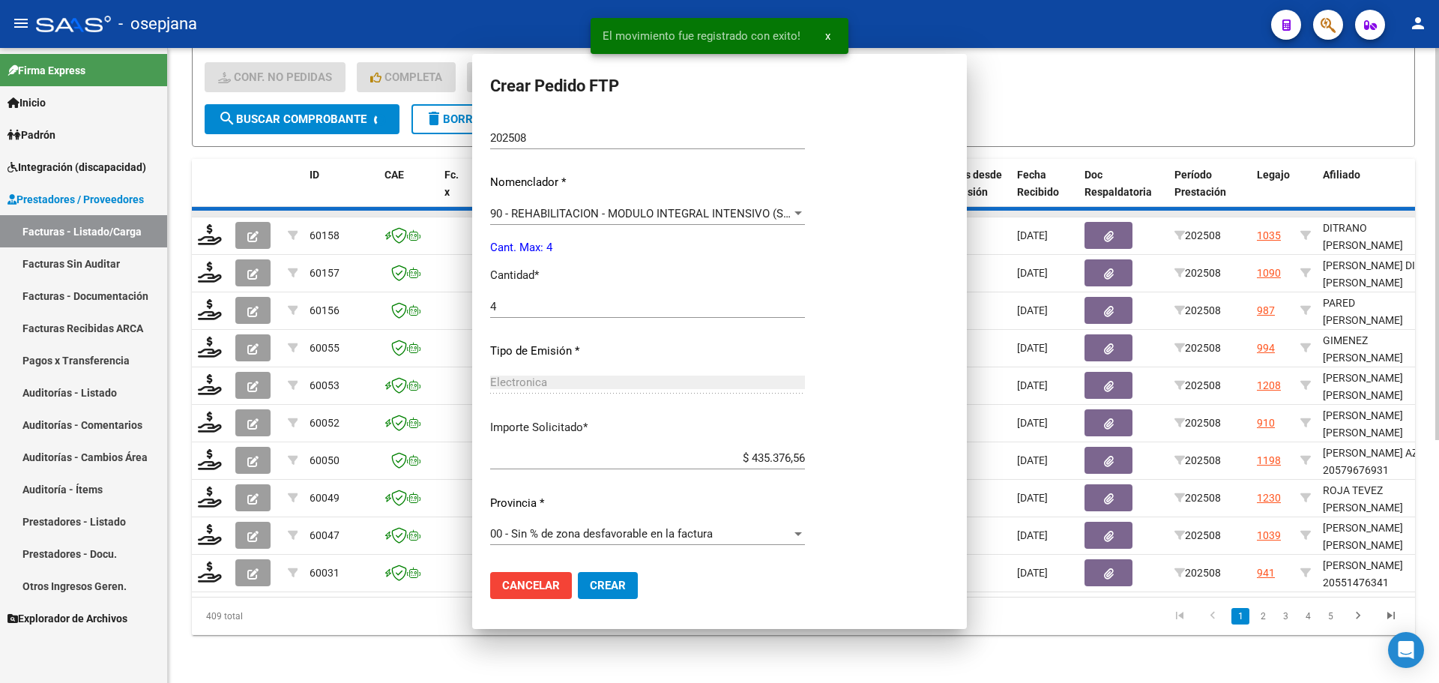
scroll to position [417, 0]
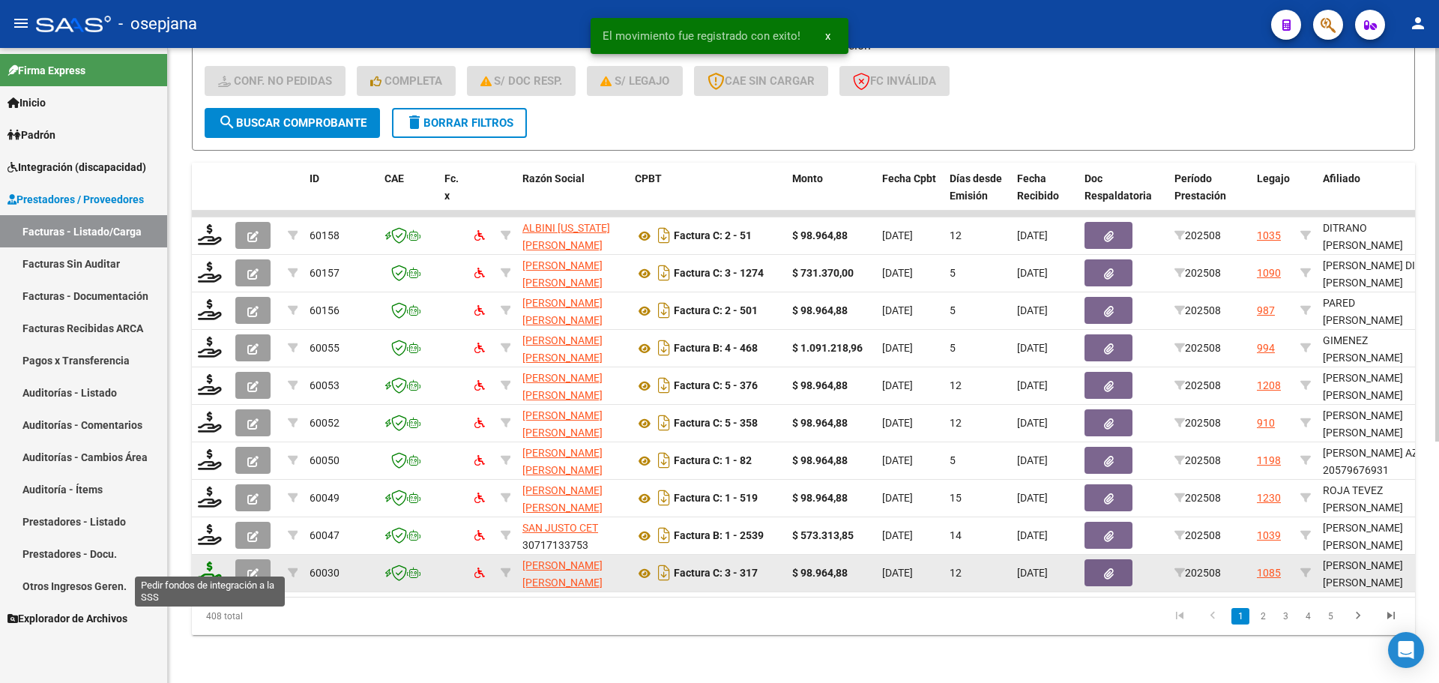
click at [218, 562] on icon at bounding box center [210, 572] width 24 height 21
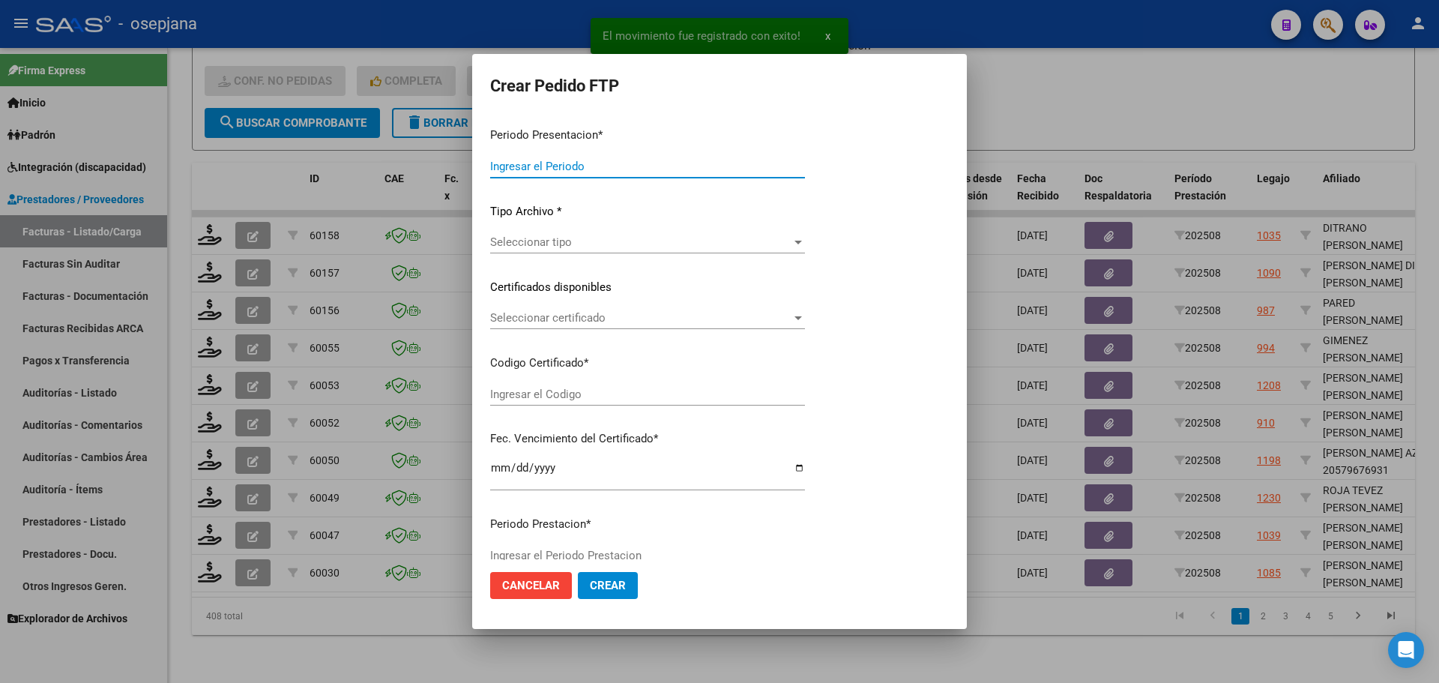
type input "202508"
type input "$ 98.964,88"
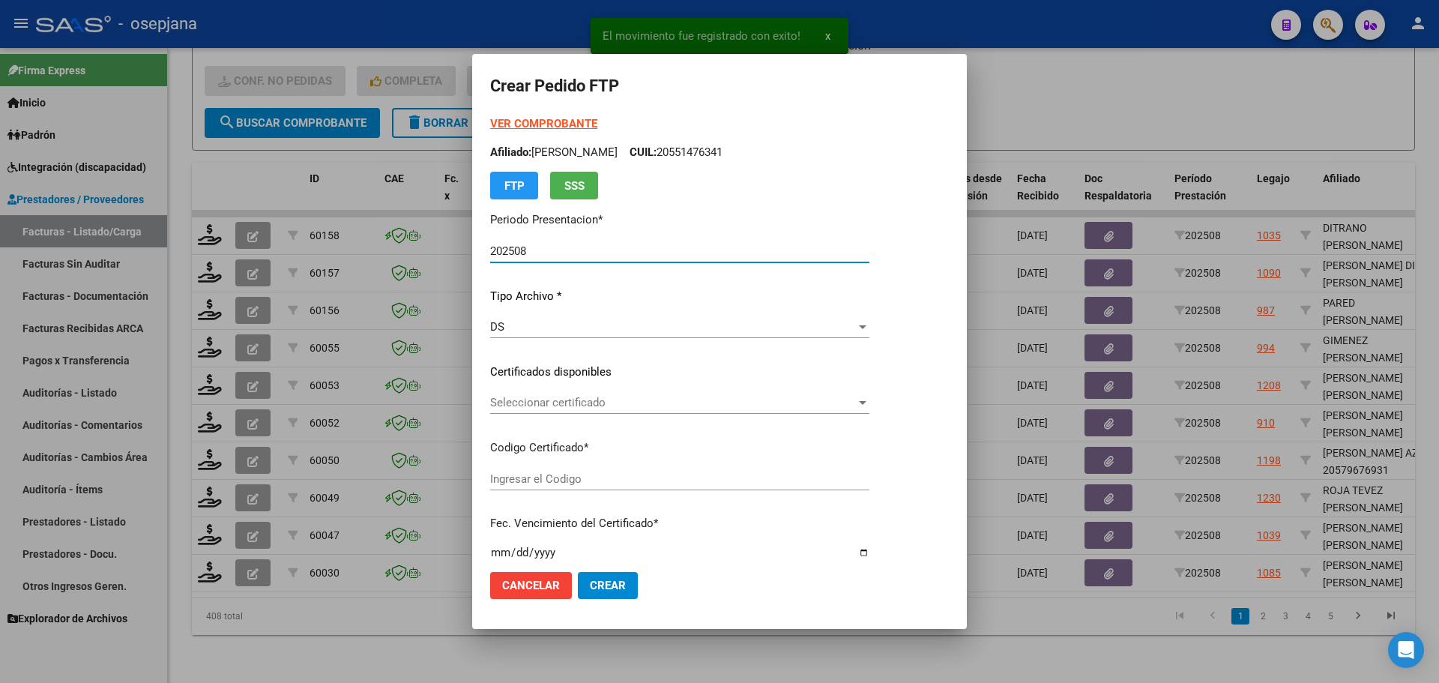
type input "ARG02000559438542024012320290123BUE357"
type input "2029-01-06"
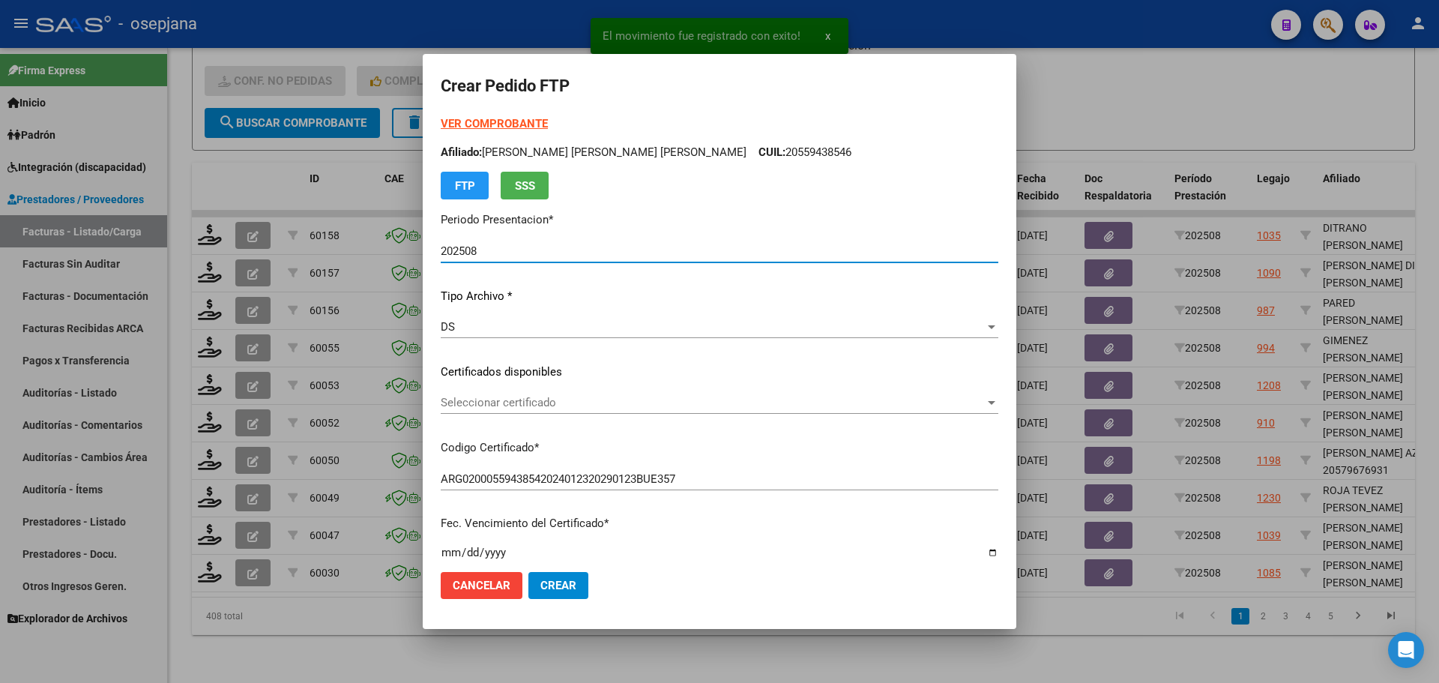
click at [592, 394] on div "Seleccionar certificado Seleccionar certificado" at bounding box center [720, 402] width 558 height 22
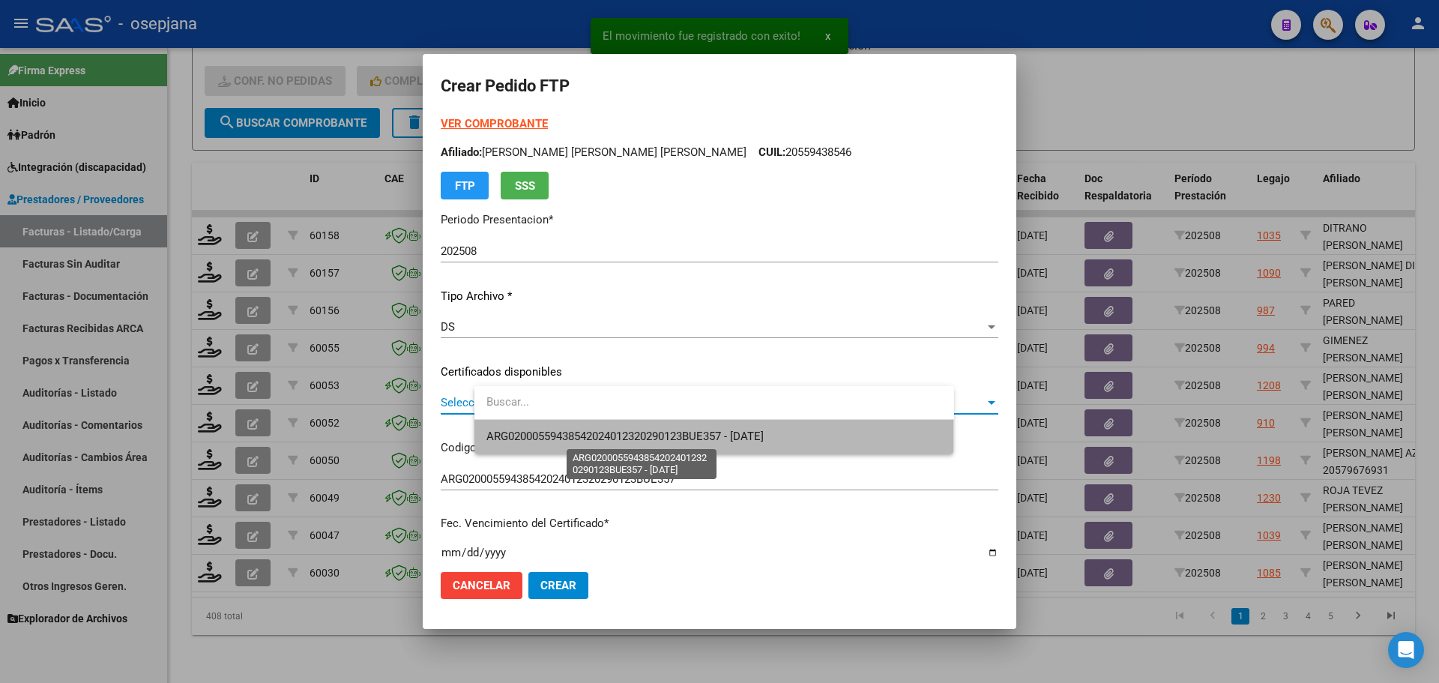
click at [607, 439] on span "ARG02000559438542024012320290123BUE357 - 2029-01-06" at bounding box center [625, 436] width 277 height 13
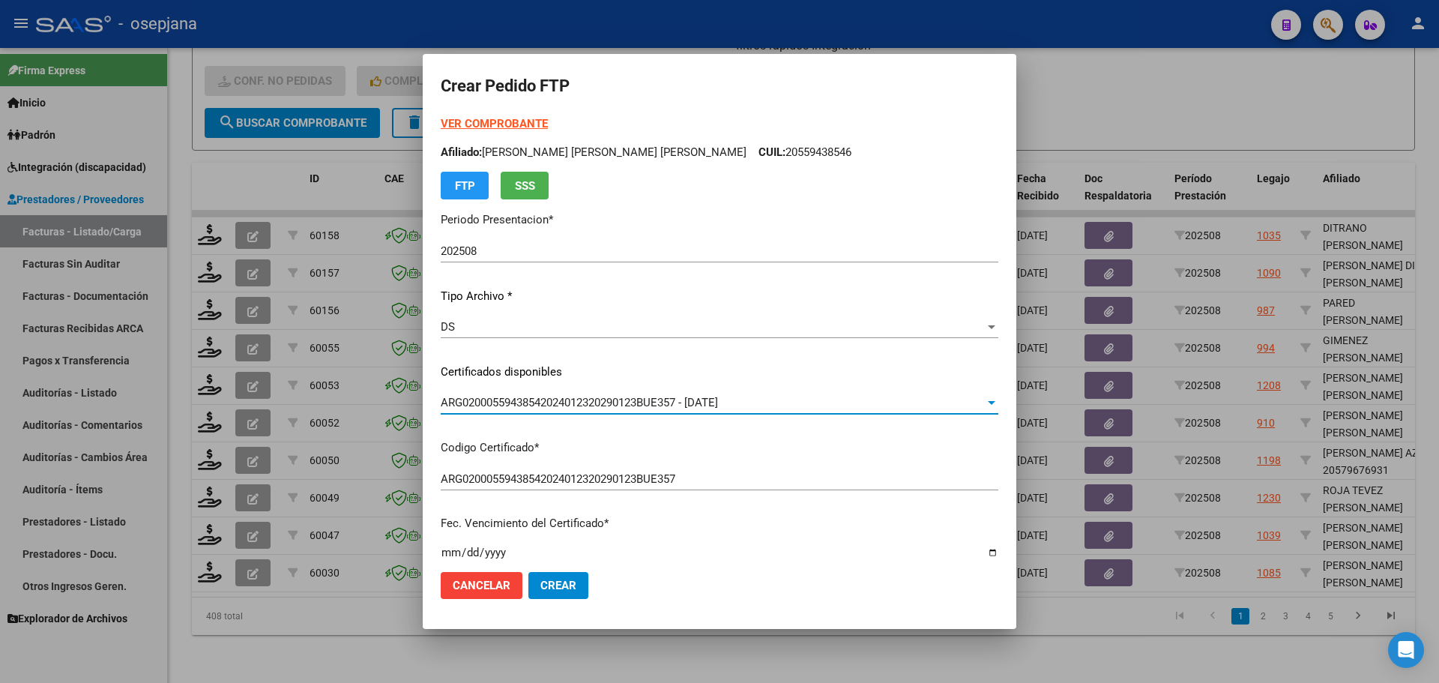
click at [548, 119] on strong "VER COMPROBANTE" at bounding box center [494, 123] width 107 height 13
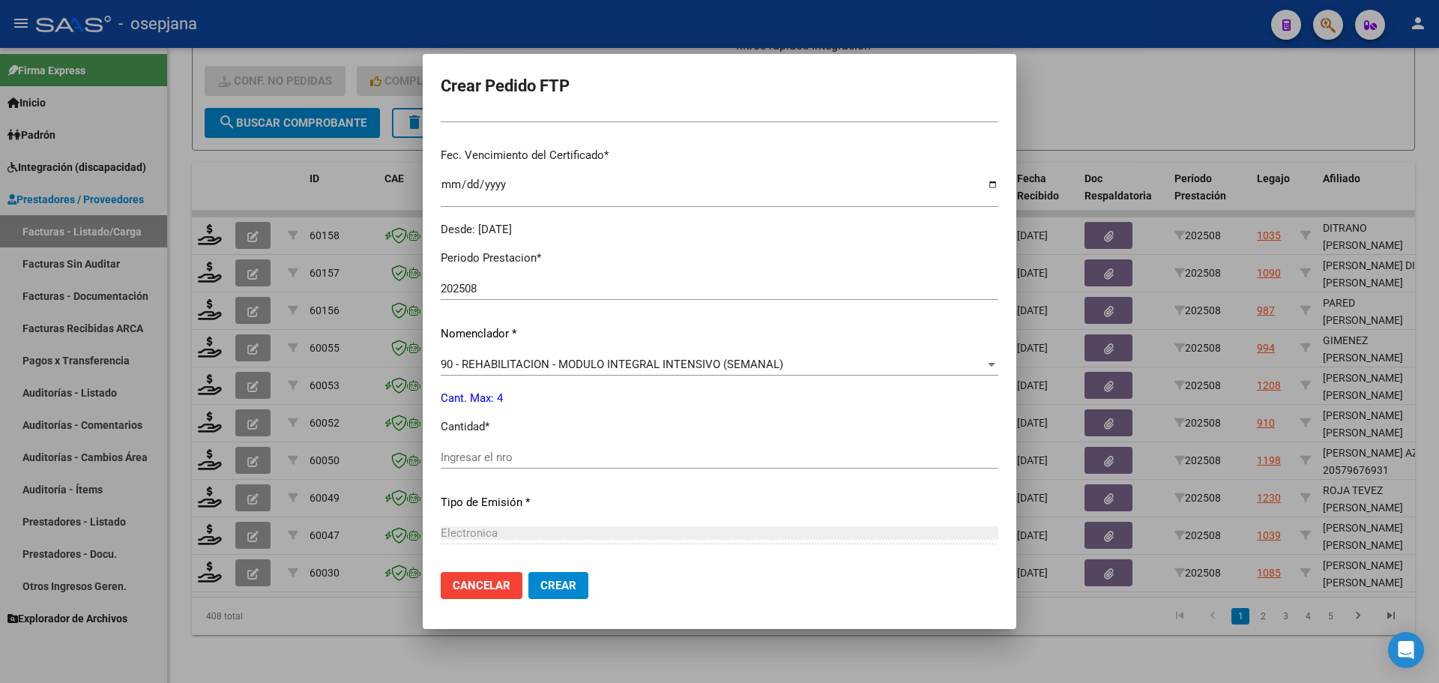
scroll to position [375, 0]
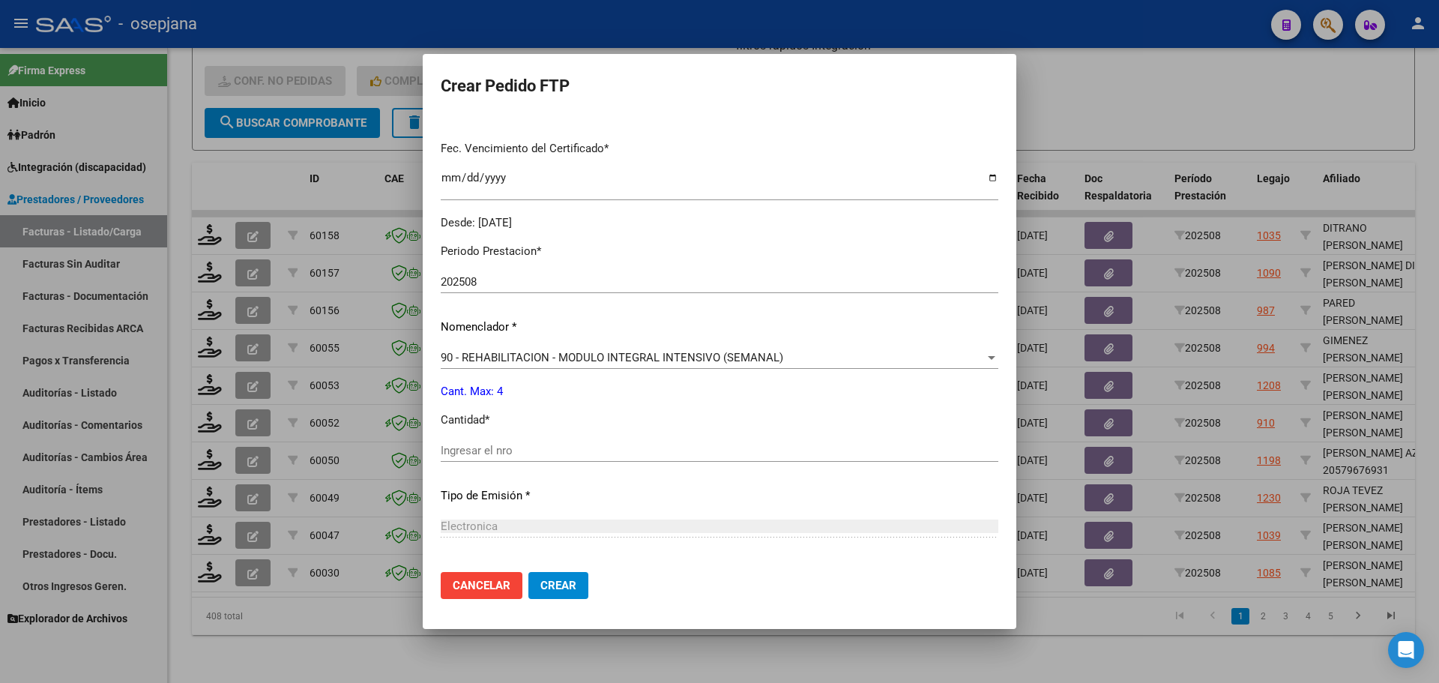
click at [526, 454] on input "Ingresar el nro" at bounding box center [720, 450] width 558 height 13
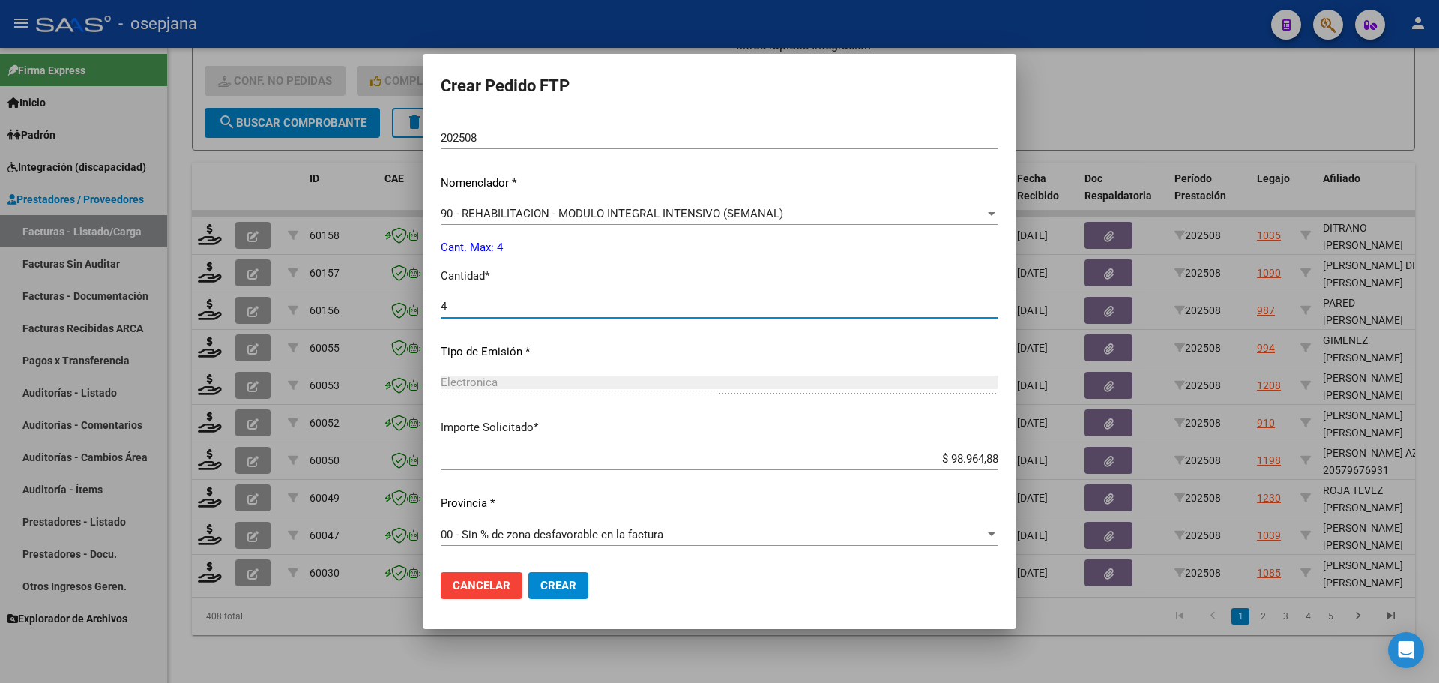
type input "4"
click at [589, 576] on button "Crear" at bounding box center [559, 585] width 60 height 27
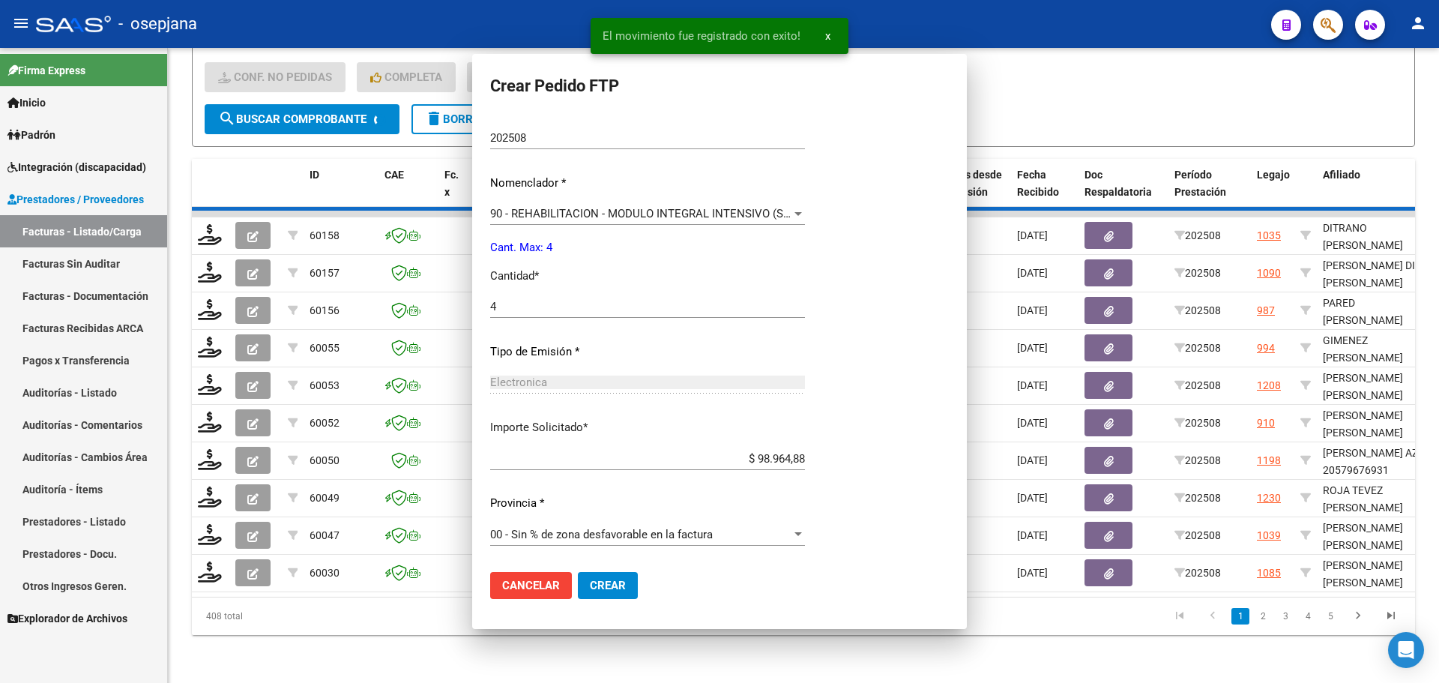
scroll to position [0, 0]
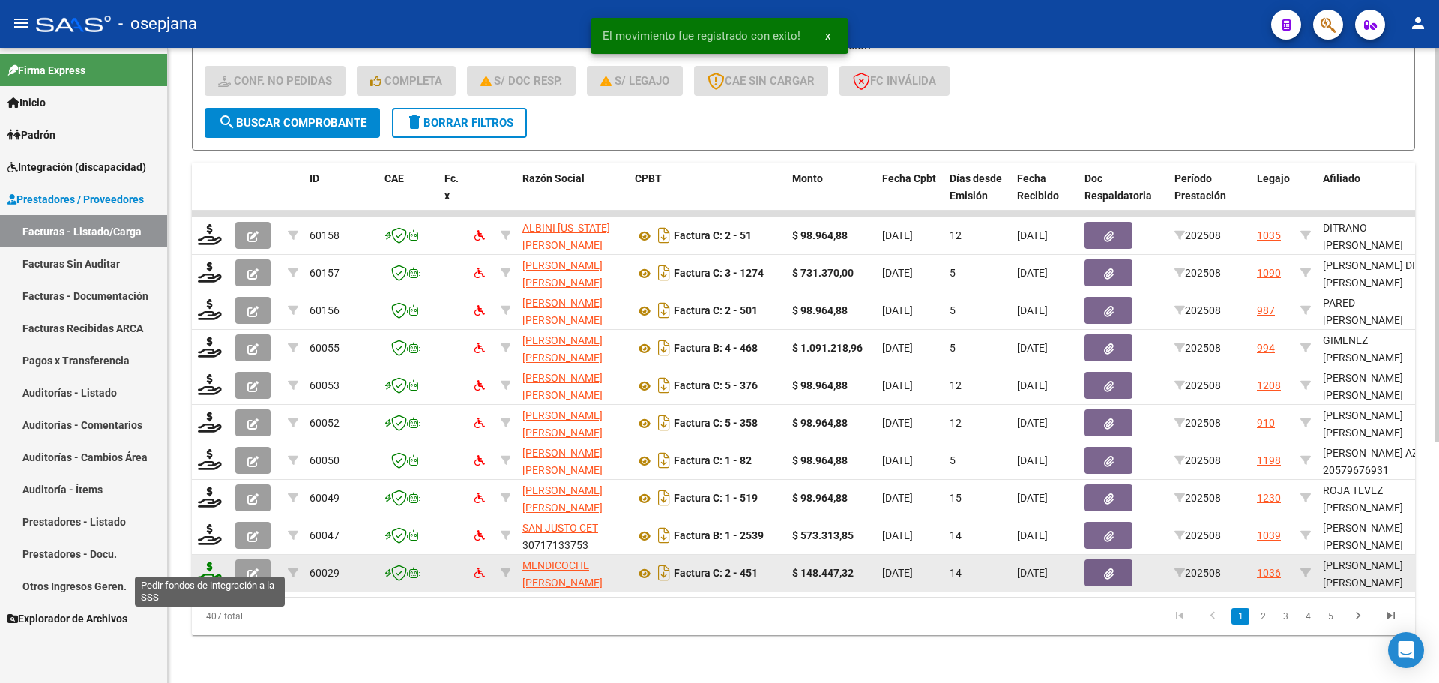
click at [208, 562] on icon at bounding box center [210, 572] width 24 height 21
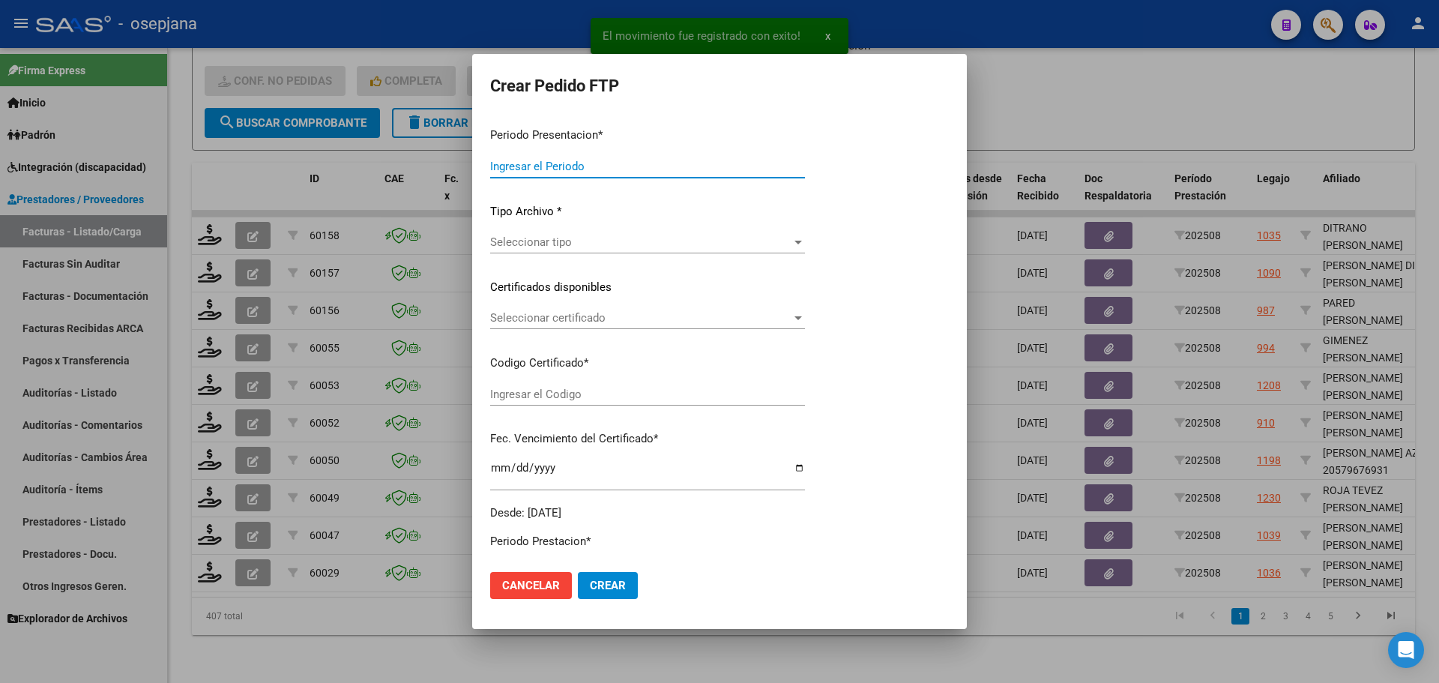
type input "202508"
type input "$ 148.447,32"
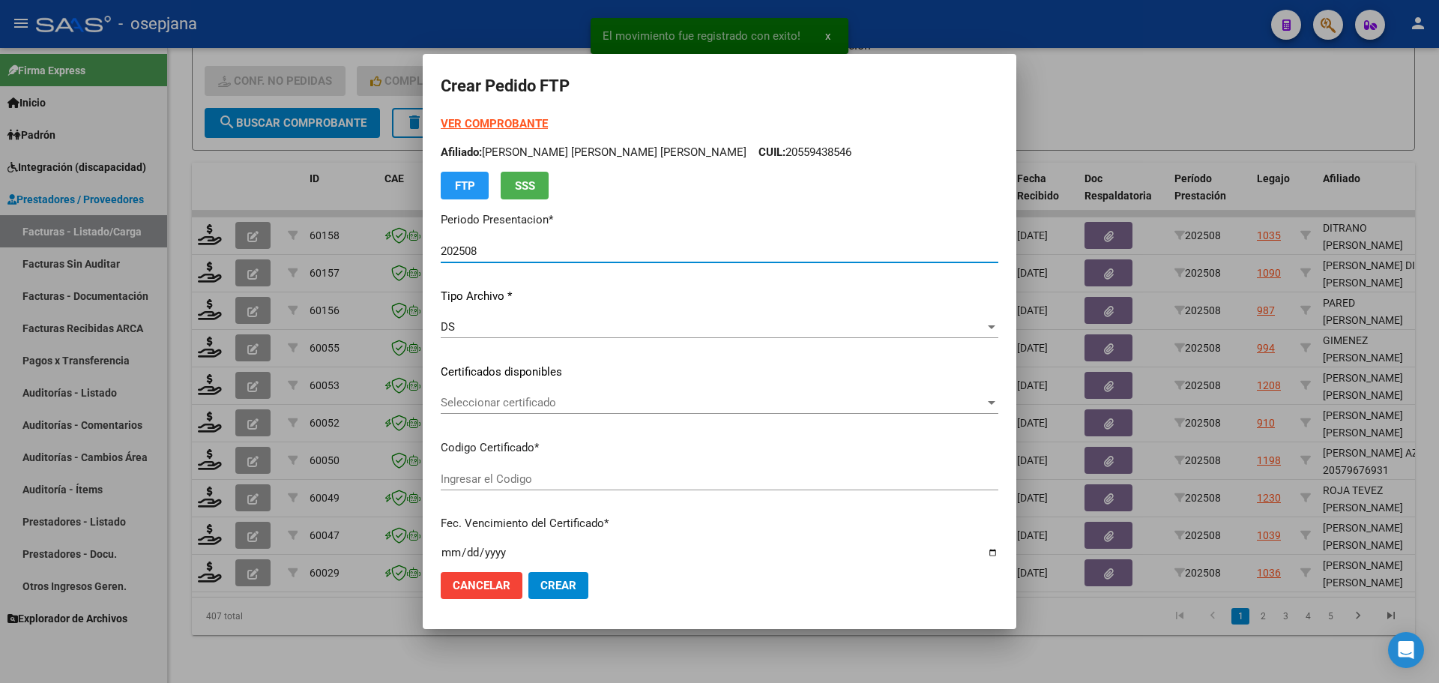
type input "ARG02000526494242018112220251122BSAS313"
type input "2025-11-22"
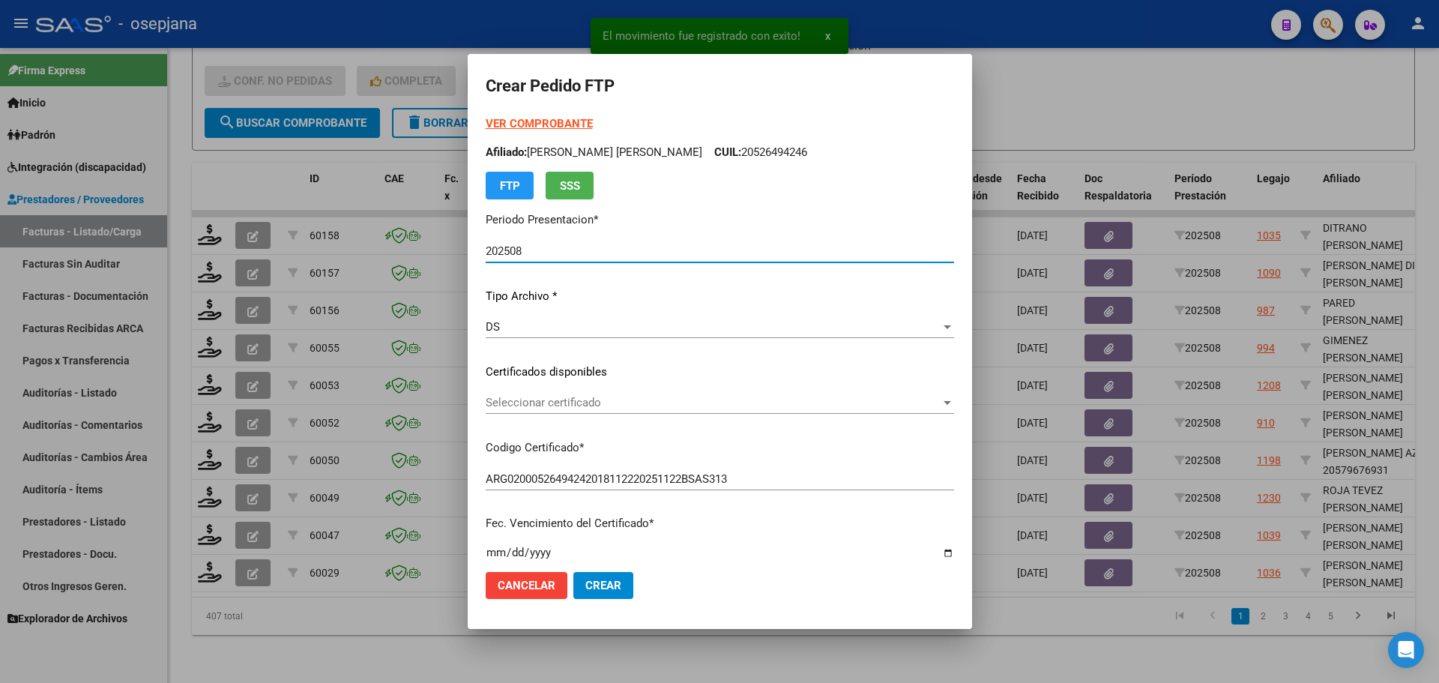
click at [619, 394] on div "Seleccionar certificado Seleccionar certificado" at bounding box center [720, 402] width 469 height 22
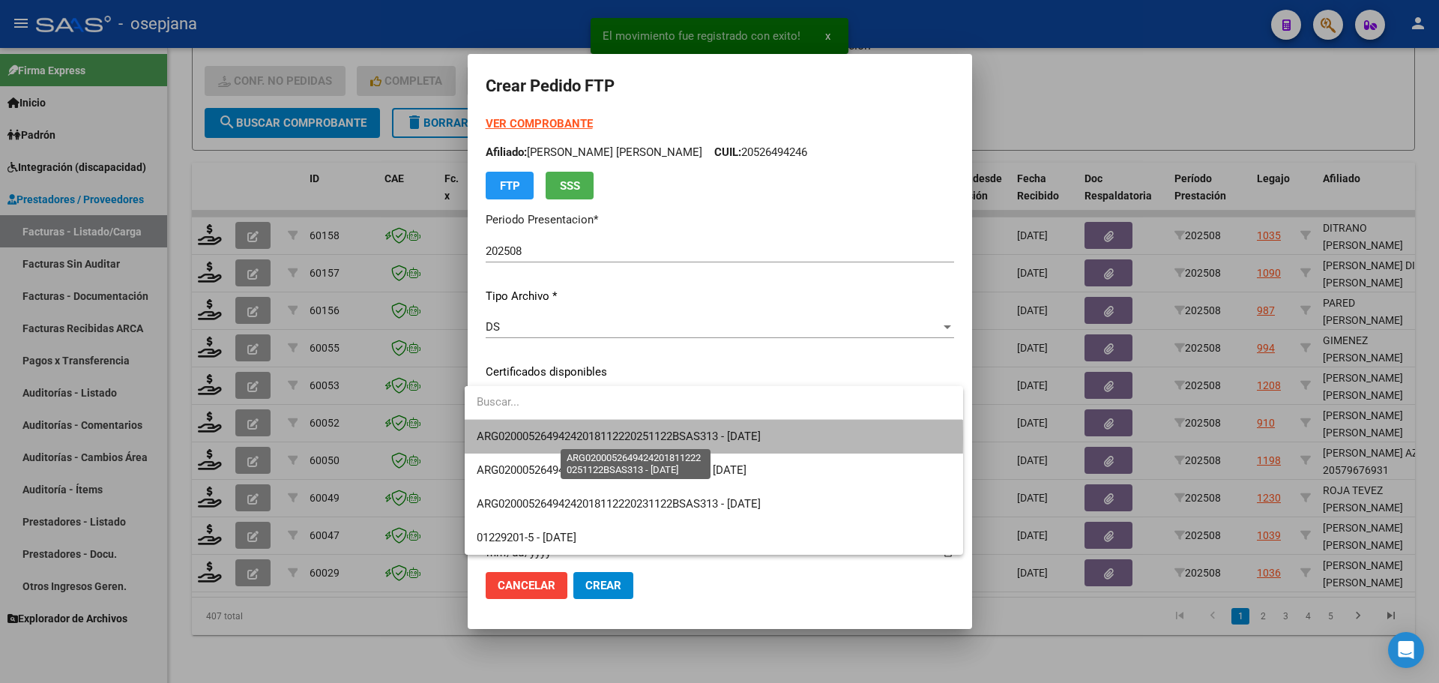
click at [622, 438] on span "ARG02000526494242018112220251122BSAS313 - 2025-11-22" at bounding box center [619, 436] width 284 height 13
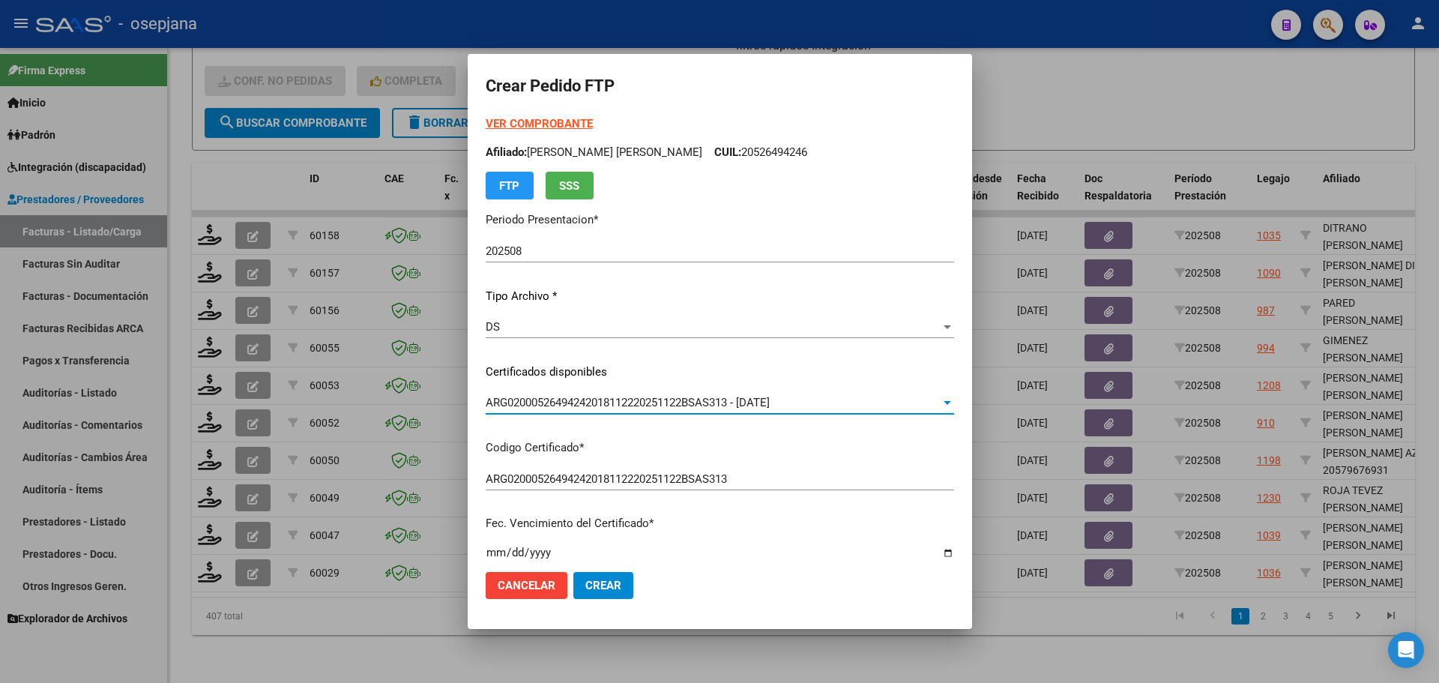
click at [529, 124] on strong "VER COMPROBANTE" at bounding box center [539, 123] width 107 height 13
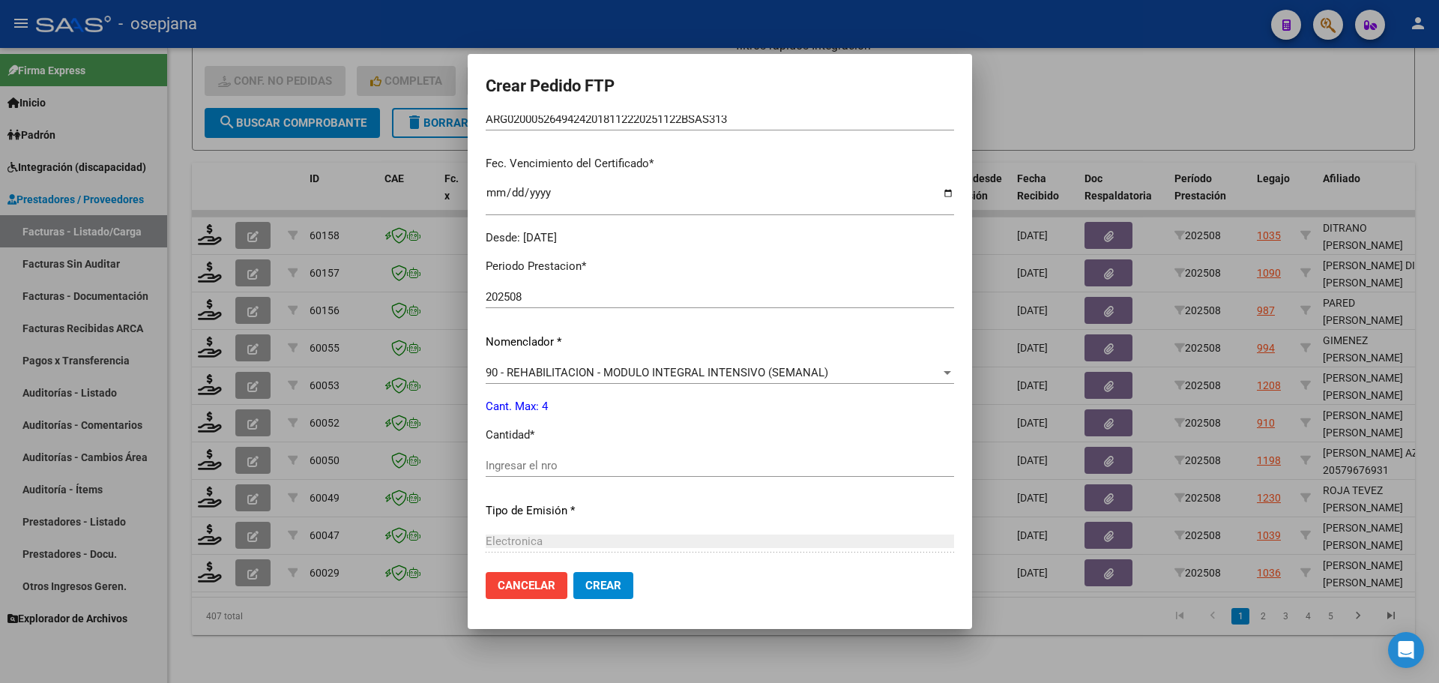
scroll to position [375, 0]
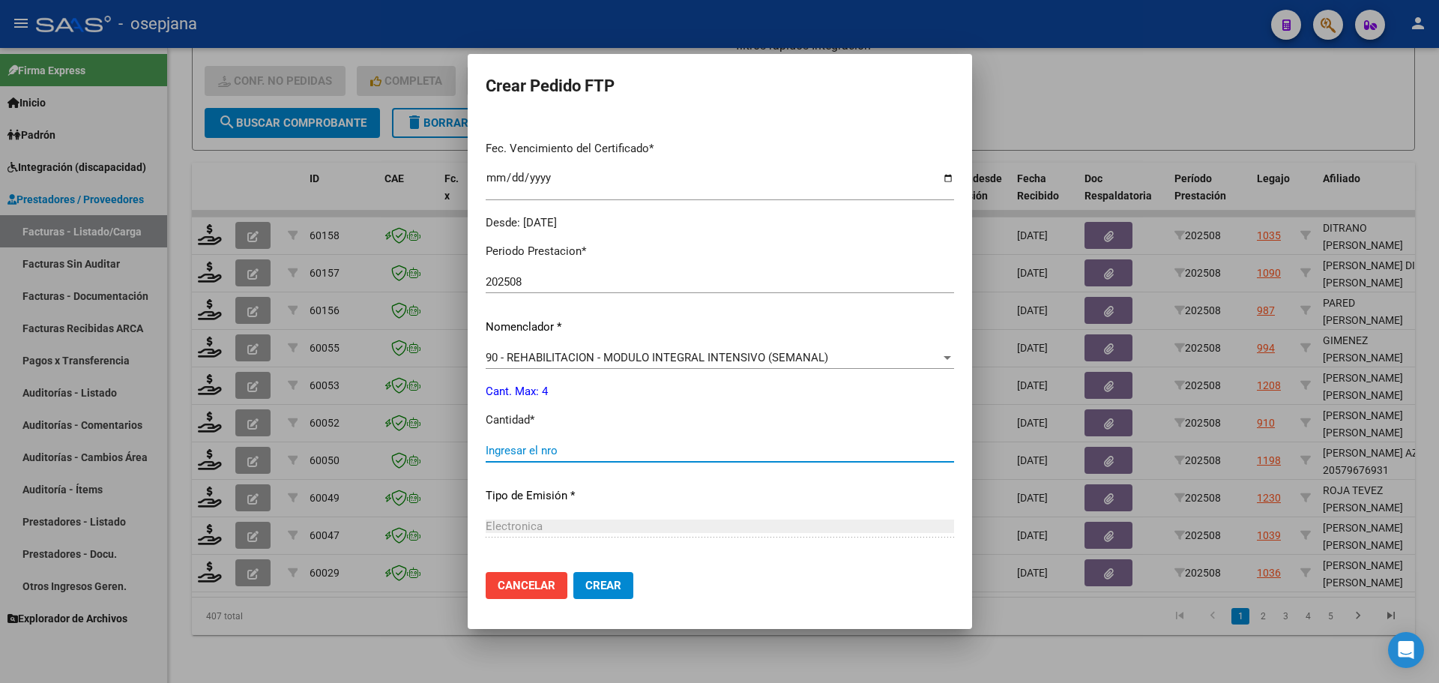
click at [535, 445] on input "Ingresar el nro" at bounding box center [720, 450] width 469 height 13
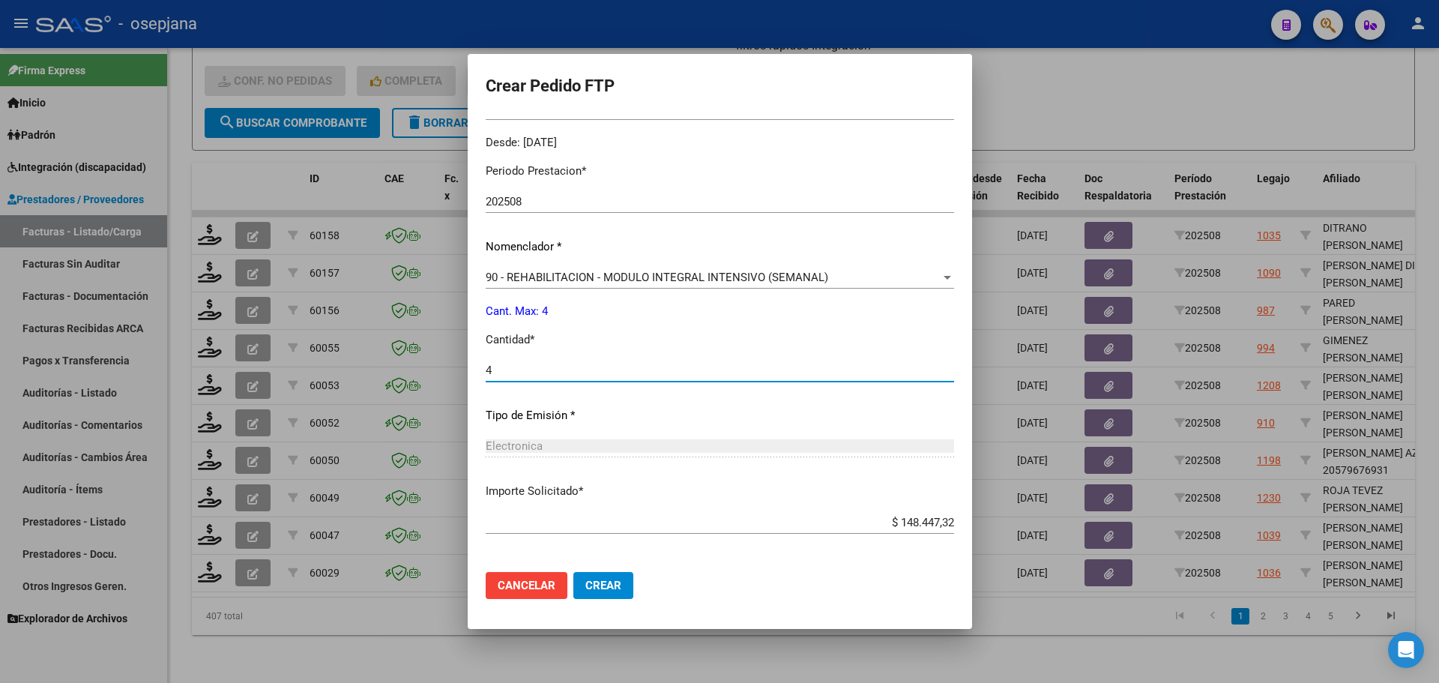
scroll to position [519, 0]
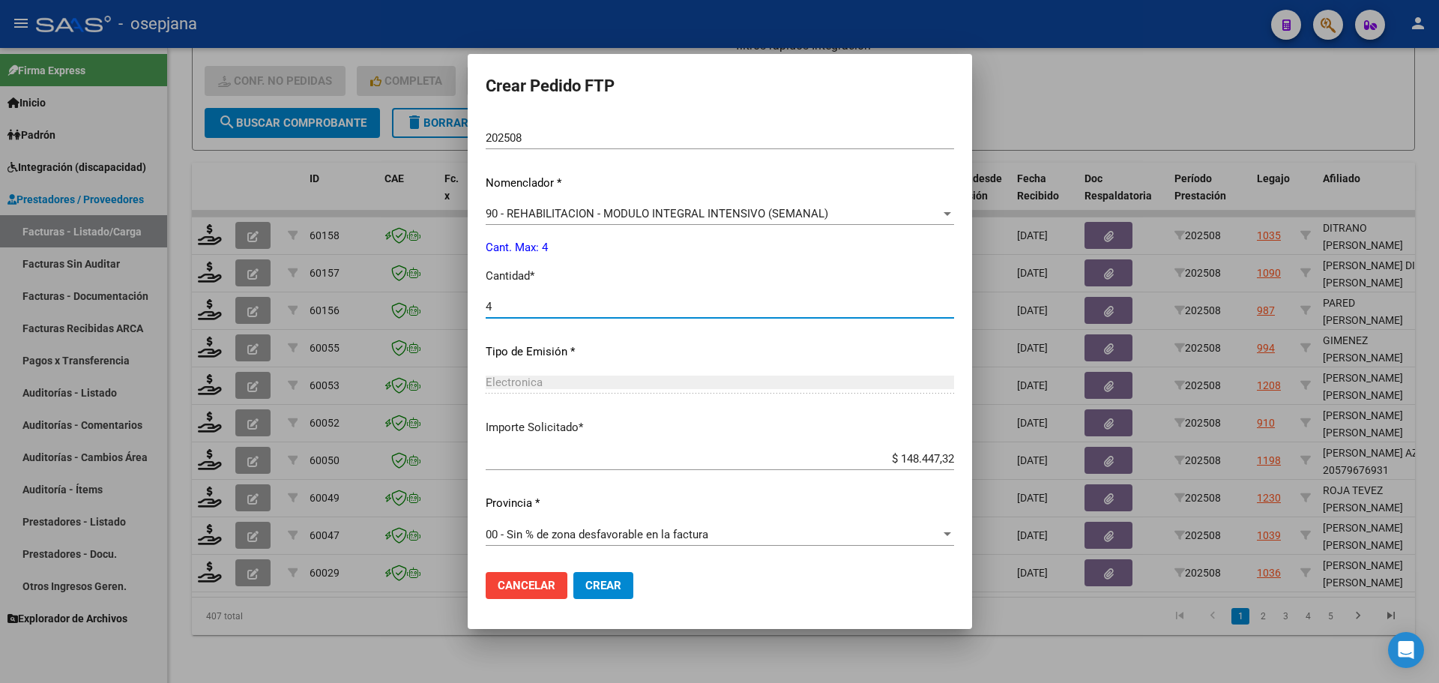
type input "4"
click at [606, 579] on span "Crear" at bounding box center [604, 585] width 36 height 13
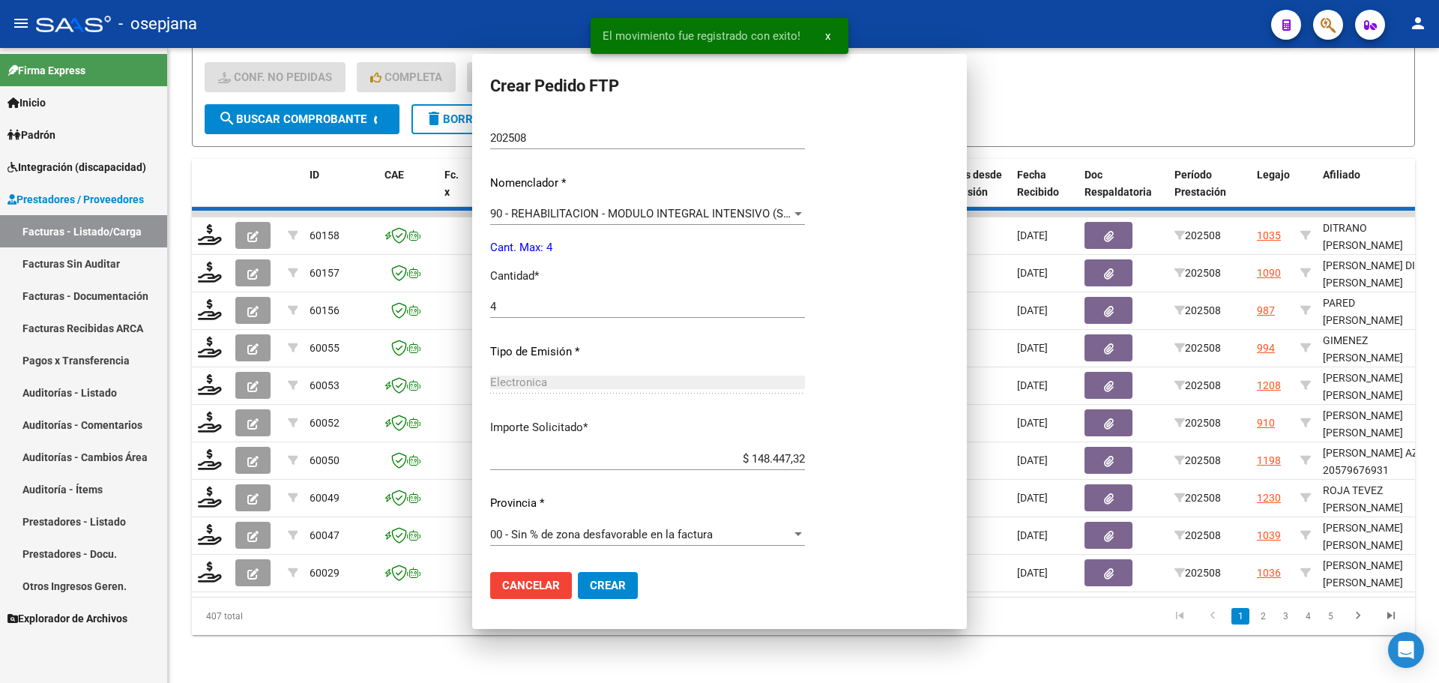
scroll to position [0, 0]
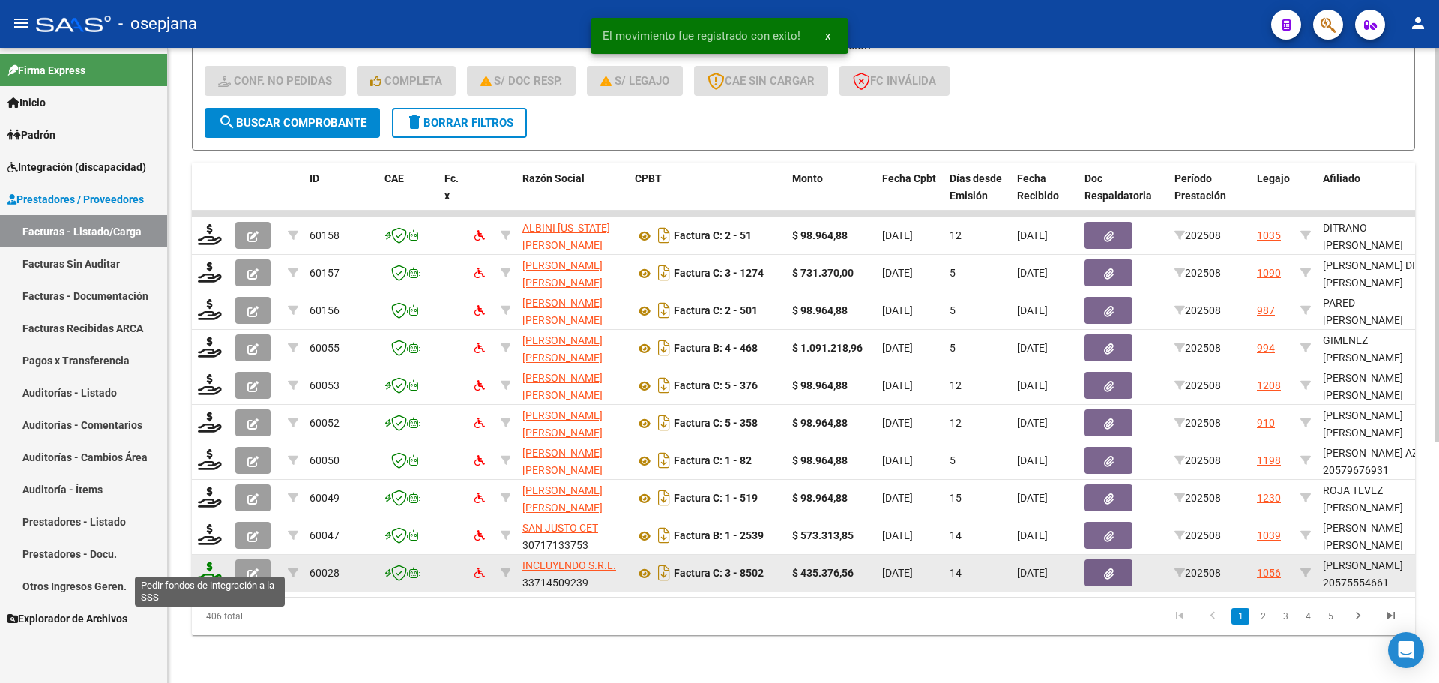
click at [207, 562] on icon at bounding box center [210, 572] width 24 height 21
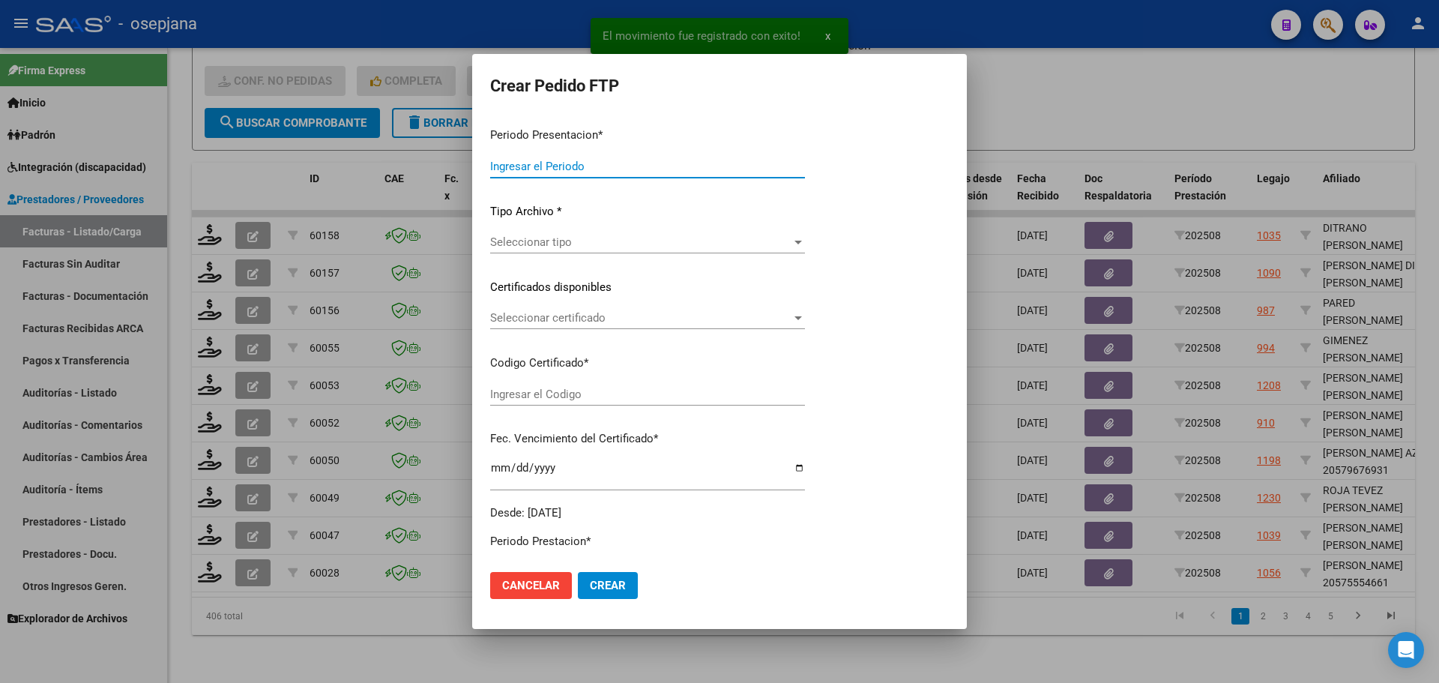
type input "202508"
type input "$ 435.376,56"
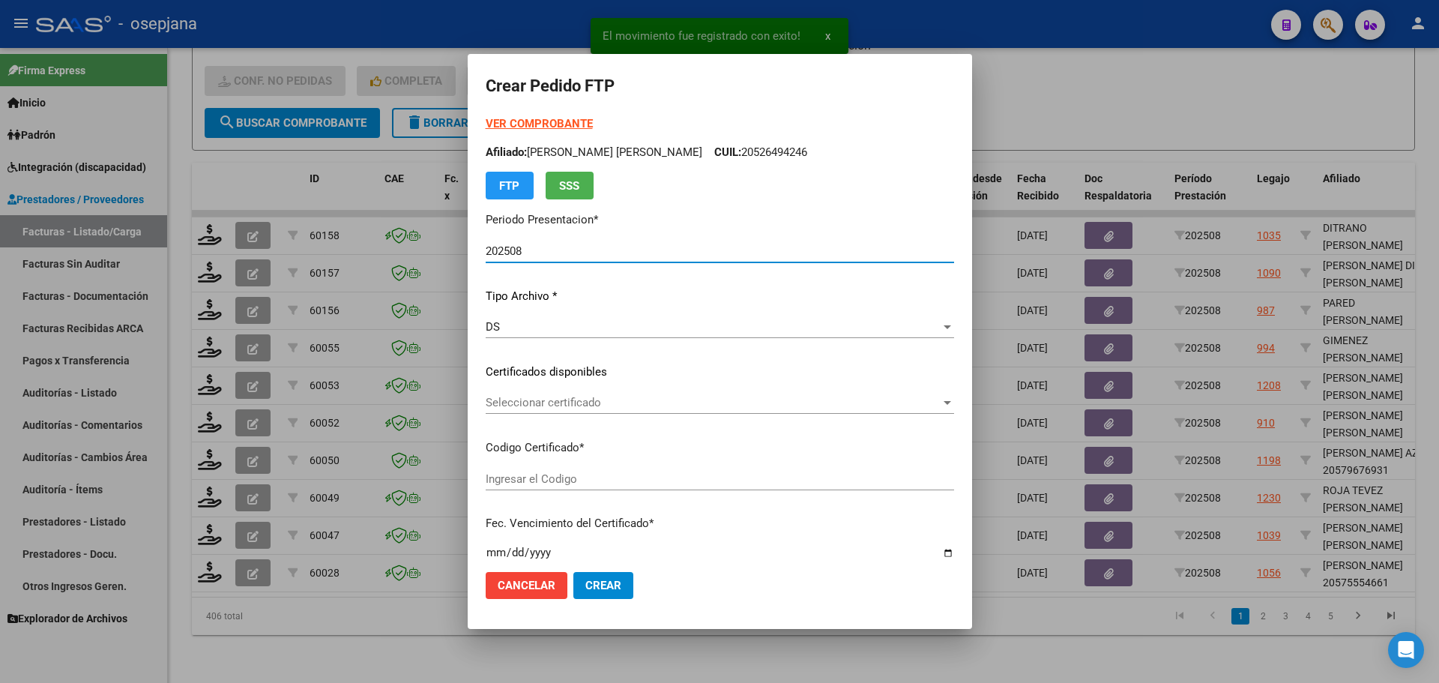
type input "ARG02000575554662024013020270130BUE313"
type input "2027-01-14"
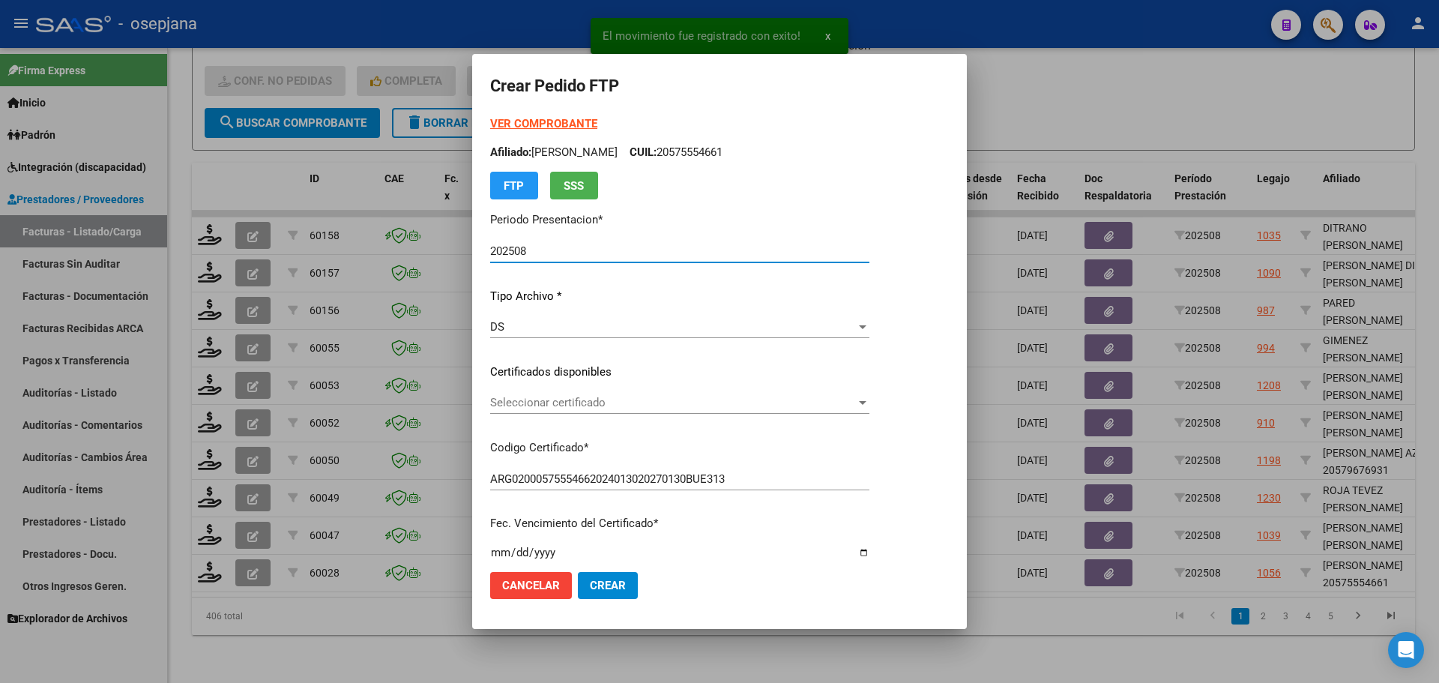
click at [562, 396] on span "Seleccionar certificado" at bounding box center [673, 402] width 366 height 13
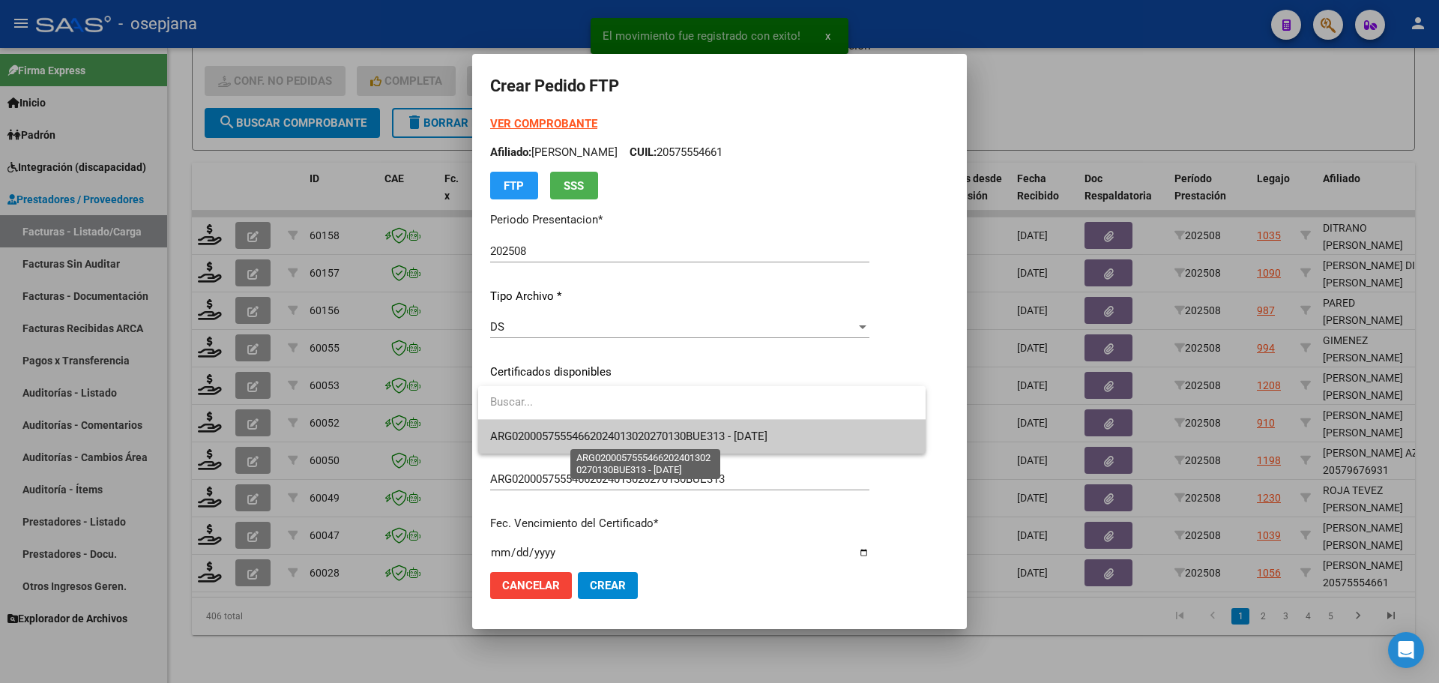
click at [572, 431] on span "ARG02000575554662024013020270130BUE313 - 2027-01-14" at bounding box center [628, 436] width 277 height 13
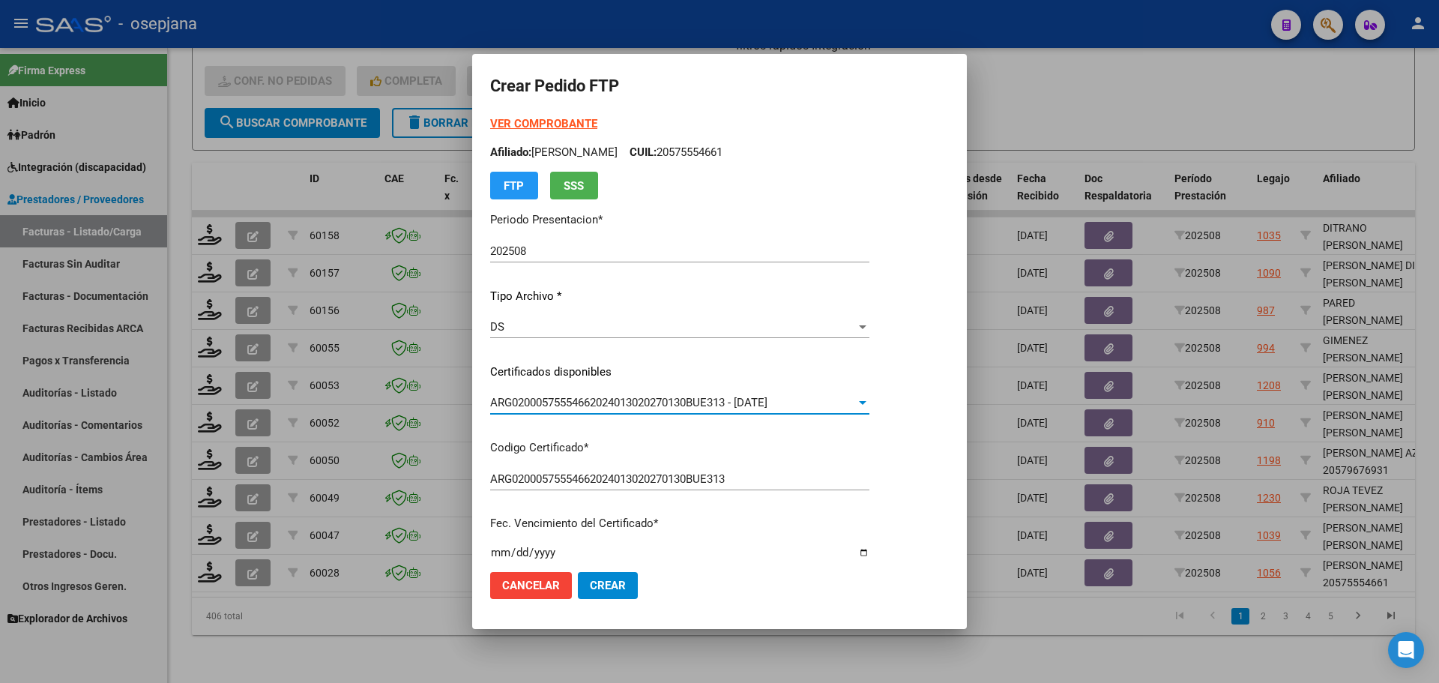
click at [541, 124] on strong "VER COMPROBANTE" at bounding box center [543, 123] width 107 height 13
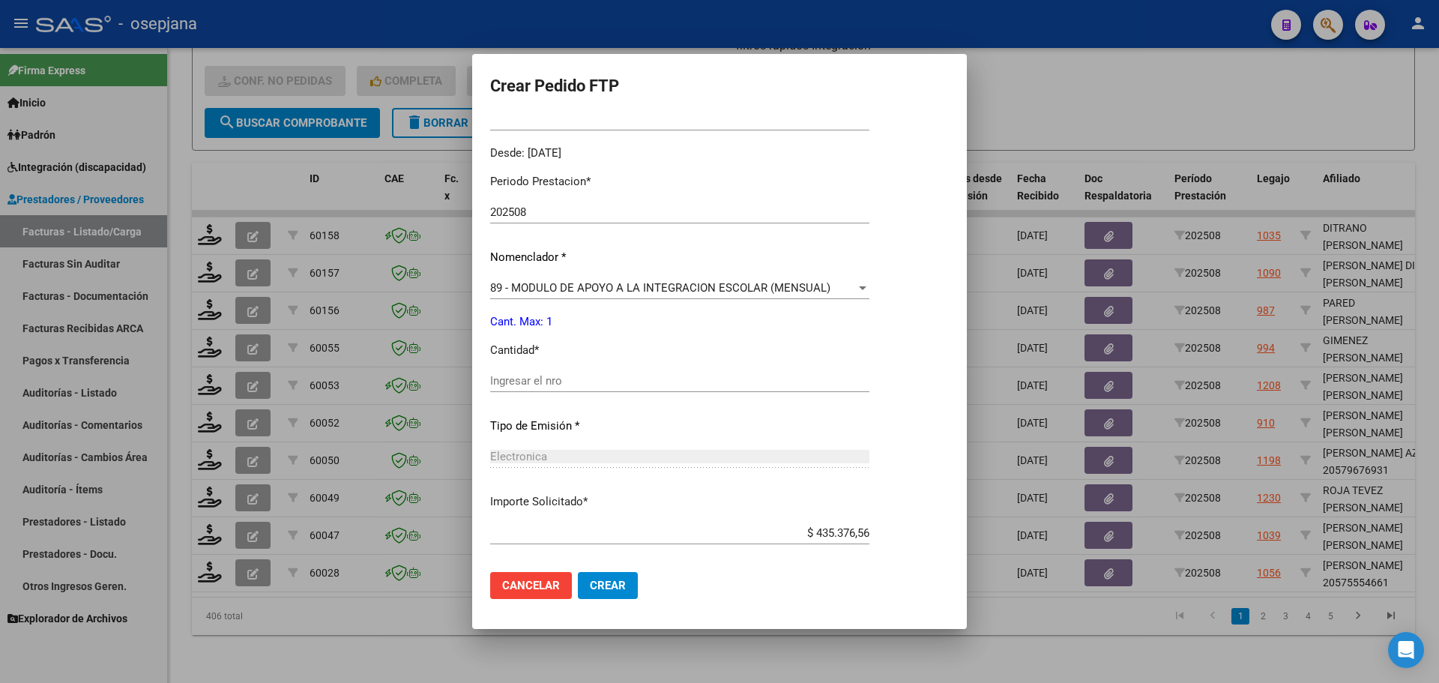
scroll to position [450, 0]
click at [539, 368] on div "Ingresar el nro" at bounding box center [679, 375] width 379 height 22
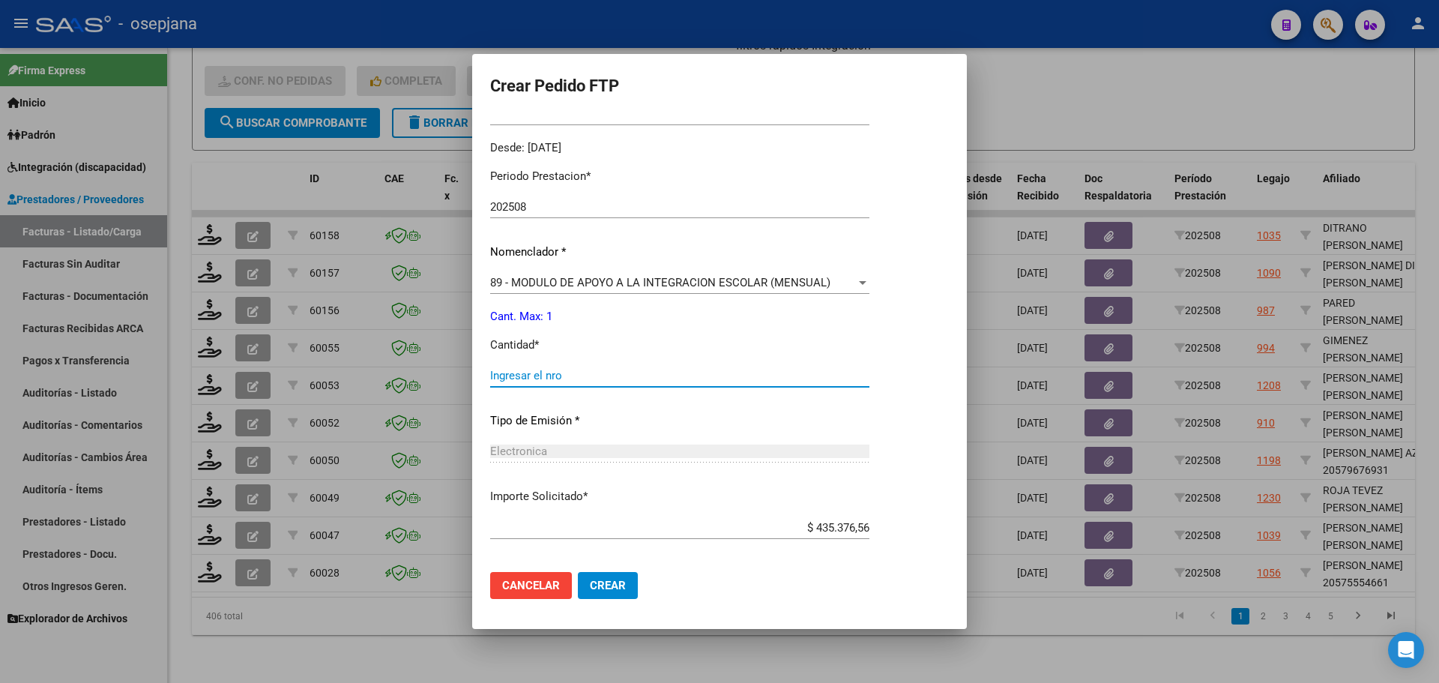
click at [616, 283] on span "89 - MODULO DE APOYO A LA INTEGRACION ESCOLAR (MENSUAL)" at bounding box center [660, 282] width 340 height 13
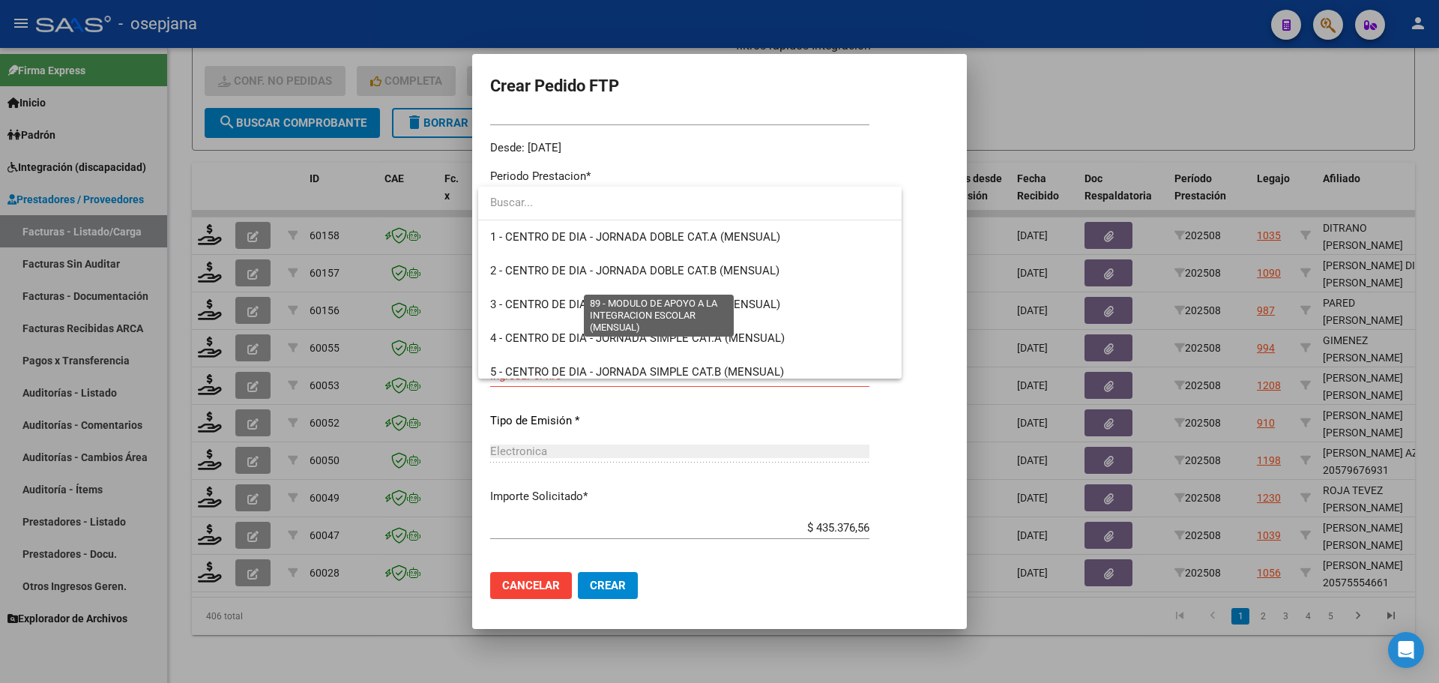
scroll to position [2924, 0]
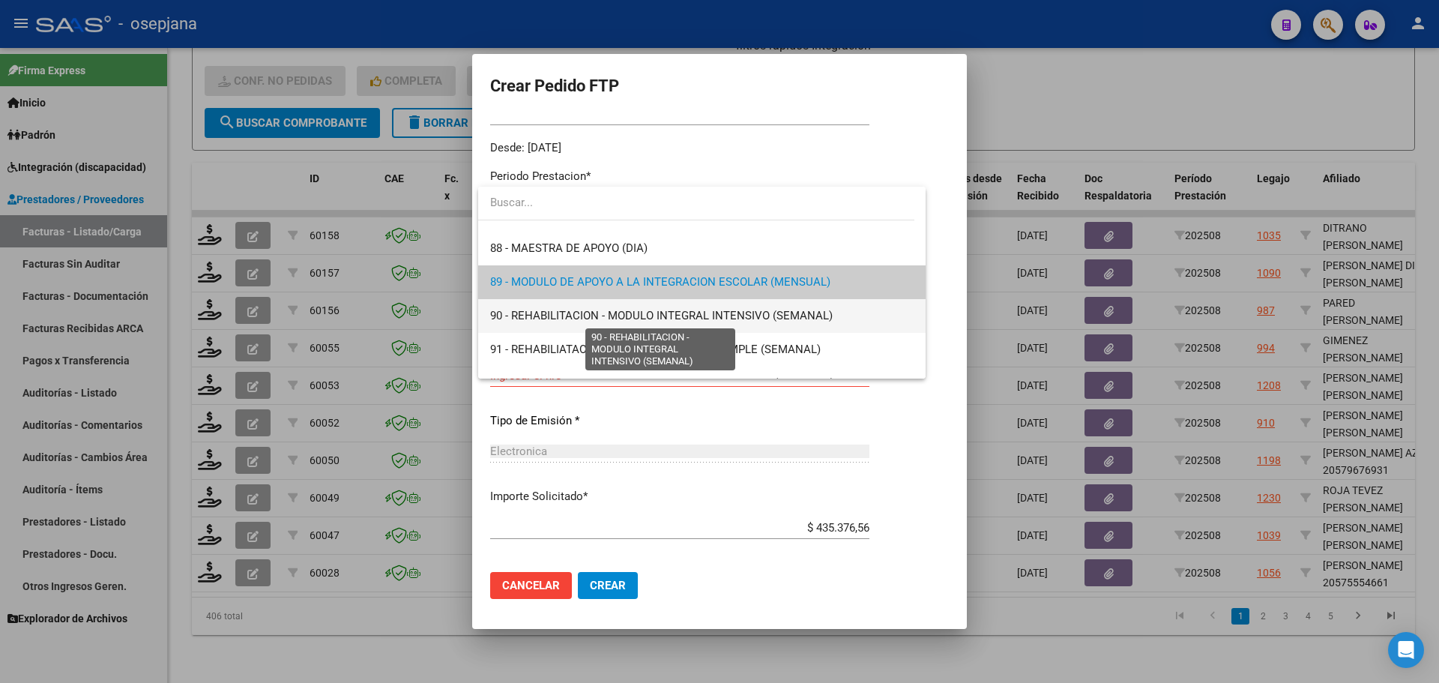
click at [581, 313] on span "90 - REHABILITACION - MODULO INTEGRAL INTENSIVO (SEMANAL)" at bounding box center [661, 315] width 343 height 13
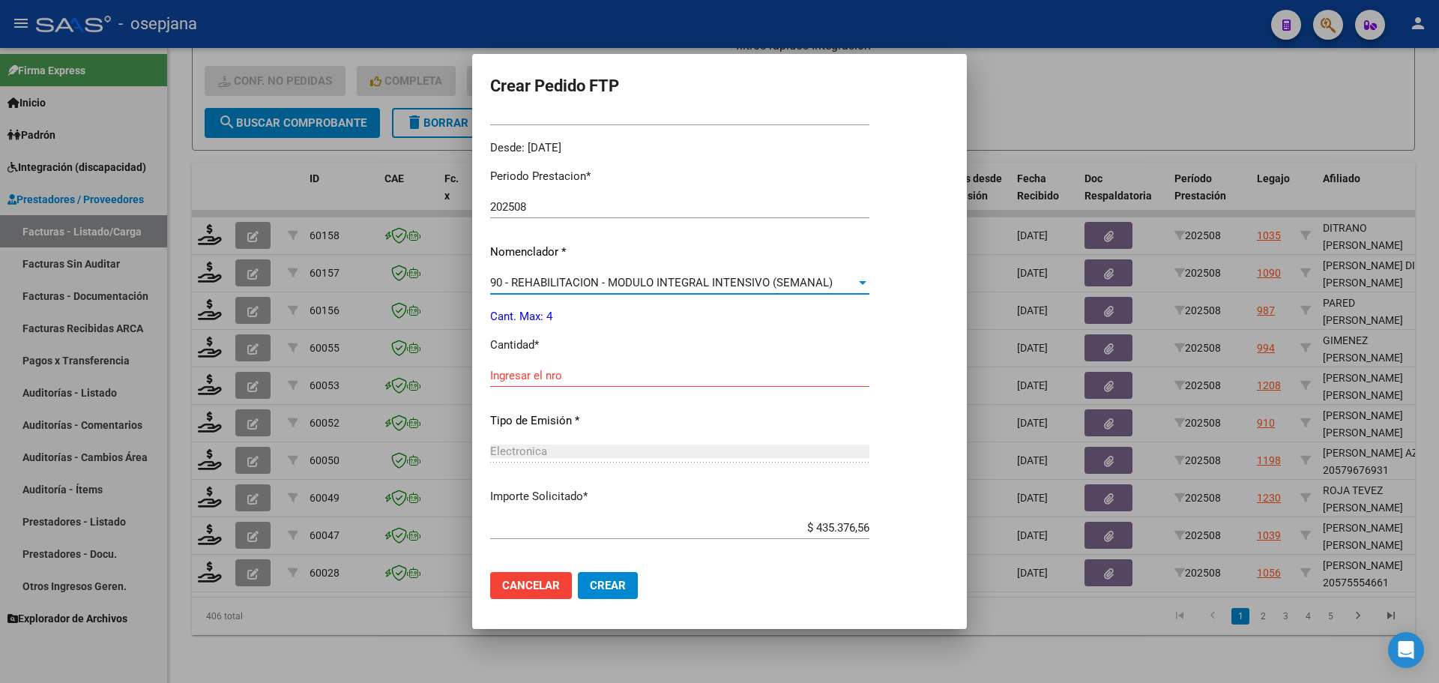
click at [556, 373] on input "Ingresar el nro" at bounding box center [679, 375] width 379 height 13
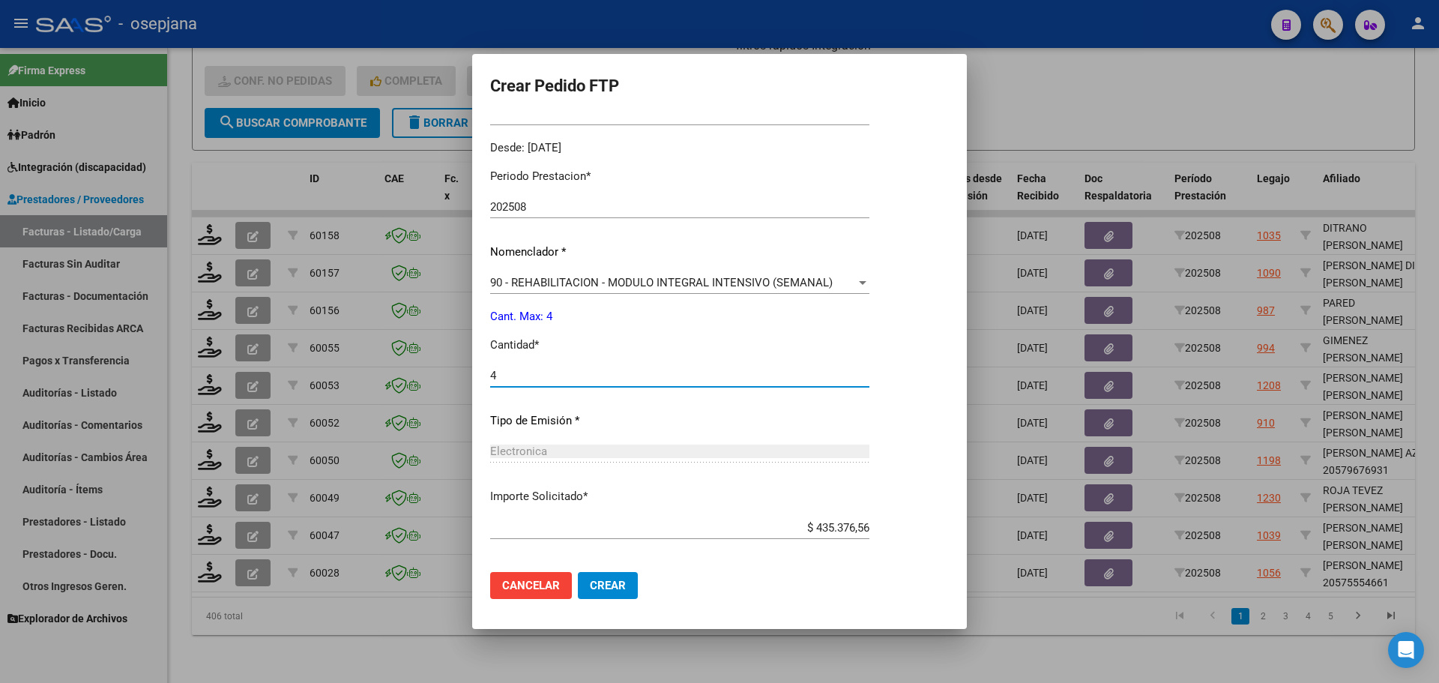
type input "4"
click at [610, 591] on span "Crear" at bounding box center [608, 585] width 36 height 13
